Goal: Task Accomplishment & Management: Manage account settings

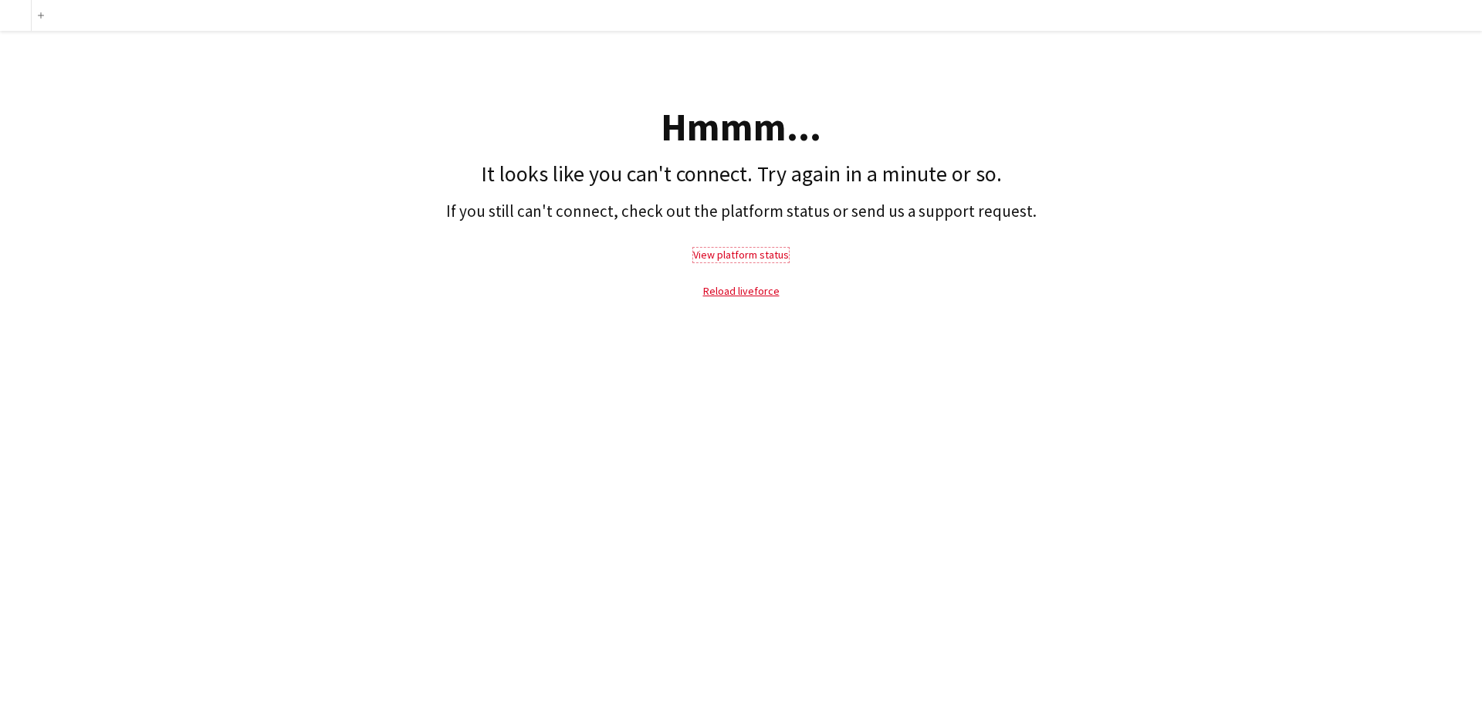
click at [743, 261] on link "View platform status" at bounding box center [741, 255] width 96 height 14
click at [732, 287] on link "Reload liveforce" at bounding box center [741, 291] width 76 height 14
click at [738, 290] on link "Reload liveforce" at bounding box center [741, 291] width 76 height 14
click at [740, 296] on link "Reload liveforce" at bounding box center [741, 291] width 76 height 14
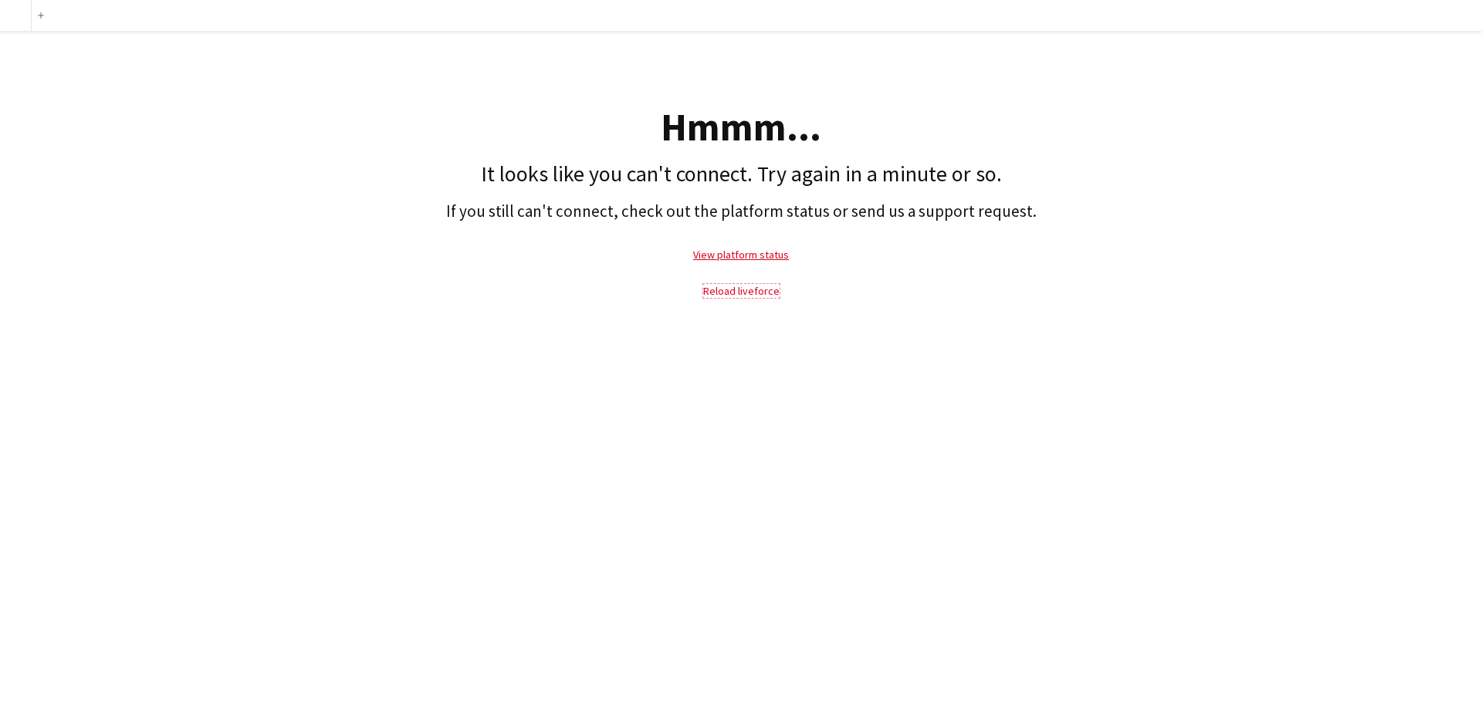
click at [740, 296] on link "Reload liveforce" at bounding box center [741, 291] width 76 height 14
click at [754, 286] on link "Reload liveforce" at bounding box center [741, 291] width 76 height 14
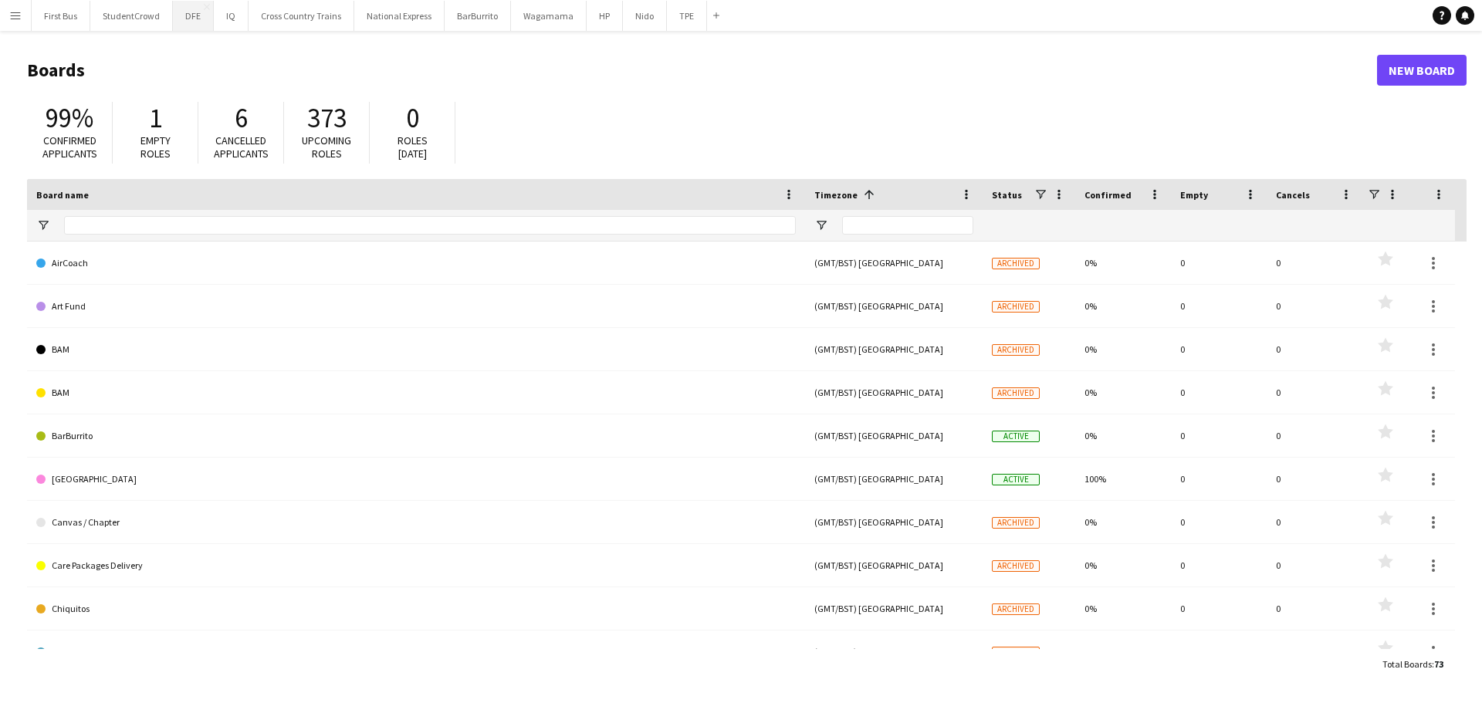
click at [188, 11] on button "DFE Close" at bounding box center [193, 16] width 41 height 30
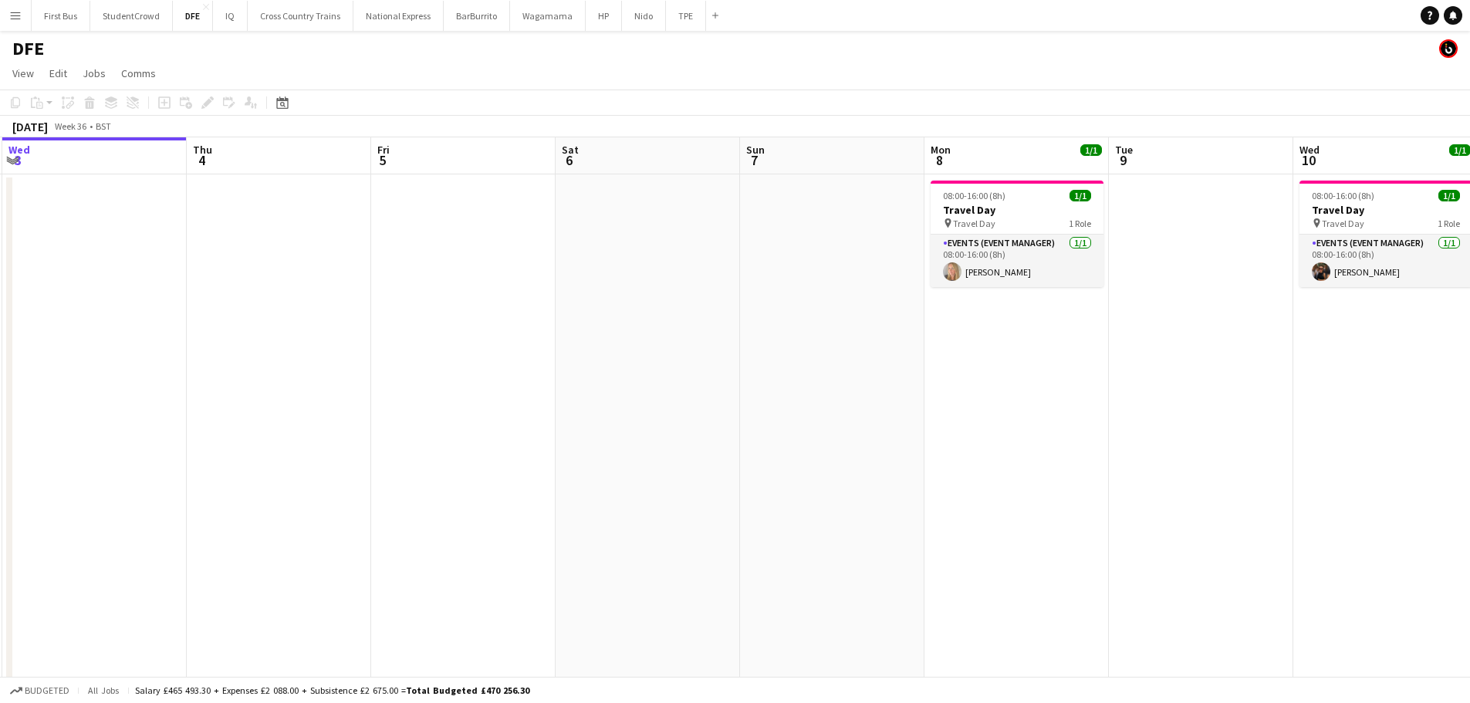
drag, startPoint x: 944, startPoint y: 326, endPoint x: 383, endPoint y: 172, distance: 581.7
click at [19, 205] on app-calendar-viewport "Sun 31 Mon 1 Tue 2 32/32 1 Job Wed 3 Thu 4 Fri 5 Sat 6 Sun 7 Mon 8 1/1 1 Job Tu…" at bounding box center [735, 542] width 1470 height 811
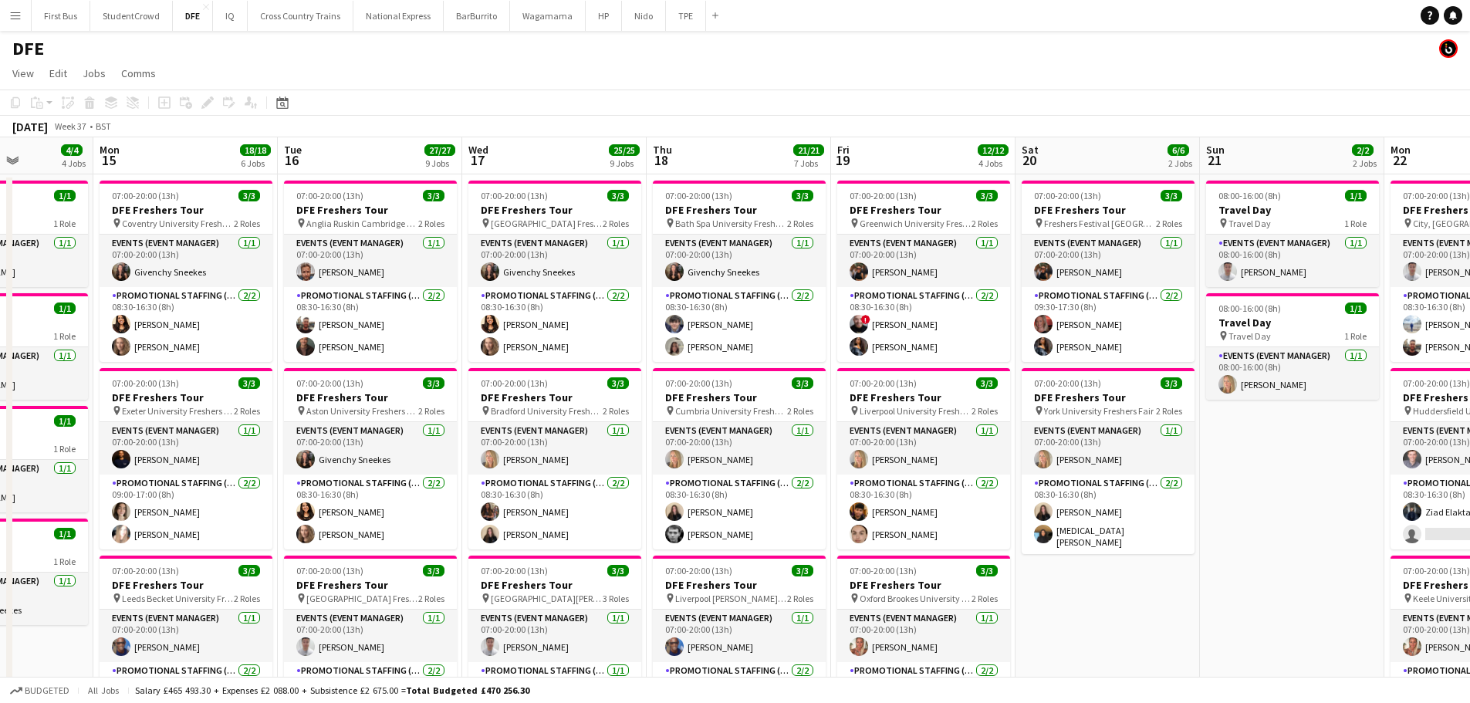
drag, startPoint x: 1238, startPoint y: 232, endPoint x: 252, endPoint y: 245, distance: 986.5
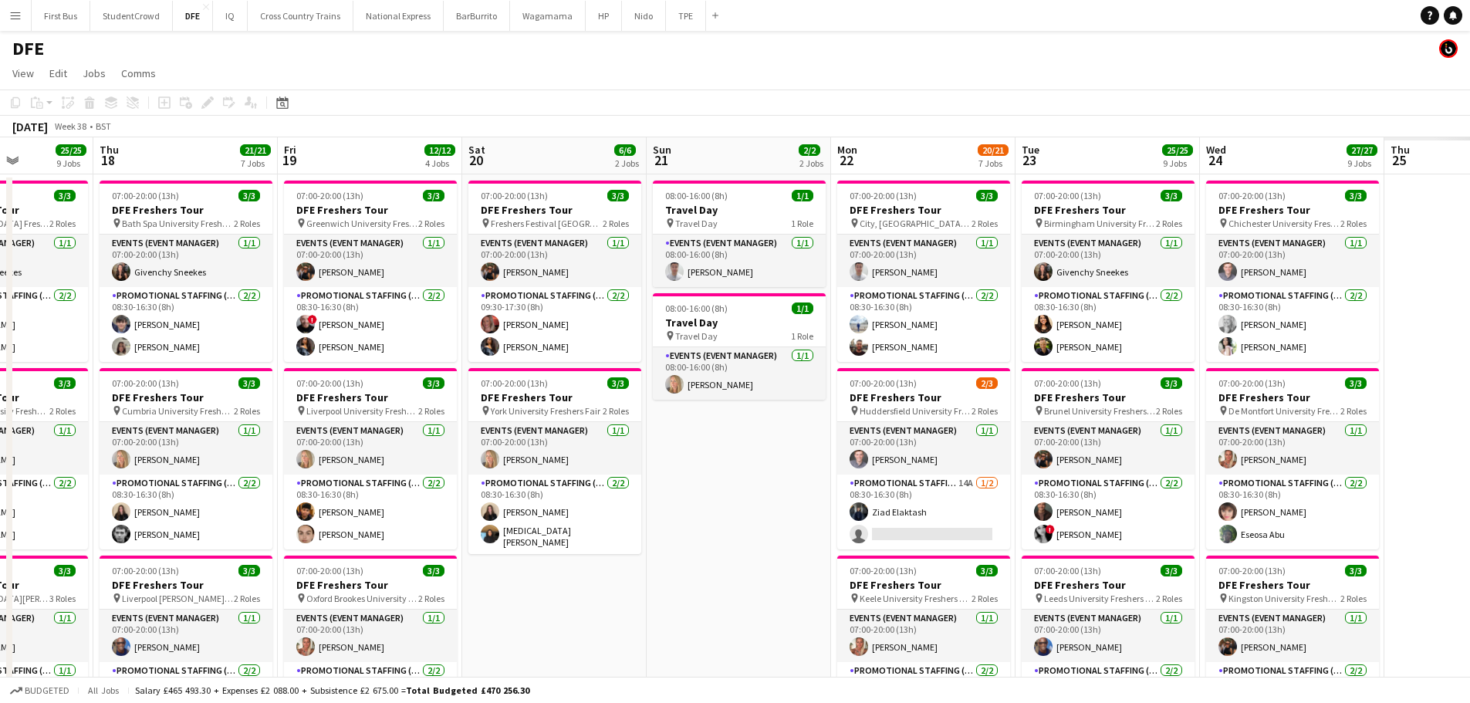
scroll to position [0, 511]
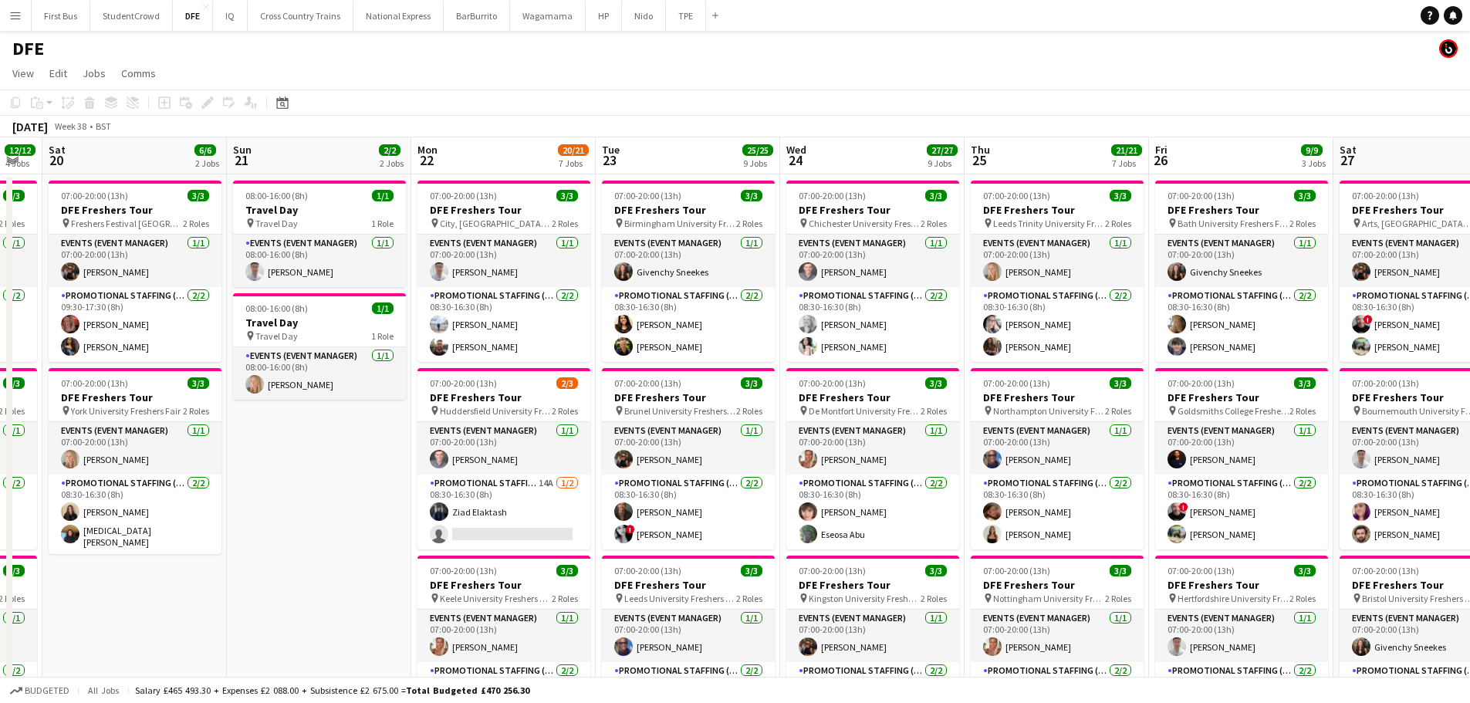
drag, startPoint x: 323, startPoint y: 245, endPoint x: 100, endPoint y: 243, distance: 223.1
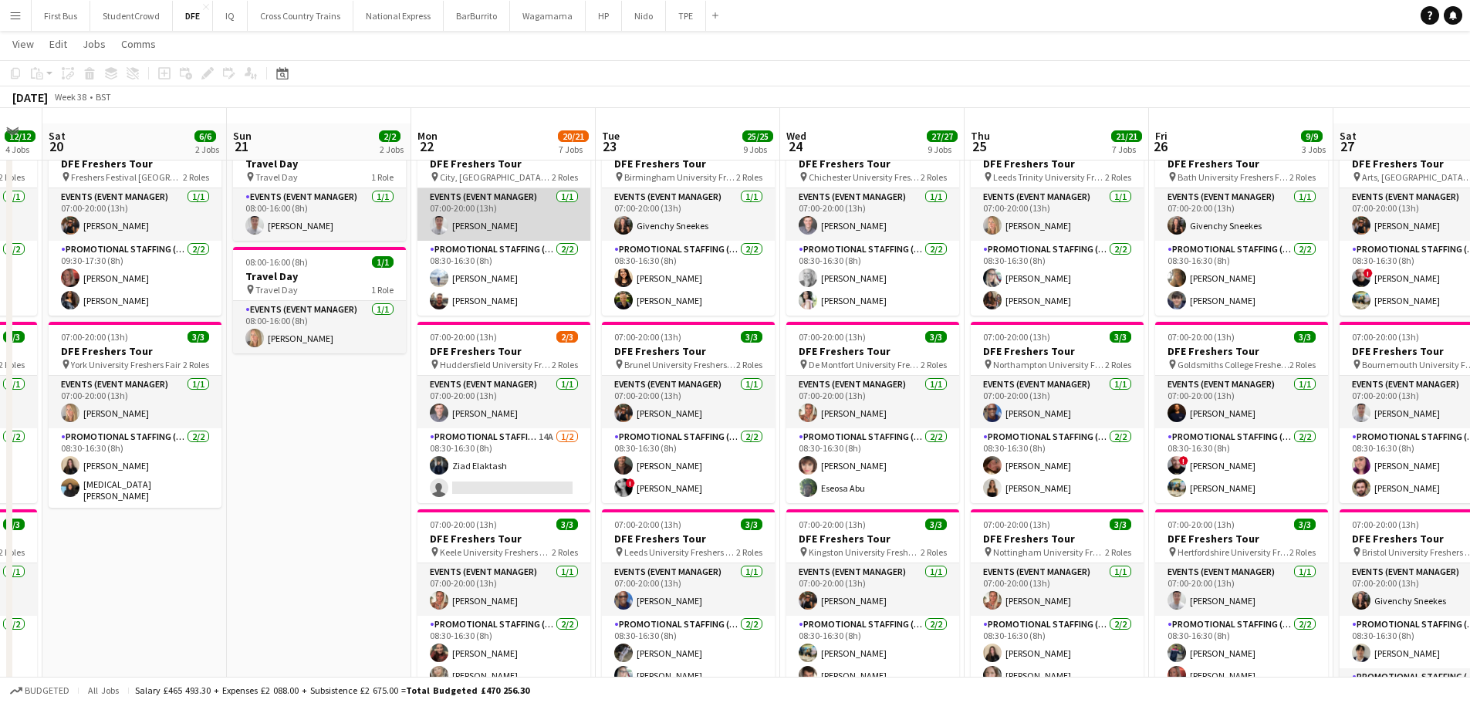
scroll to position [154, 0]
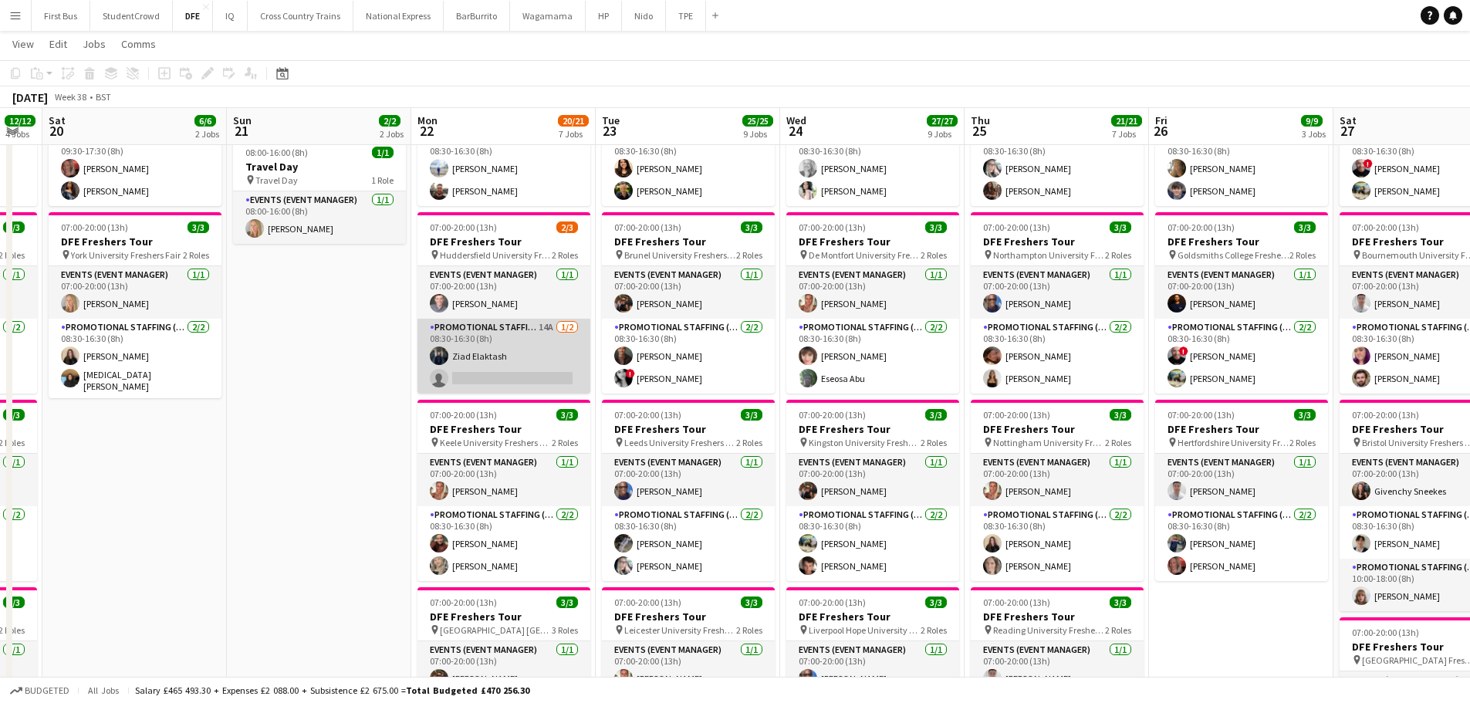
click at [533, 362] on app-card-role "Promotional Staffing (Brand Ambassadors) 14A [DATE] 08:30-16:30 (8h) [PERSON_NA…" at bounding box center [504, 356] width 173 height 75
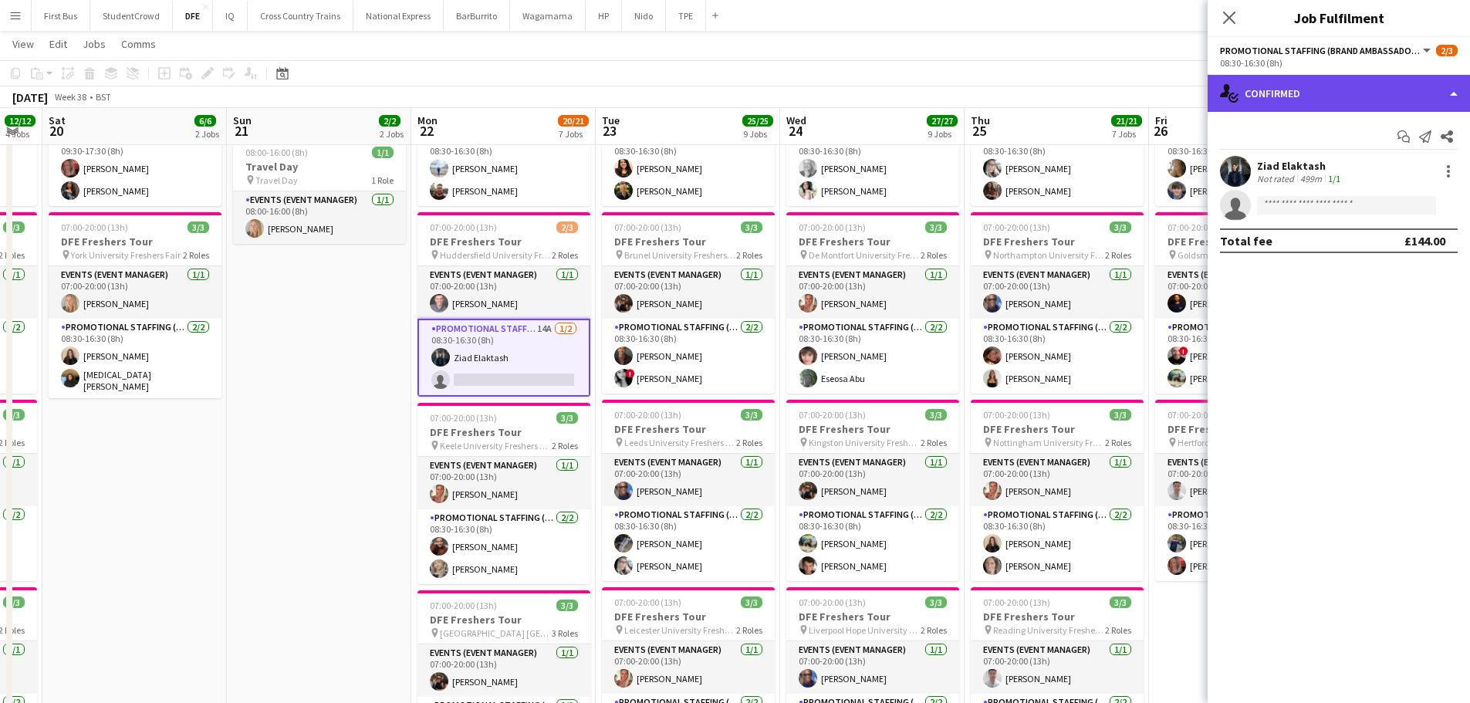
click at [1330, 93] on div "single-neutral-actions-check-2 Confirmed" at bounding box center [1339, 93] width 262 height 37
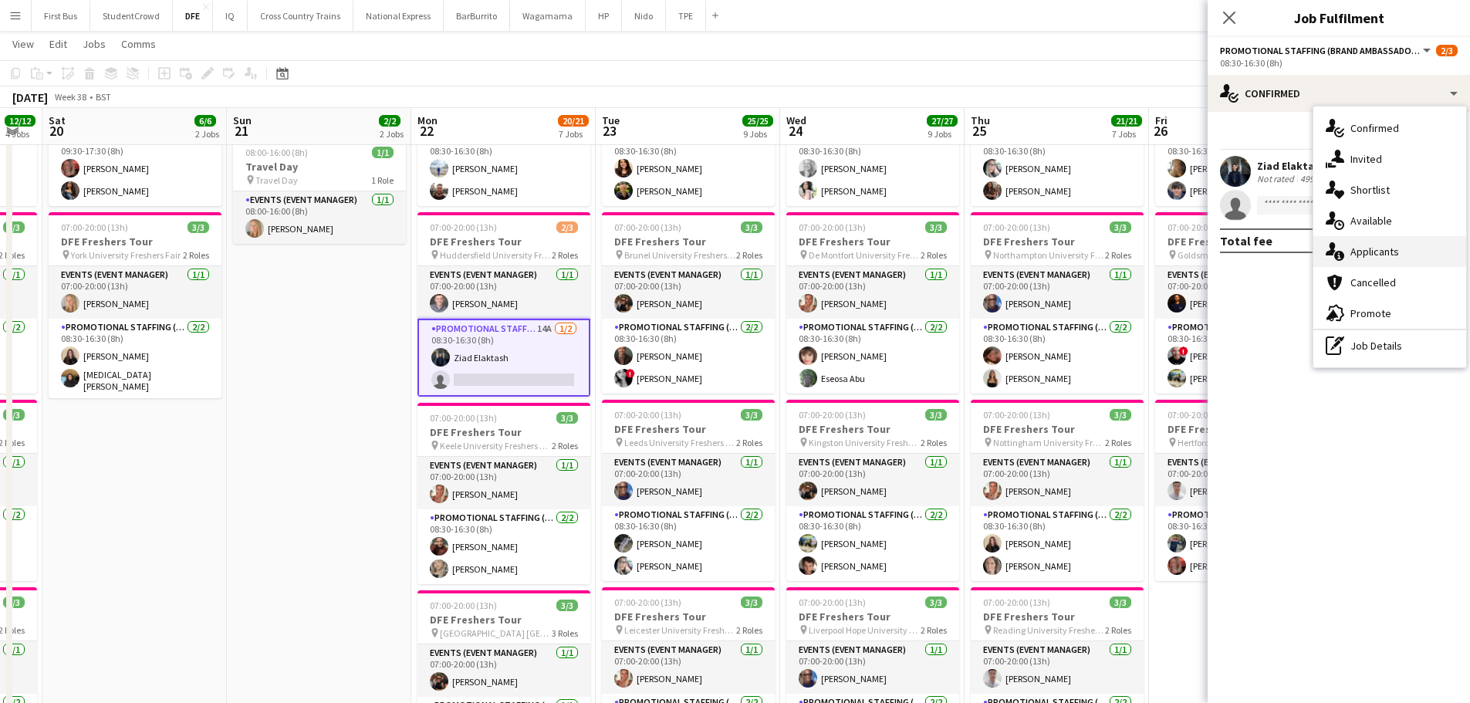
click at [1406, 245] on div "single-neutral-actions-information Applicants" at bounding box center [1390, 251] width 153 height 31
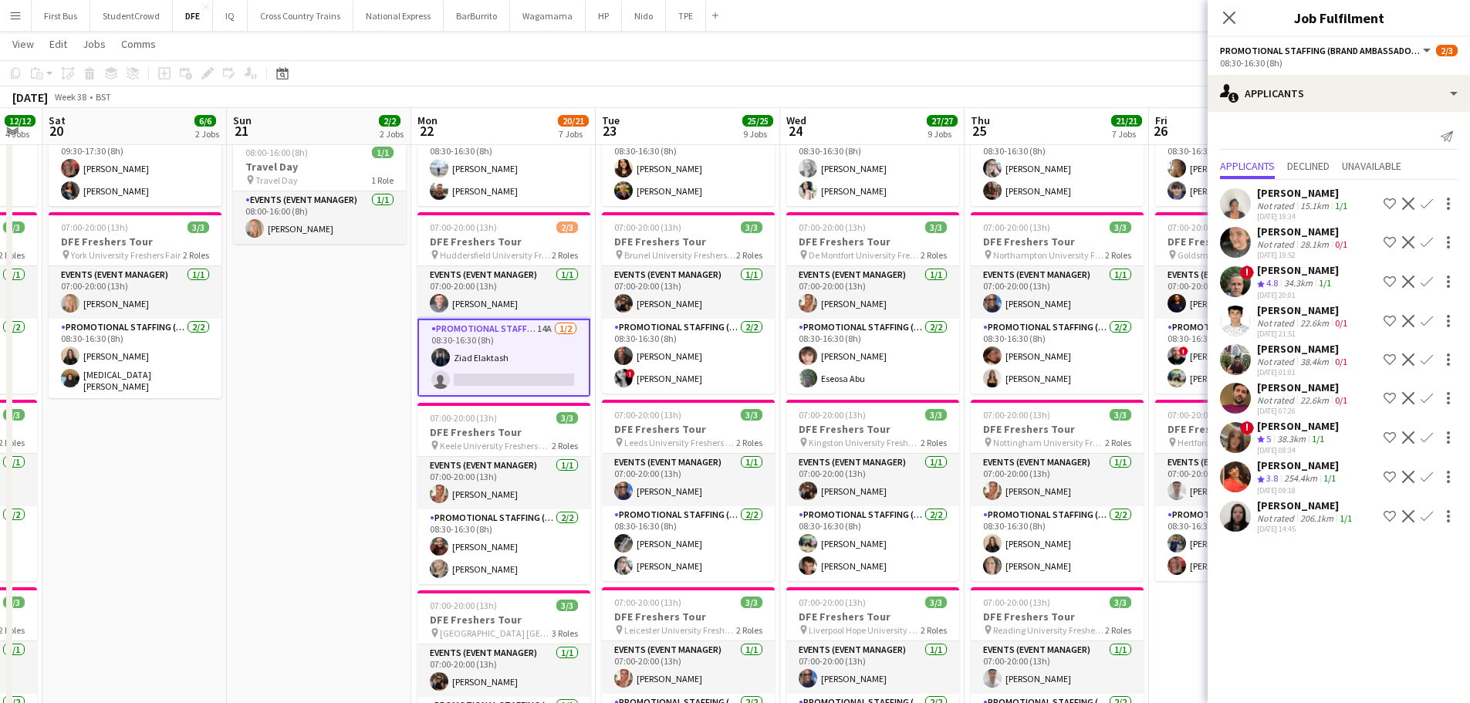
click at [1333, 255] on div "[DATE] 19:52" at bounding box center [1303, 255] width 93 height 10
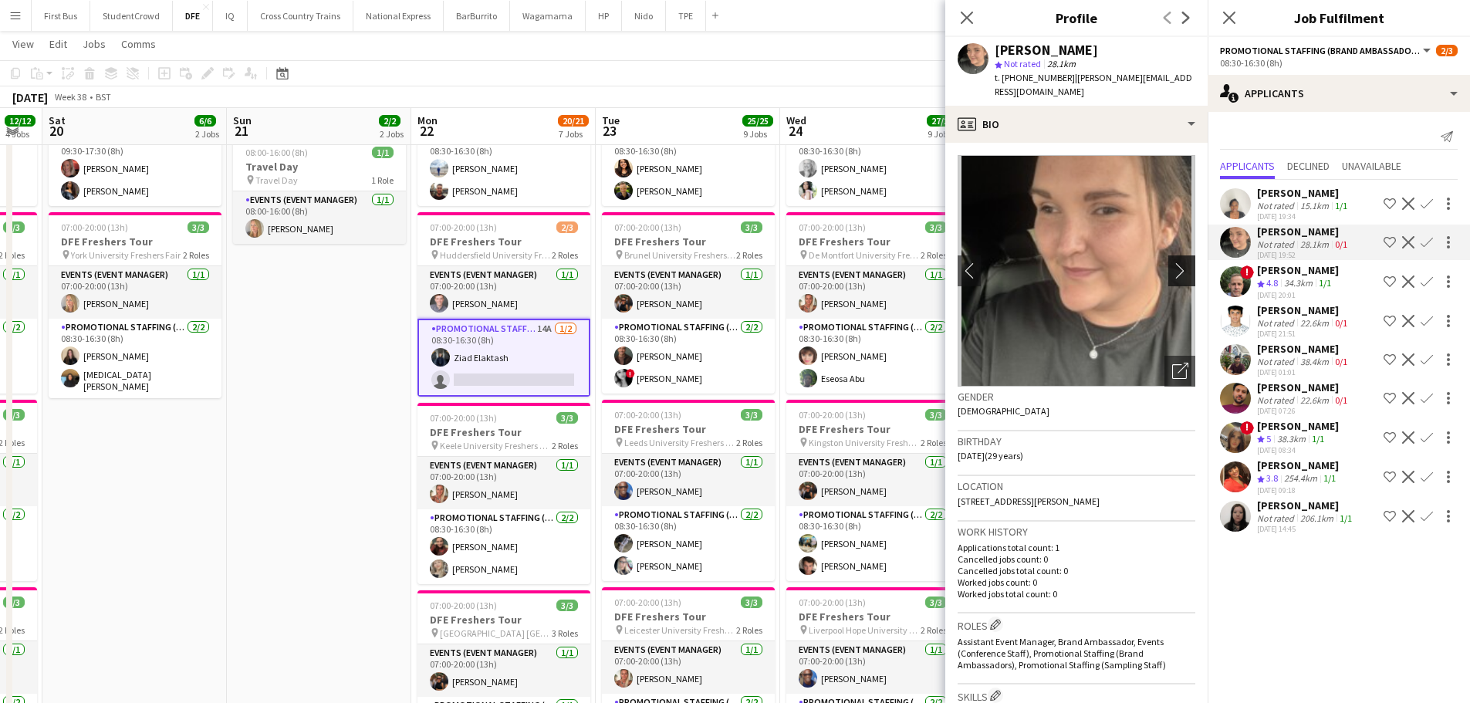
click at [1177, 265] on button "chevron-right" at bounding box center [1184, 270] width 31 height 31
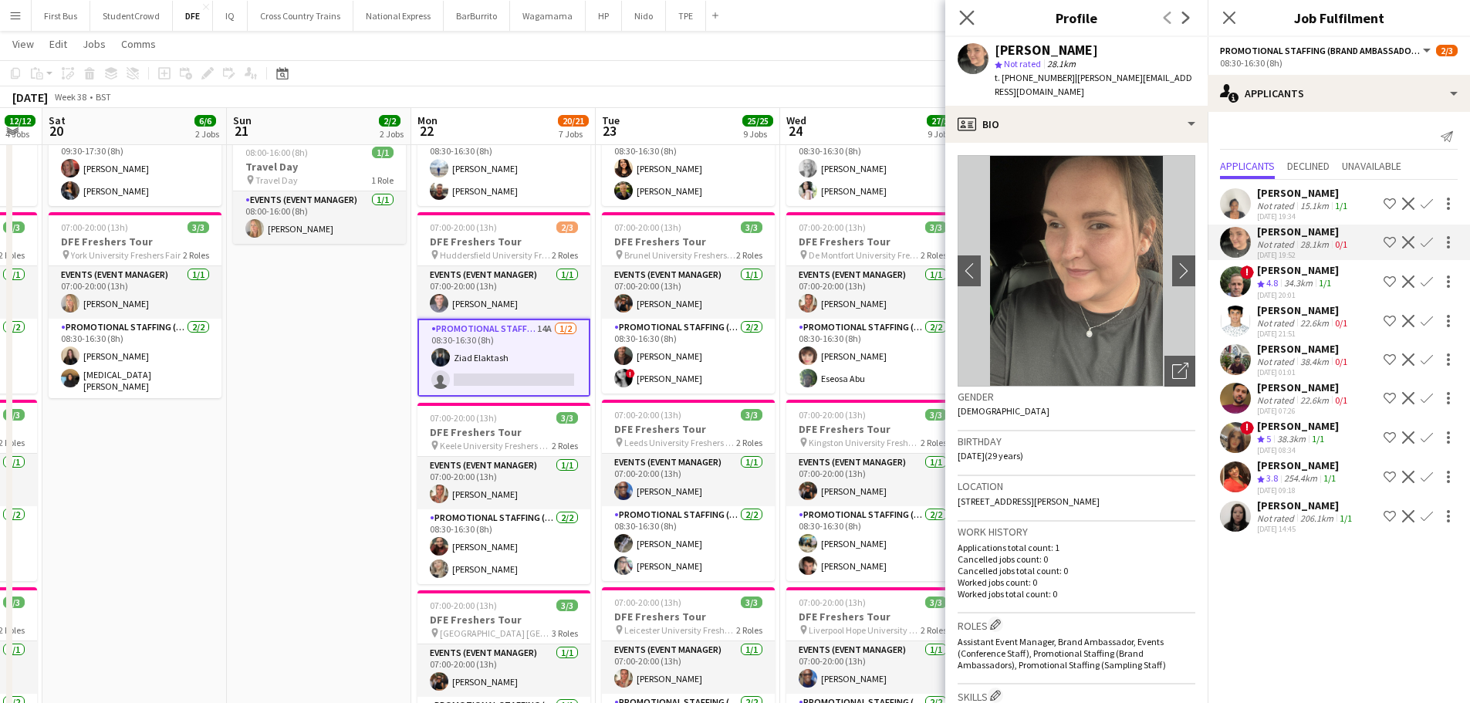
click at [975, 12] on app-icon "Close pop-in" at bounding box center [967, 18] width 22 height 22
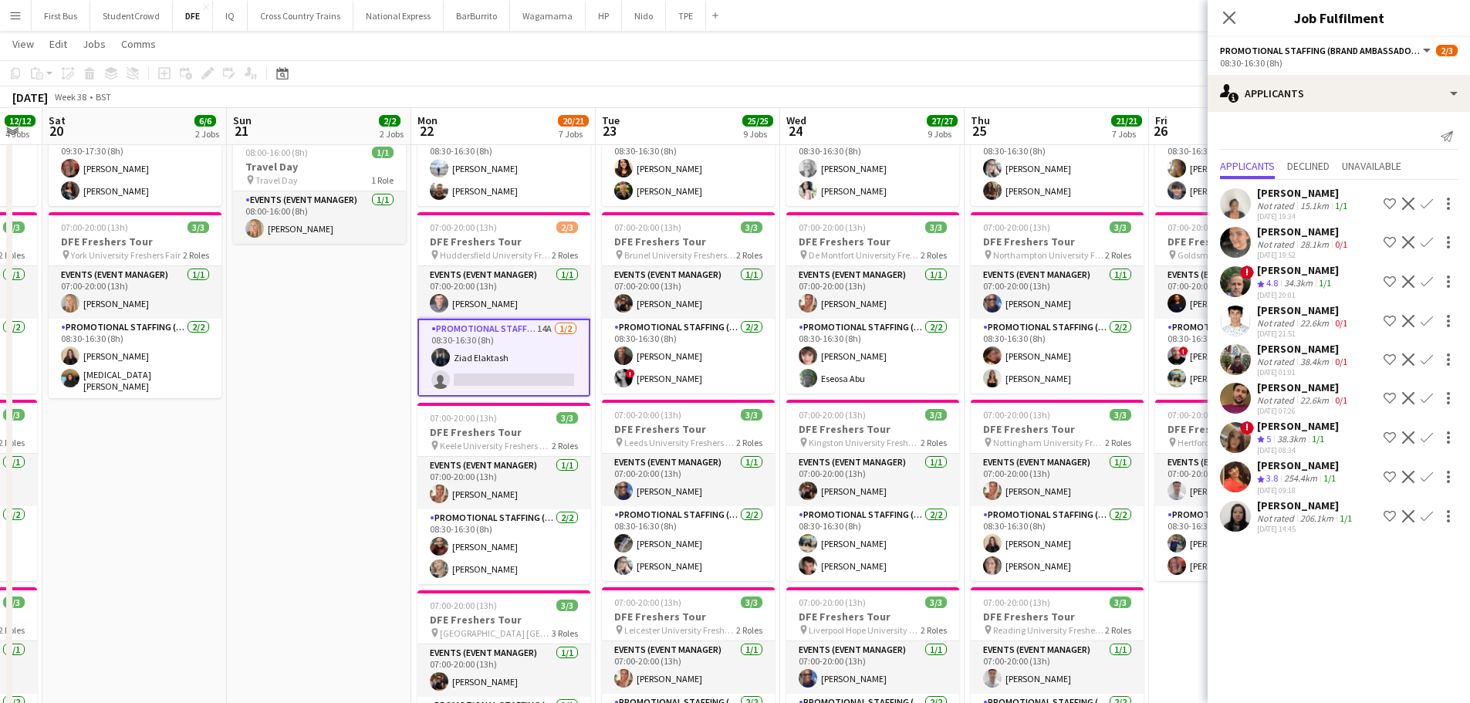
click at [1297, 394] on div "22.6km" at bounding box center [1314, 400] width 35 height 12
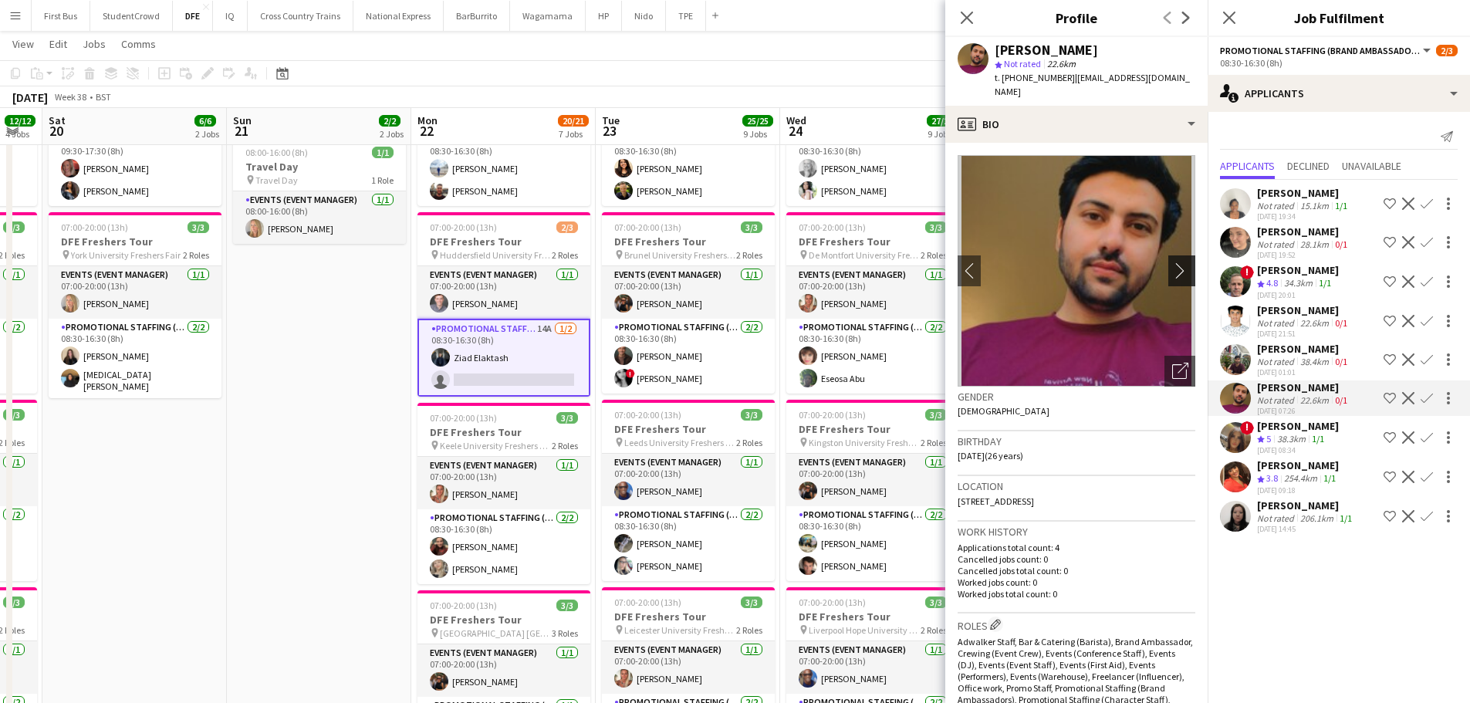
click at [1172, 264] on app-icon "chevron-right" at bounding box center [1184, 270] width 24 height 16
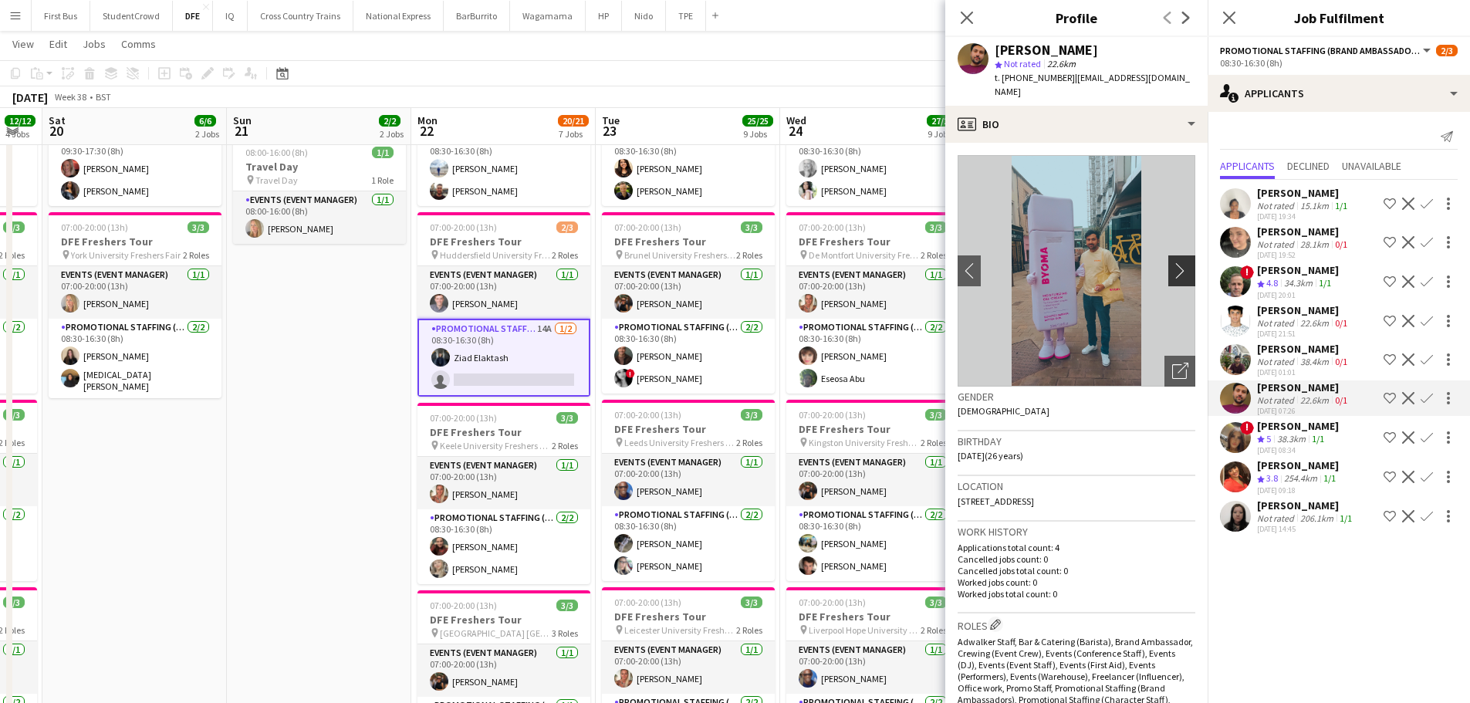
click at [1172, 264] on app-icon "chevron-right" at bounding box center [1184, 270] width 24 height 16
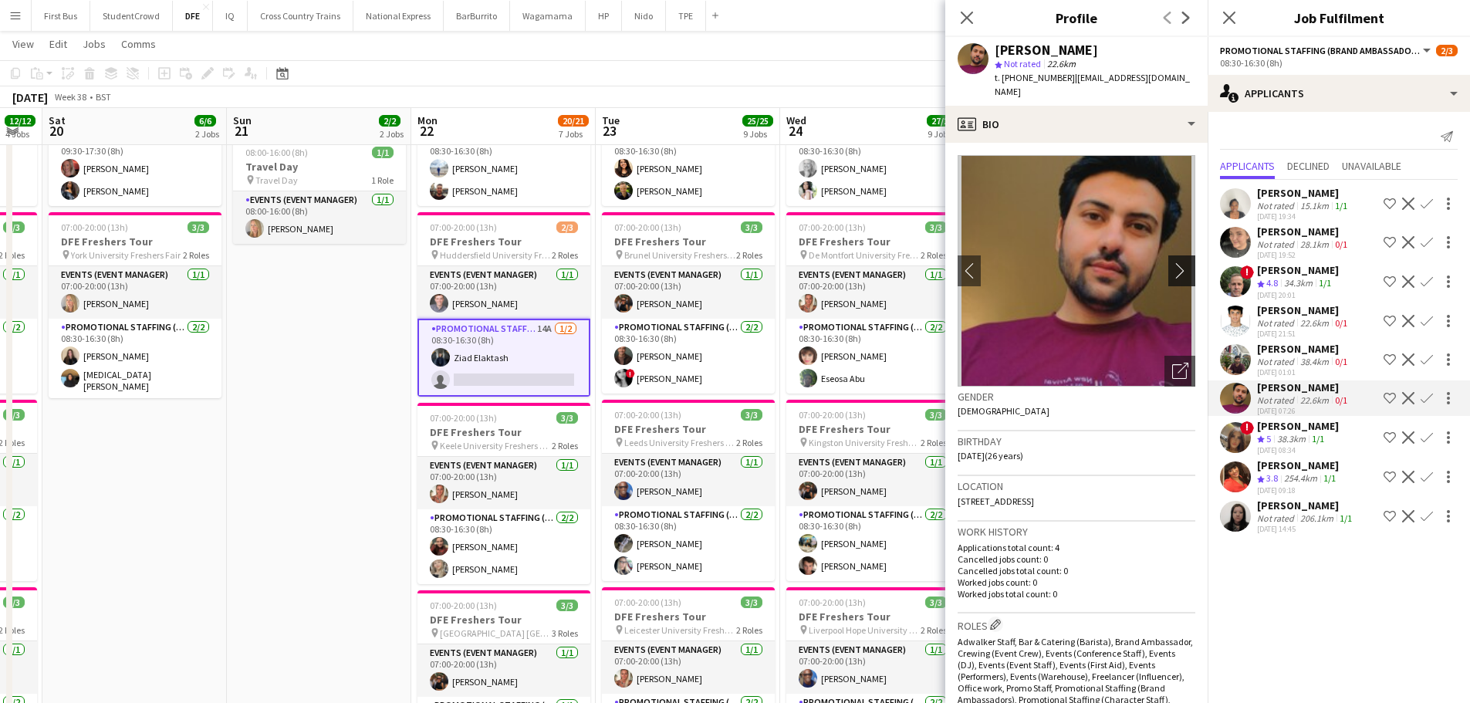
click at [1172, 264] on app-icon "chevron-right" at bounding box center [1184, 270] width 24 height 16
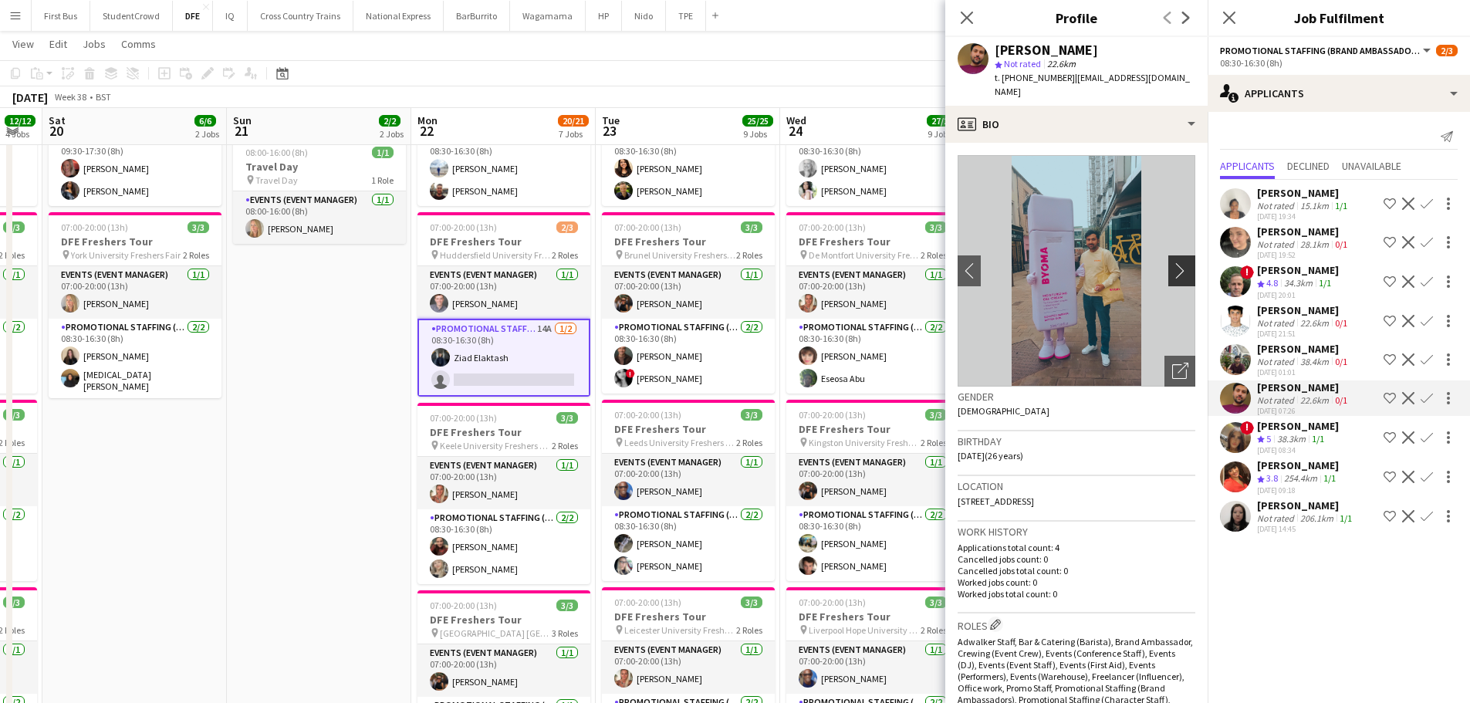
click at [1172, 264] on app-icon "chevron-right" at bounding box center [1184, 270] width 24 height 16
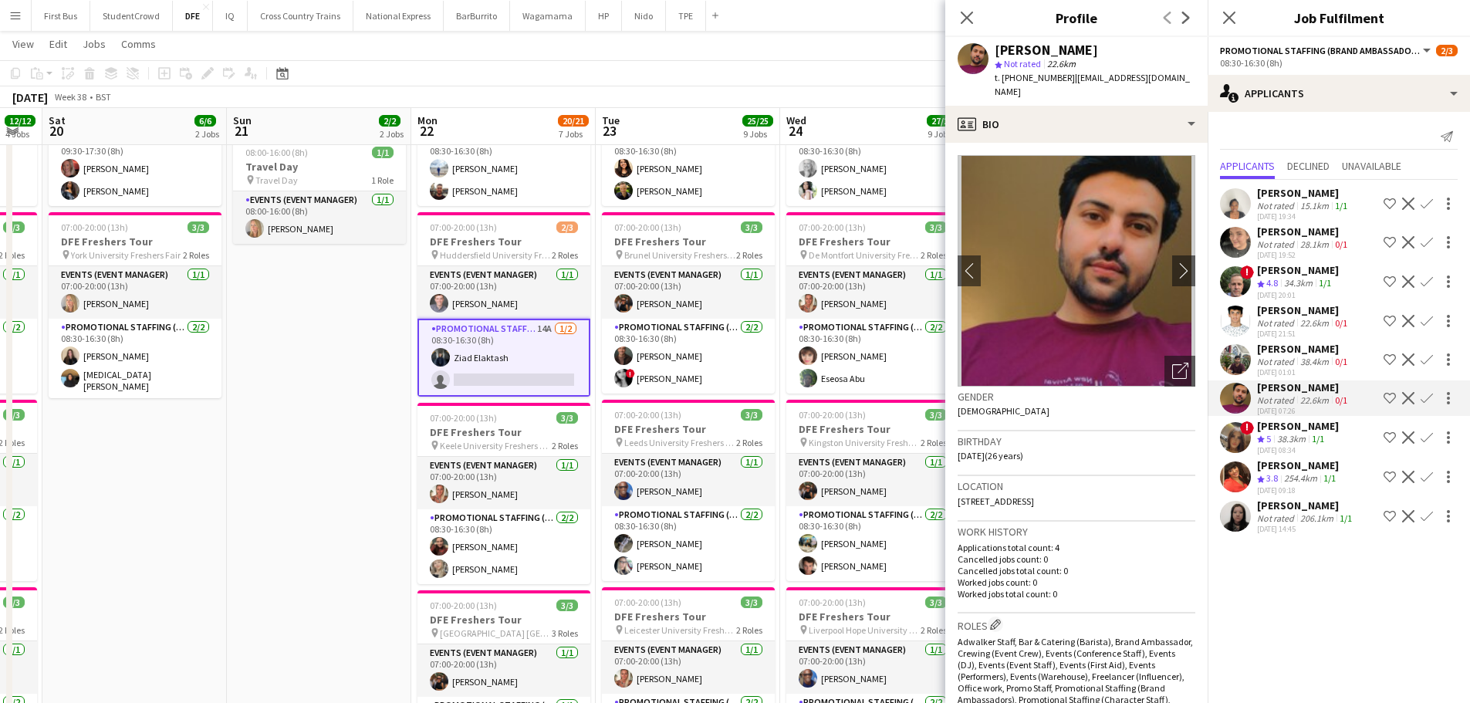
click at [1288, 353] on div "[PERSON_NAME]" at bounding box center [1303, 349] width 93 height 14
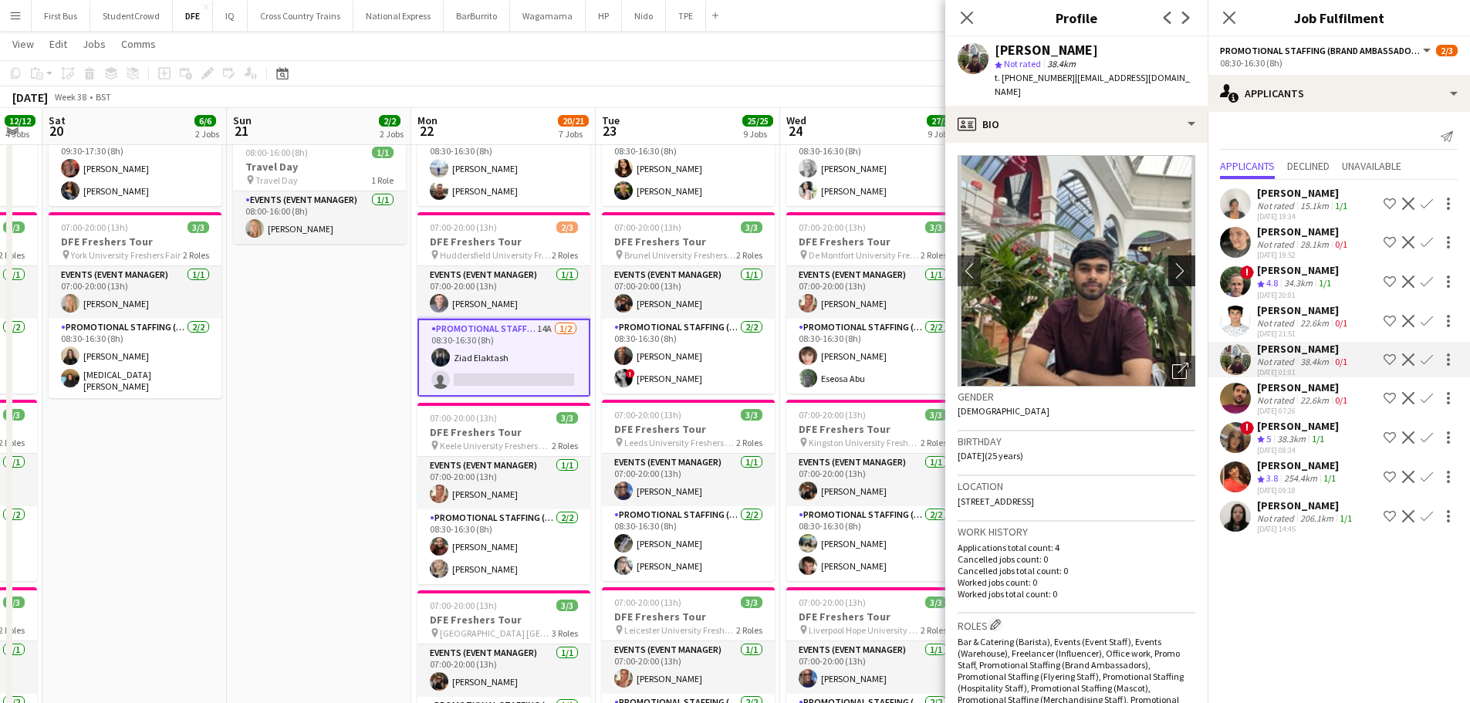
click at [1172, 262] on app-icon "chevron-right" at bounding box center [1184, 270] width 24 height 16
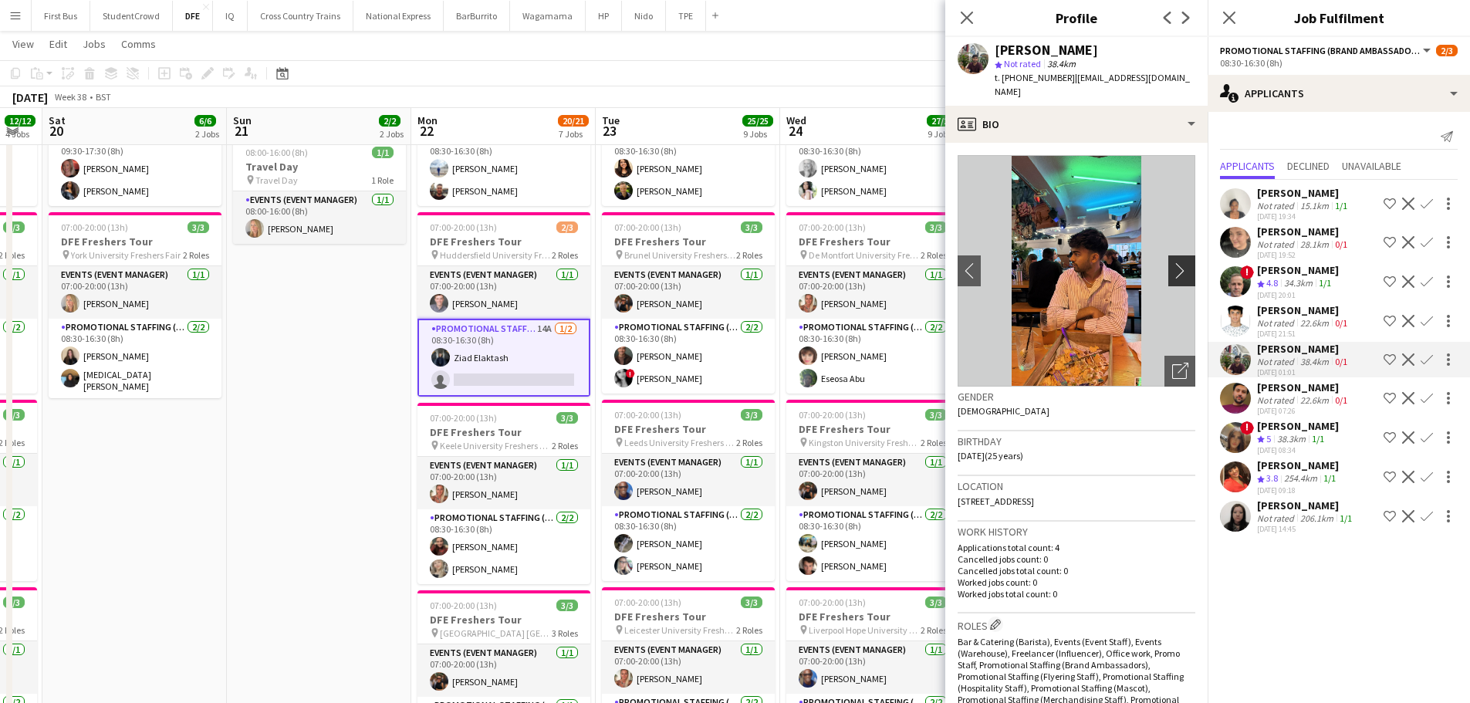
click at [1172, 262] on app-icon "chevron-right" at bounding box center [1184, 270] width 24 height 16
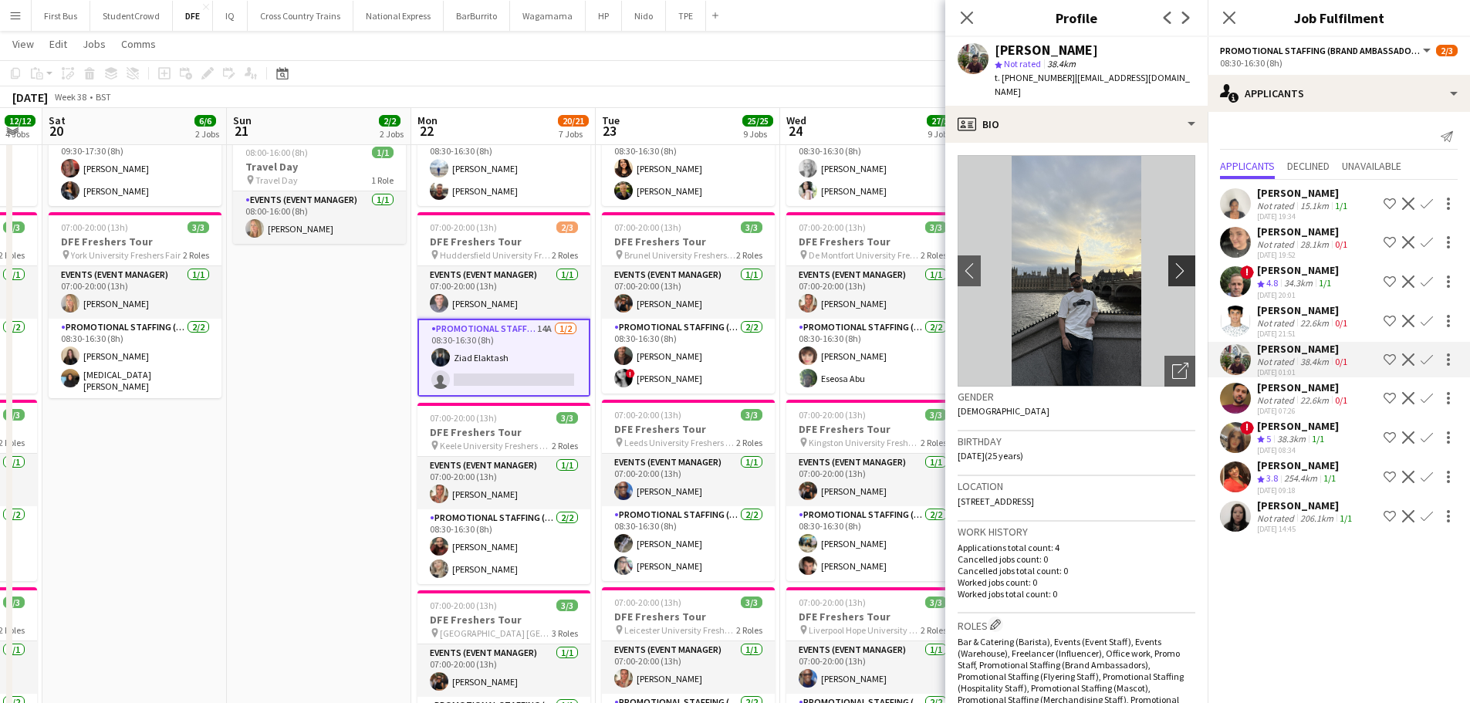
click at [1172, 262] on app-icon "chevron-right" at bounding box center [1184, 270] width 24 height 16
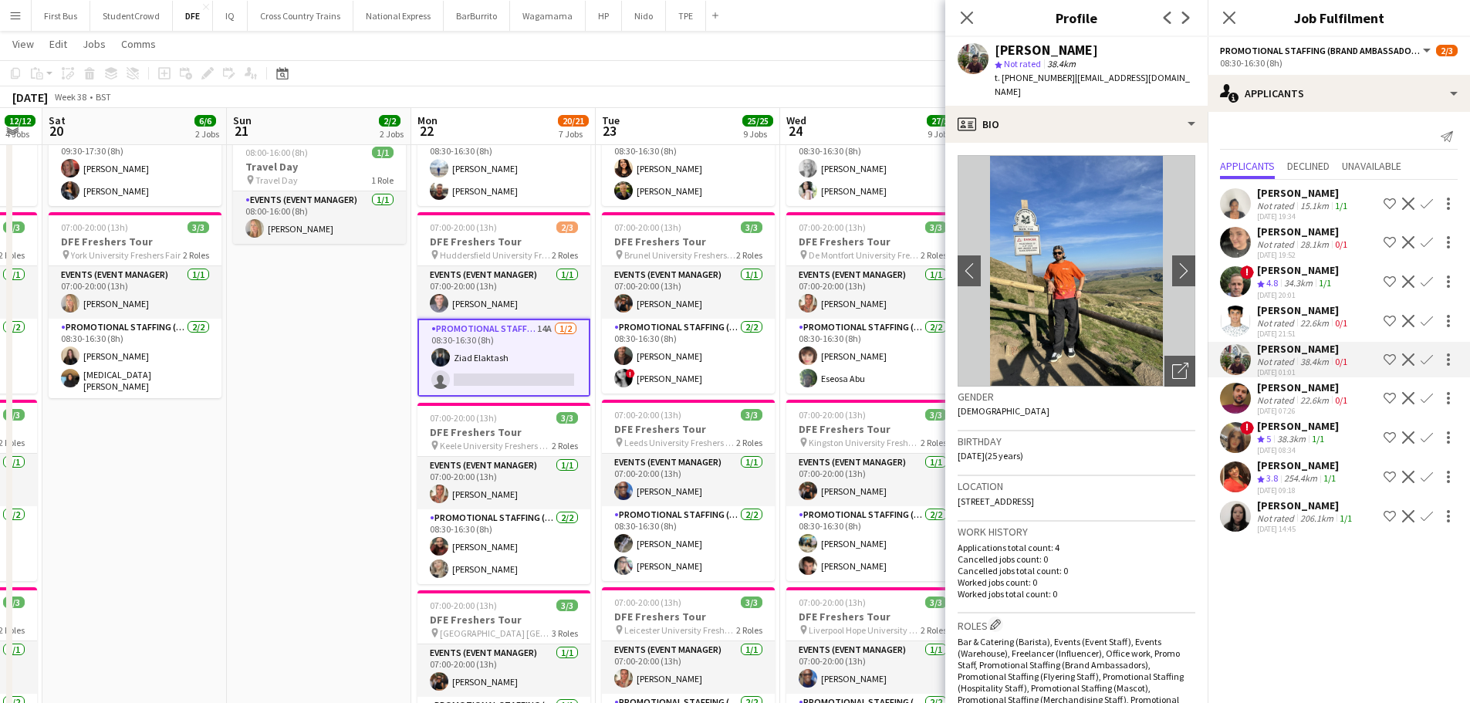
click at [1304, 281] on div "34.3km" at bounding box center [1298, 283] width 35 height 13
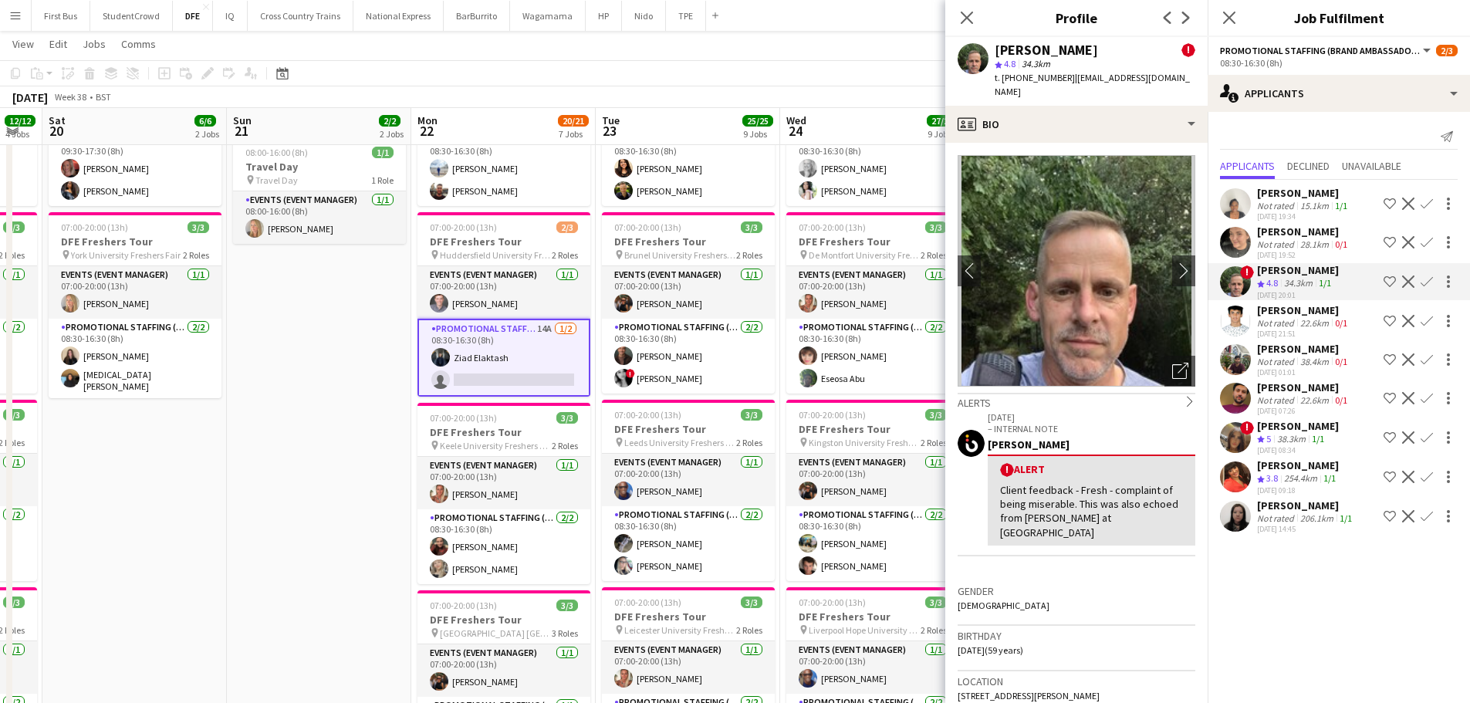
click at [1434, 277] on button "Confirm" at bounding box center [1427, 281] width 19 height 19
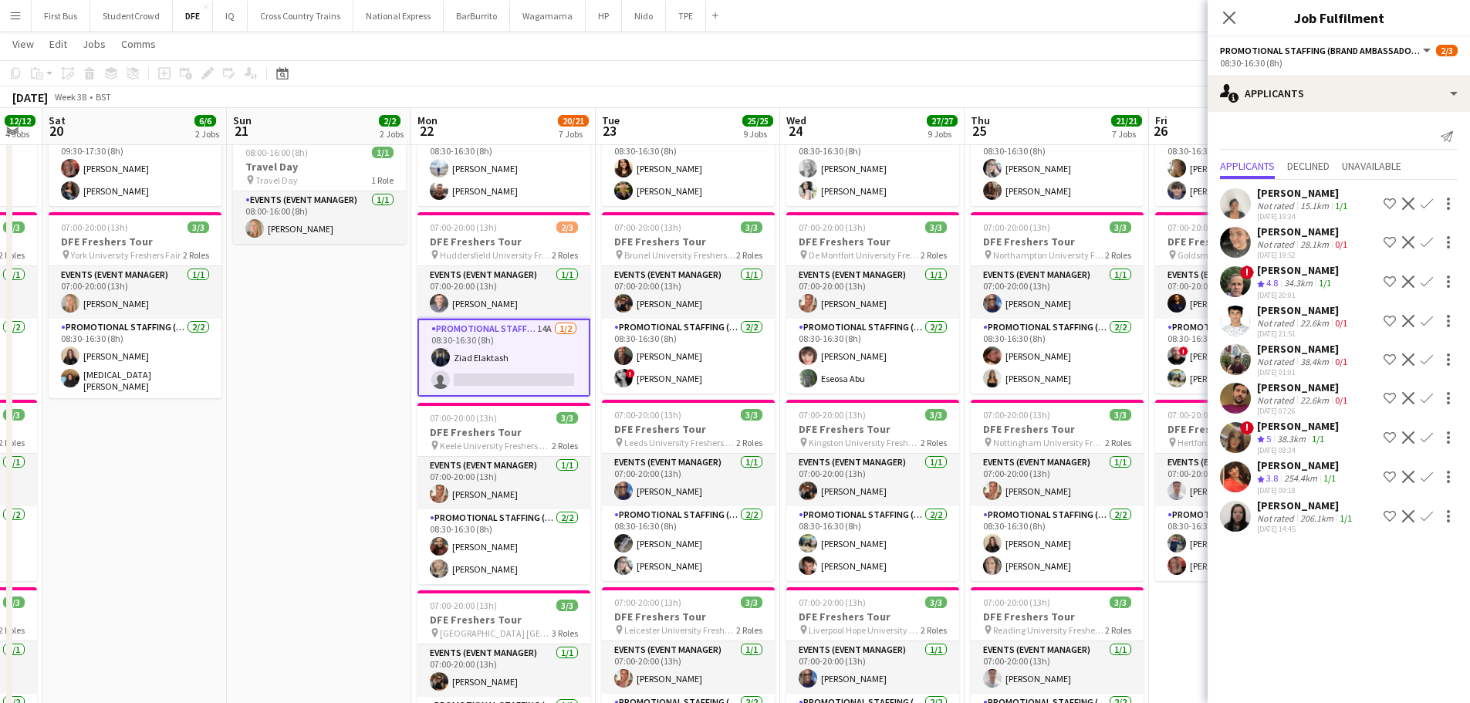
click at [1426, 284] on app-icon "Confirm" at bounding box center [1427, 282] width 12 height 12
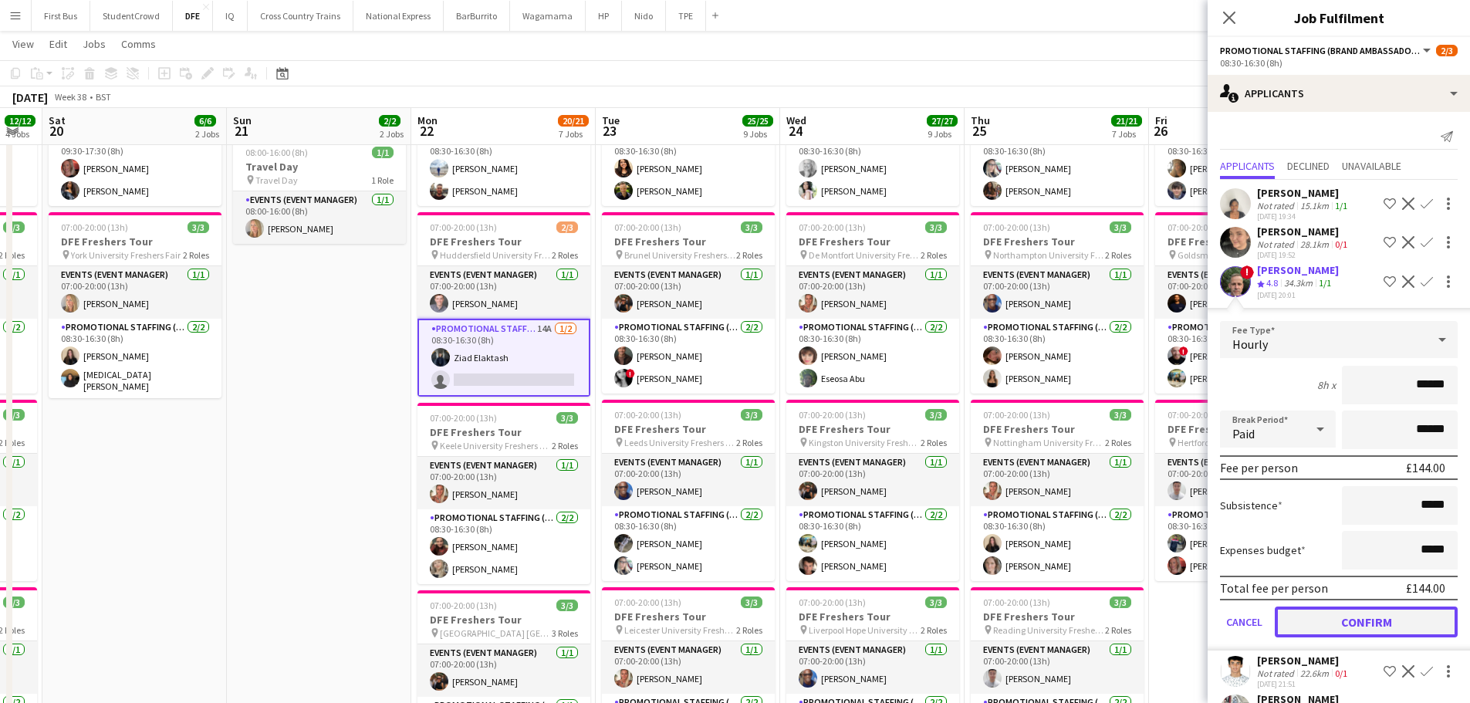
click at [1383, 619] on button "Confirm" at bounding box center [1366, 622] width 183 height 31
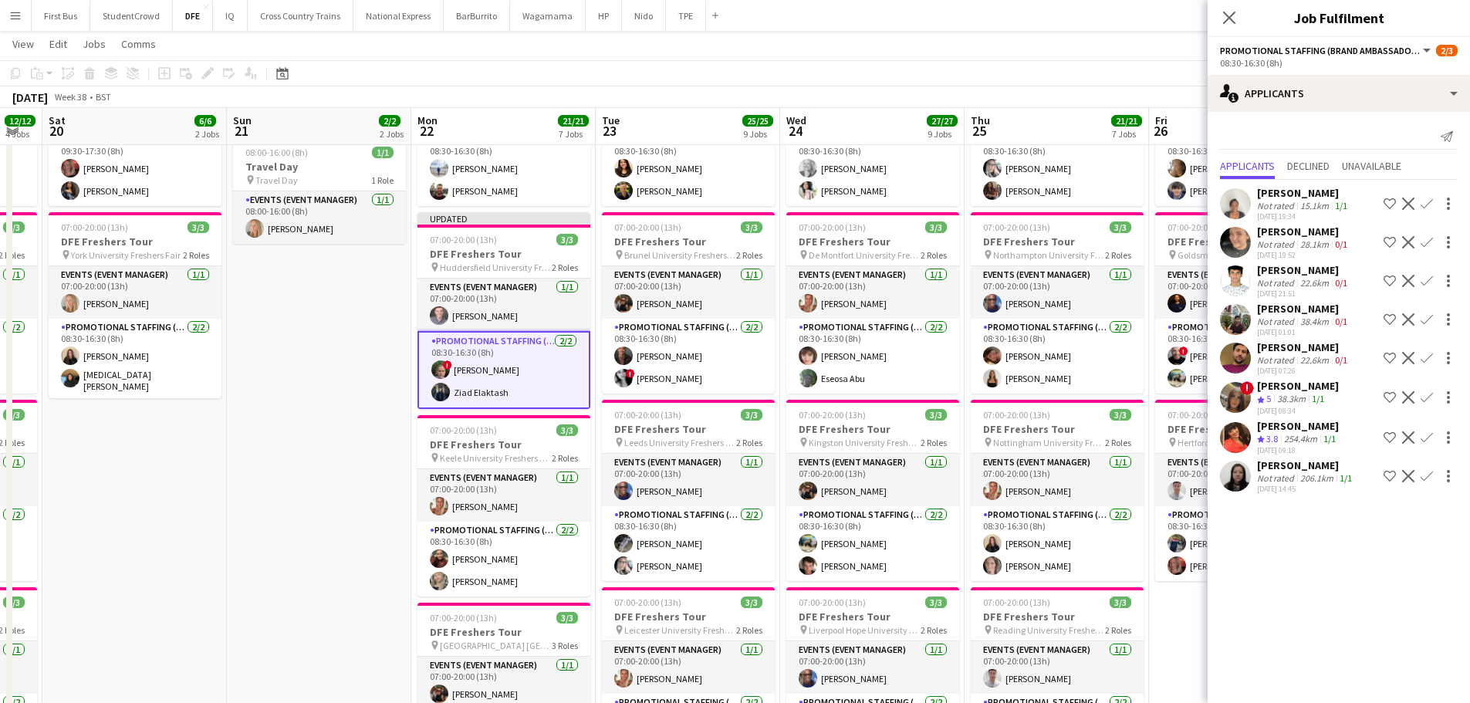
click at [1405, 611] on mat-expansion-panel "users2 Applicants Send notification Applicants Declined Unavailable [PERSON_NAM…" at bounding box center [1339, 407] width 262 height 591
click at [486, 365] on app-card-role "Promotional Staffing (Brand Ambassadors) [DATE] 08:30-16:30 (8h) ! [PERSON_NAME…" at bounding box center [504, 370] width 173 height 78
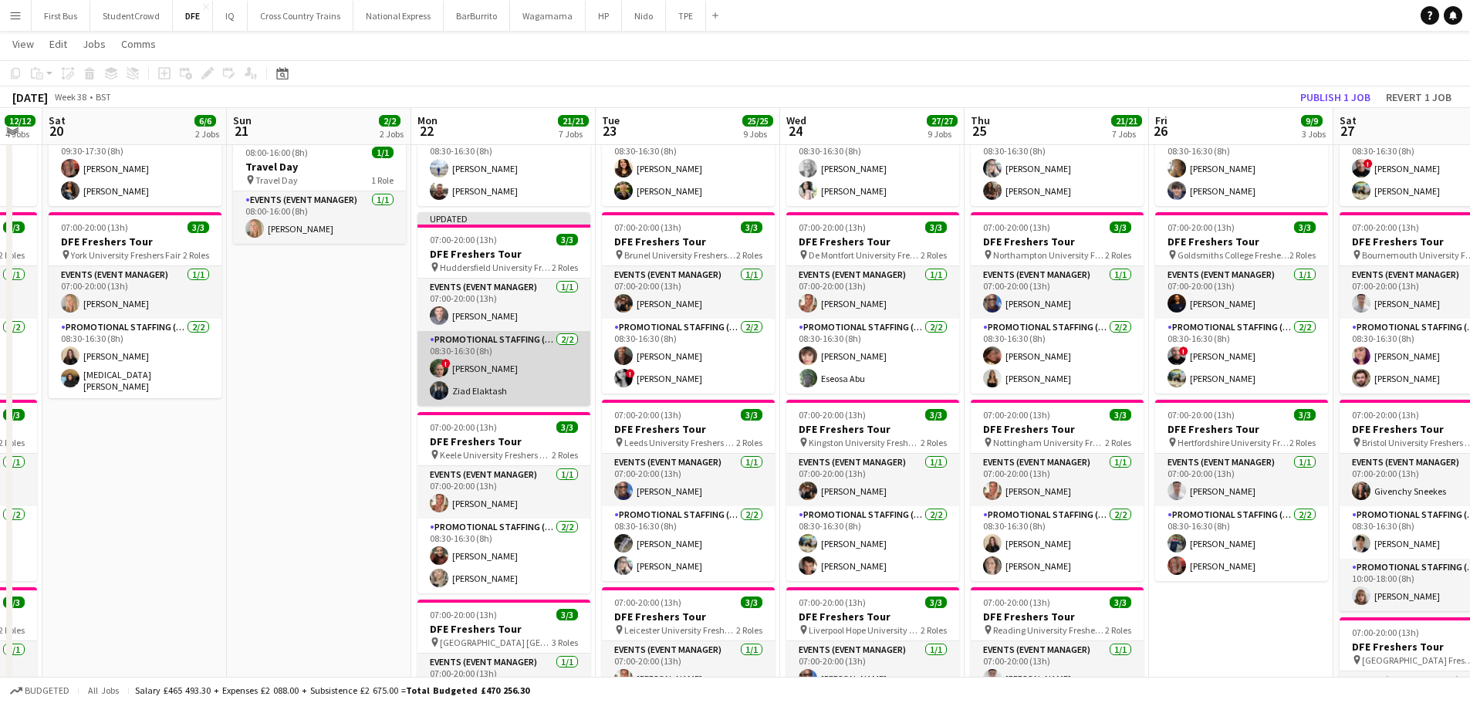
click at [465, 364] on app-card-role "Promotional Staffing (Brand Ambassadors) [DATE] 08:30-16:30 (8h) ! [PERSON_NAME…" at bounding box center [504, 368] width 173 height 75
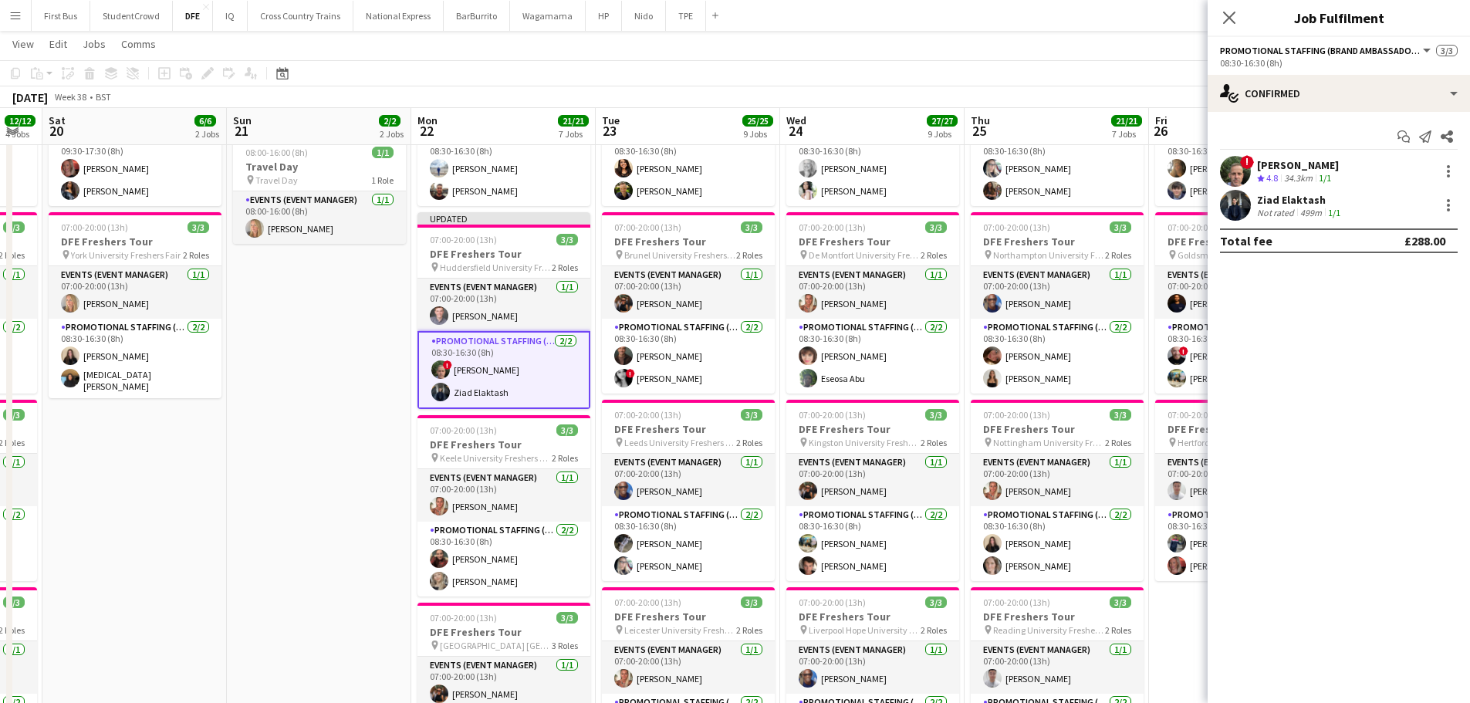
click at [1281, 155] on div "Start chat Send notification Share ! [PERSON_NAME] Crew rating 4.8 34.3km 1/1 Z…" at bounding box center [1339, 189] width 262 height 154
click at [1284, 156] on div "! [PERSON_NAME] Crew rating 4.8 34.3km 1/1" at bounding box center [1339, 171] width 262 height 31
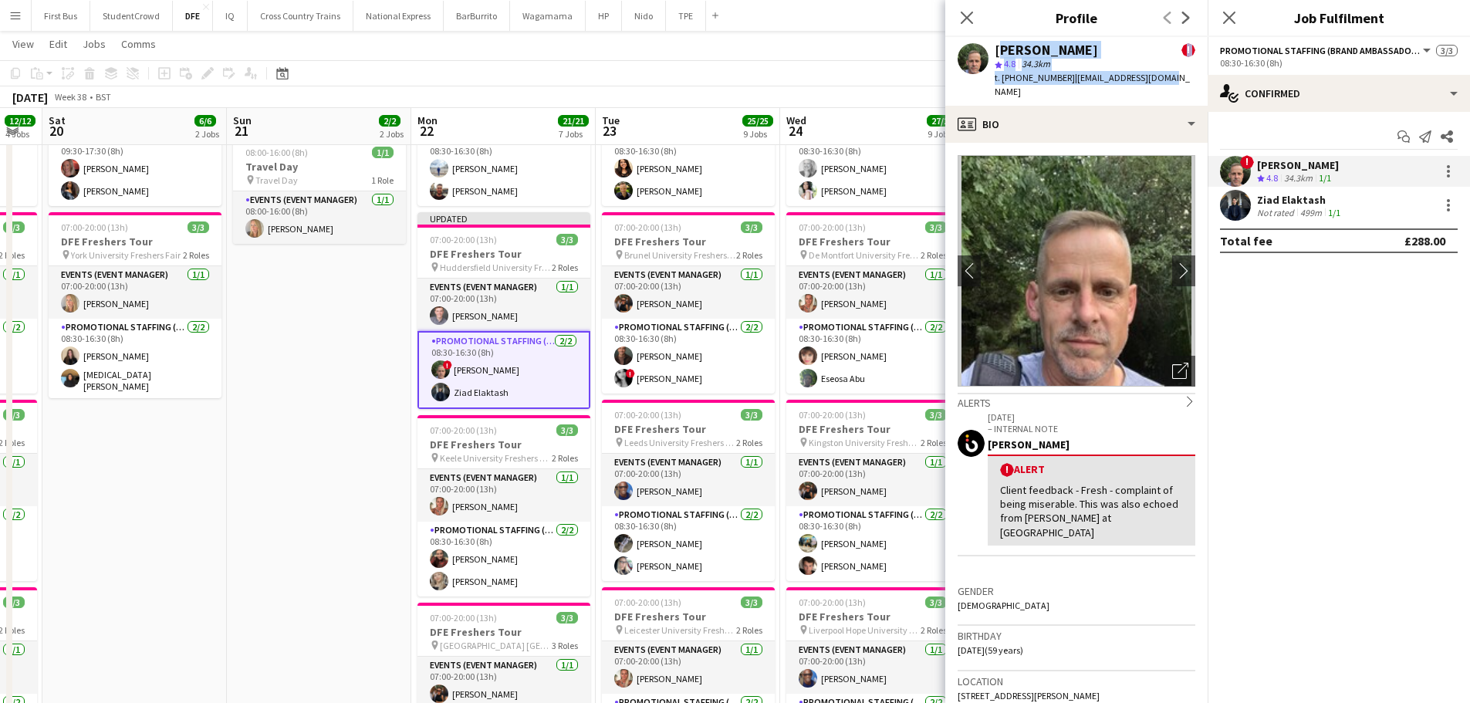
drag, startPoint x: 1172, startPoint y: 84, endPoint x: 996, endPoint y: 52, distance: 178.8
click at [996, 52] on app-profile-header "[PERSON_NAME] ! star 4.8 34.3km t. [PHONE_NUMBER] | [EMAIL_ADDRESS][DOMAIN_NAME]" at bounding box center [1076, 71] width 262 height 69
copy div "[PERSON_NAME] ! star 4.8 34.3km t. [PHONE_NUMBER] | [EMAIL_ADDRESS][DOMAIN_NAME]"
drag, startPoint x: 964, startPoint y: 15, endPoint x: 1155, endPoint y: 32, distance: 191.3
click at [964, 15] on icon at bounding box center [967, 18] width 12 height 12
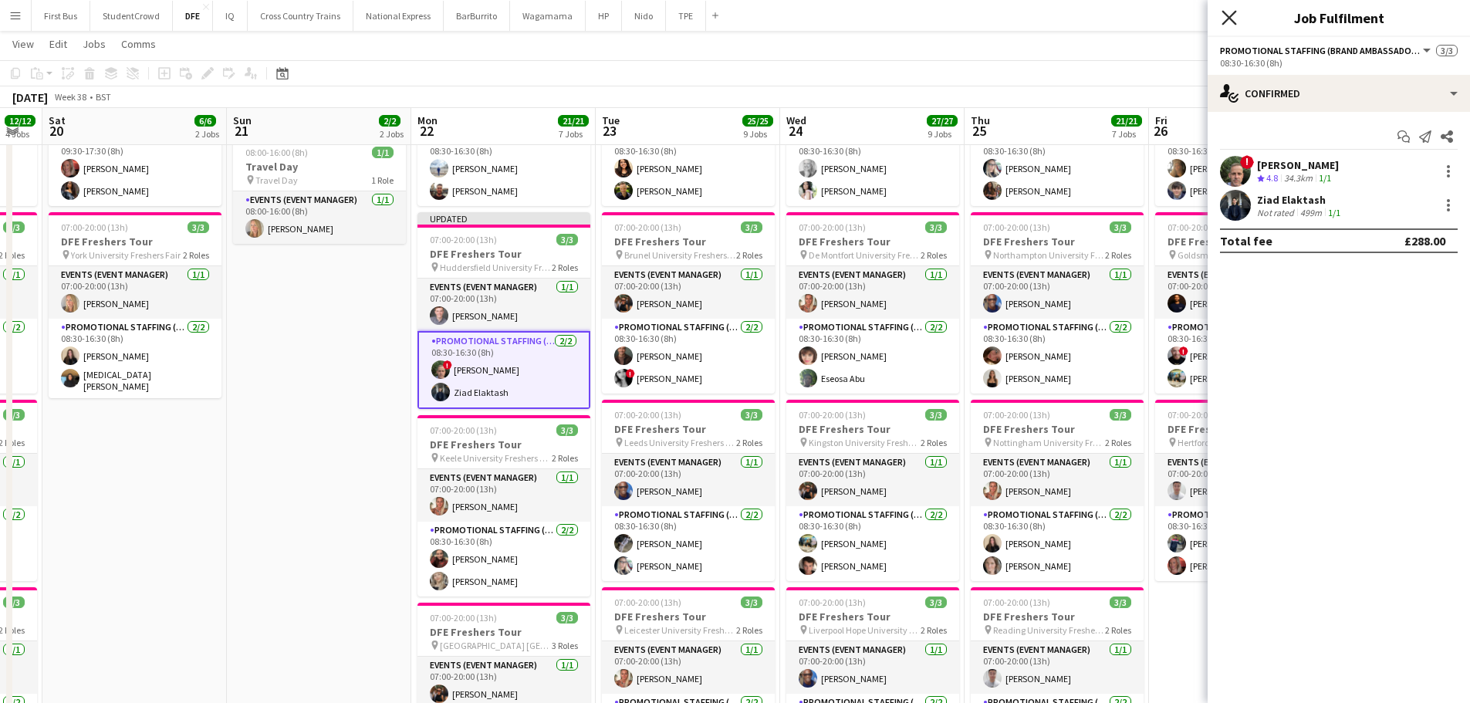
click at [1234, 16] on icon "Close pop-in" at bounding box center [1229, 17] width 15 height 15
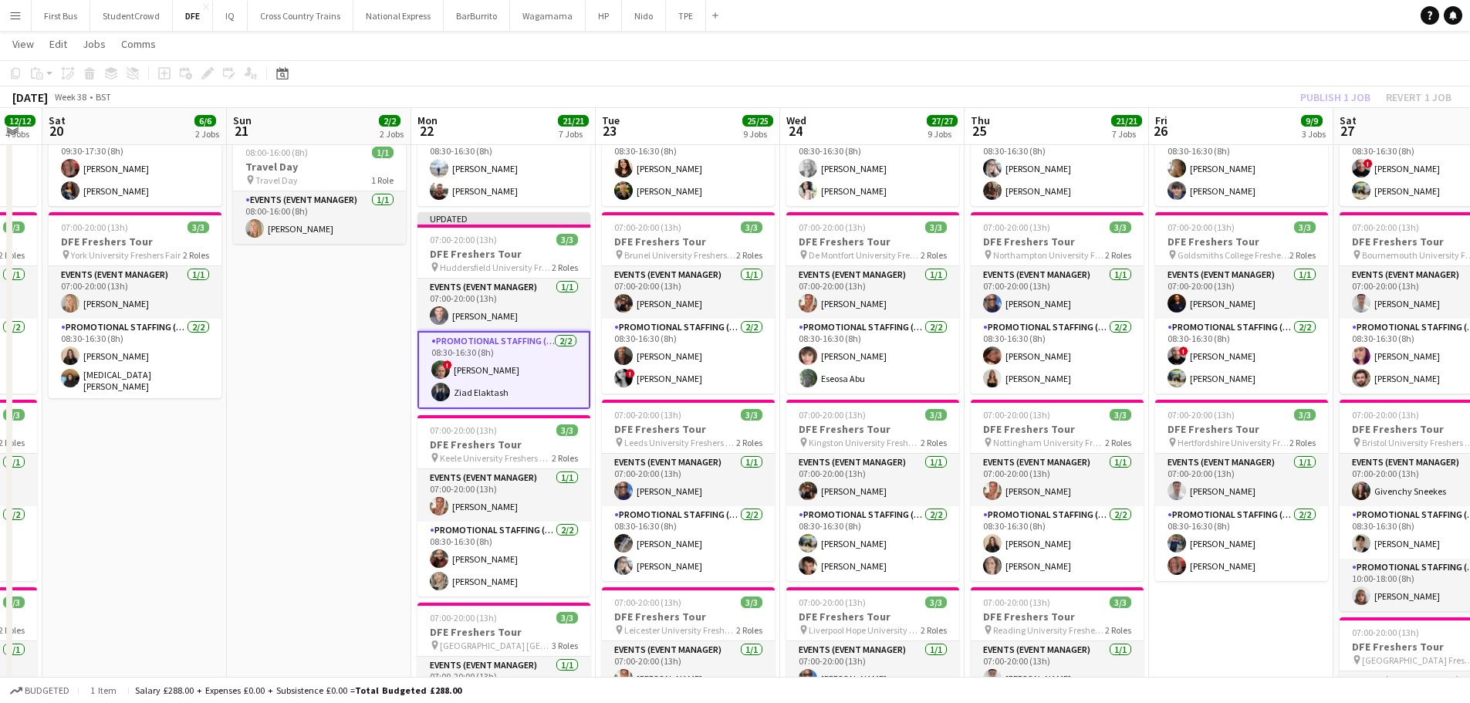
click at [1342, 93] on div "Publish 1 job Revert 1 job" at bounding box center [1376, 97] width 188 height 20
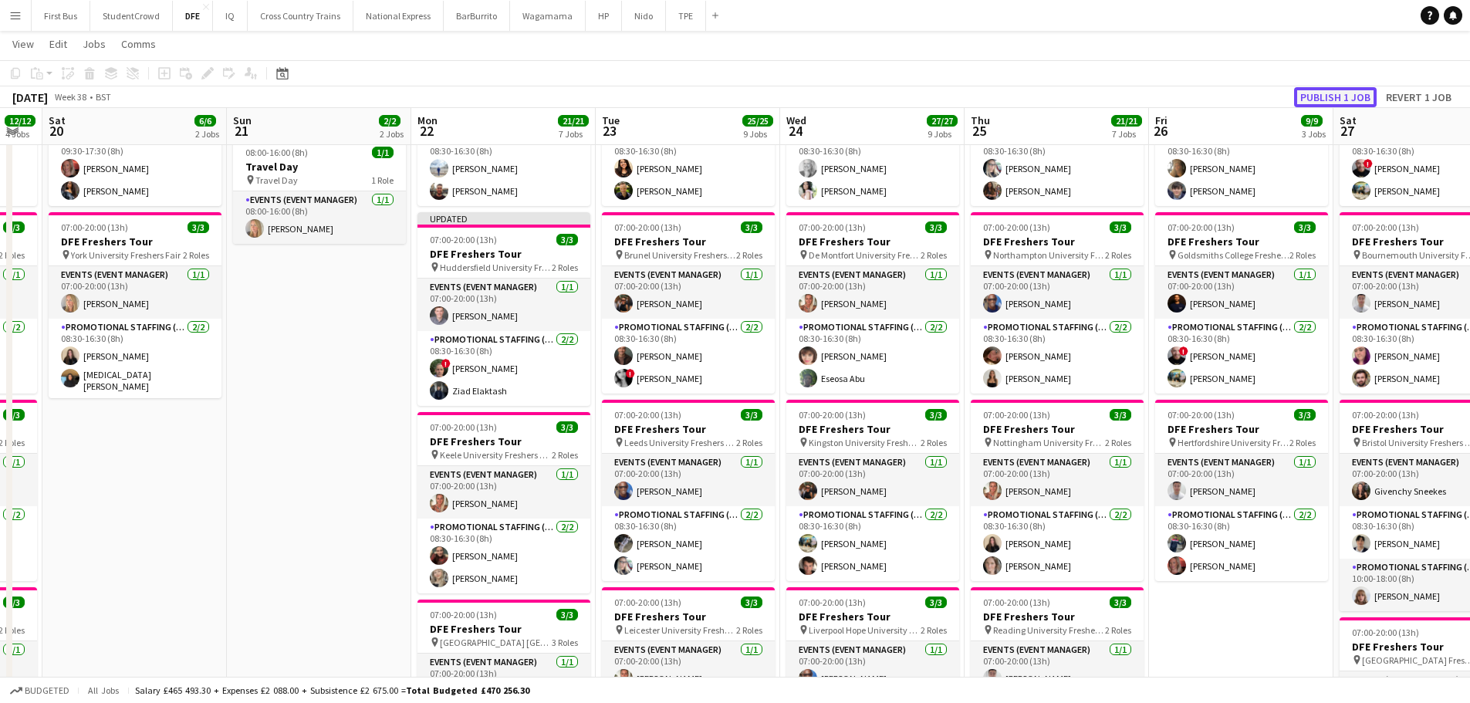
click at [1343, 93] on button "Publish 1 job" at bounding box center [1335, 97] width 83 height 20
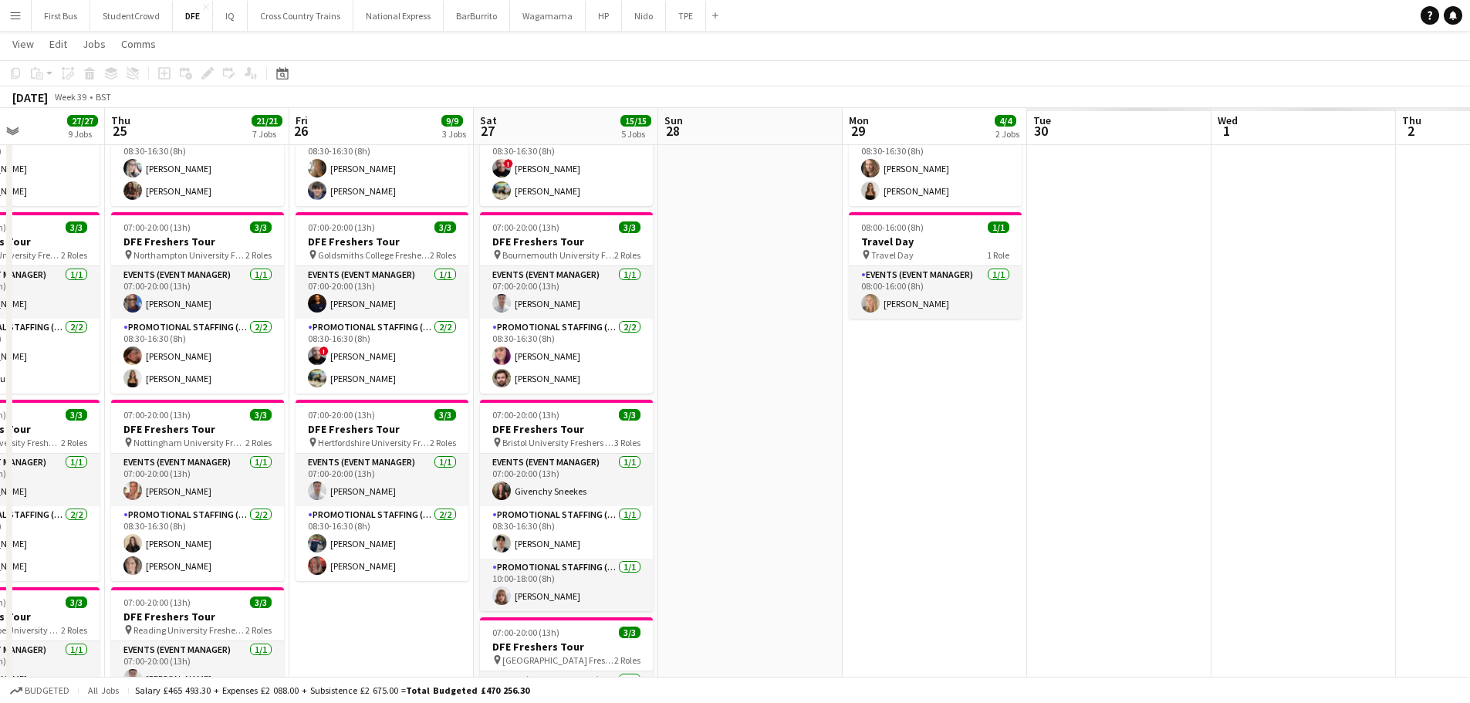
drag, startPoint x: 1343, startPoint y: 316, endPoint x: 483, endPoint y: 296, distance: 860.0
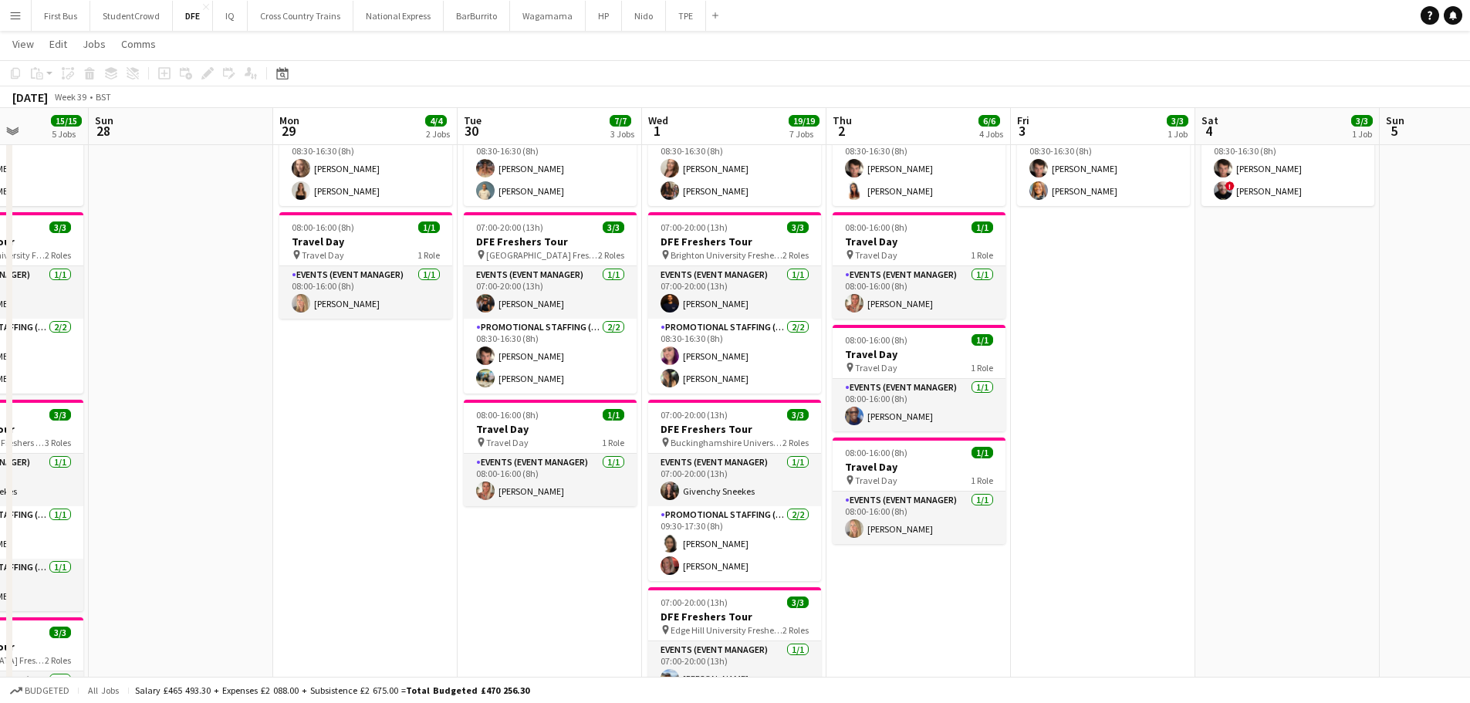
drag, startPoint x: 875, startPoint y: 324, endPoint x: 755, endPoint y: 324, distance: 120.4
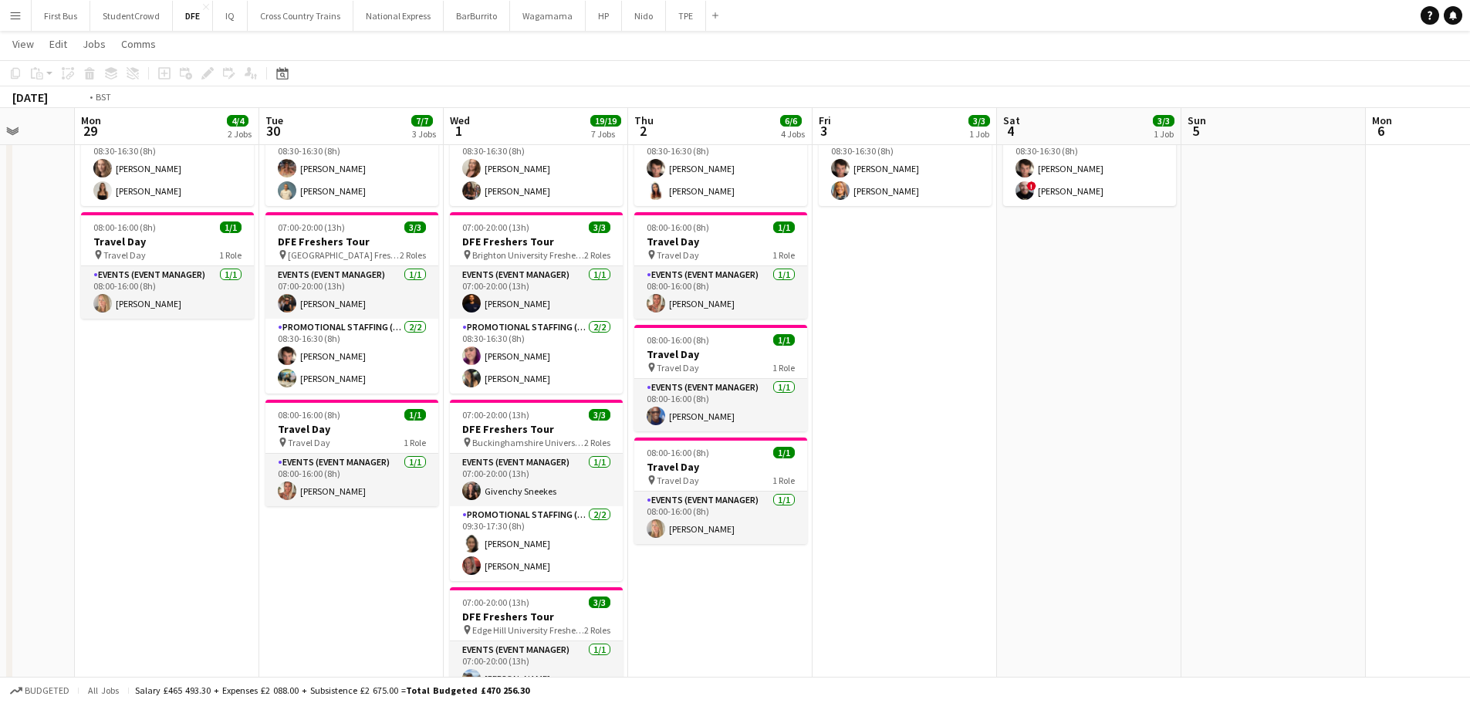
drag, startPoint x: 672, startPoint y: 324, endPoint x: 749, endPoint y: 323, distance: 77.2
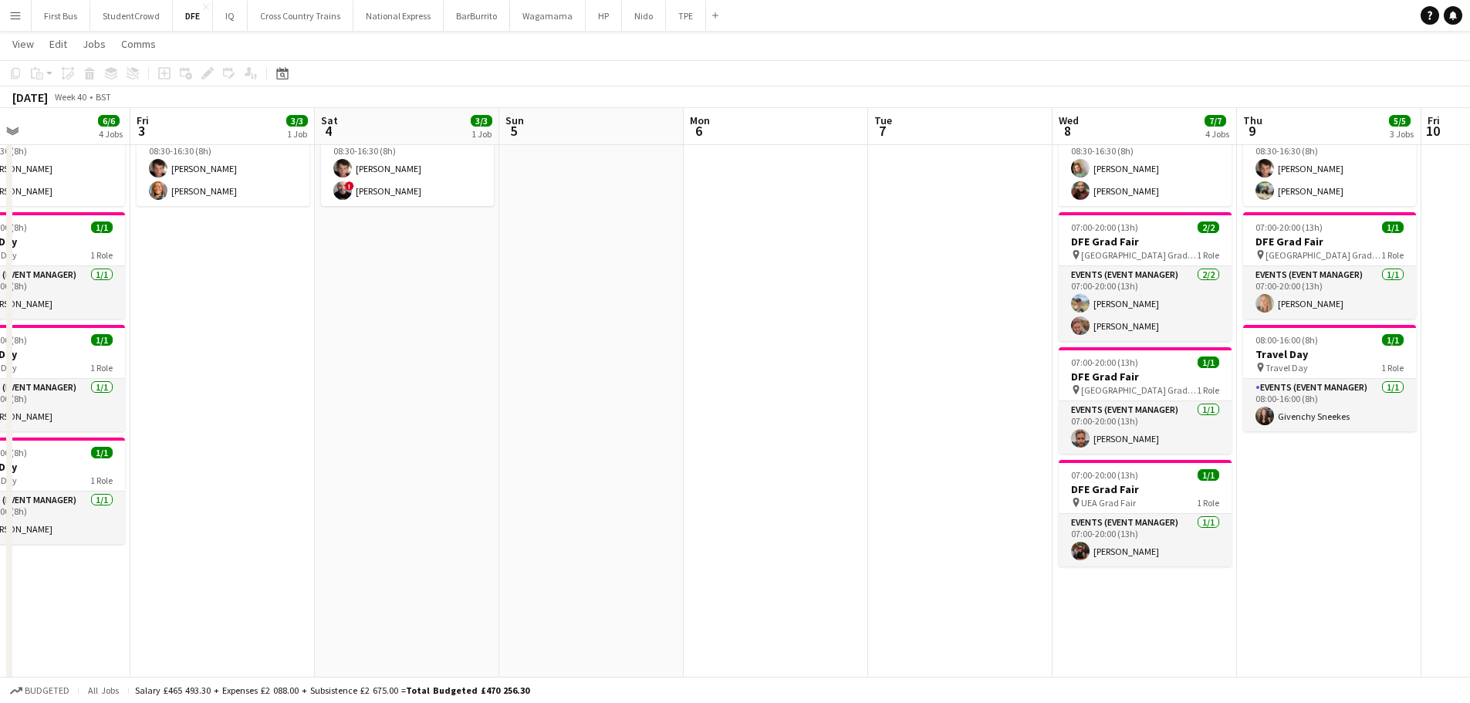
drag, startPoint x: 583, startPoint y: 323, endPoint x: 578, endPoint y: 317, distance: 8.2
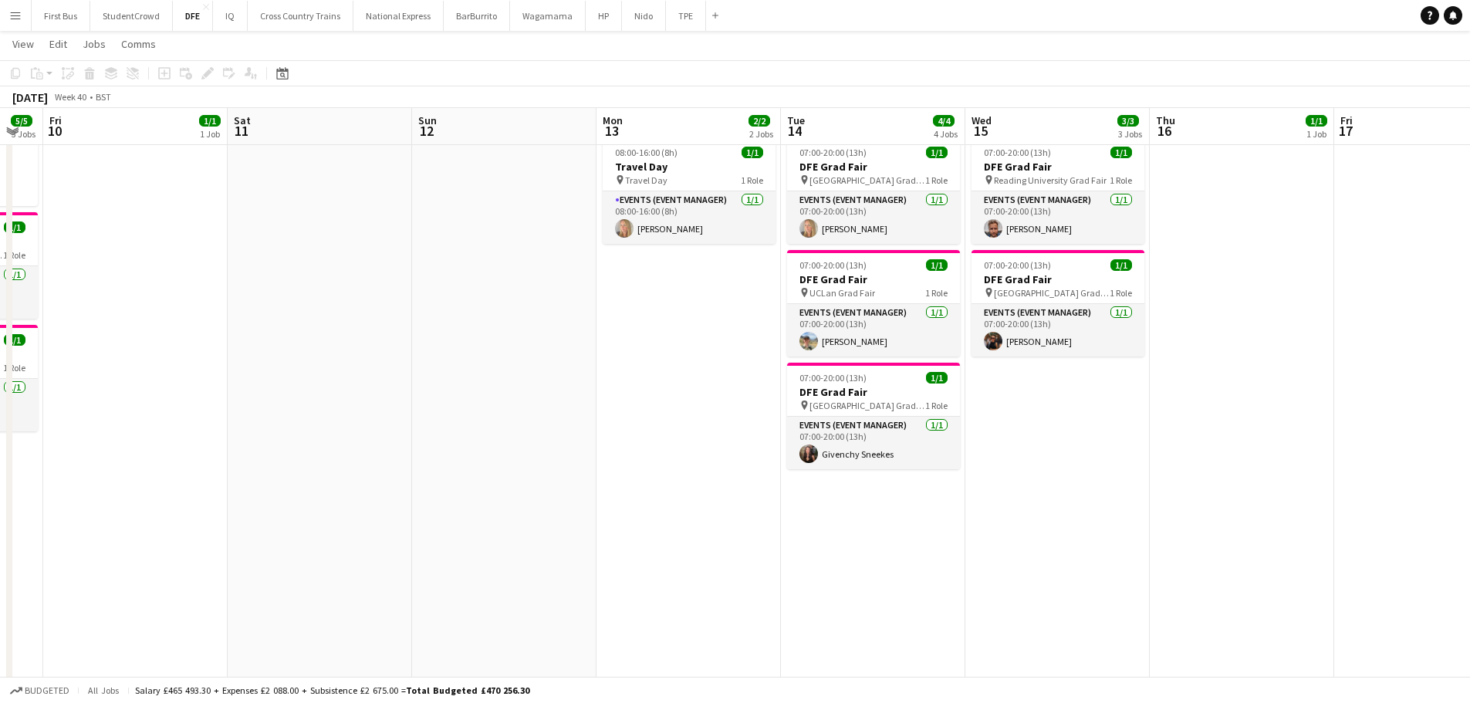
drag, startPoint x: 684, startPoint y: 313, endPoint x: 1173, endPoint y: 316, distance: 489.3
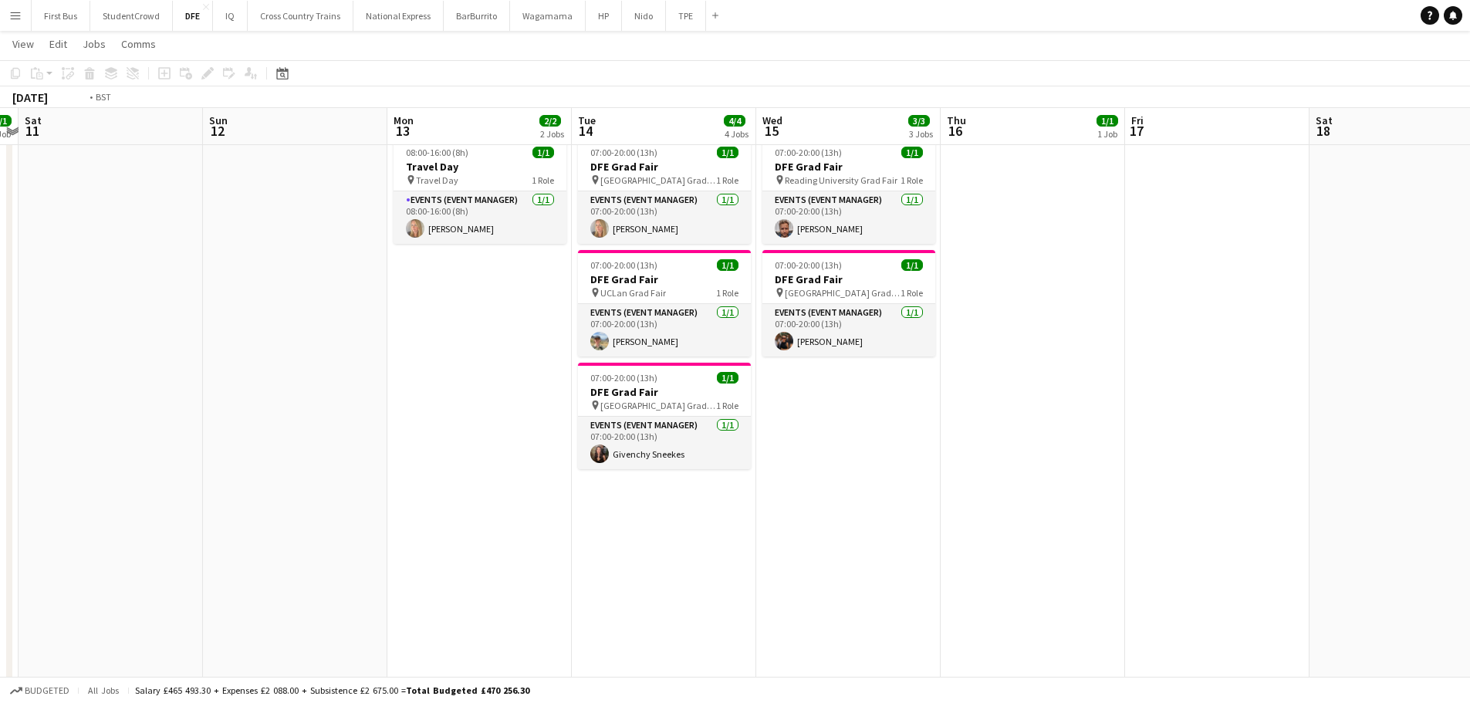
drag, startPoint x: 440, startPoint y: 316, endPoint x: 1215, endPoint y: 303, distance: 775.0
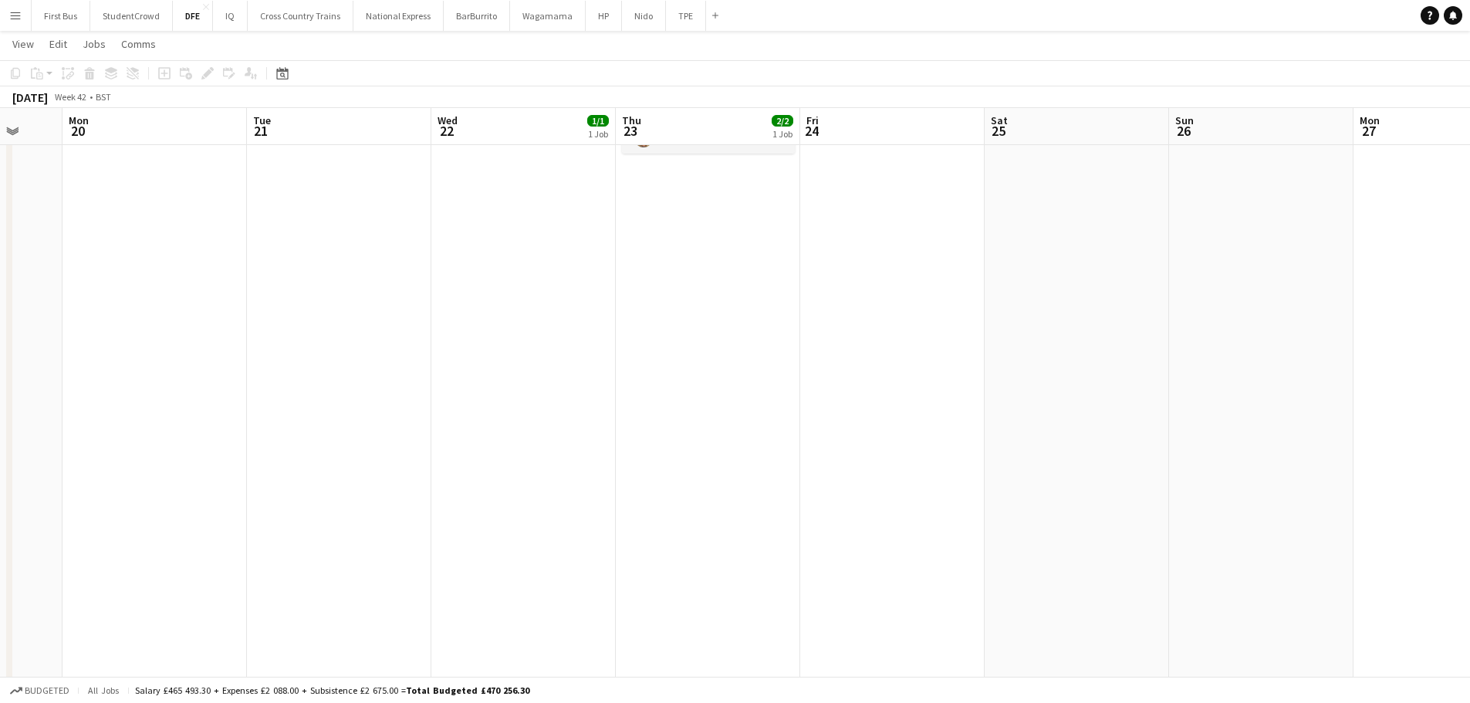
click at [19, 17] on app-icon "Menu" at bounding box center [15, 15] width 12 height 12
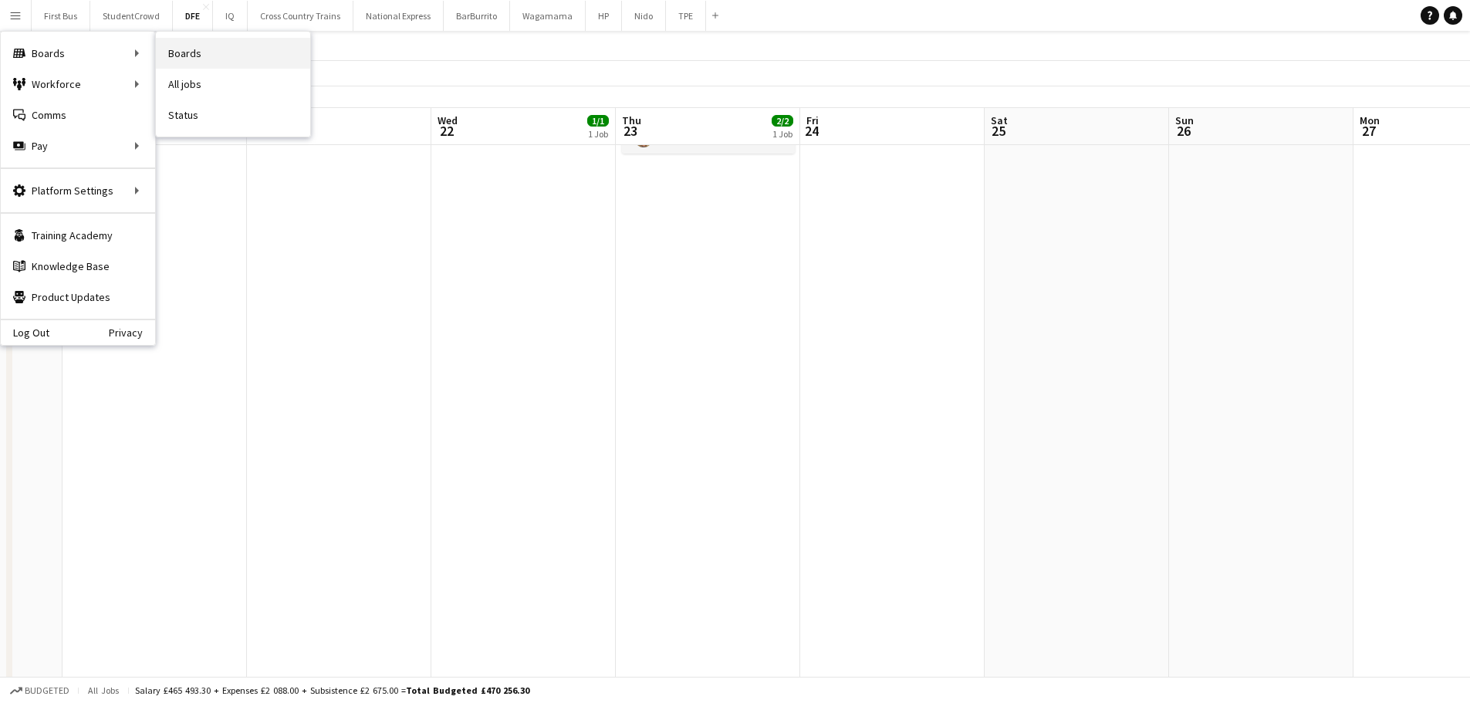
click at [219, 52] on link "Boards" at bounding box center [233, 53] width 154 height 31
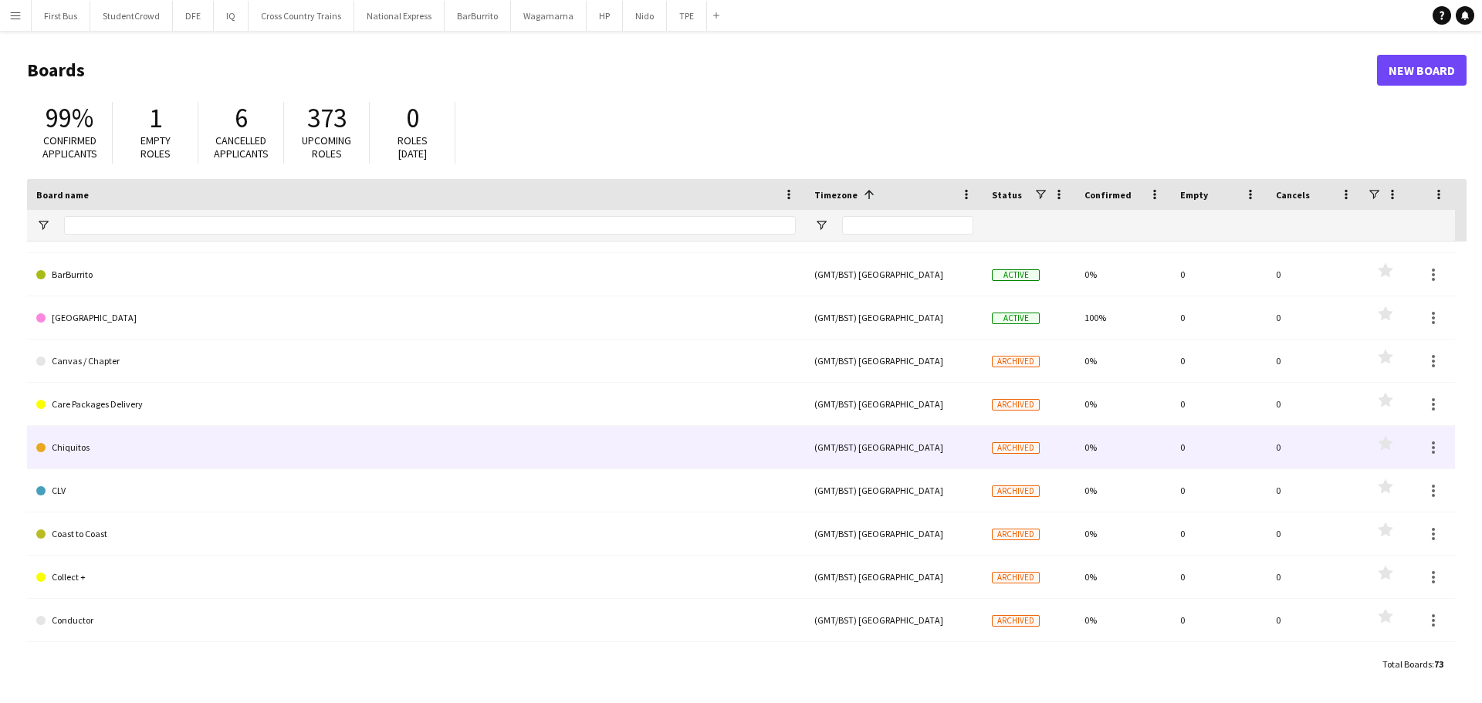
scroll to position [309, 0]
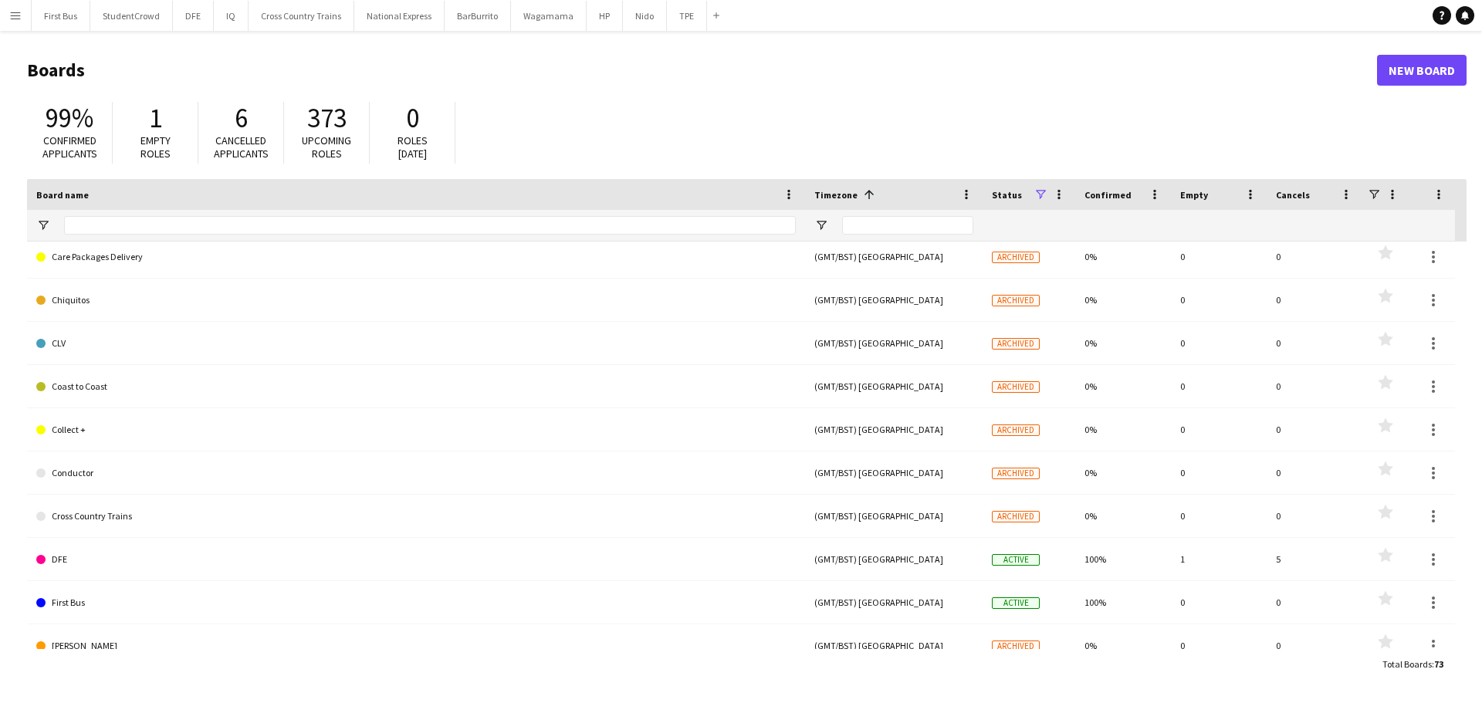
click at [1043, 193] on span at bounding box center [1040, 195] width 14 height 14
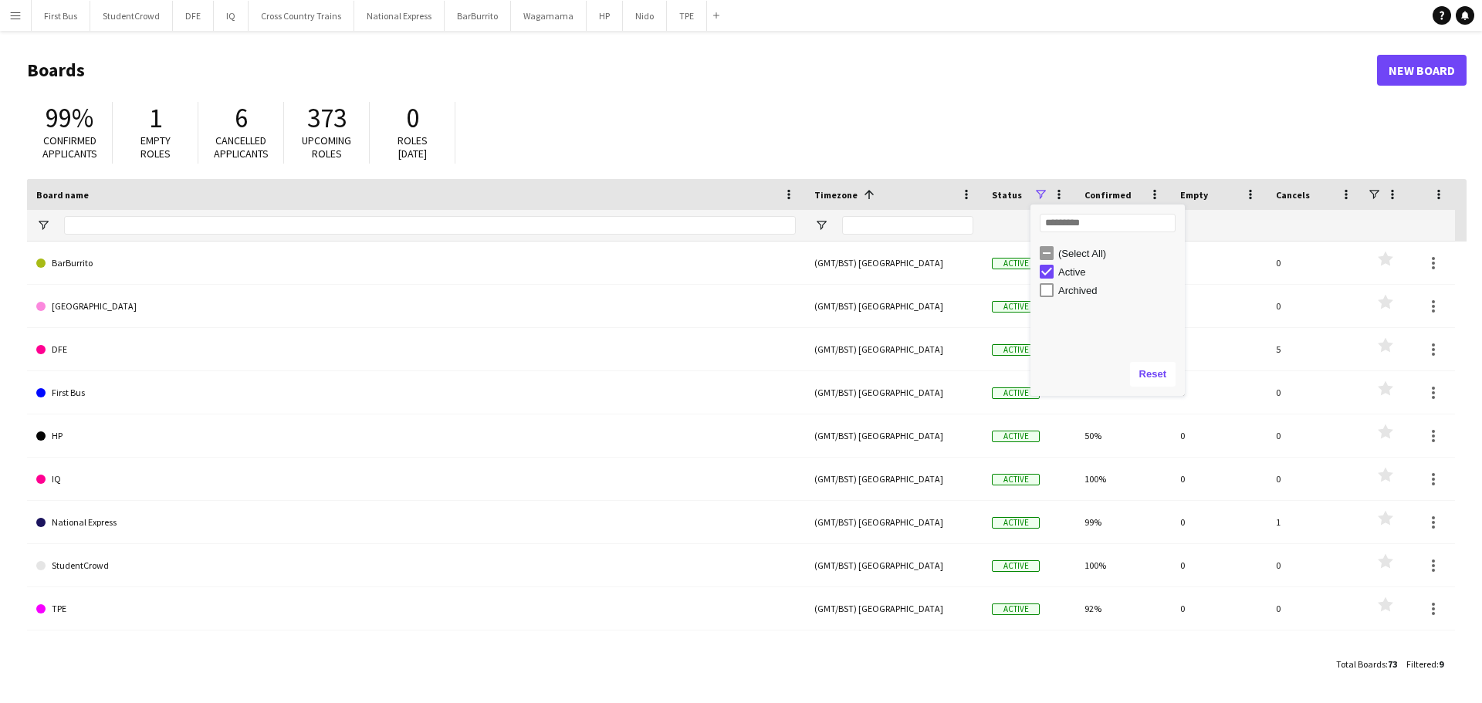
scroll to position [0, 0]
click at [657, 137] on div "99% Confirmed applicants 1 Empty roles 6 Cancelled applicants 373 Upcoming role…" at bounding box center [746, 136] width 1439 height 85
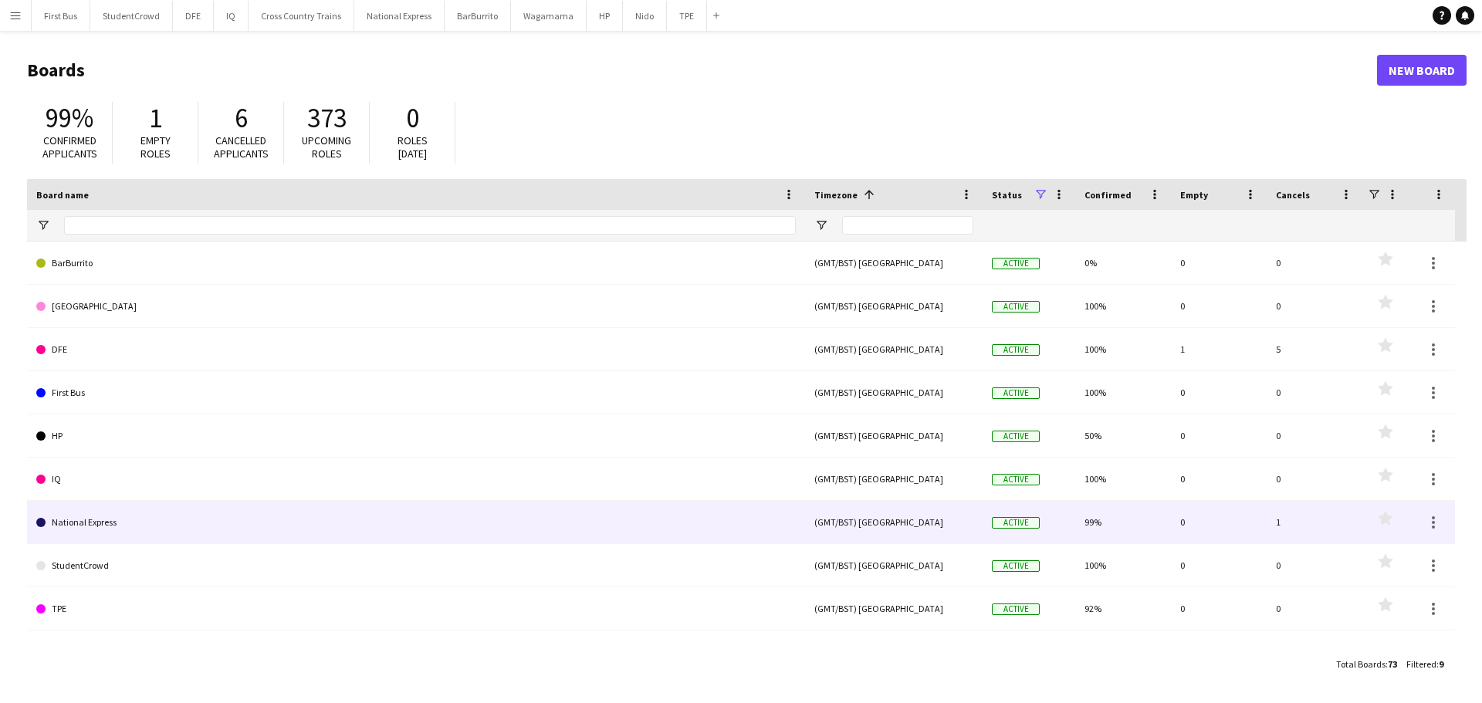
click at [570, 543] on link "National Express" at bounding box center [415, 522] width 759 height 43
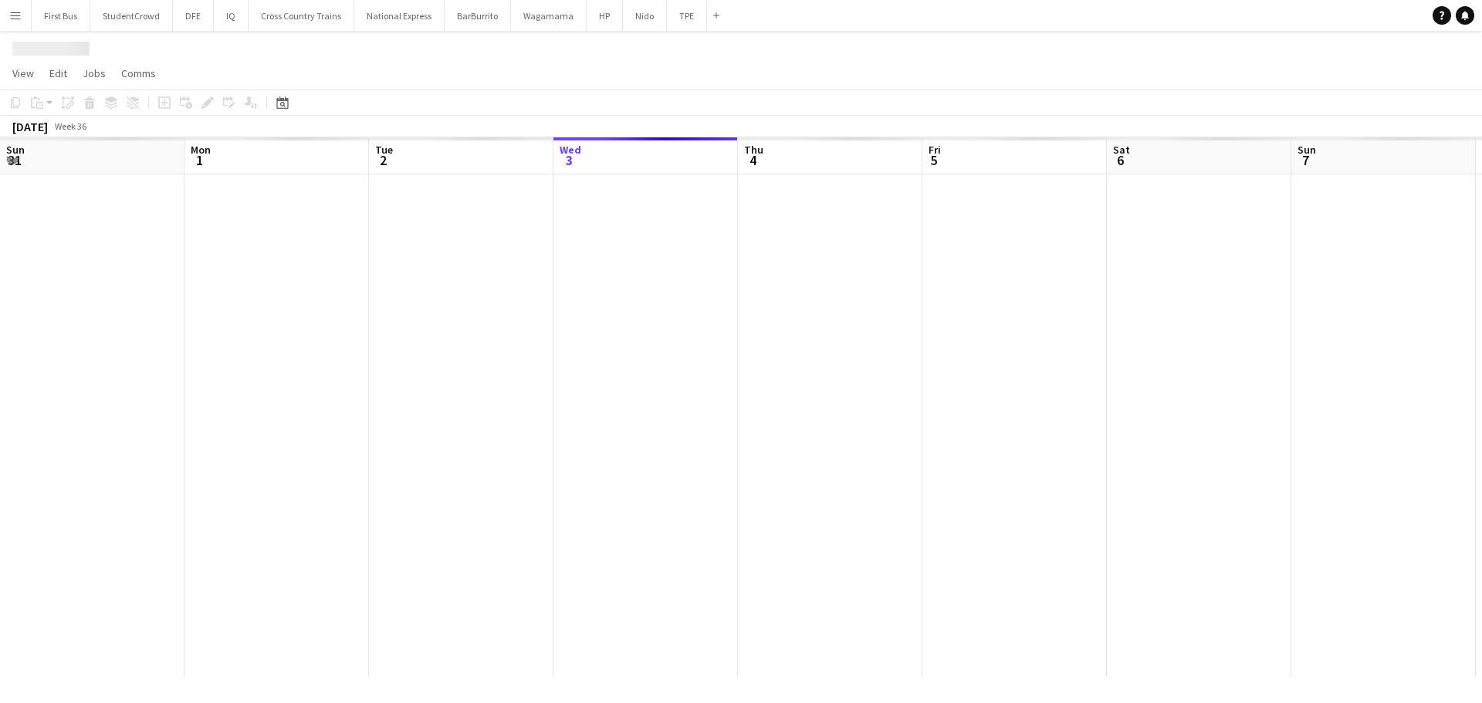
scroll to position [0, 369]
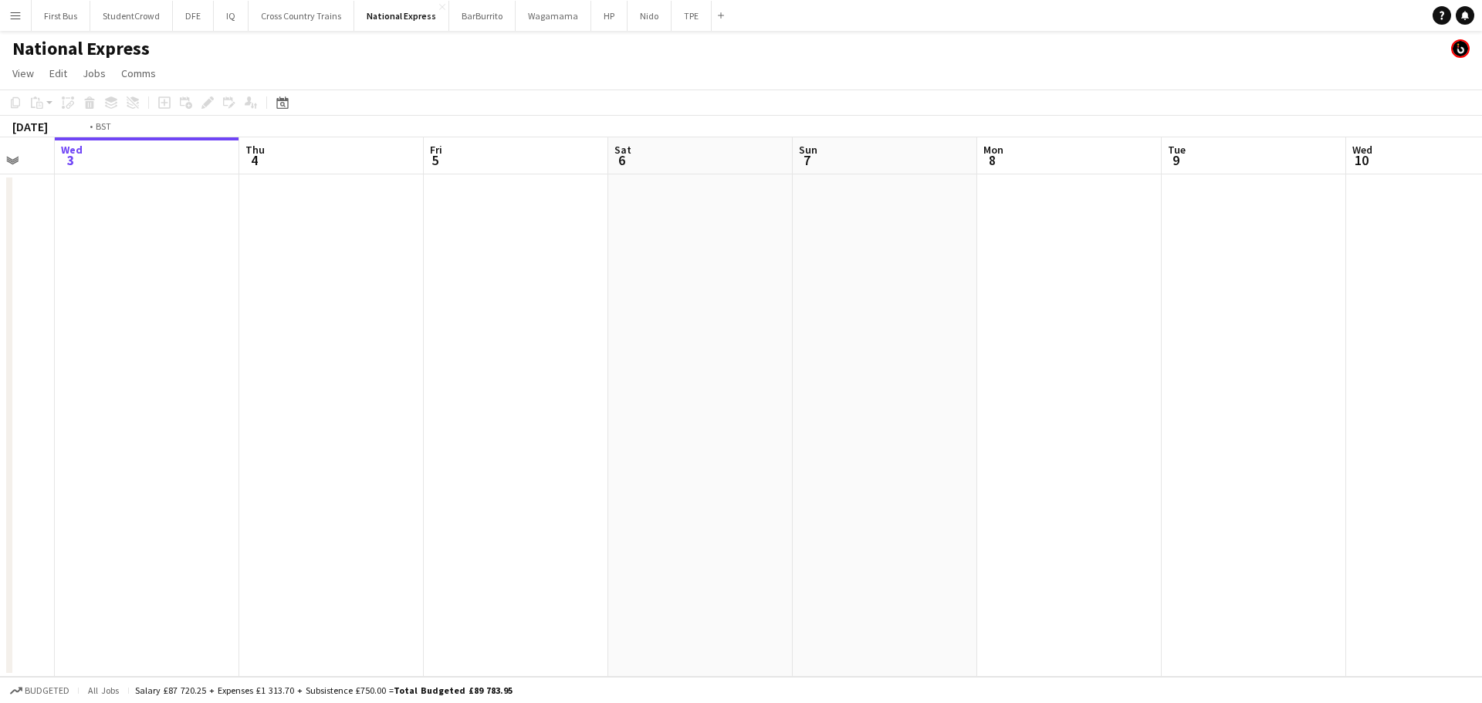
drag, startPoint x: 1324, startPoint y: 384, endPoint x: 8, endPoint y: 384, distance: 1315.2
click at [8, 384] on div "Sun 31 Mon 1 Tue 2 Wed 3 Thu 4 Fri 5 Sat 6 Sun 7 Mon 8 Tue 9 Wed 10 Thu 11 1/1 …" at bounding box center [741, 406] width 1482 height 539
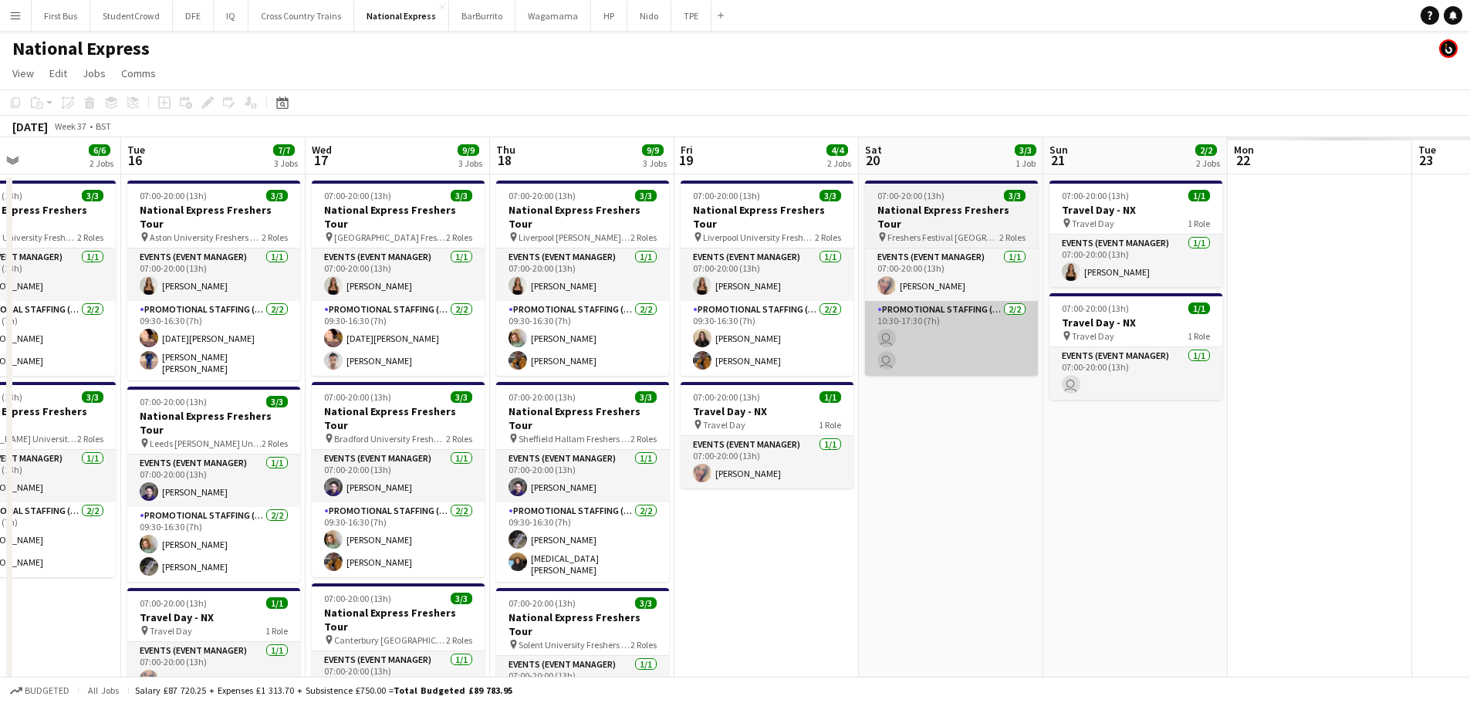
drag, startPoint x: 35, startPoint y: 357, endPoint x: 1016, endPoint y: 308, distance: 983.0
click at [29, 357] on app-calendar-viewport "Fri 12 3/3 1 Job Sat 13 Sun 14 2/2 2 Jobs Mon 15 6/6 2 Jobs Tue 16 7/7 3 Jobs W…" at bounding box center [735, 475] width 1470 height 676
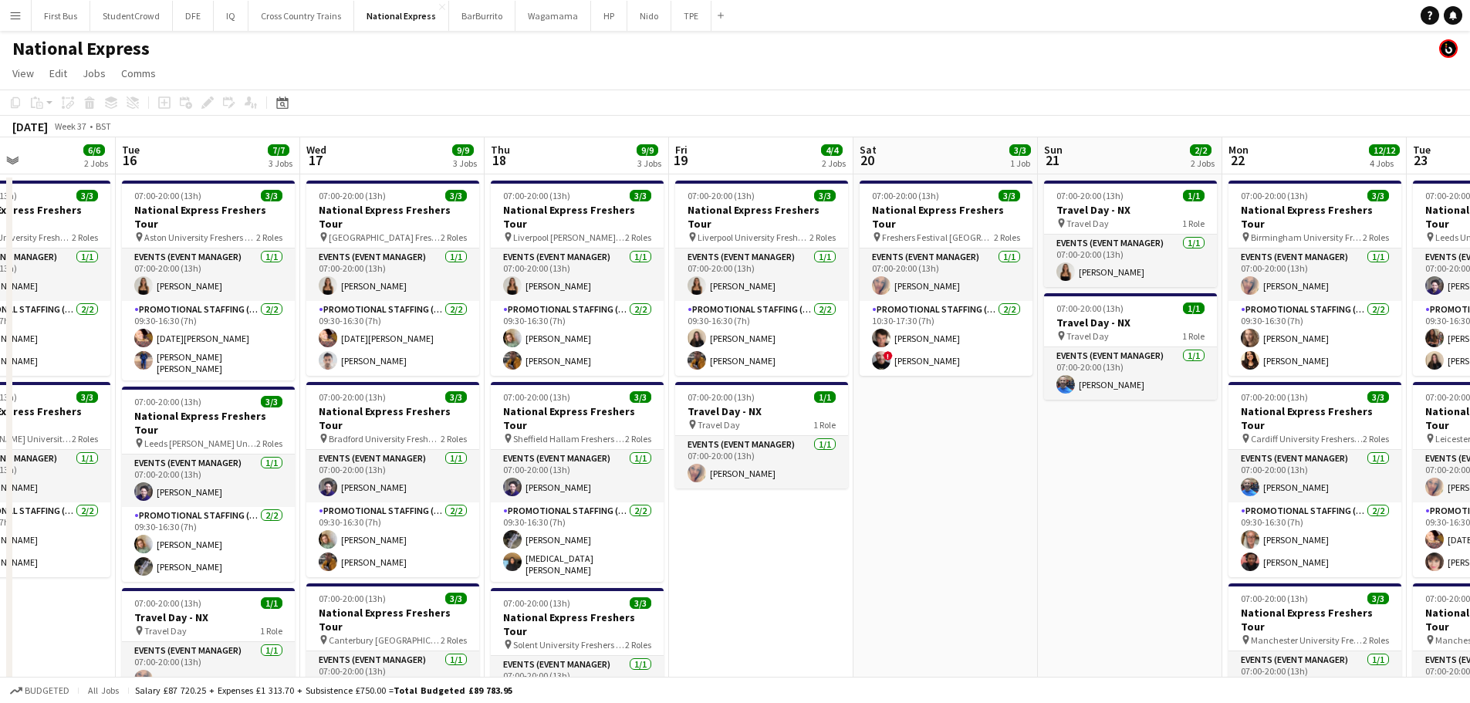
drag, startPoint x: 179, startPoint y: 312, endPoint x: 670, endPoint y: 283, distance: 491.7
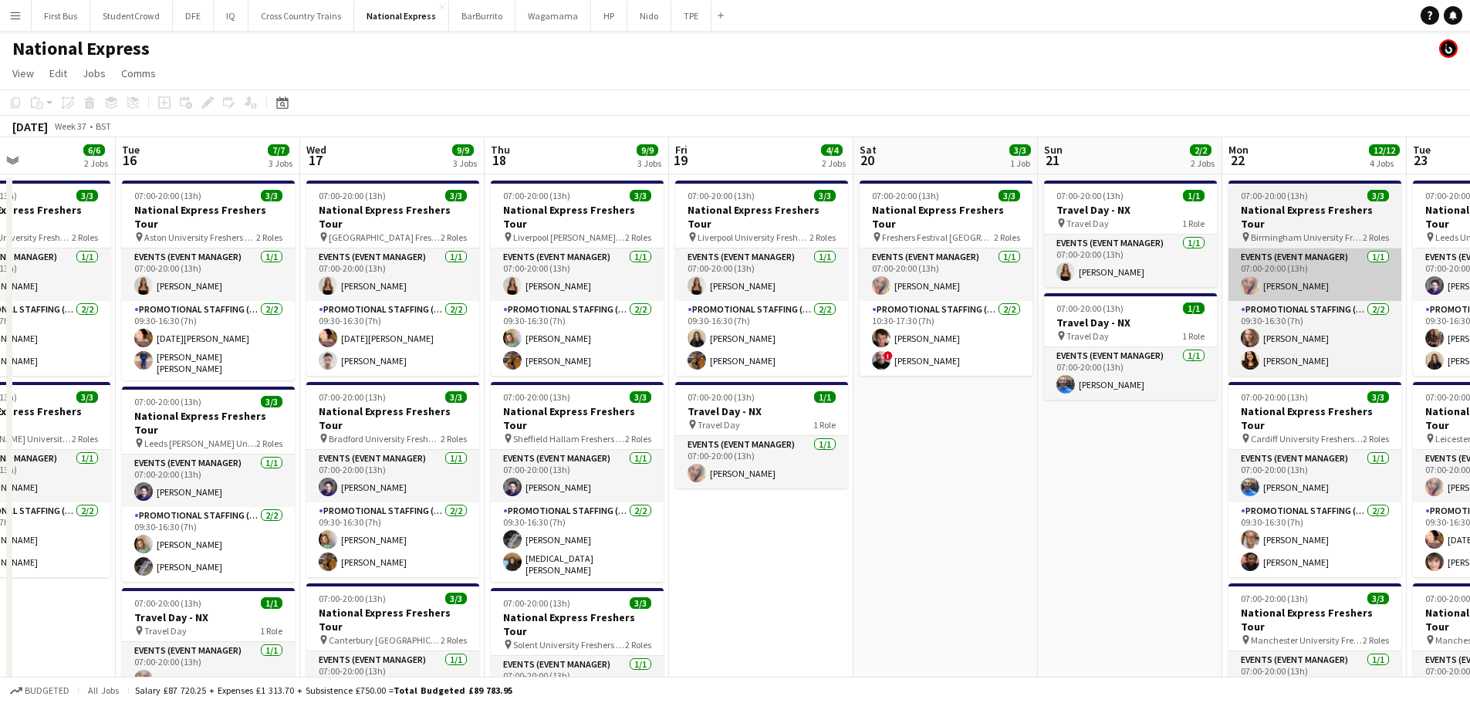
click at [7, 308] on div "Sat 13 Sun 14 2/2 2 Jobs Mon 15 6/6 2 Jobs Tue 16 7/7 3 Jobs Wed 17 9/9 3 Jobs …" at bounding box center [735, 576] width 1470 height 878
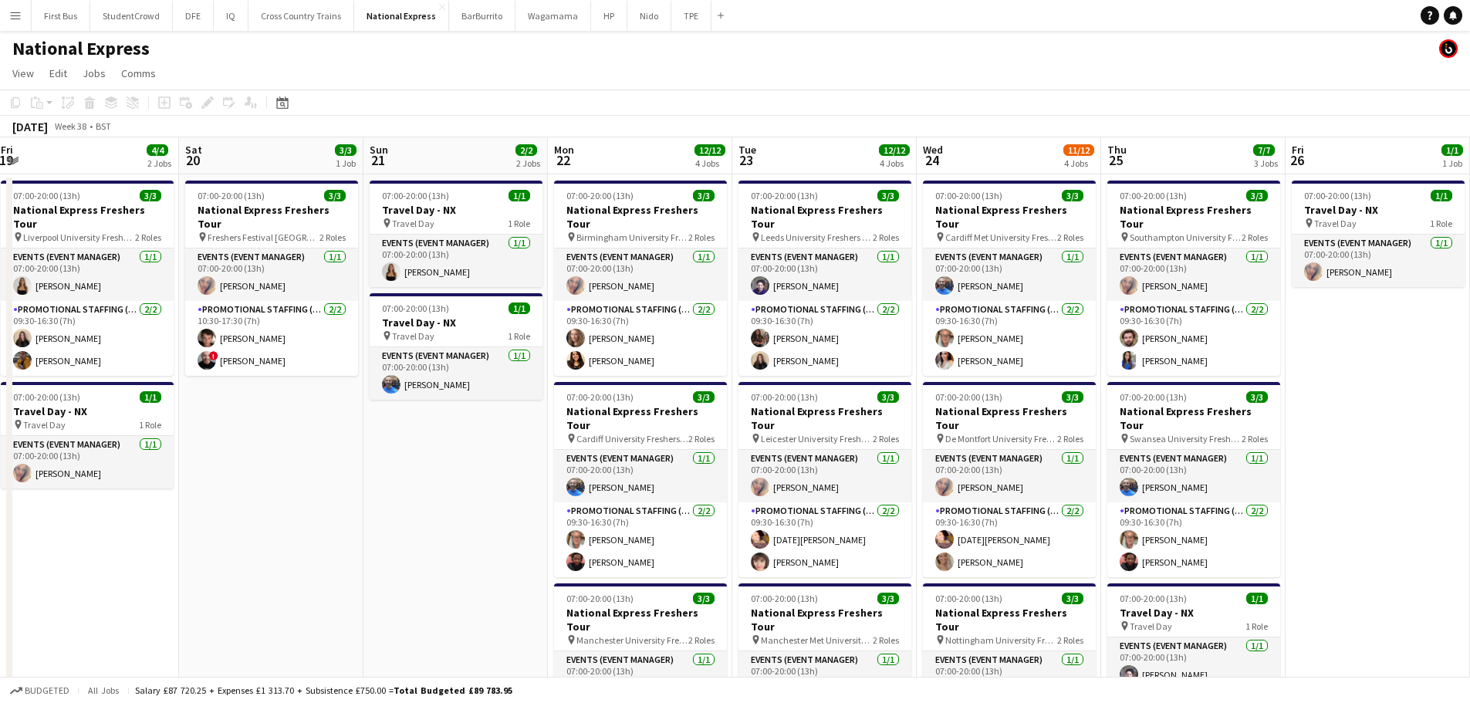
scroll to position [0, 559]
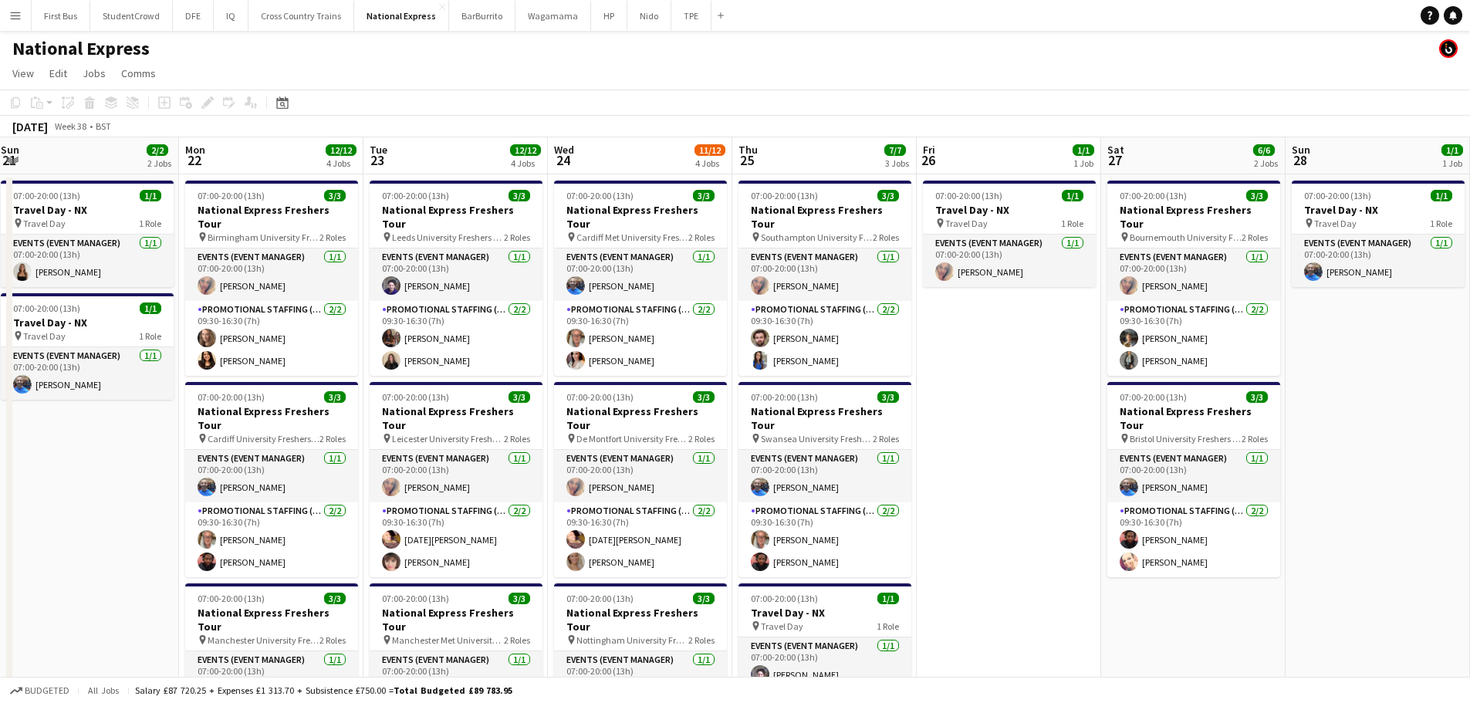
drag, startPoint x: 749, startPoint y: 277, endPoint x: 658, endPoint y: 277, distance: 91.1
click at [658, 277] on app-calendar-viewport "Thu 18 9/9 3 Jobs Fri 19 4/4 2 Jobs Sat 20 3/3 1 Job Sun 21 2/2 2 Jobs Mon 22 1…" at bounding box center [735, 576] width 1470 height 878
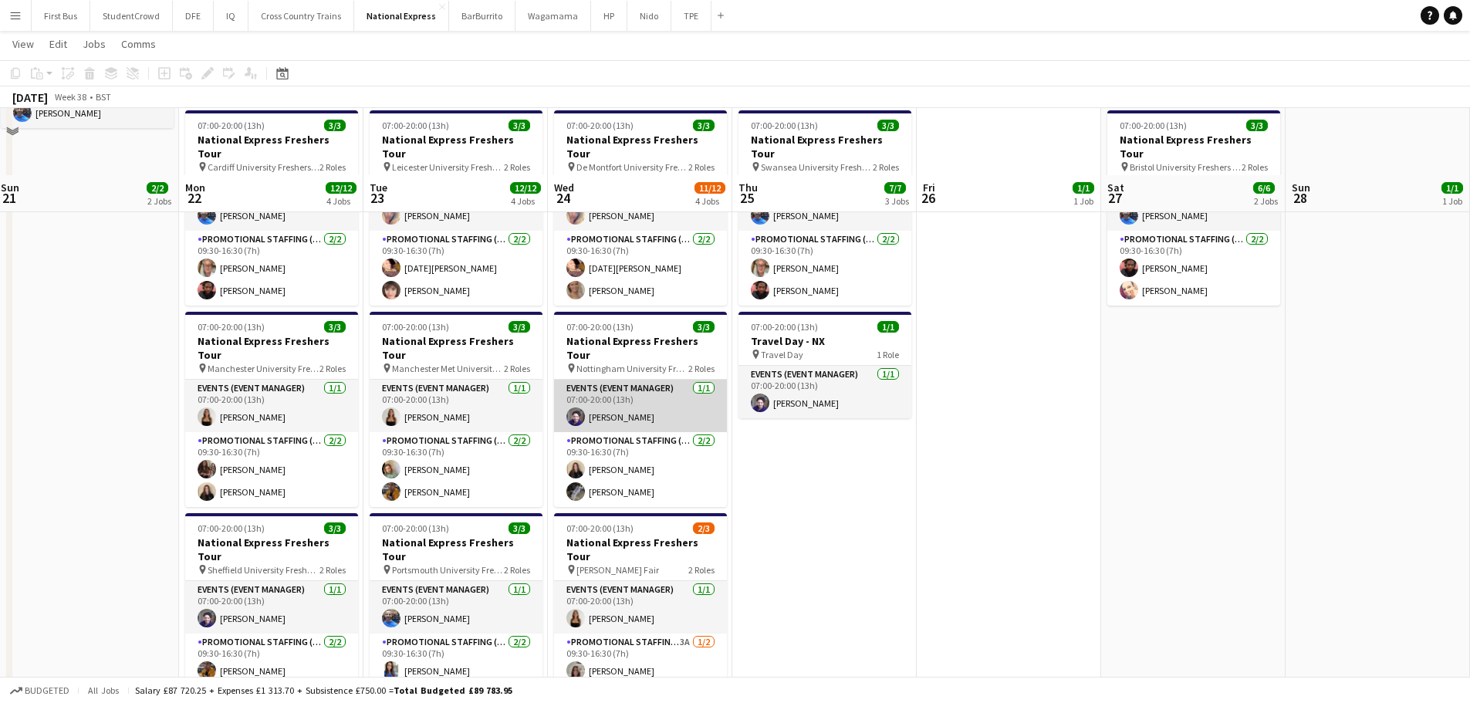
scroll to position [337, 0]
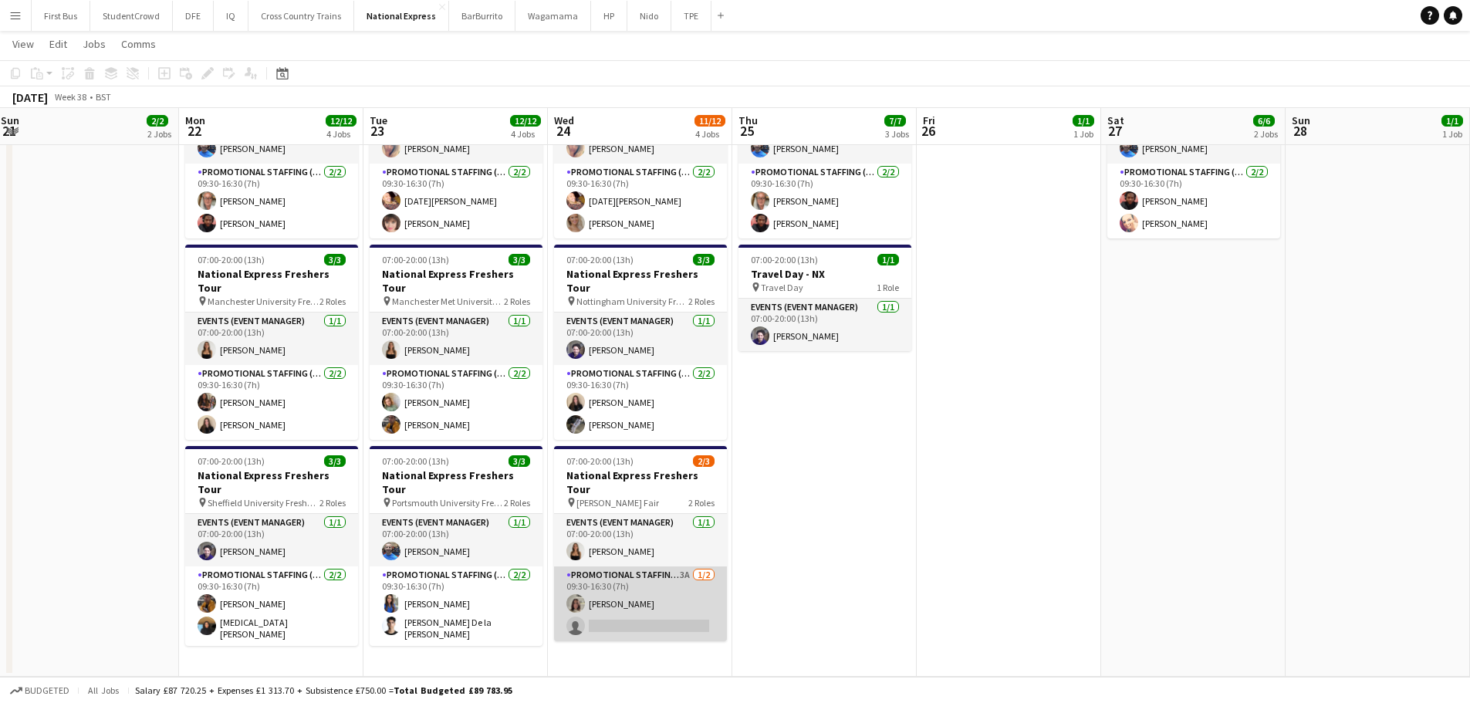
click at [665, 567] on app-card-role "Promotional Staffing (Brand Ambassadors) 3A [DATE] 09:30-16:30 (7h) [PERSON_NAM…" at bounding box center [640, 604] width 173 height 75
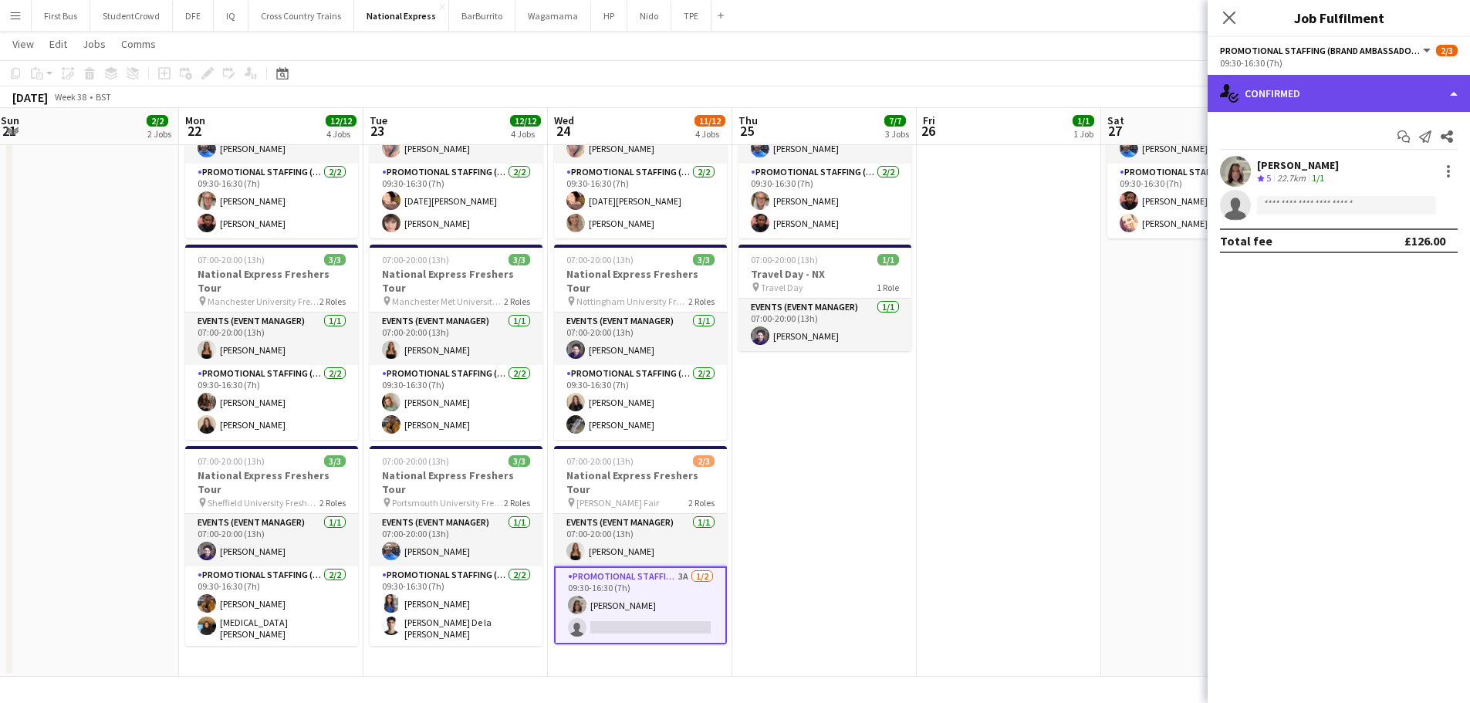
click at [1307, 90] on div "single-neutral-actions-check-2 Confirmed" at bounding box center [1339, 93] width 262 height 37
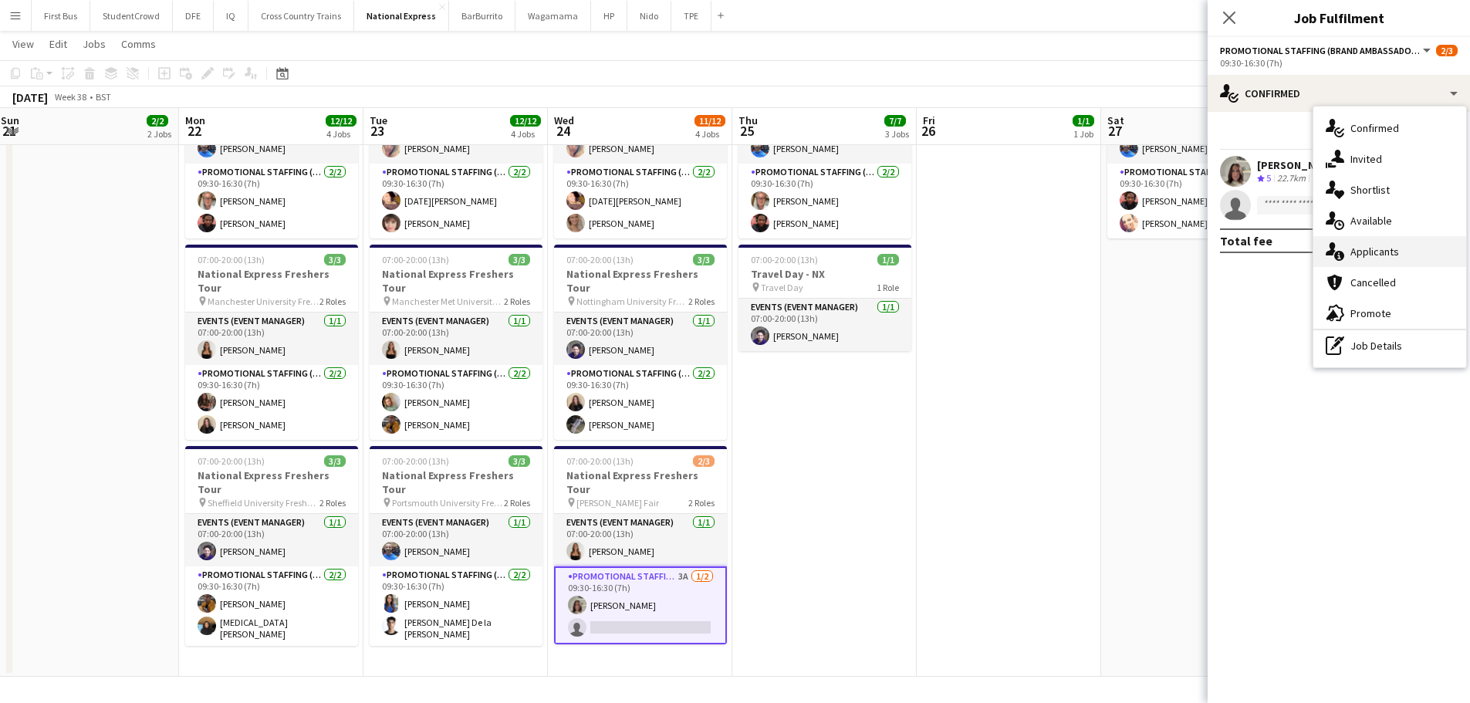
click at [1389, 255] on span "Applicants" at bounding box center [1375, 252] width 49 height 14
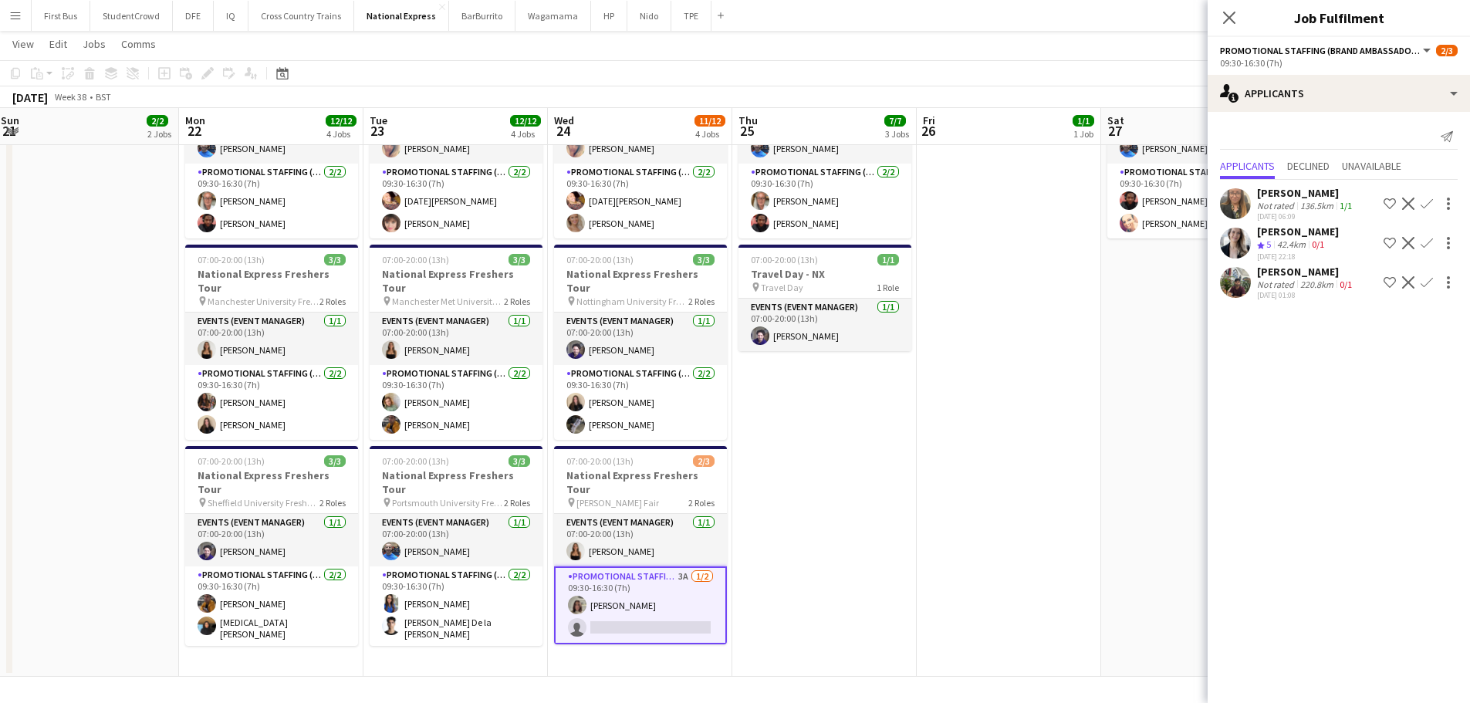
click at [1289, 252] on div "42.4km" at bounding box center [1291, 244] width 35 height 13
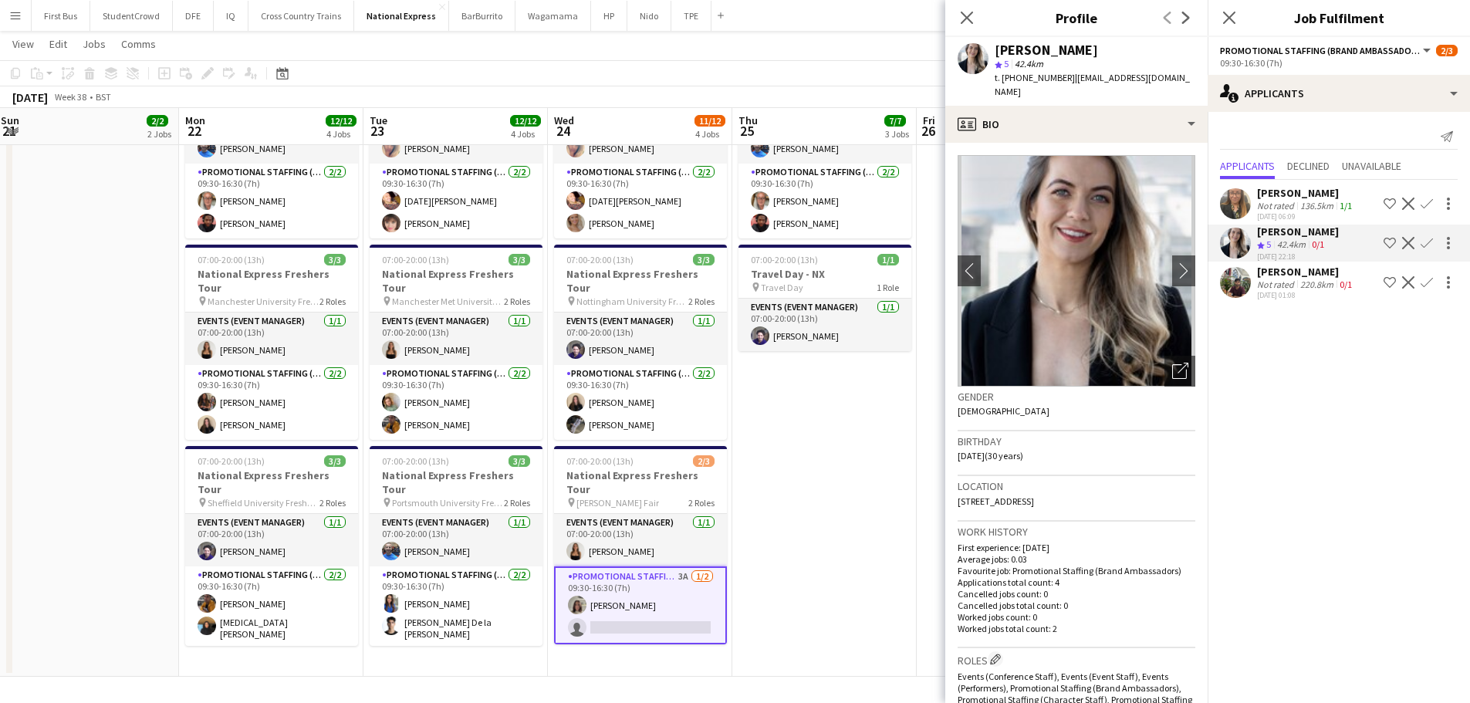
click at [1421, 249] on app-icon "Confirm" at bounding box center [1427, 243] width 12 height 12
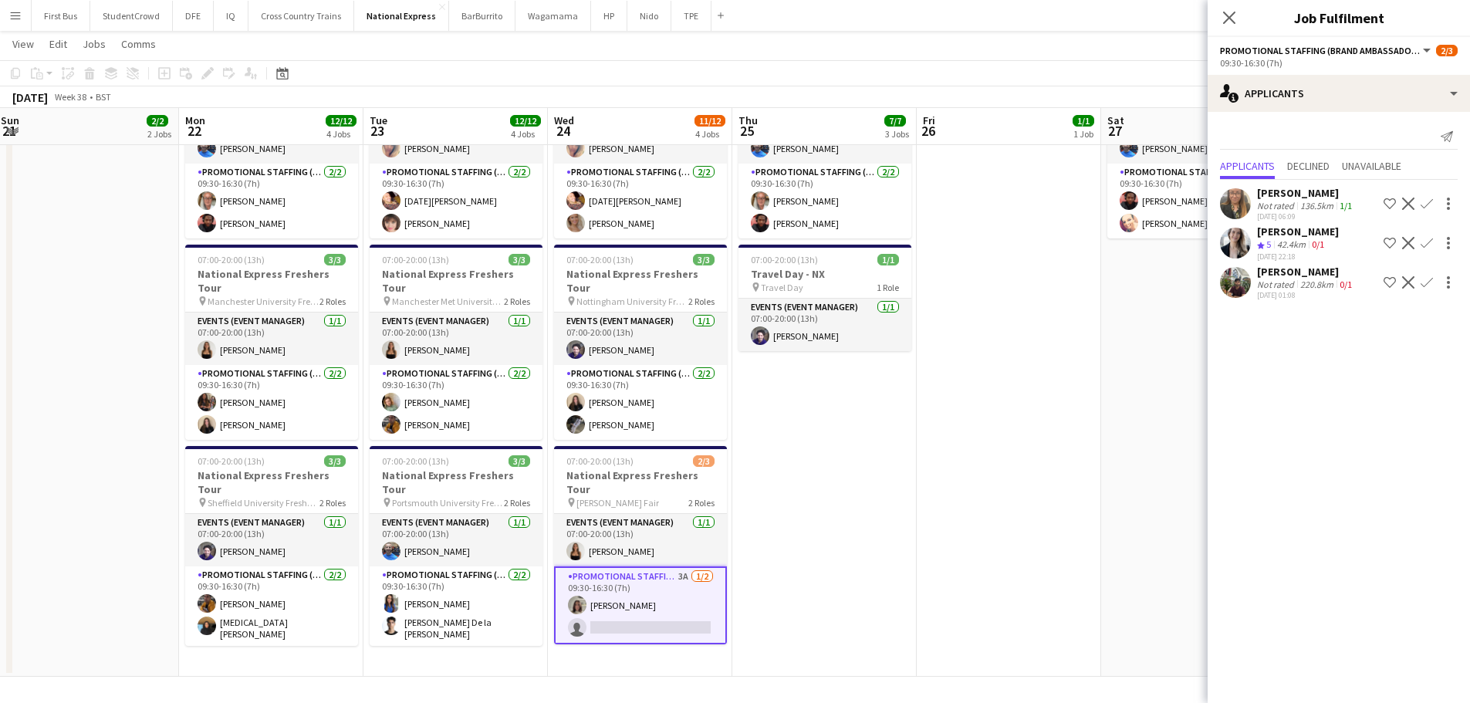
click at [1437, 235] on div at bounding box center [1447, 243] width 22 height 19
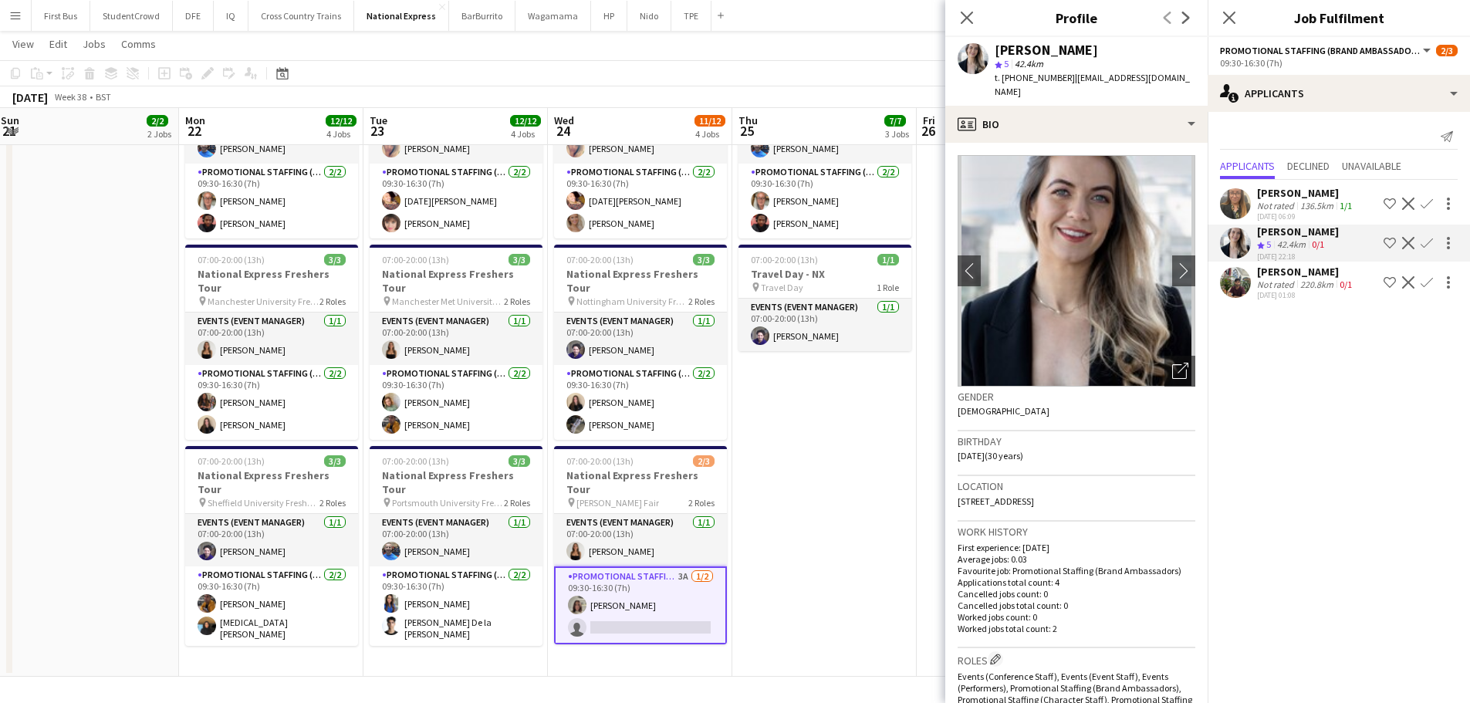
click at [1424, 243] on app-icon "Confirm" at bounding box center [1427, 243] width 12 height 12
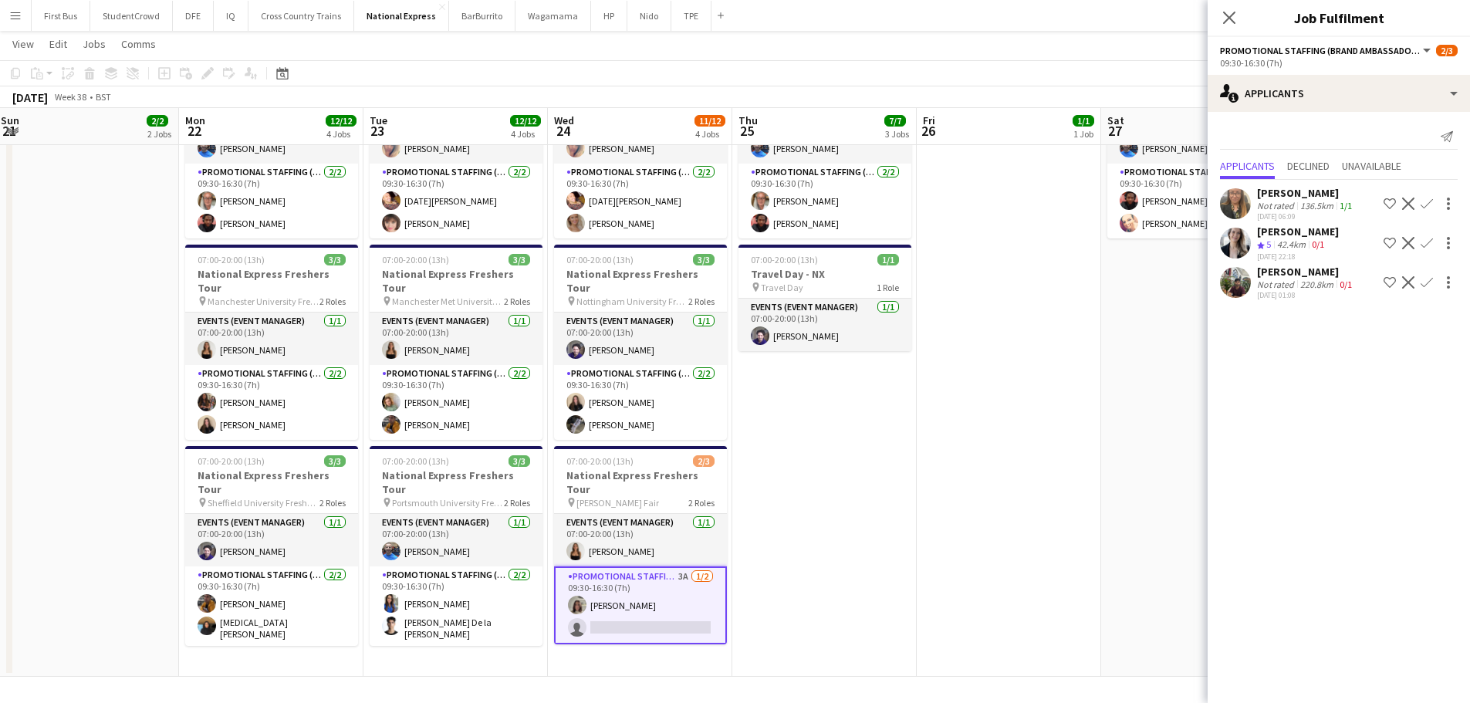
click at [1424, 243] on app-icon "Confirm" at bounding box center [1427, 243] width 12 height 12
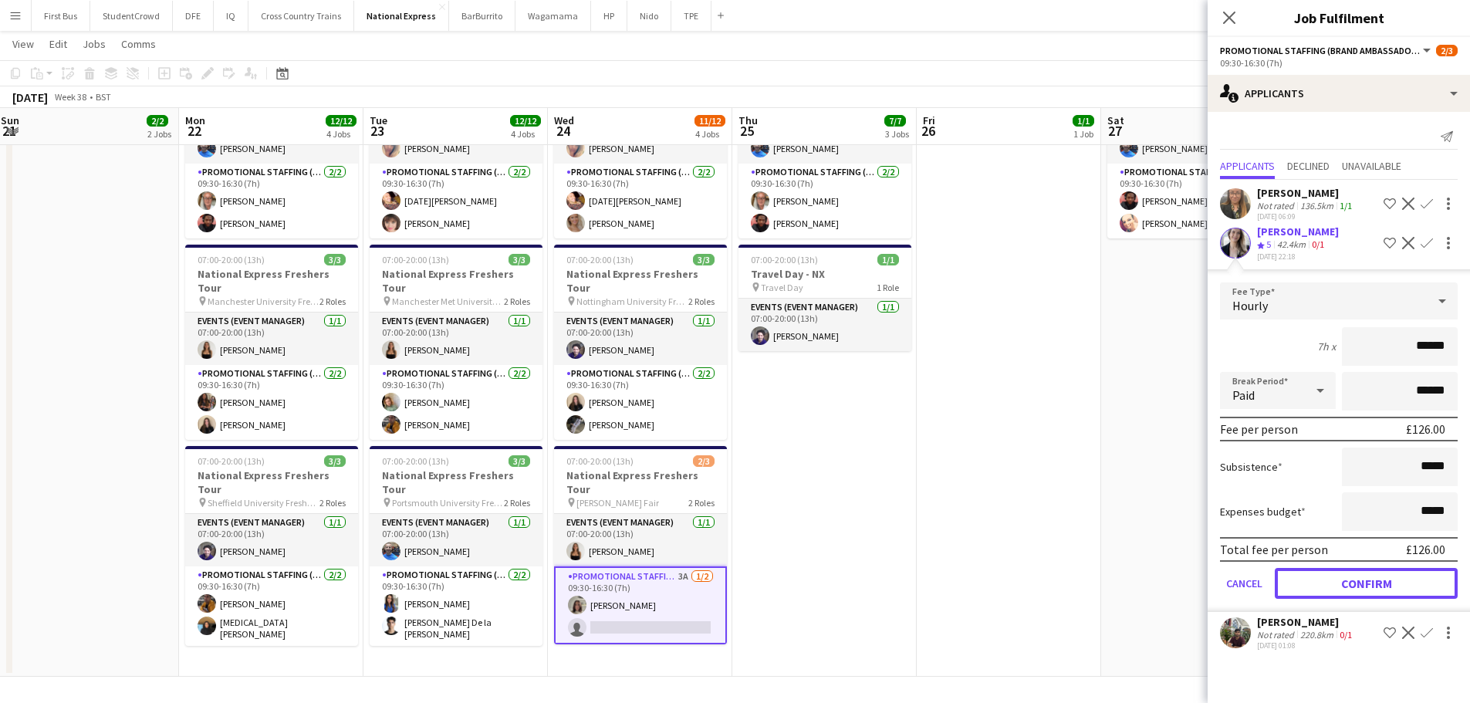
click at [1368, 589] on button "Confirm" at bounding box center [1366, 583] width 183 height 31
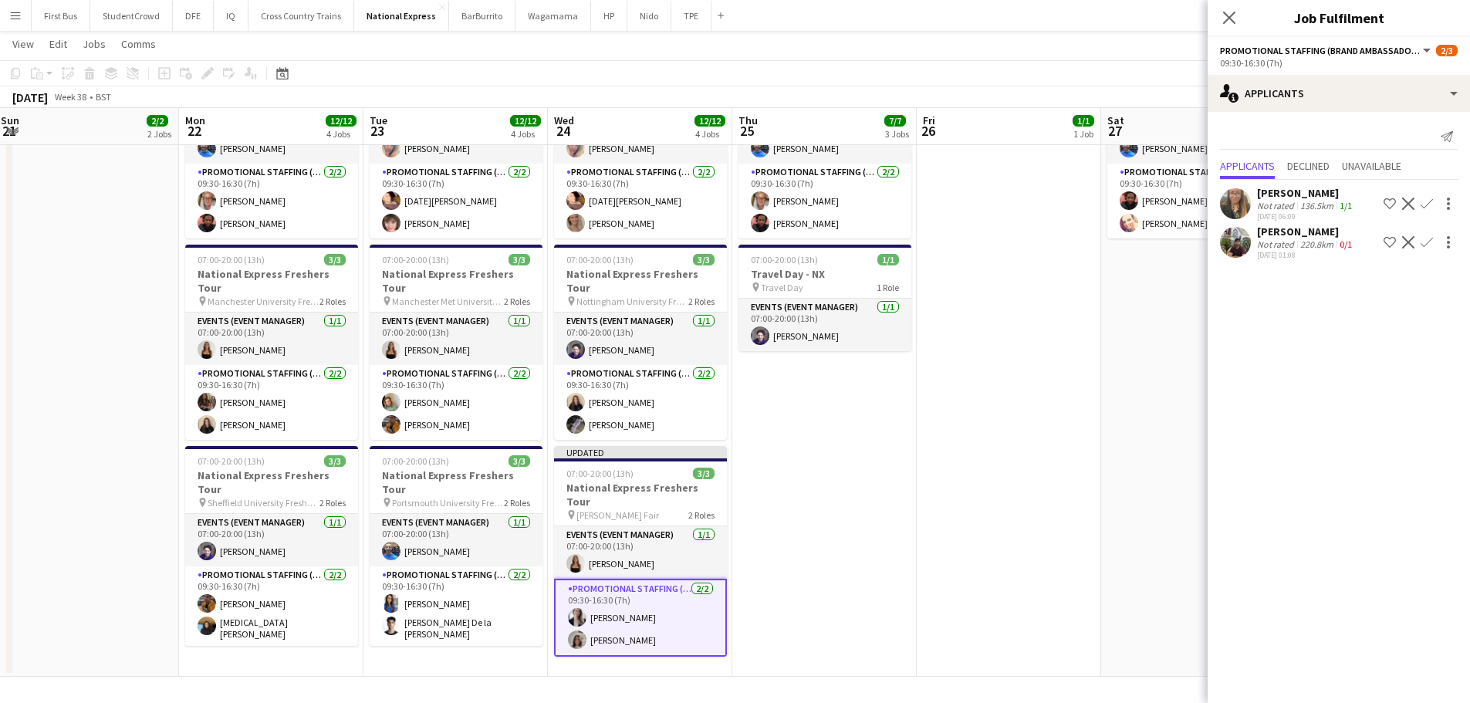
click at [629, 579] on app-card-role "Promotional Staffing (Brand Ambassadors) [DATE] 09:30-16:30 (7h) [PERSON_NAME] …" at bounding box center [640, 618] width 173 height 78
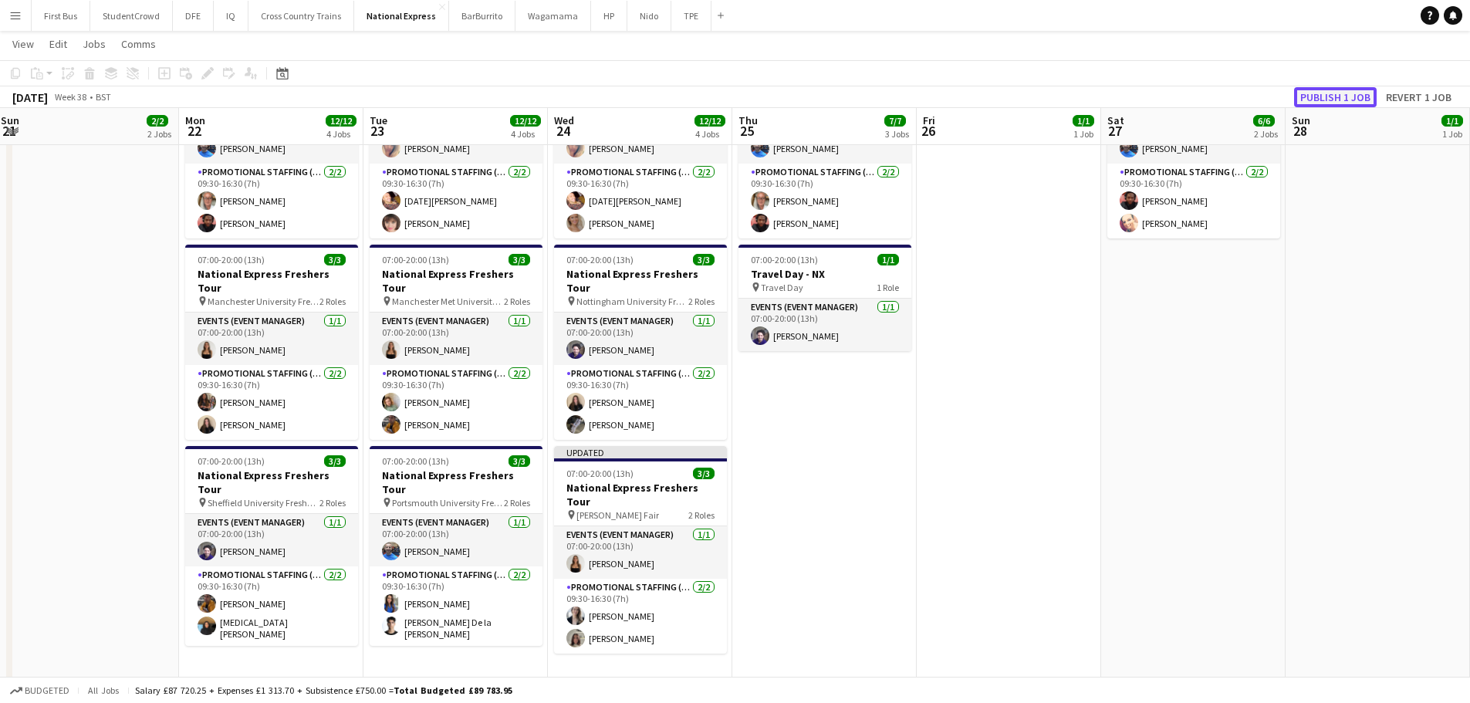
click at [1338, 96] on button "Publish 1 job" at bounding box center [1335, 97] width 83 height 20
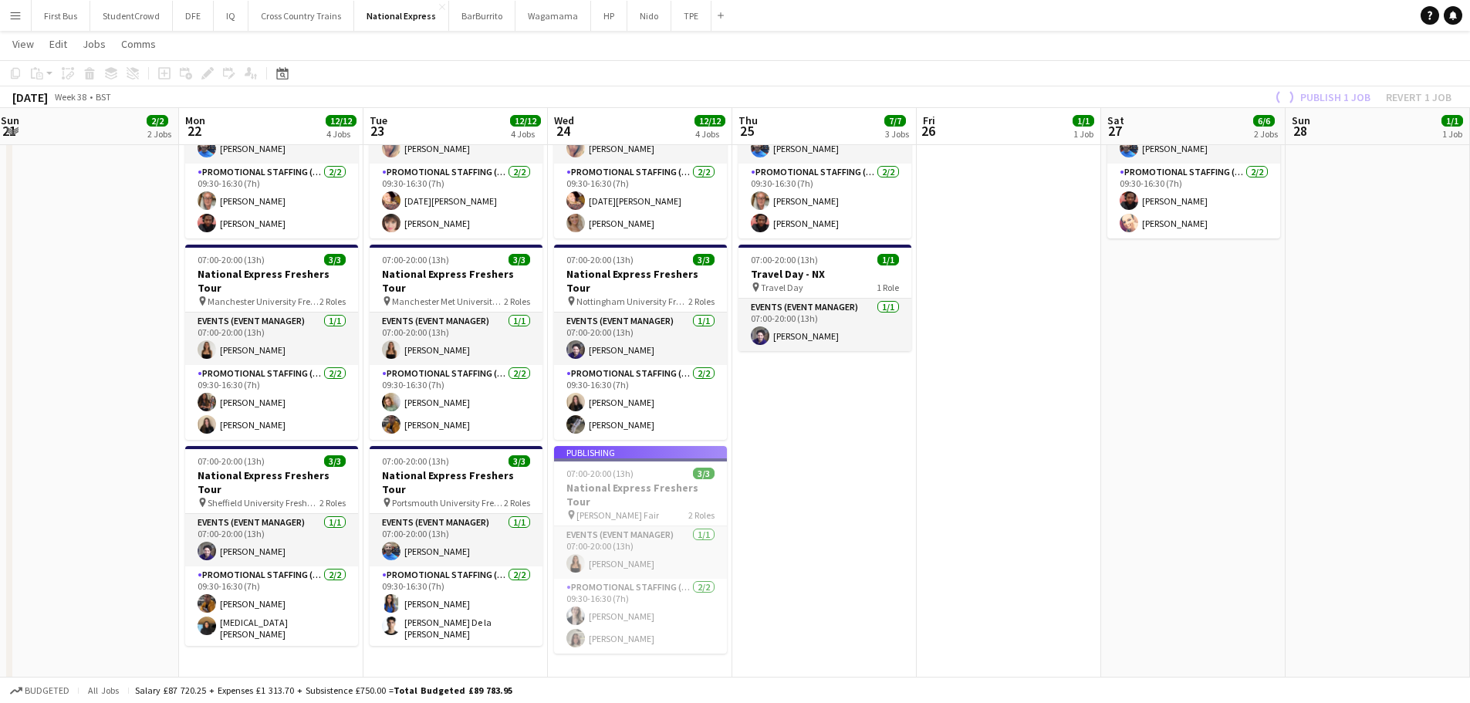
click at [618, 579] on app-card-role "Promotional Staffing (Brand Ambassadors) [DATE] 09:30-16:30 (7h) [PERSON_NAME] …" at bounding box center [640, 616] width 173 height 75
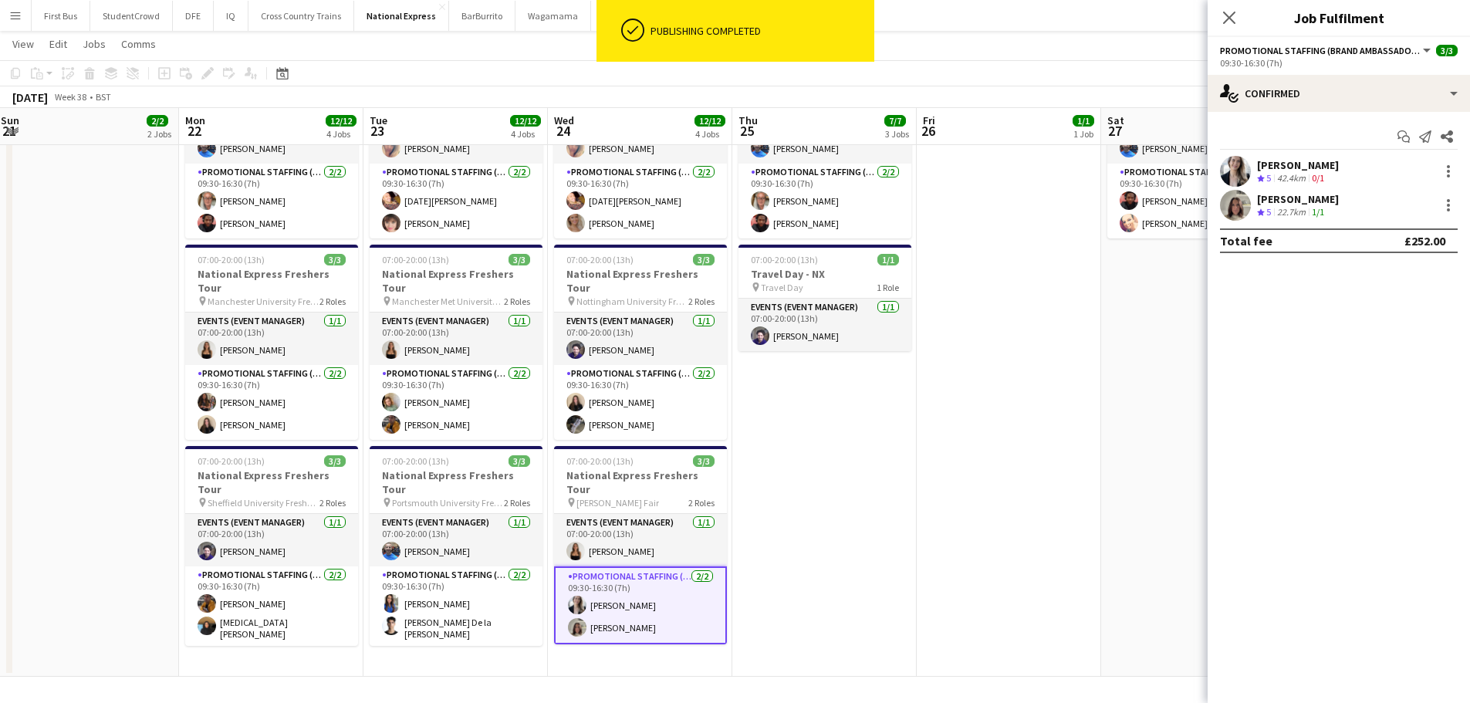
click at [1268, 158] on div "[PERSON_NAME]" at bounding box center [1298, 165] width 82 height 14
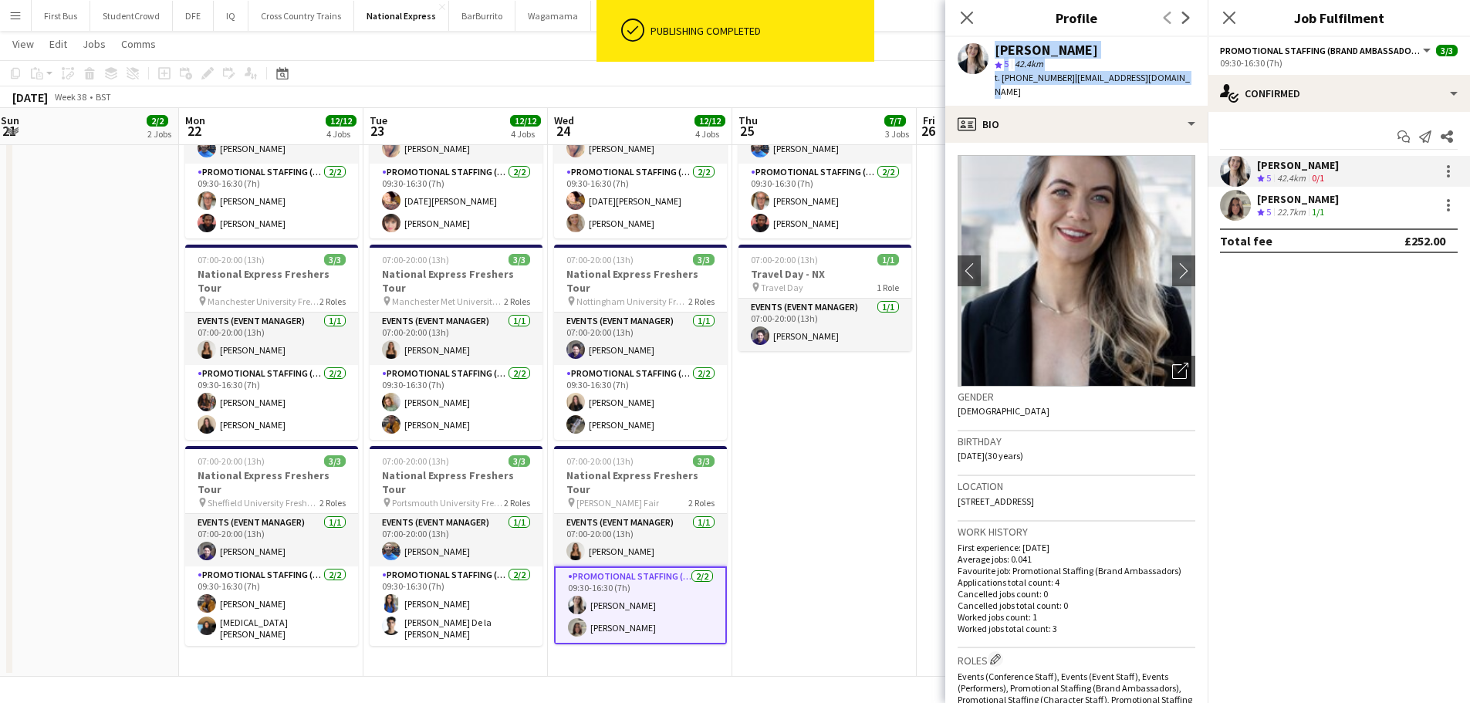
drag, startPoint x: 1125, startPoint y: 82, endPoint x: 987, endPoint y: 58, distance: 139.4
click at [987, 58] on app-profile-header "[PERSON_NAME] star 5 42.4km t. [PHONE_NUMBER] | [EMAIL_ADDRESS][DOMAIN_NAME]" at bounding box center [1076, 71] width 262 height 69
copy div "[PERSON_NAME] star 5 42.4km t. [PHONE_NUMBER] | [EMAIL_ADDRESS][DOMAIN_NAME]"
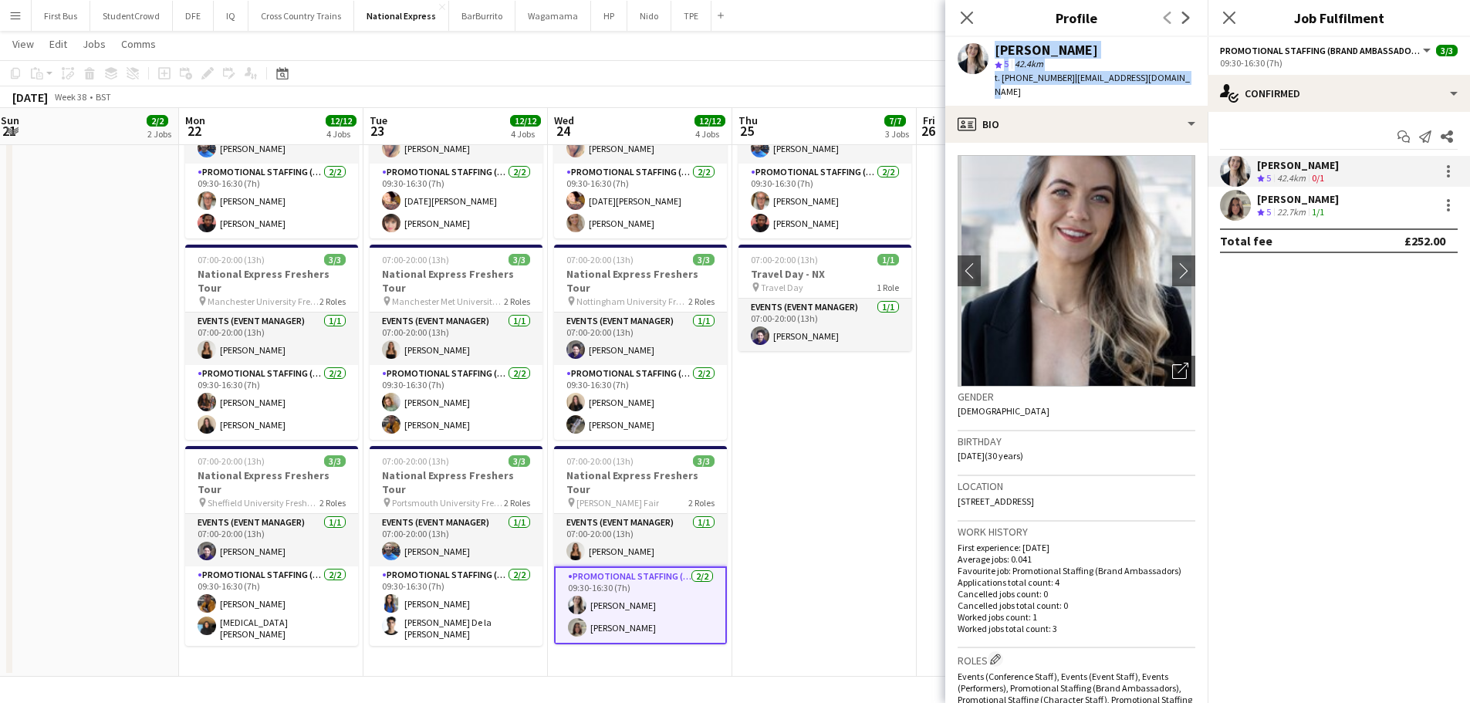
drag, startPoint x: 958, startPoint y: 16, endPoint x: 1091, endPoint y: 16, distance: 132.8
click at [958, 16] on app-icon "Close pop-in" at bounding box center [967, 17] width 19 height 19
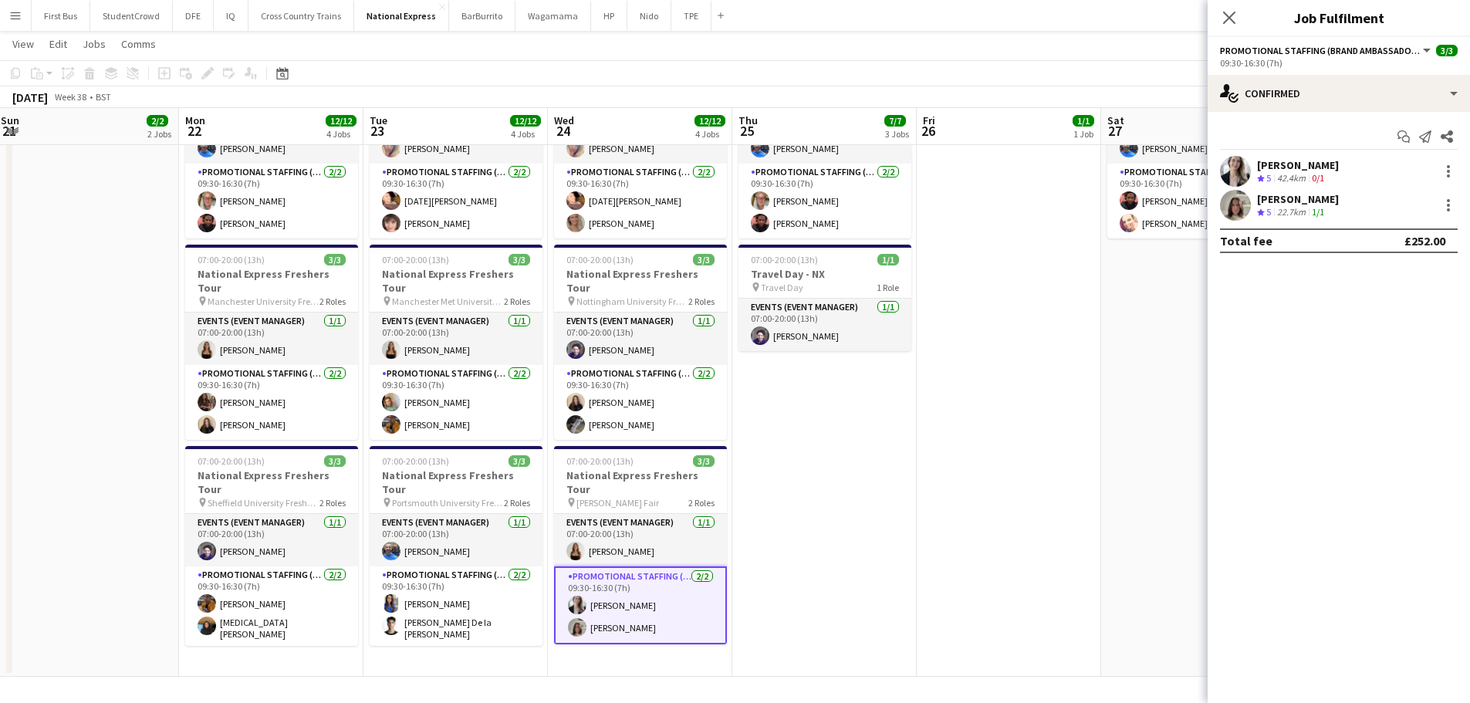
click at [1218, 22] on div "Close pop-in" at bounding box center [1229, 18] width 43 height 36
click at [1227, 22] on icon "Close pop-in" at bounding box center [1229, 17] width 15 height 15
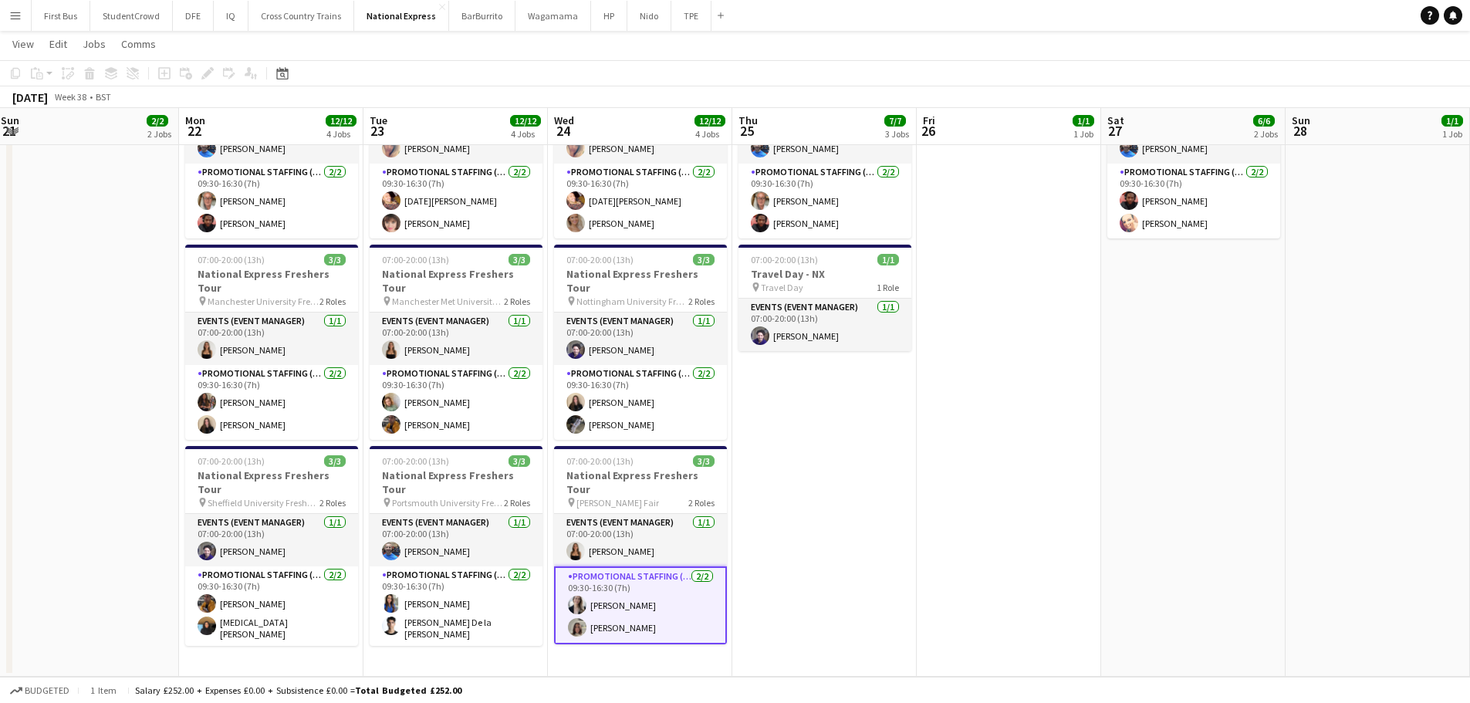
click at [1355, 278] on app-date-cell "07:00-20:00 (13h) 1/1 Travel Day - NX pin Travel Day 1 Role Events (Event Manag…" at bounding box center [1378, 256] width 184 height 841
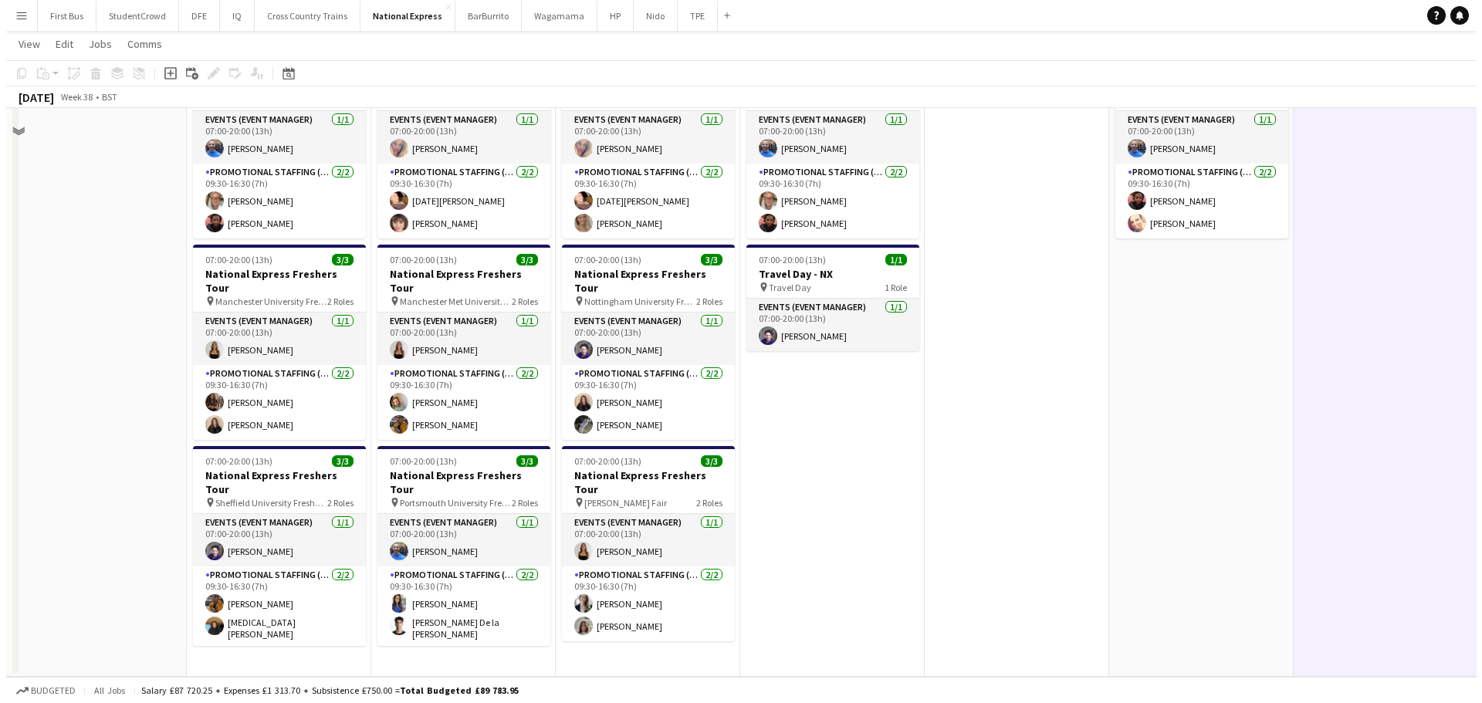
scroll to position [0, 0]
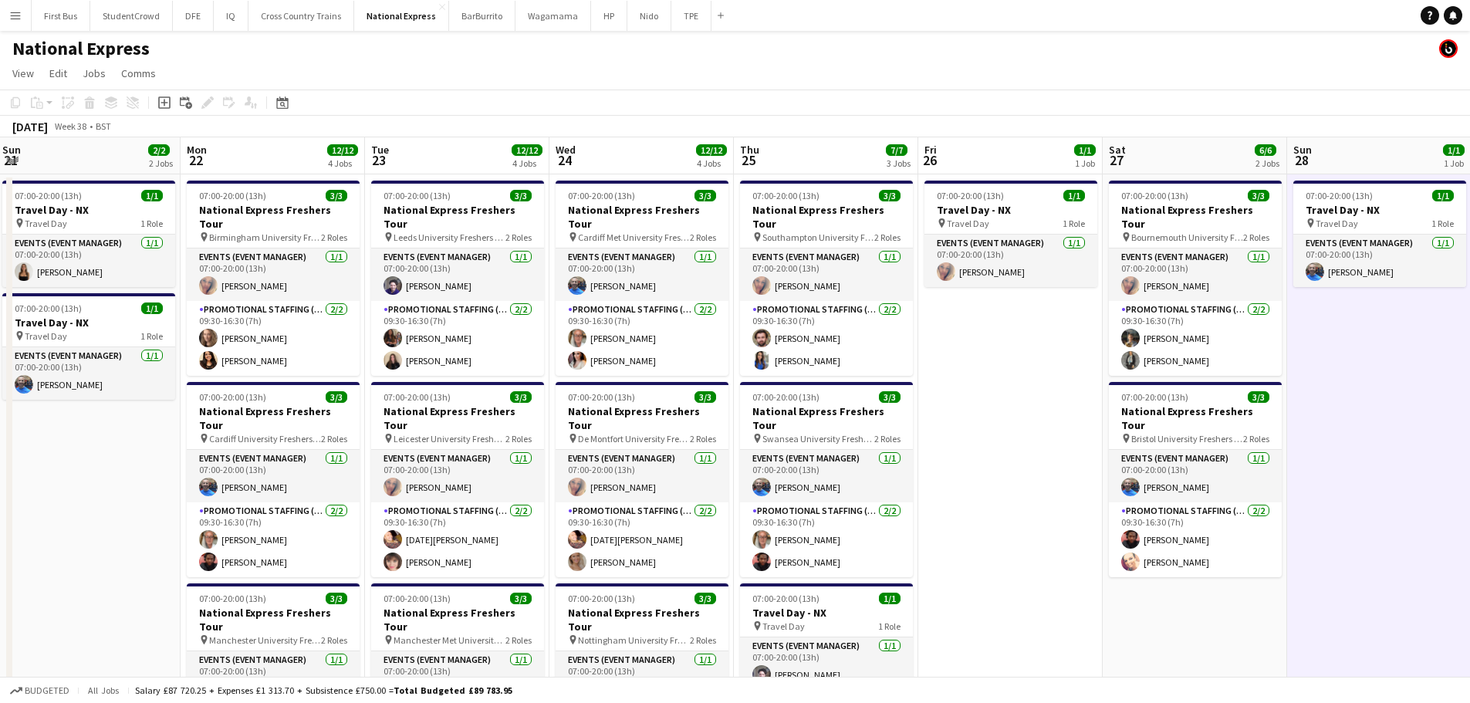
click at [9, 10] on app-icon "Menu" at bounding box center [15, 15] width 12 height 12
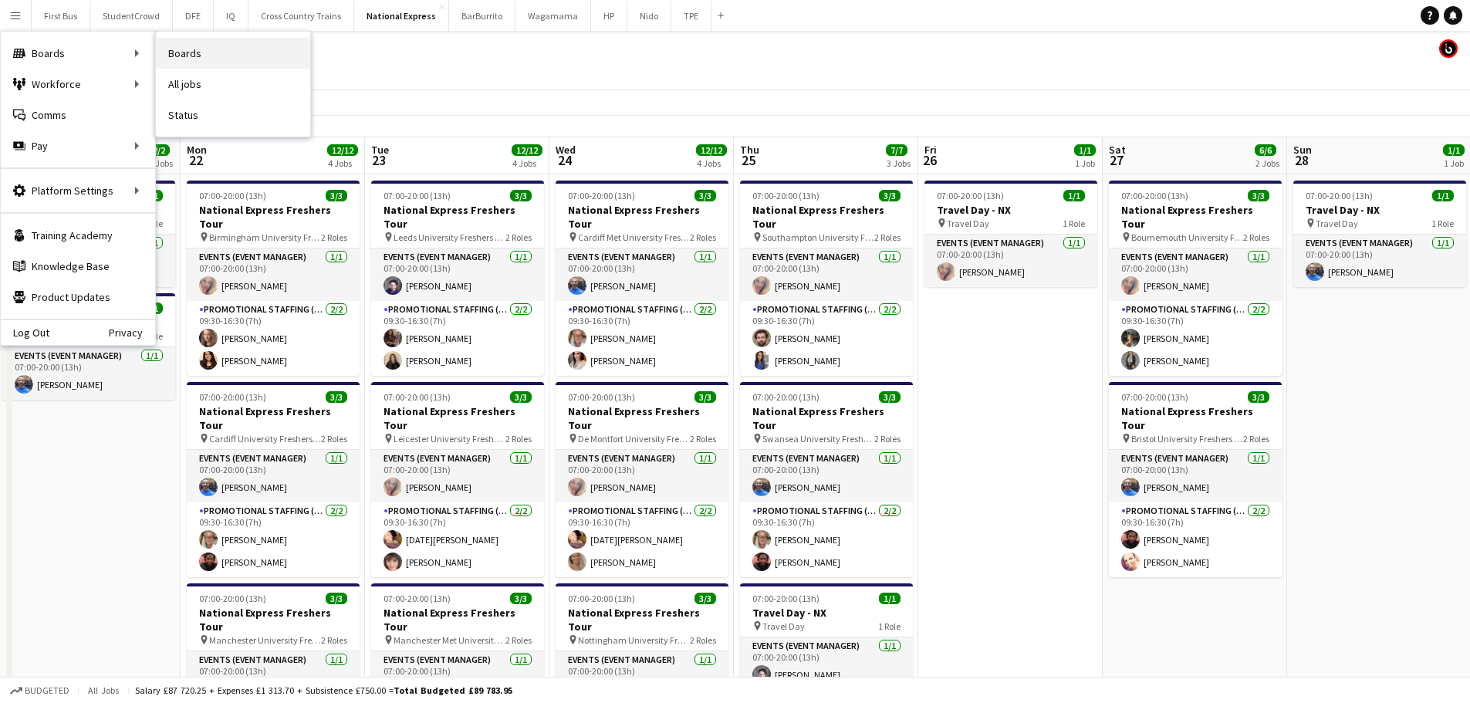
click at [200, 53] on link "Boards" at bounding box center [233, 53] width 154 height 31
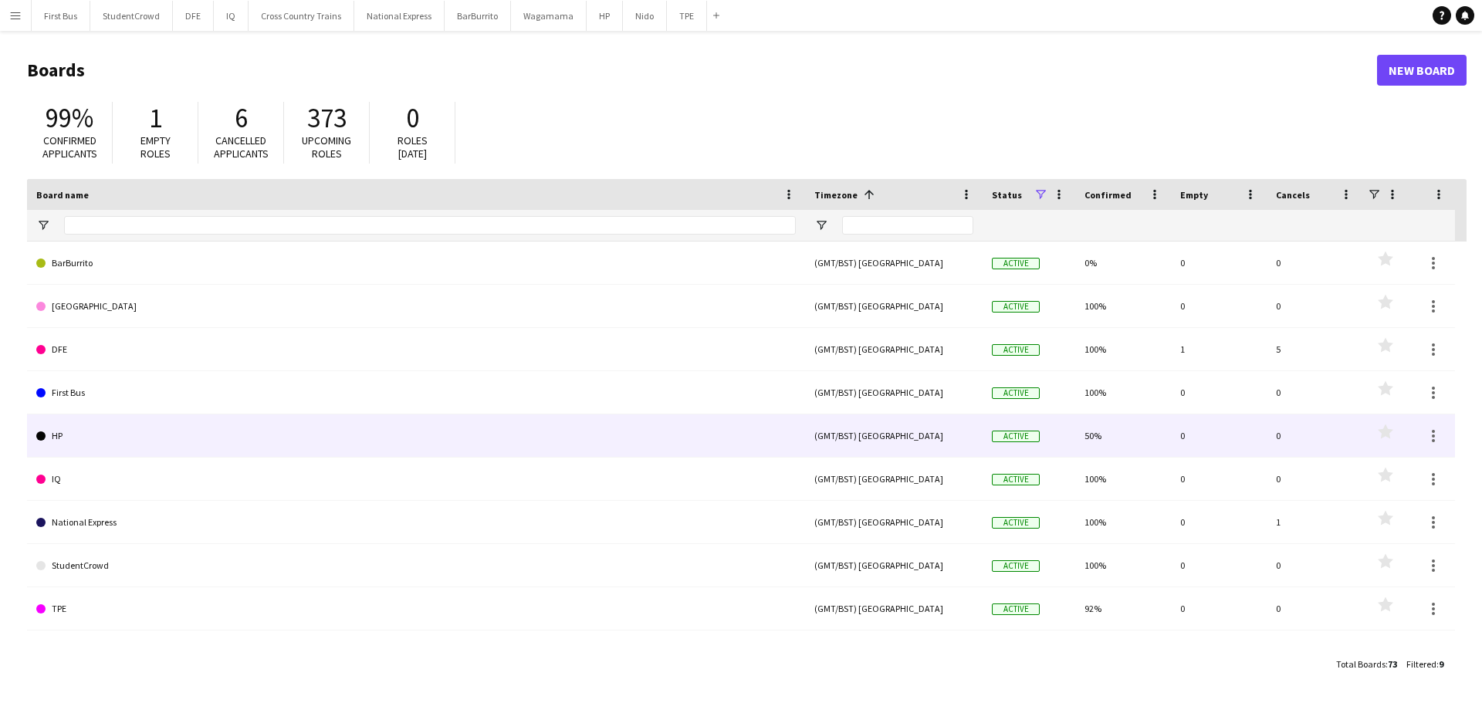
click at [316, 445] on link "HP" at bounding box center [415, 435] width 759 height 43
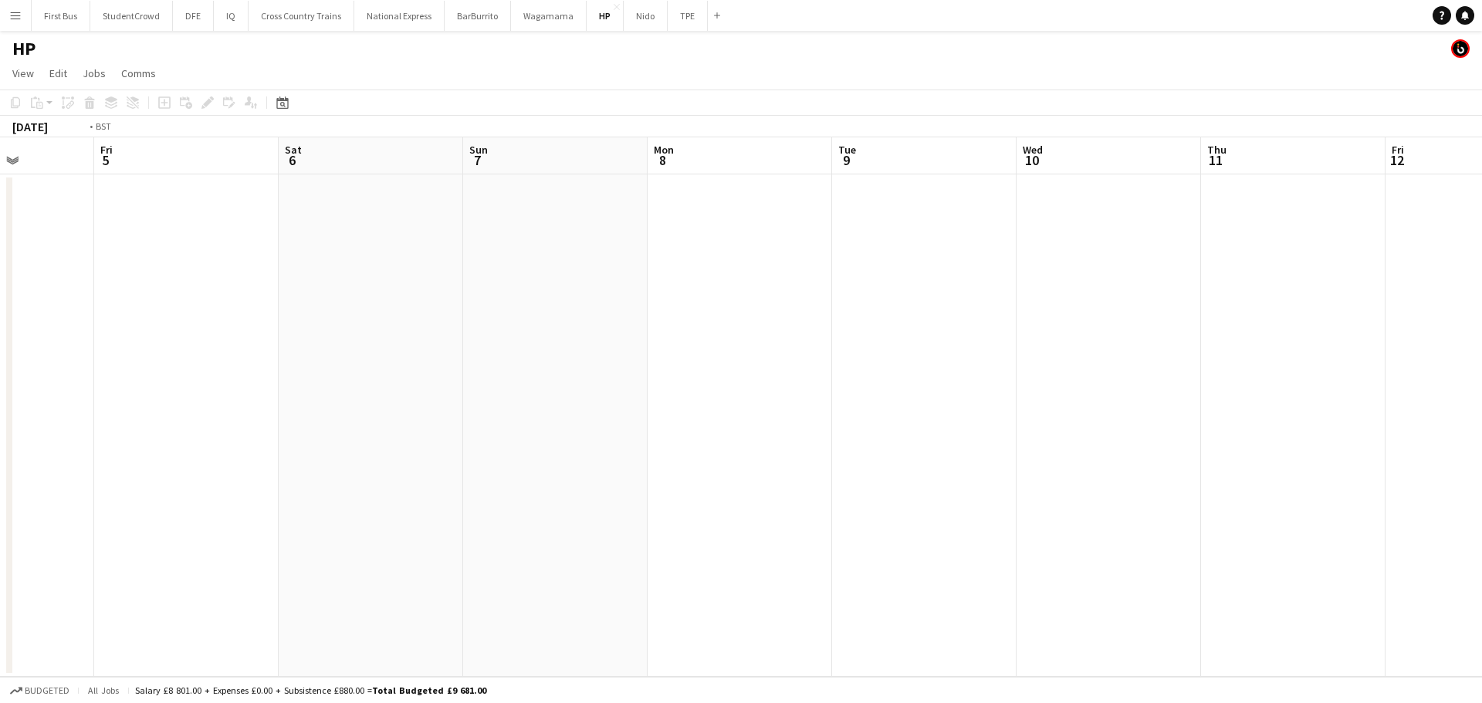
drag, startPoint x: 1060, startPoint y: 431, endPoint x: 100, endPoint y: 429, distance: 960.9
click at [100, 429] on app-calendar-viewport "Mon 1 Tue 2 Wed 3 Thu 4 Fri 5 Sat 6 Sun 7 Mon 8 Tue 9 Wed 10 Thu 11 Fri 12 Sat …" at bounding box center [741, 406] width 1482 height 539
drag, startPoint x: 130, startPoint y: 406, endPoint x: 6, endPoint y: 419, distance: 125.0
click at [0, 418] on app-calendar-viewport "Sat 6 Sun 7 Mon 8 Tue 9 Wed 10 Thu 11 Fri 12 Sat 13 Sun 14 Mon 15 Tue 16 Wed 17…" at bounding box center [741, 406] width 1482 height 539
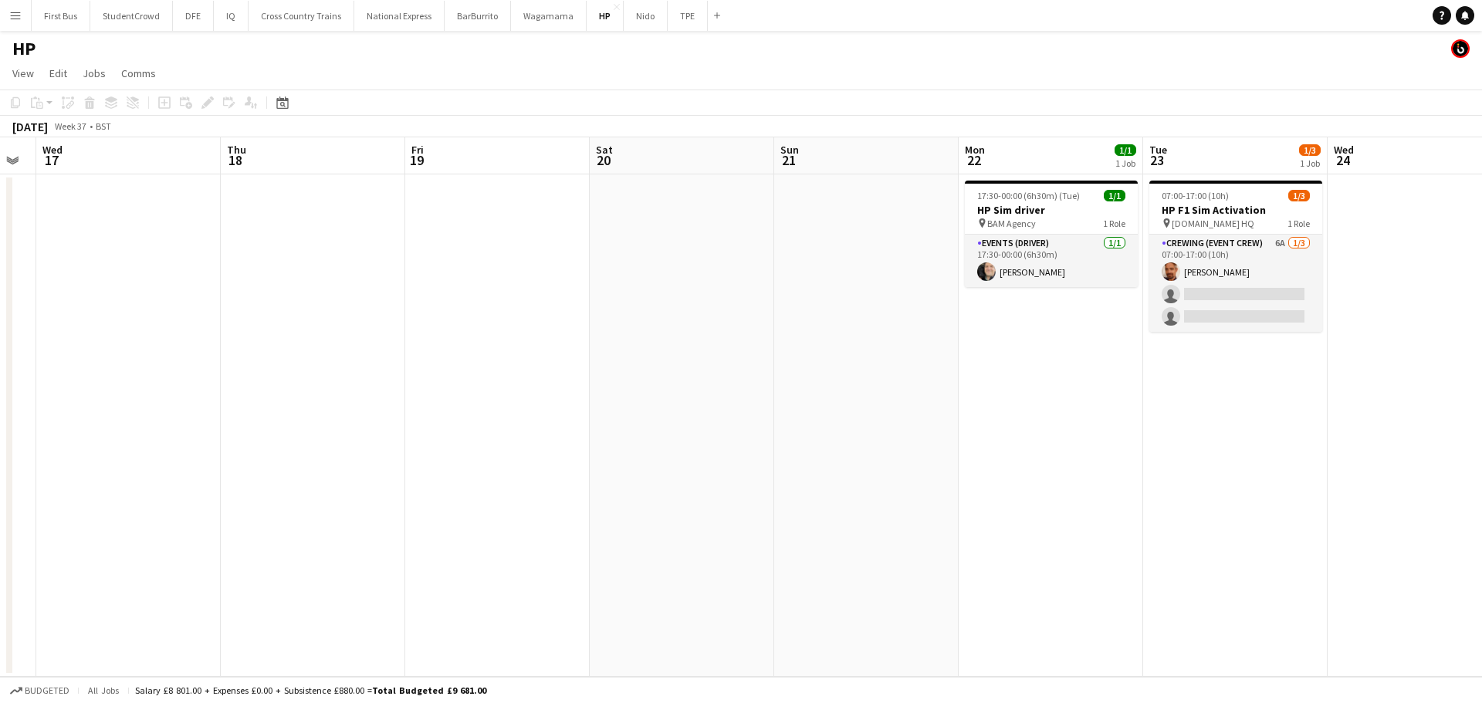
scroll to position [0, 484]
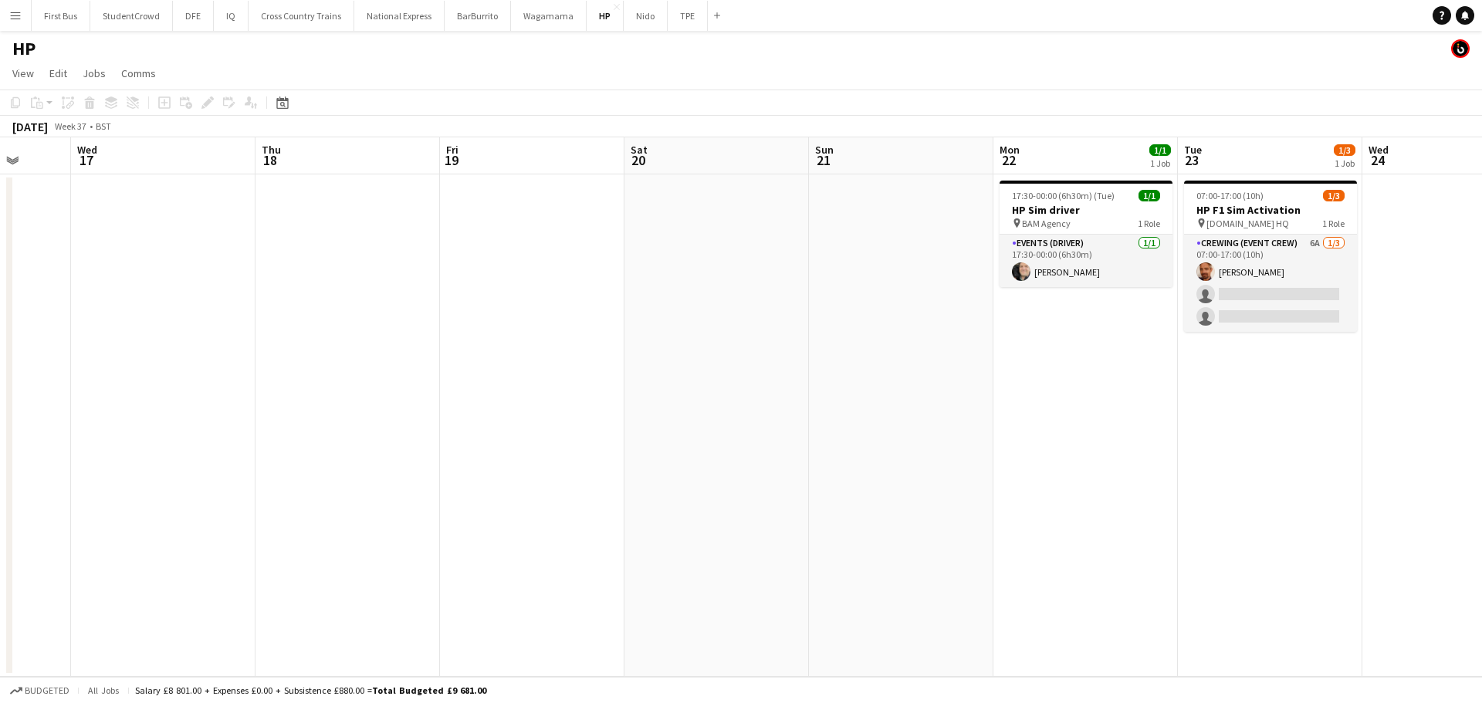
drag, startPoint x: 922, startPoint y: 397, endPoint x: 216, endPoint y: 402, distance: 705.4
click at [216, 402] on app-calendar-viewport "Sun 14 Mon 15 Tue 16 Wed 17 Thu 18 Fri 19 Sat 20 Sun 21 Mon 22 1/1 1 Job Tue 23…" at bounding box center [741, 406] width 1482 height 539
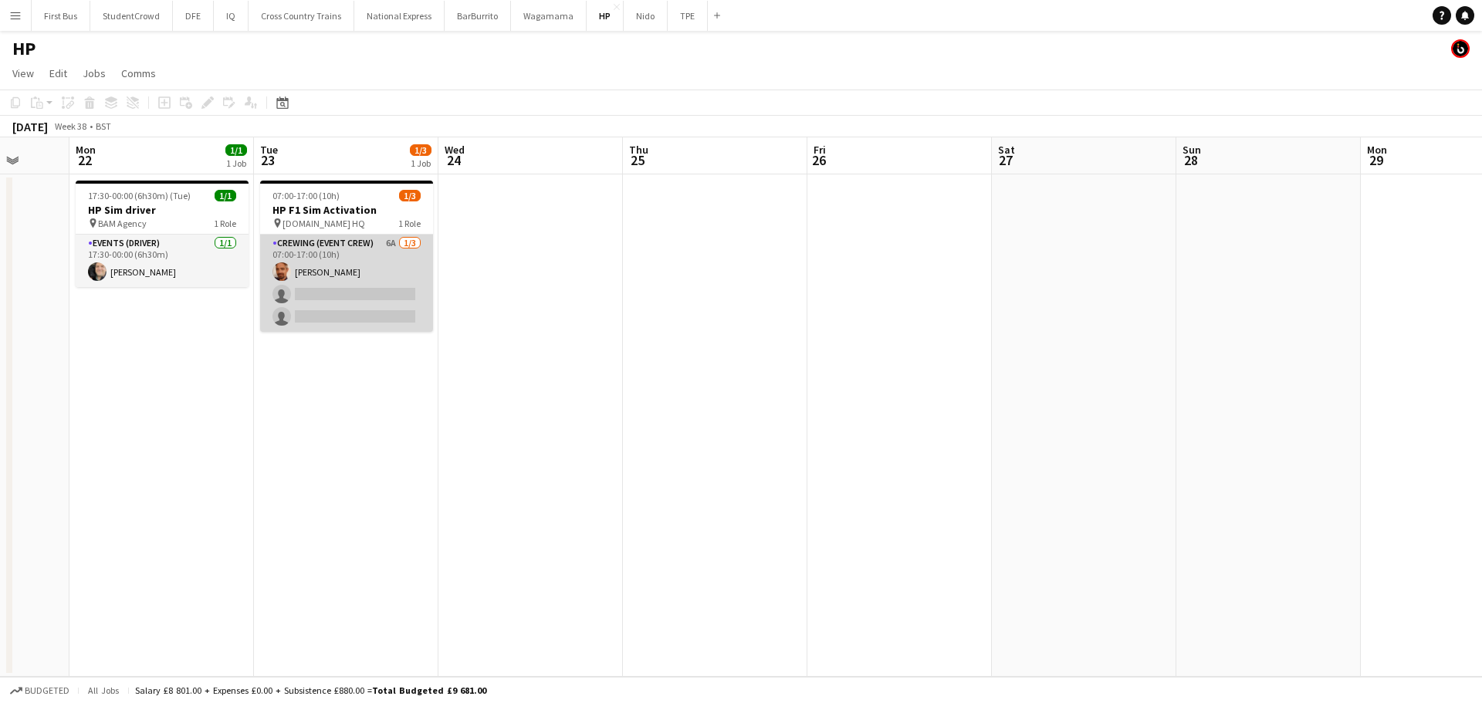
click at [370, 317] on app-card-role "Crewing (Event Crew) 6A [DATE] 07:00-17:00 (10h) [PERSON_NAME] single-neutral-a…" at bounding box center [346, 283] width 173 height 97
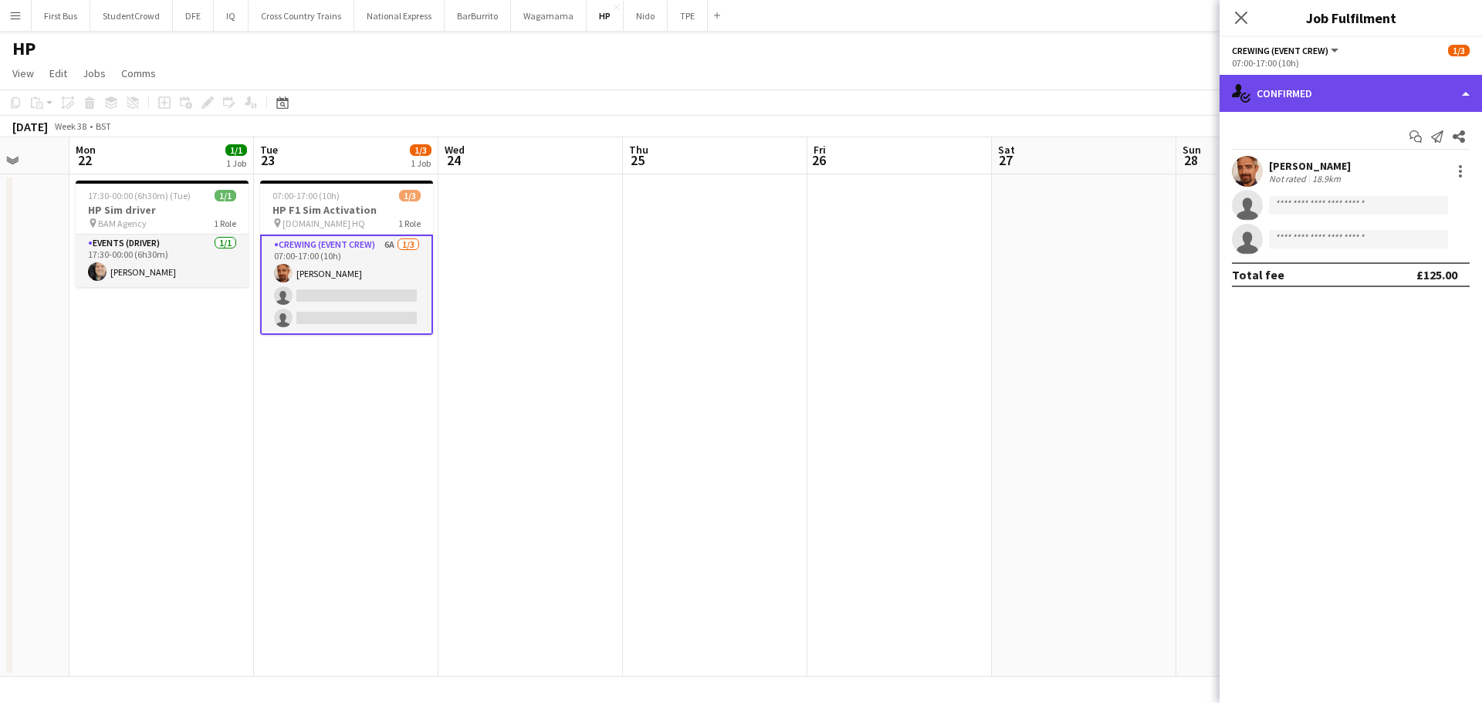
click at [1338, 95] on div "single-neutral-actions-check-2 Confirmed" at bounding box center [1350, 93] width 262 height 37
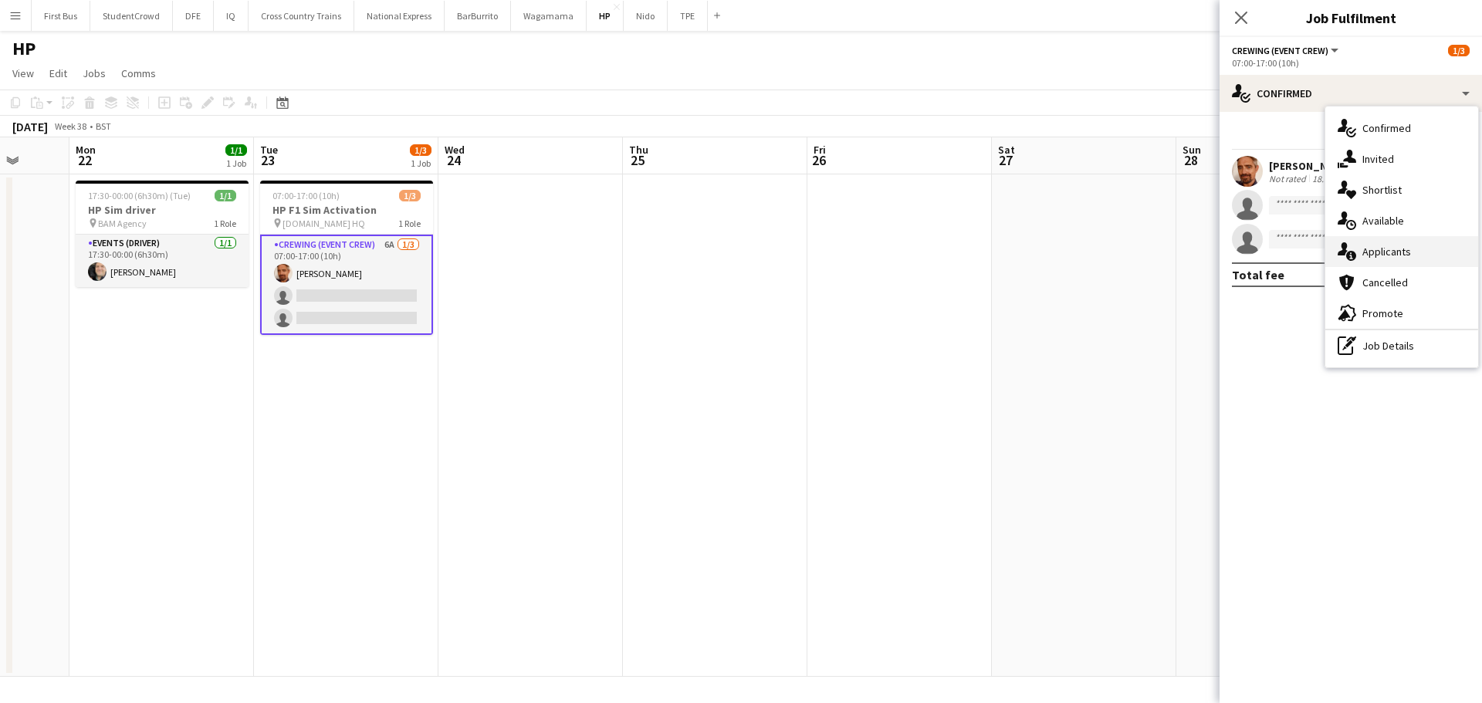
click at [1392, 258] on span "Applicants" at bounding box center [1386, 252] width 49 height 14
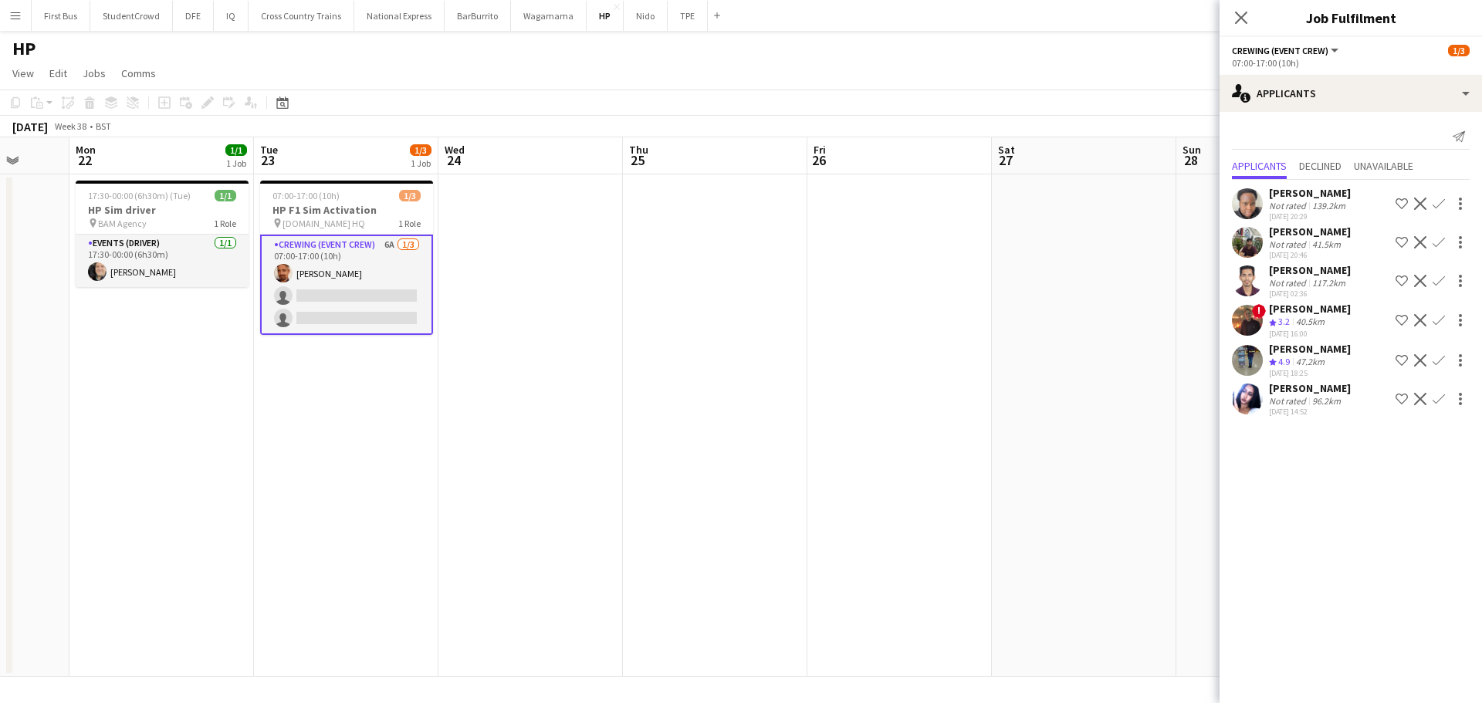
click at [1323, 392] on div "[PERSON_NAME]" at bounding box center [1310, 388] width 82 height 14
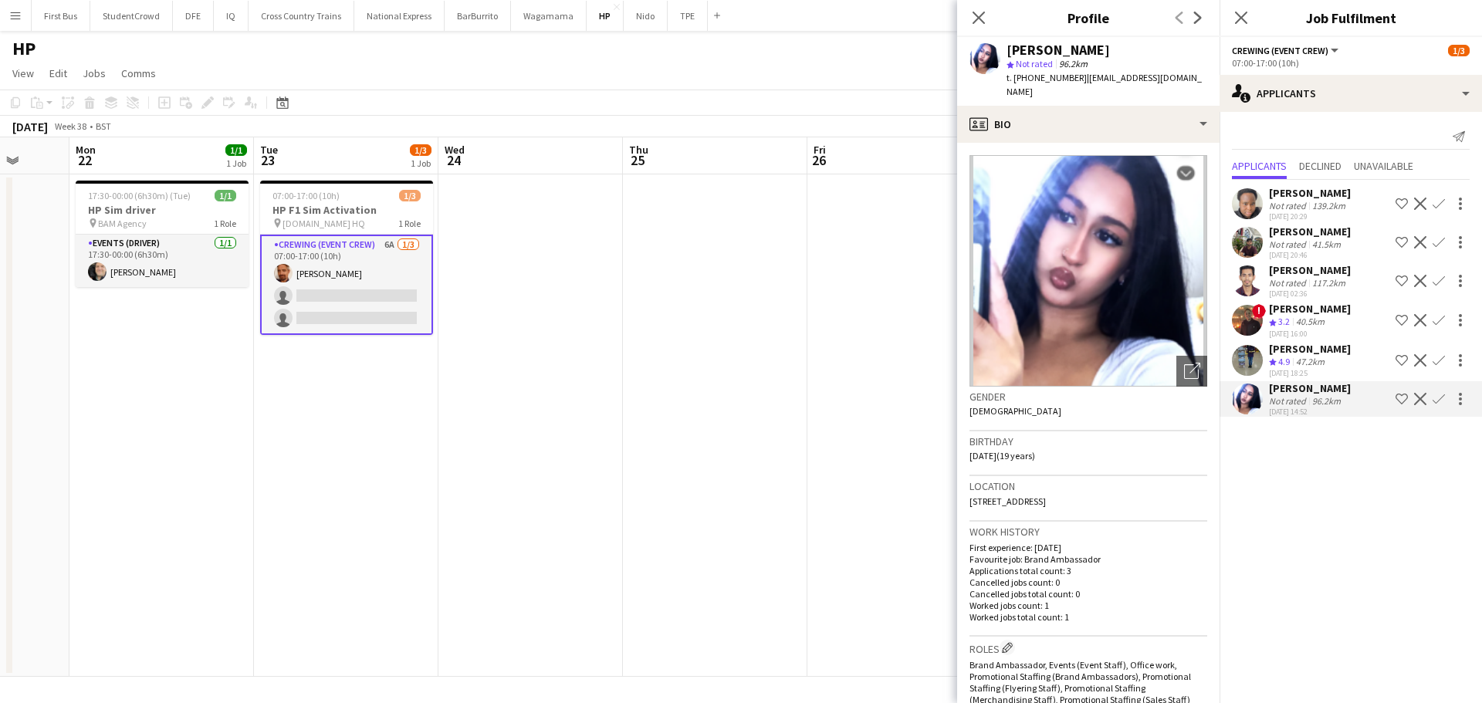
click at [1327, 238] on div "[PERSON_NAME]" at bounding box center [1310, 232] width 82 height 14
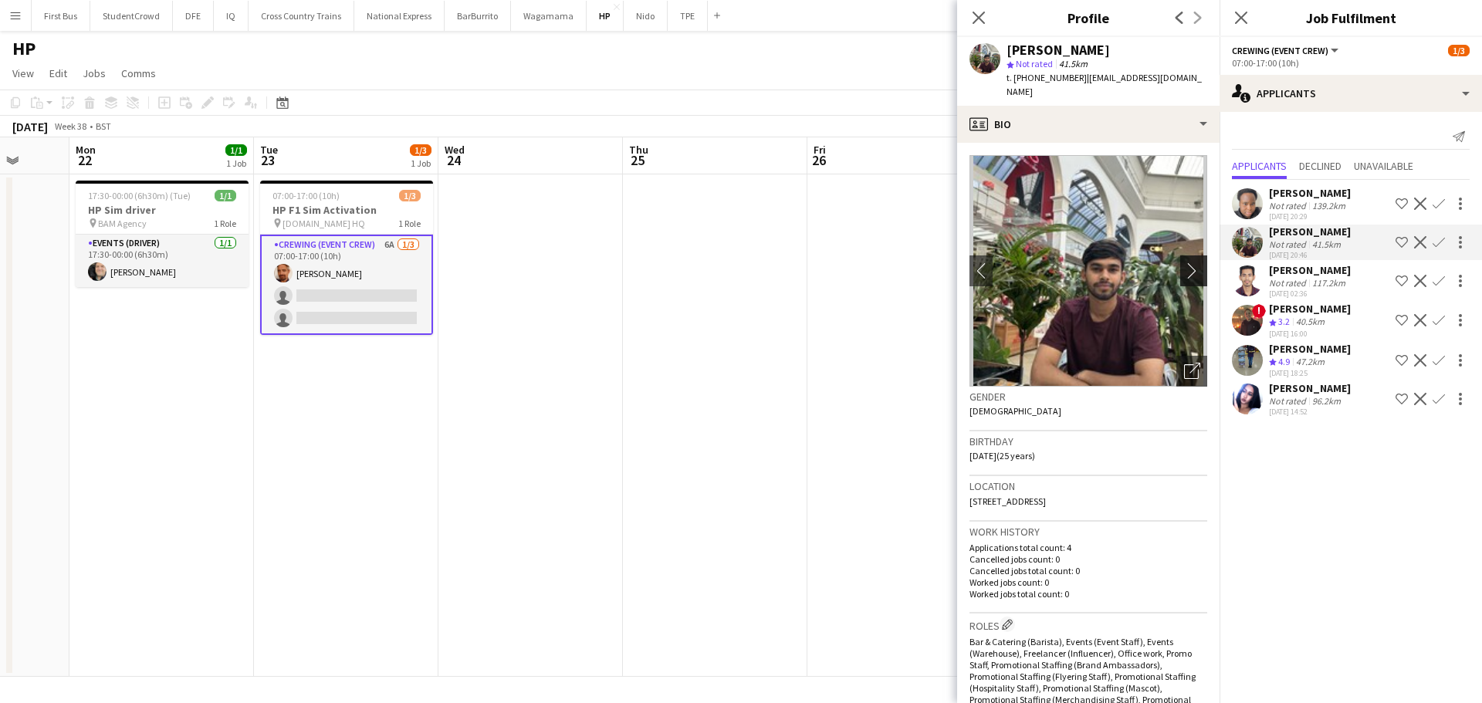
click at [1189, 262] on app-icon "chevron-right" at bounding box center [1196, 270] width 24 height 16
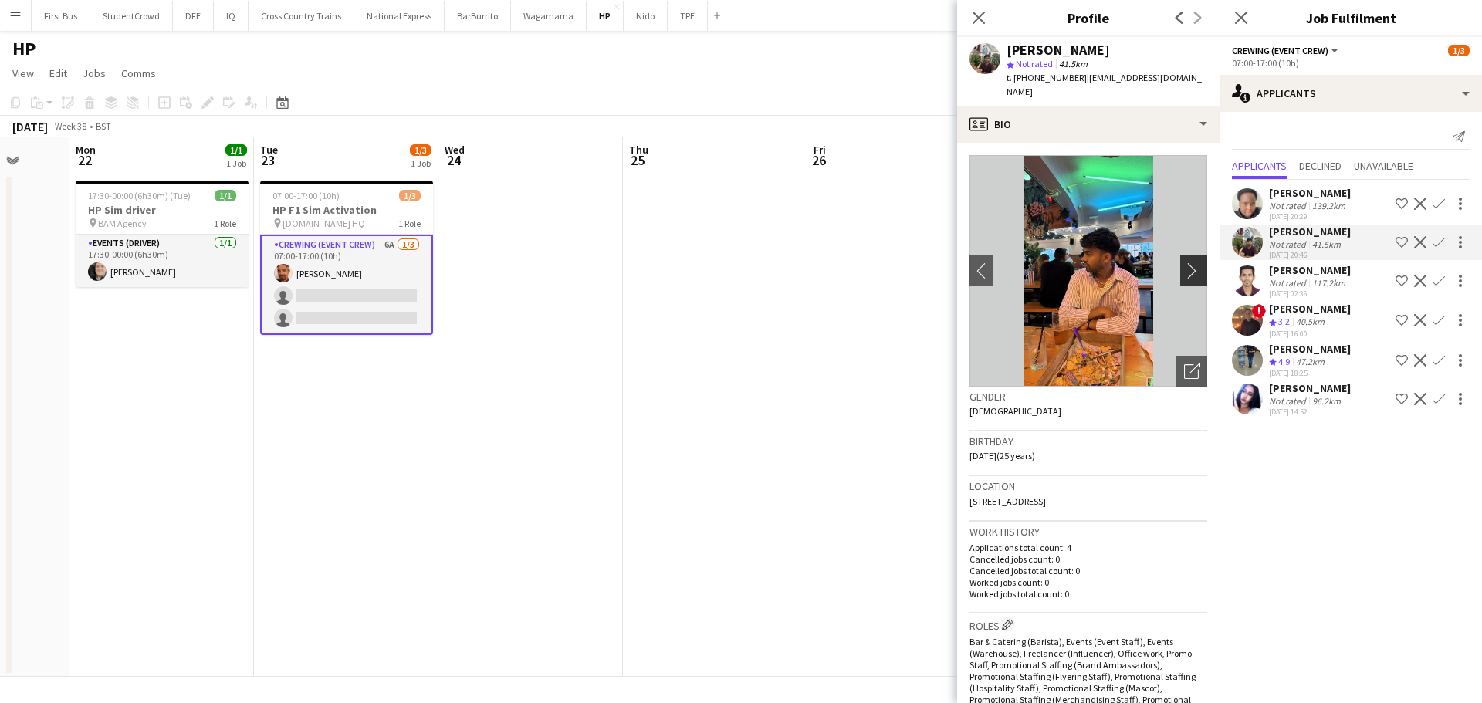
click at [1189, 262] on app-icon "chevron-right" at bounding box center [1196, 270] width 24 height 16
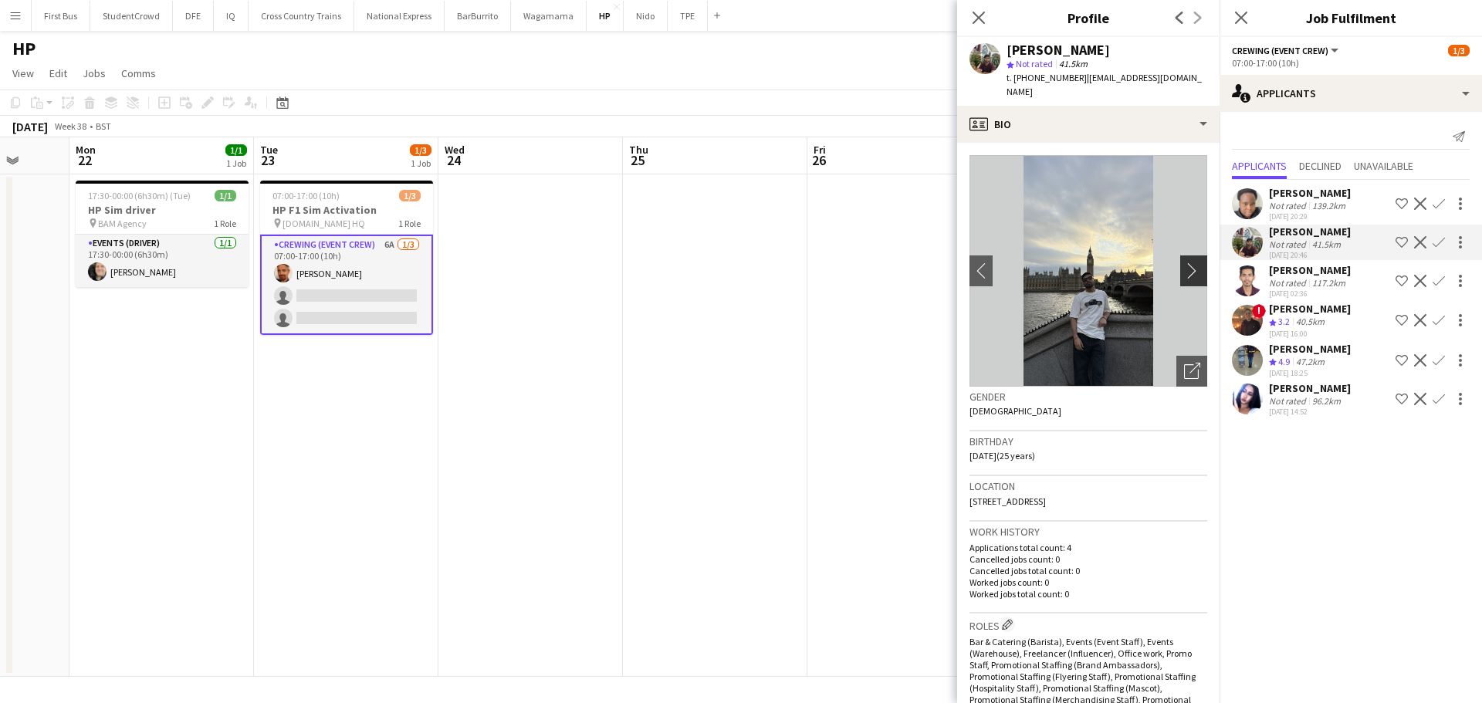
click at [1189, 262] on app-icon "chevron-right" at bounding box center [1196, 270] width 24 height 16
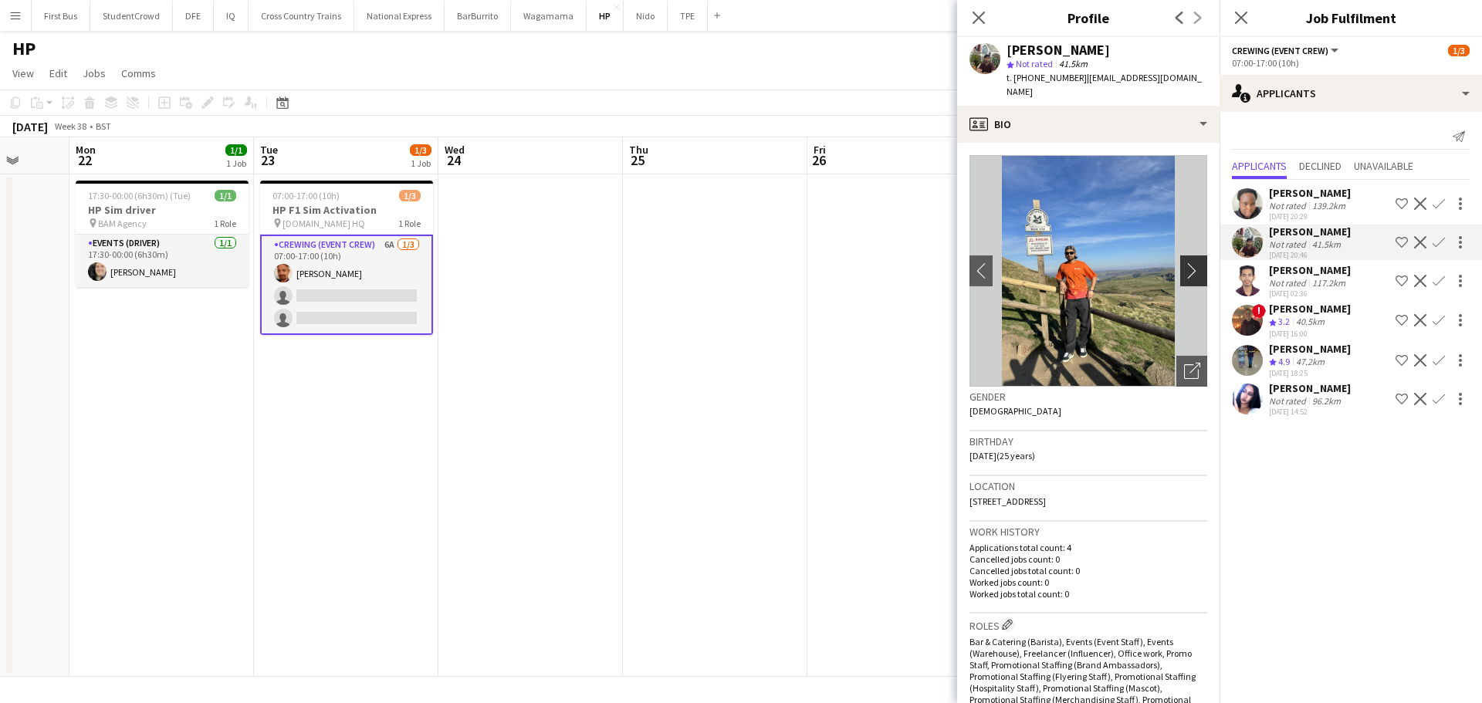
click at [1189, 262] on app-icon "chevron-right" at bounding box center [1196, 270] width 24 height 16
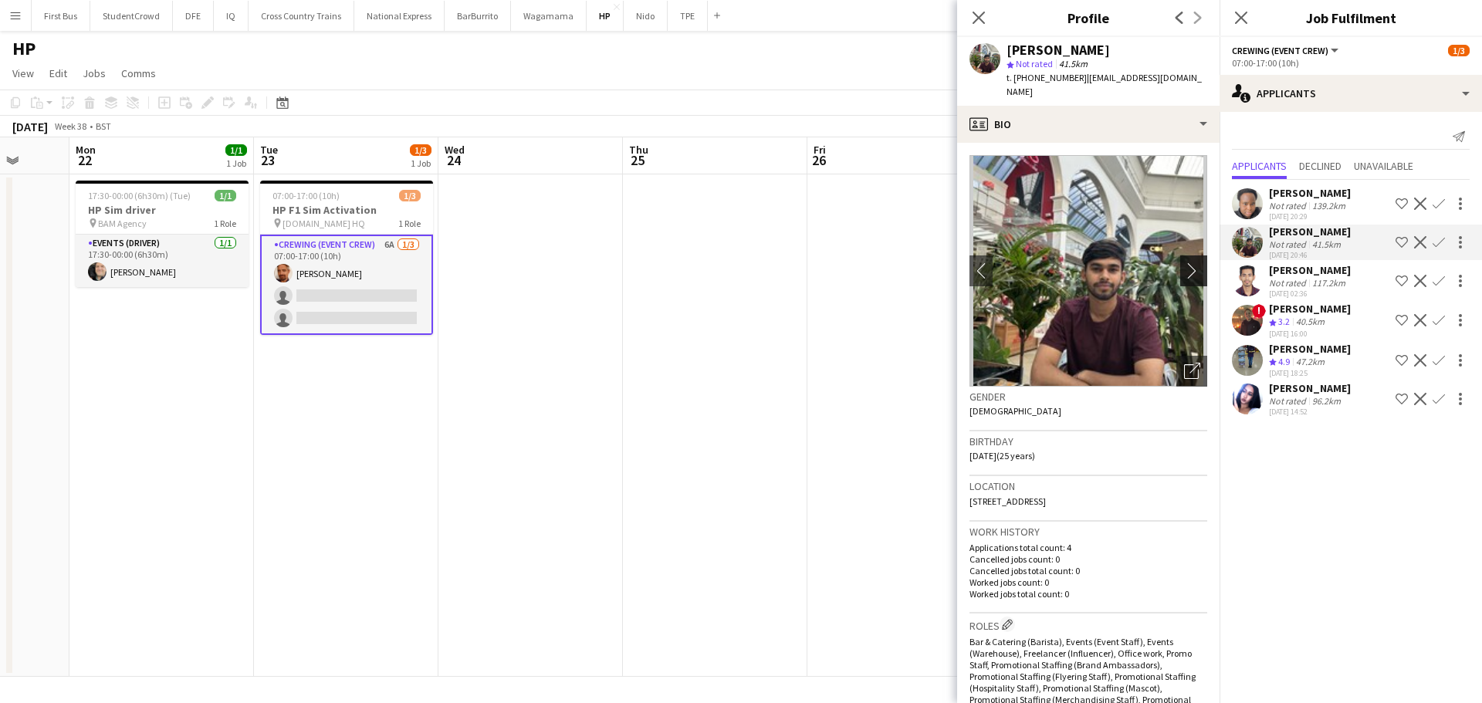
click at [1189, 262] on app-icon "chevron-right" at bounding box center [1196, 270] width 24 height 16
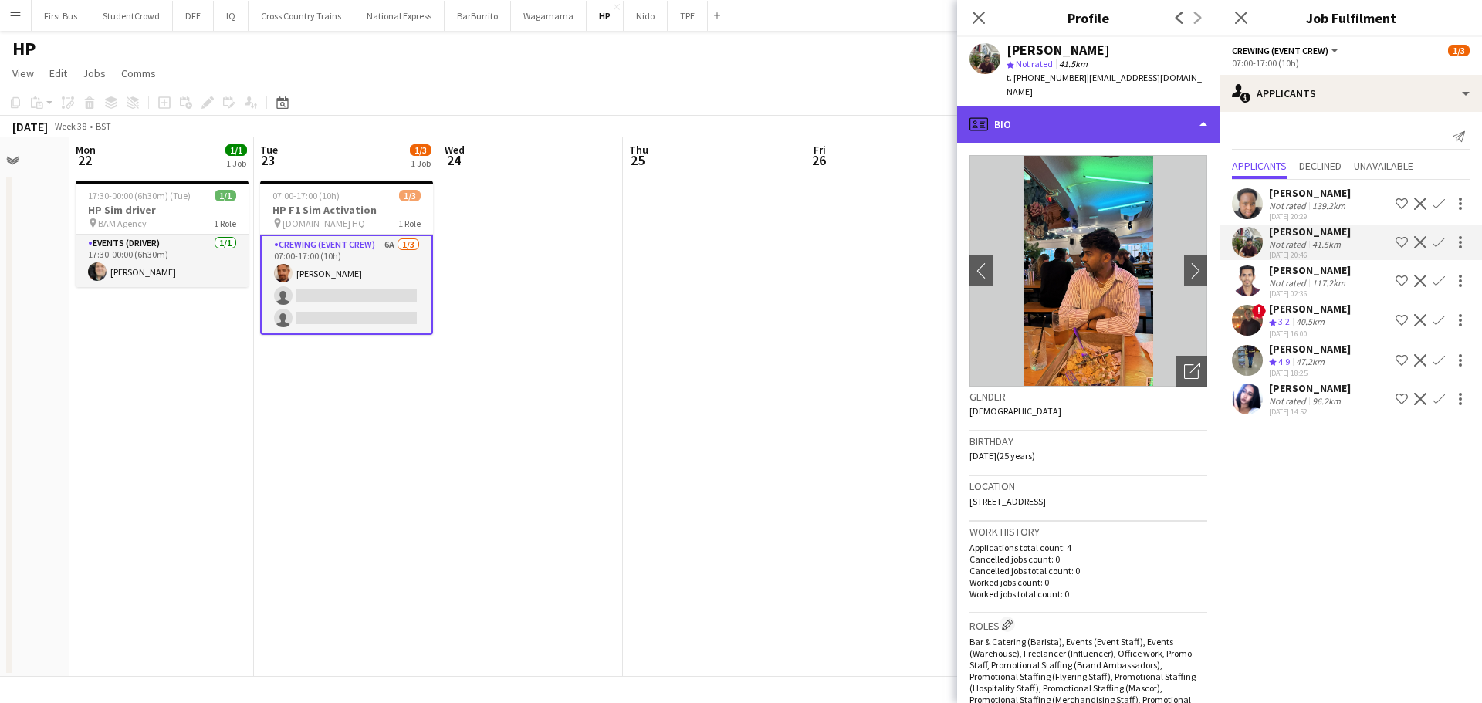
click at [1111, 106] on div "profile Bio" at bounding box center [1088, 124] width 262 height 37
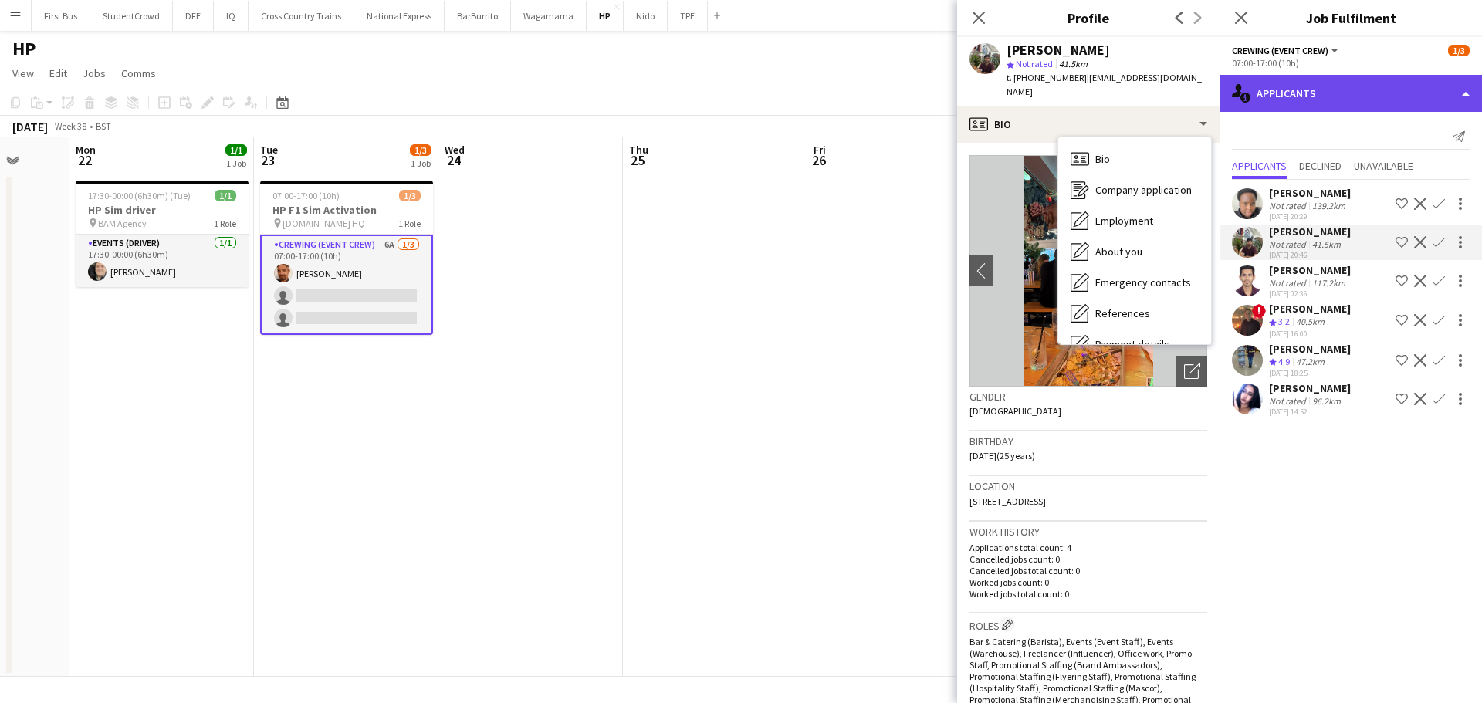
click at [1378, 91] on div "single-neutral-actions-information Applicants" at bounding box center [1350, 93] width 262 height 37
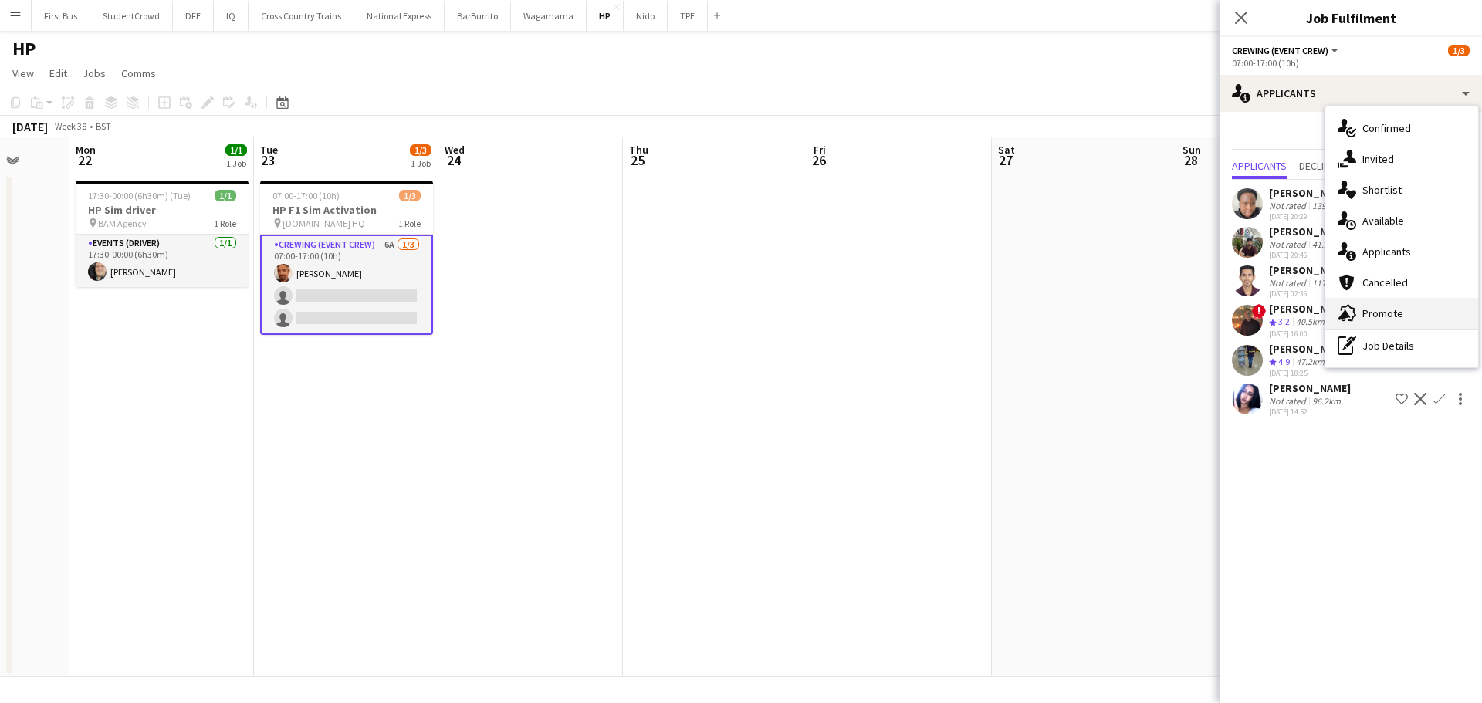
click at [1399, 311] on span "Promote" at bounding box center [1382, 313] width 41 height 14
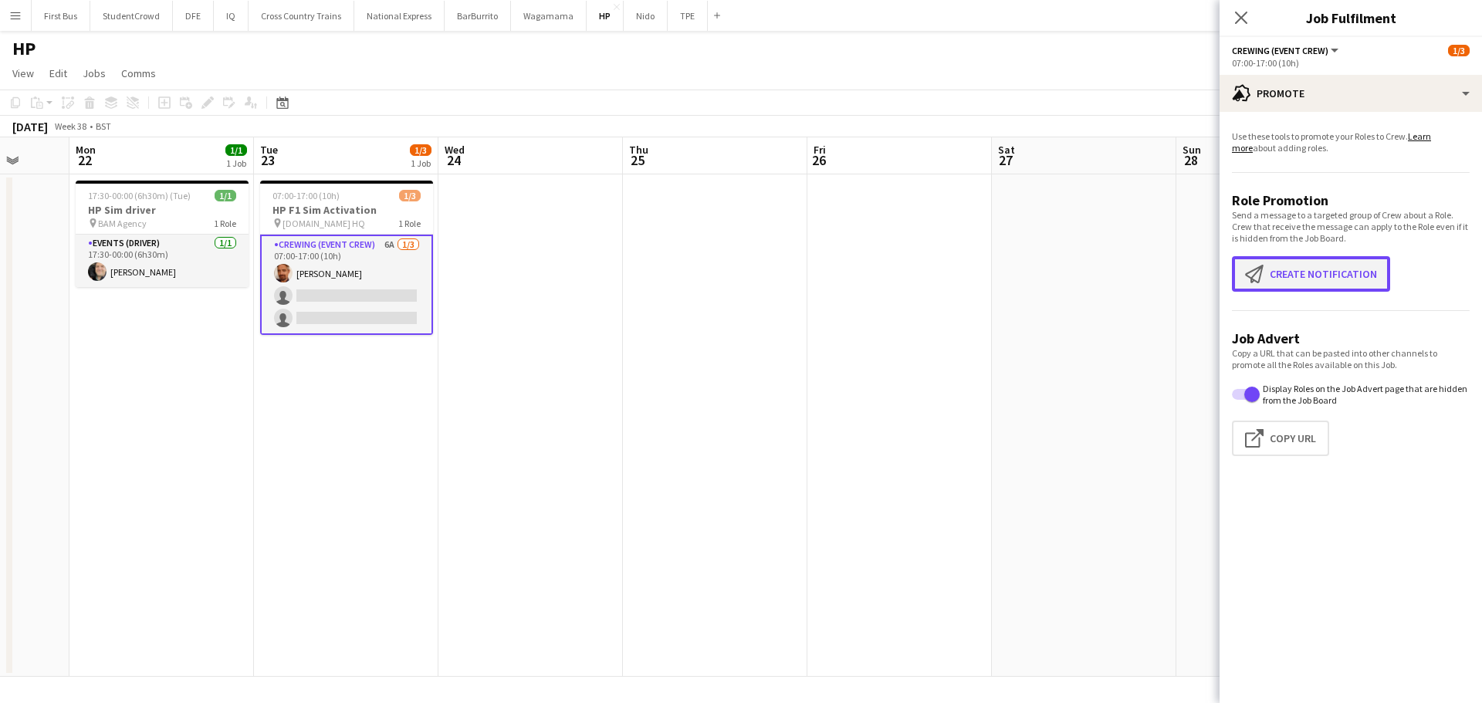
click at [1321, 276] on button "Create notification Create notification" at bounding box center [1311, 274] width 158 height 36
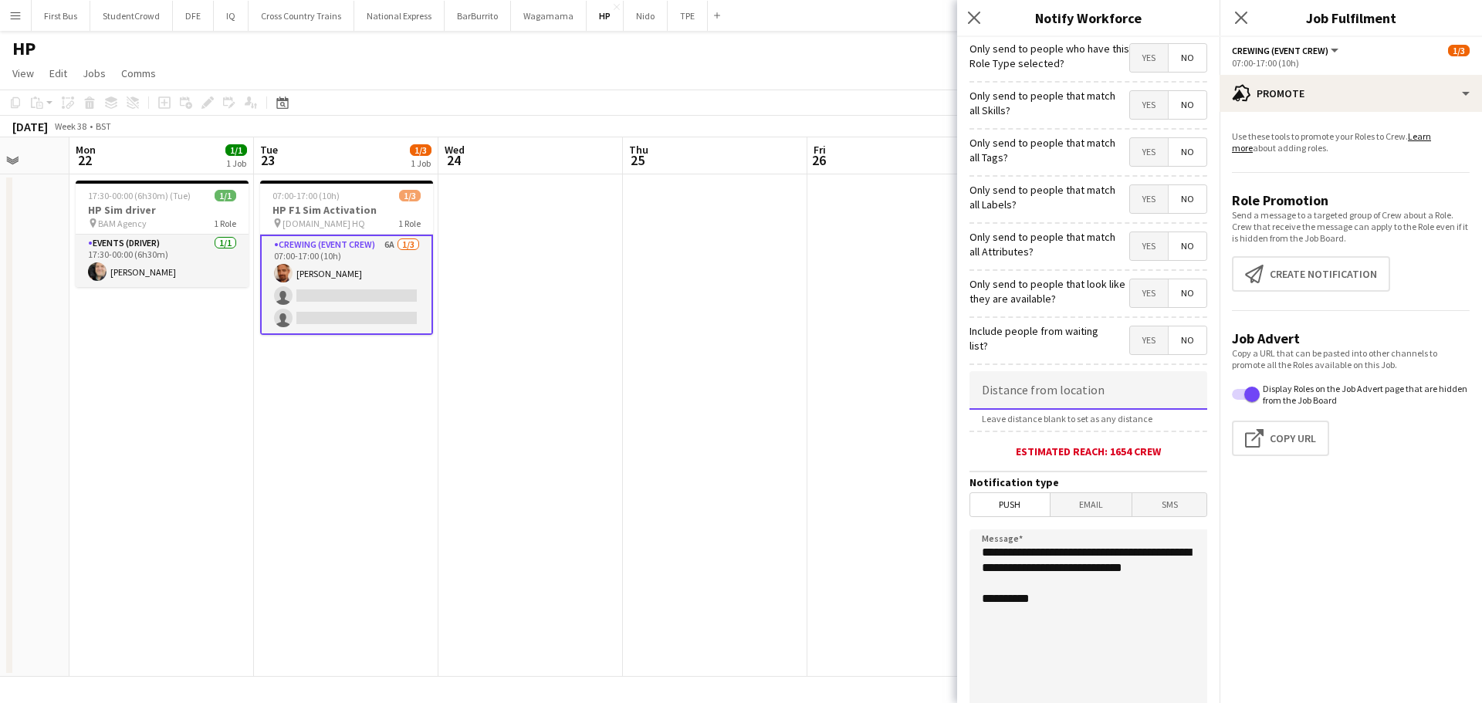
click at [1097, 400] on input at bounding box center [1088, 390] width 238 height 39
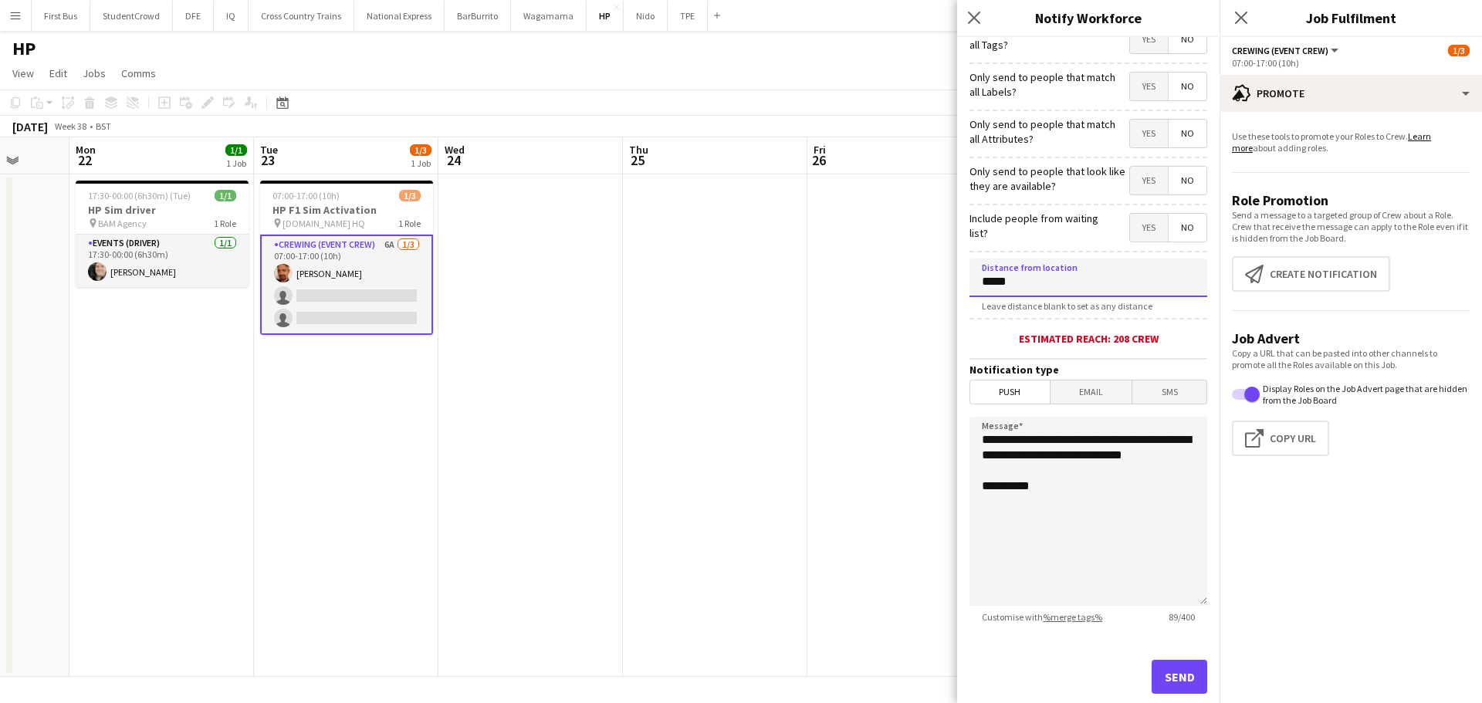
scroll to position [147, 0]
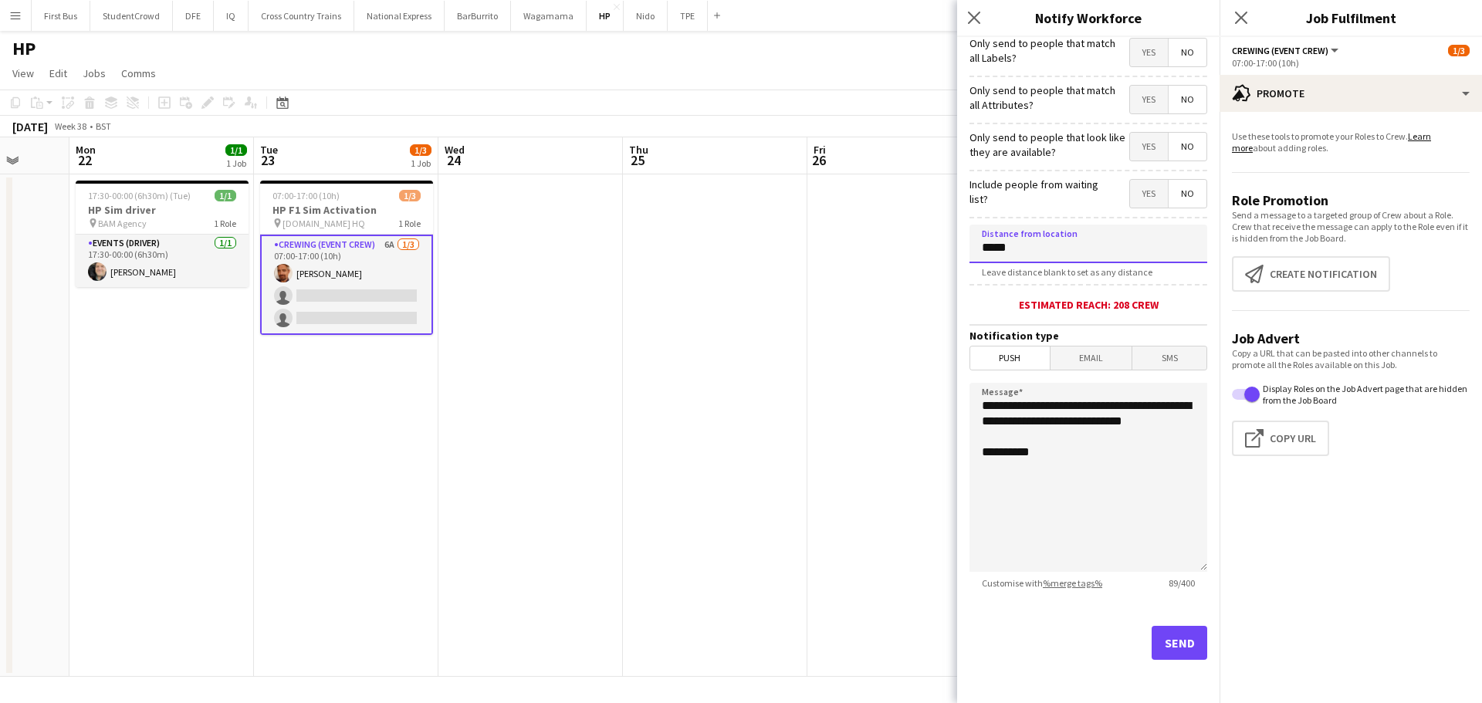
type input "*****"
click at [1159, 634] on button "Send" at bounding box center [1180, 643] width 56 height 34
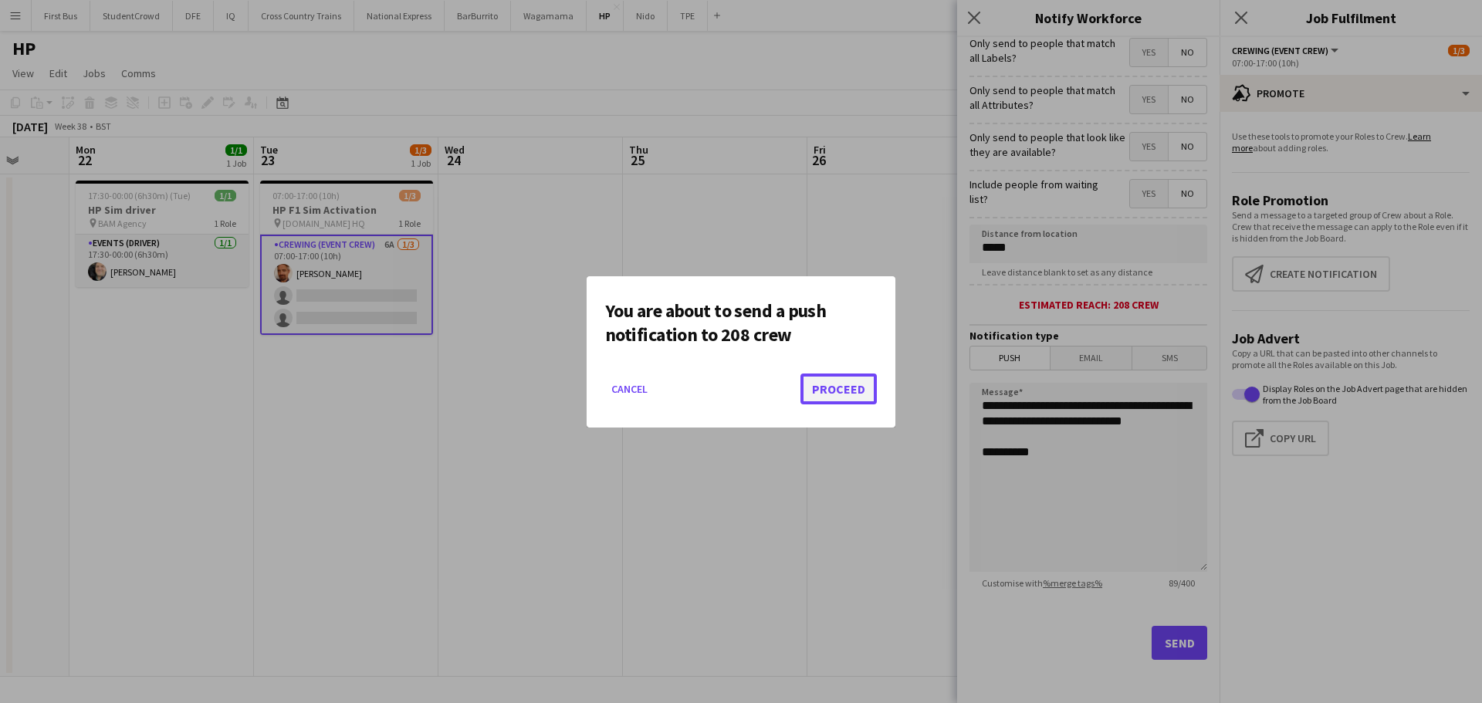
click at [869, 381] on button "Proceed" at bounding box center [838, 389] width 76 height 31
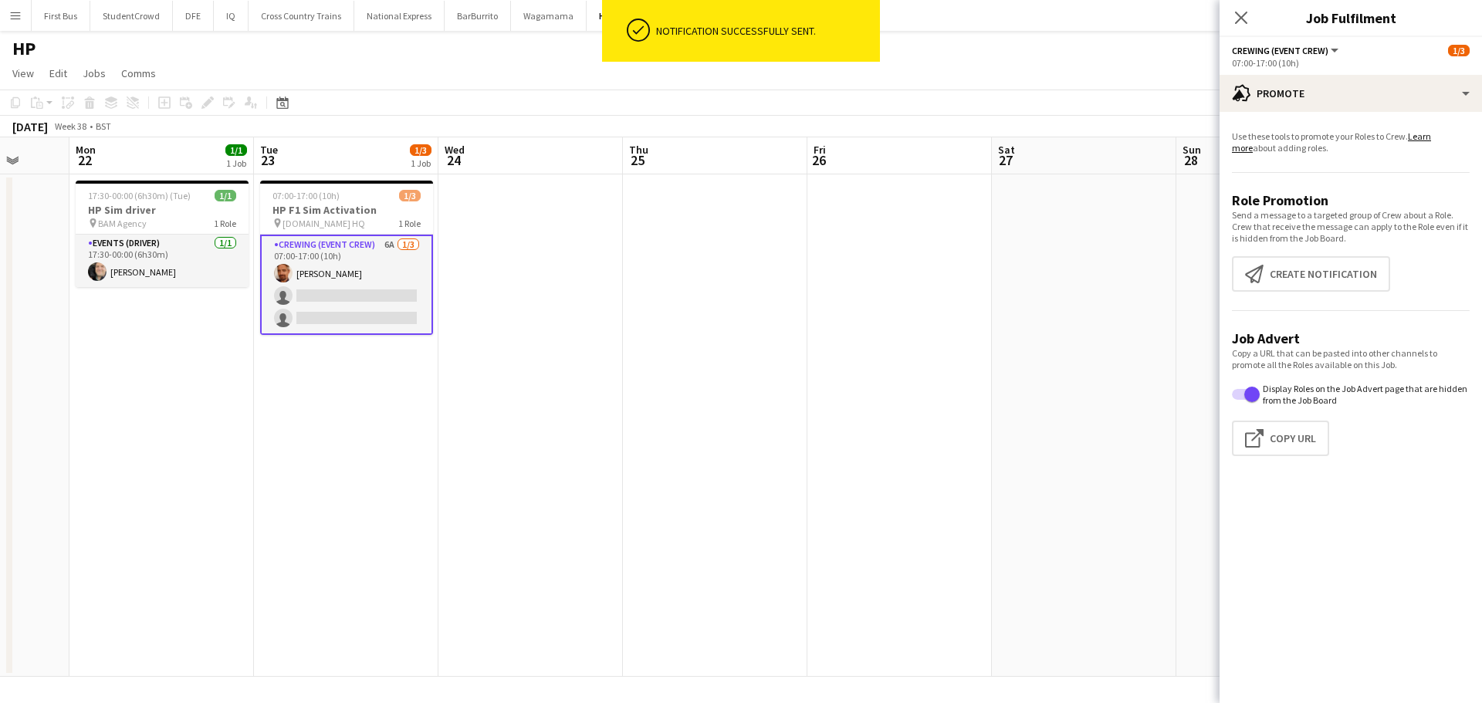
click at [1243, 29] on div "Close pop-in" at bounding box center [1240, 18] width 43 height 36
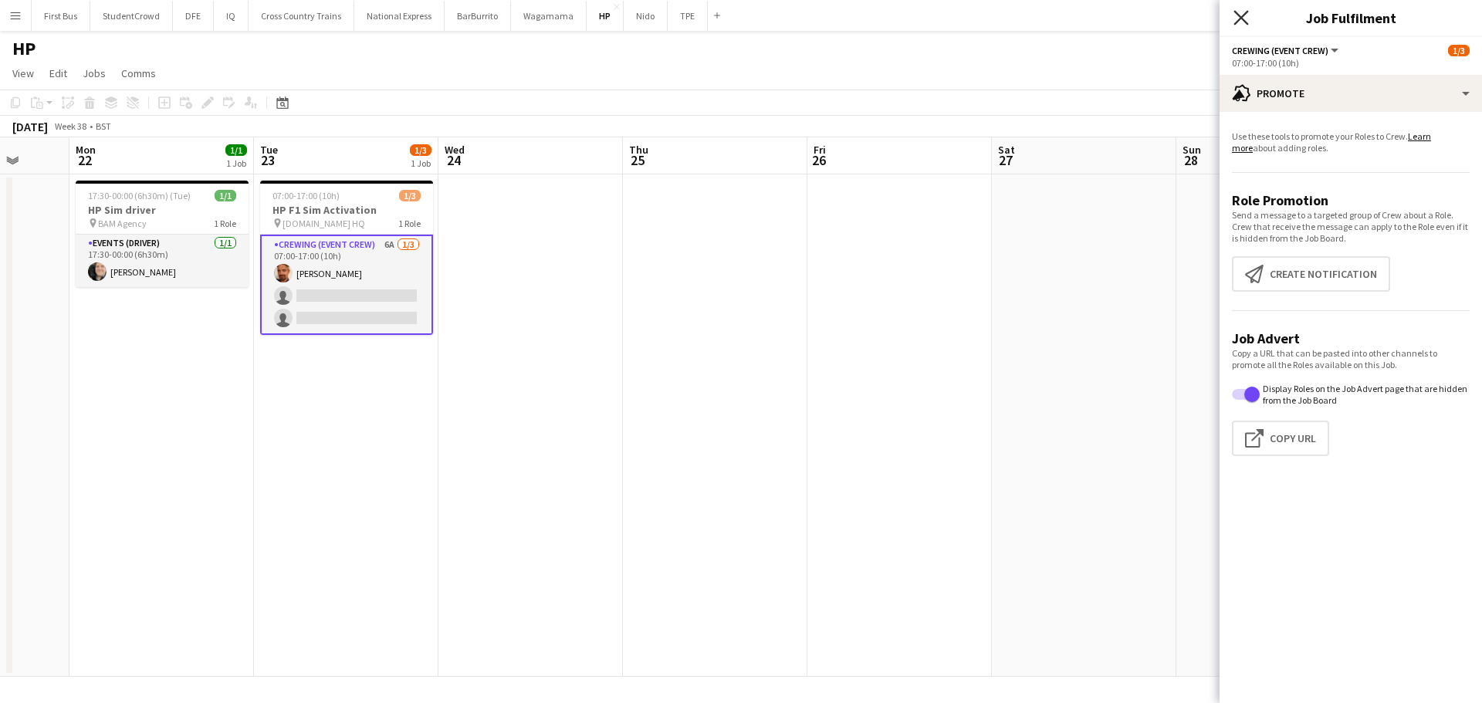
click at [1243, 23] on icon "Close pop-in" at bounding box center [1240, 17] width 15 height 15
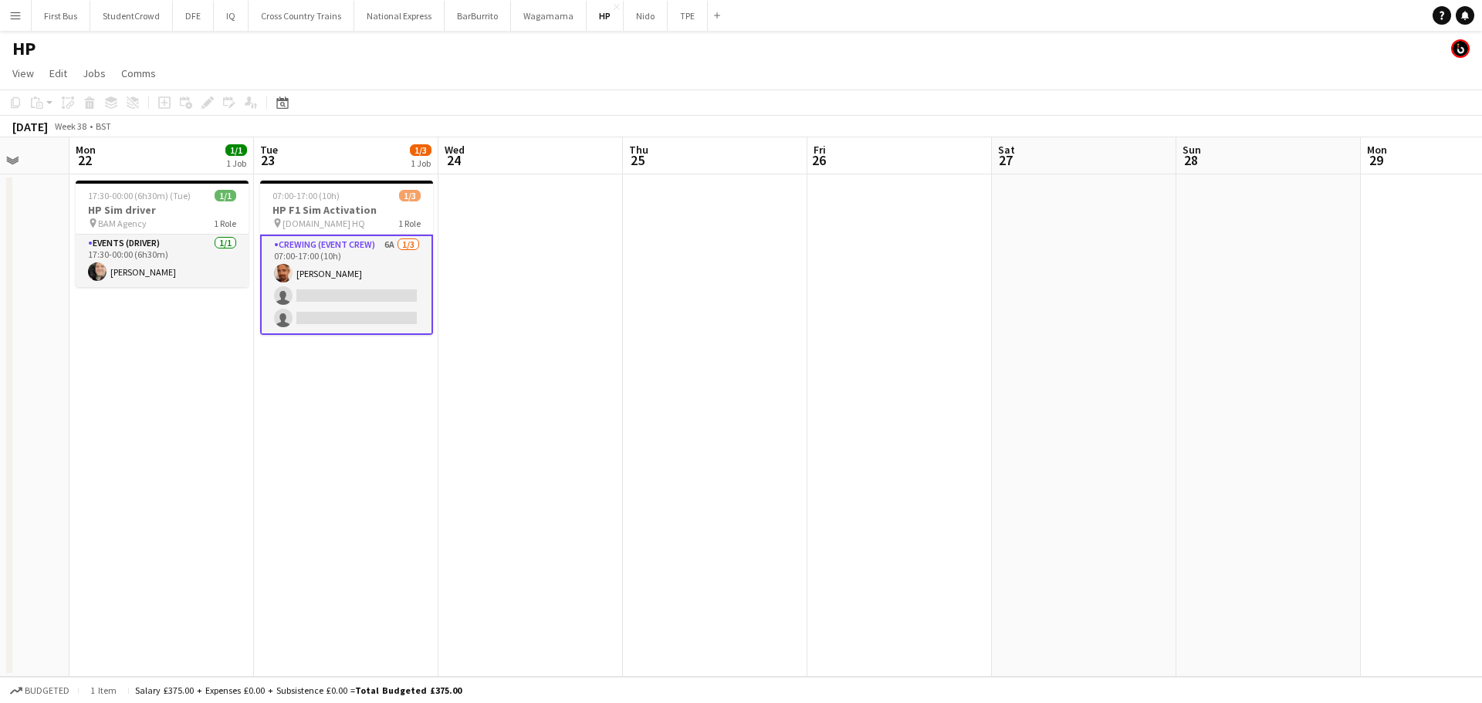
click at [12, 9] on app-icon "Menu" at bounding box center [15, 15] width 12 height 12
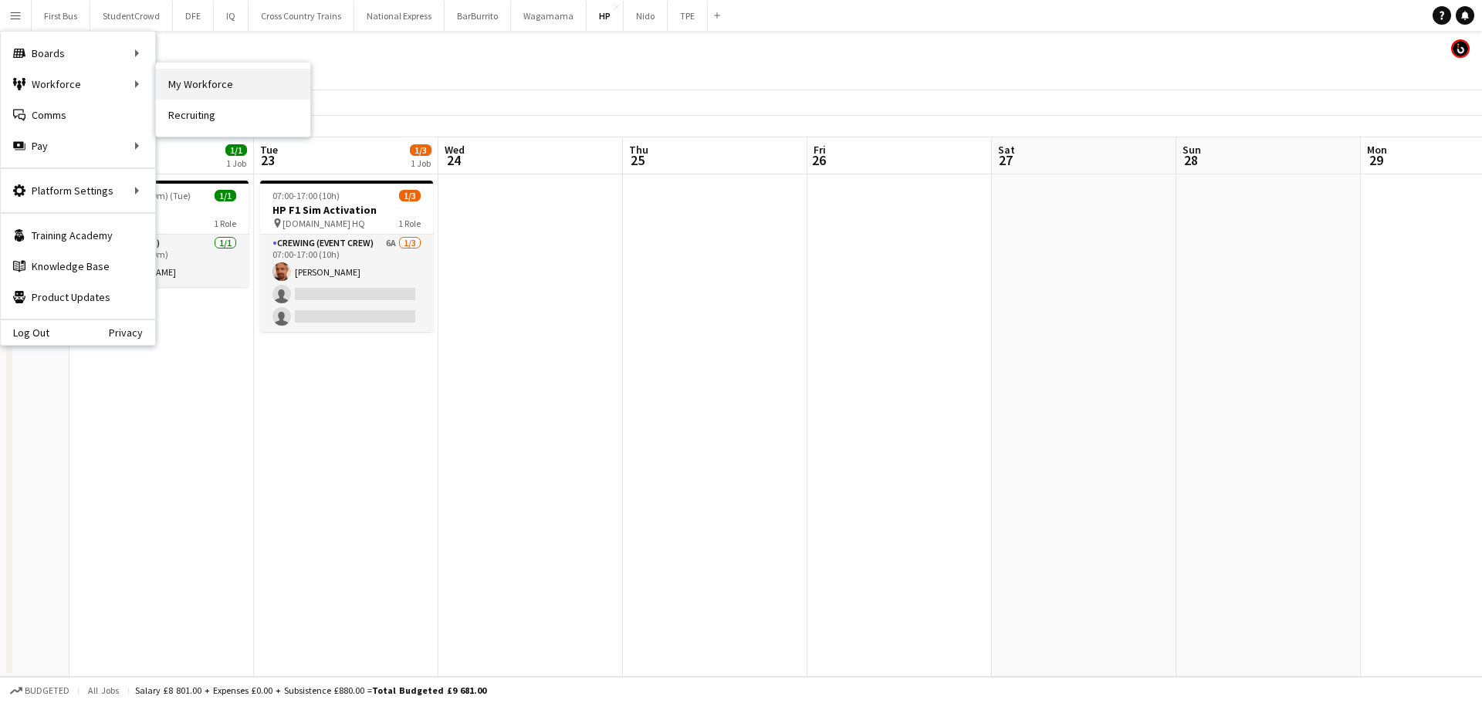
click at [247, 76] on link "My Workforce" at bounding box center [233, 84] width 154 height 31
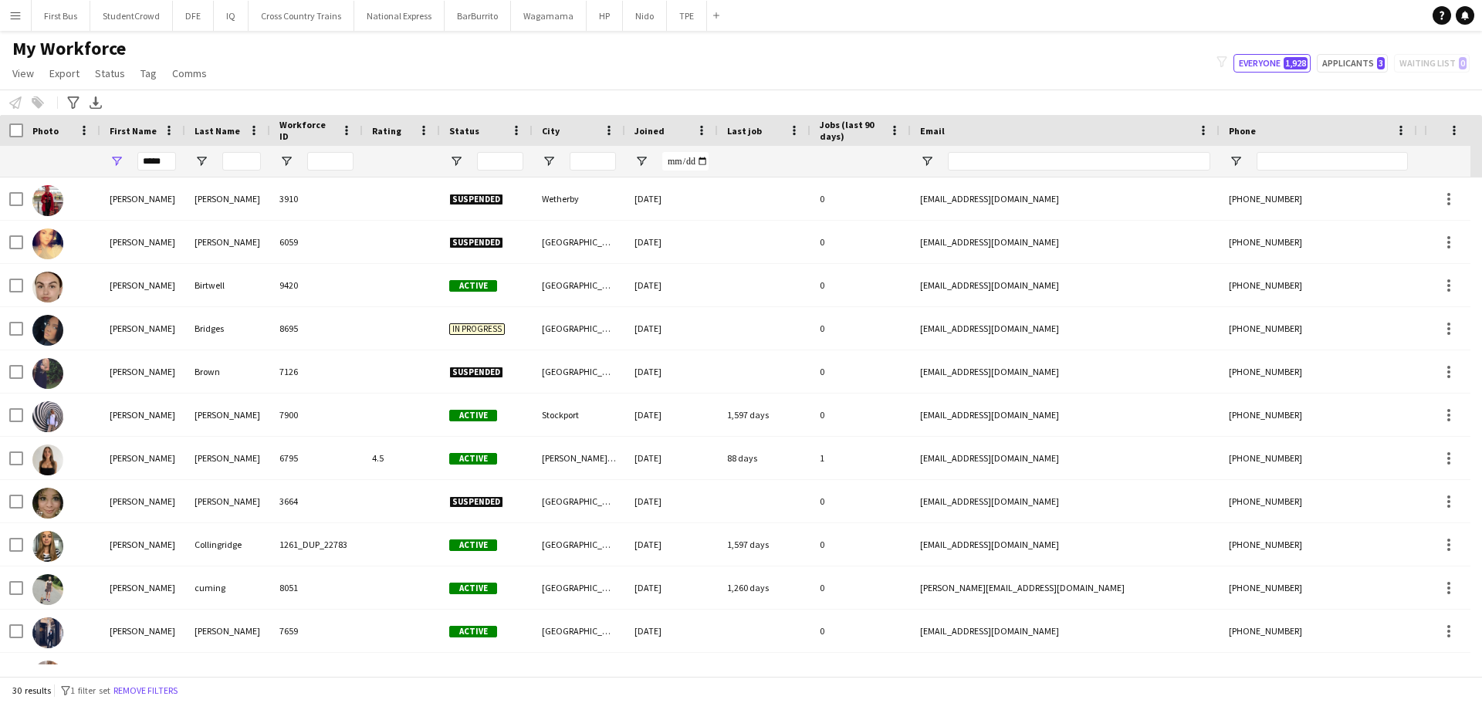
click at [15, 13] on app-icon "Menu" at bounding box center [15, 15] width 12 height 12
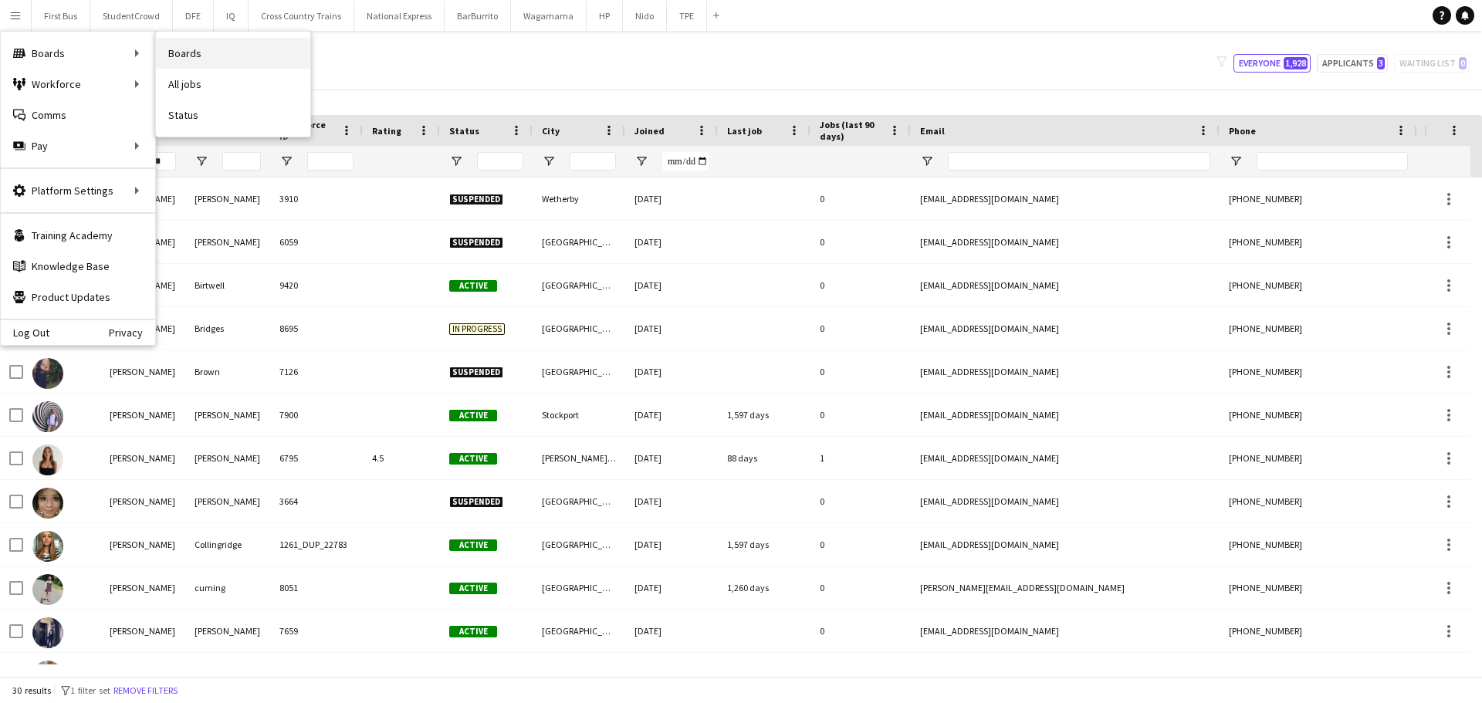
click at [274, 49] on link "Boards" at bounding box center [233, 53] width 154 height 31
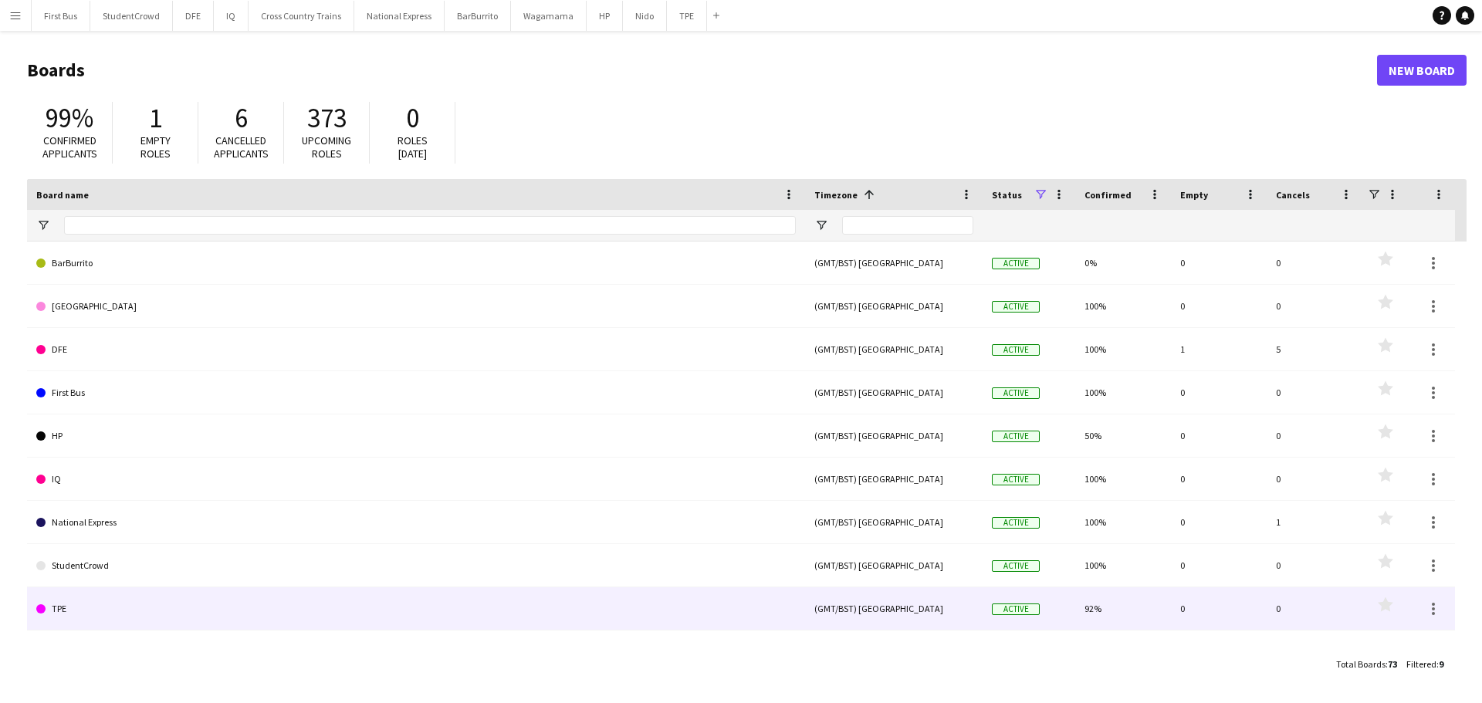
click at [410, 604] on link "TPE" at bounding box center [415, 608] width 759 height 43
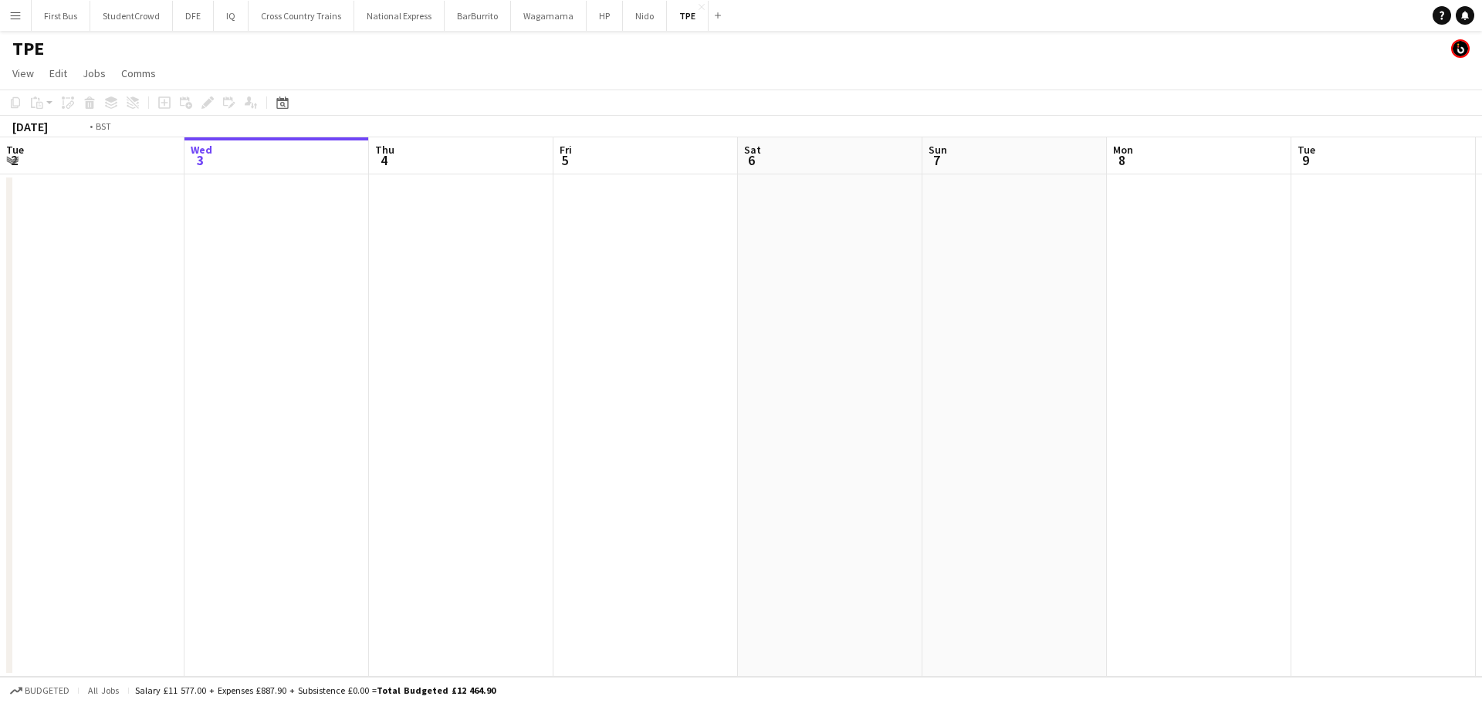
drag, startPoint x: 939, startPoint y: 361, endPoint x: 0, endPoint y: 351, distance: 939.3
click at [0, 351] on app-calendar-viewport "Sun 31 Mon 1 Tue 2 Wed 3 Thu 4 Fri 5 Sat 6 Sun 7 Mon 8 Tue 9 Wed 10 Thu 11 Fri …" at bounding box center [741, 406] width 1482 height 539
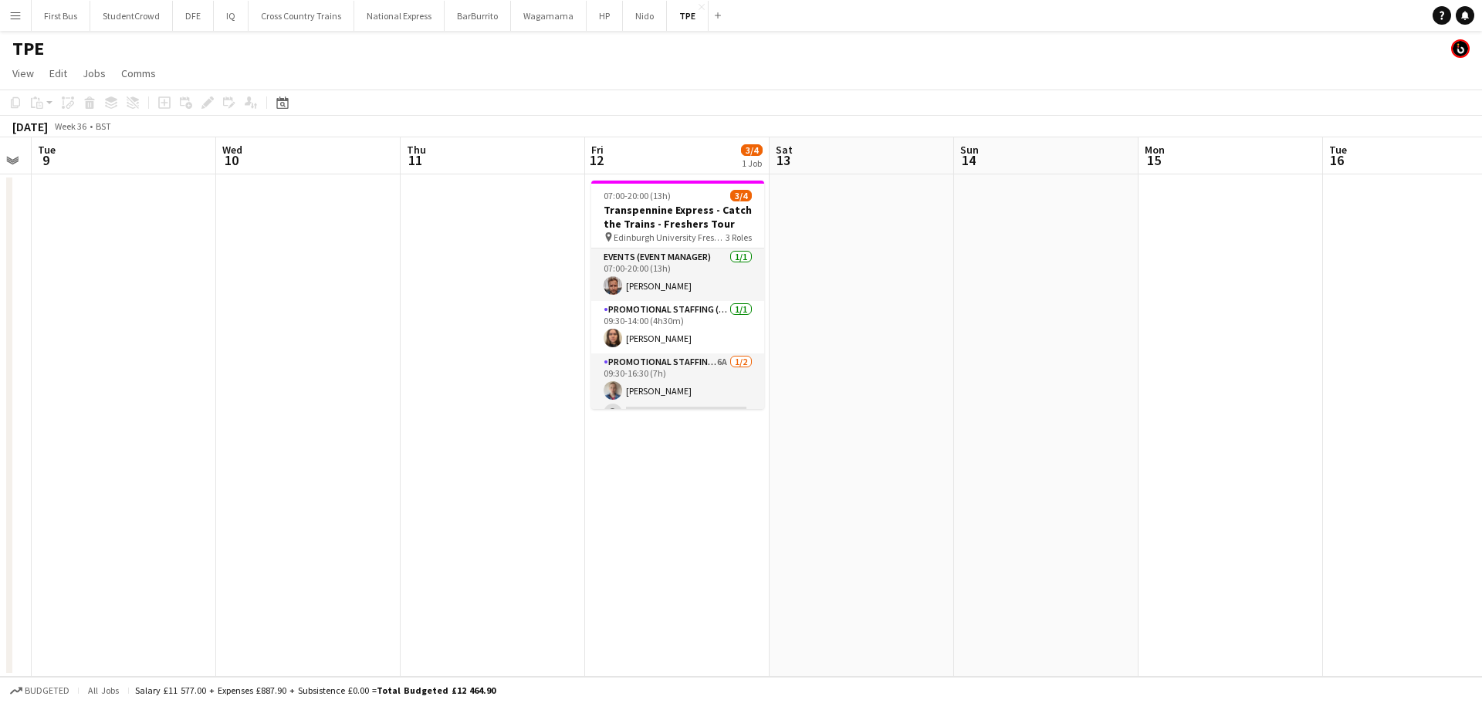
scroll to position [0, 512]
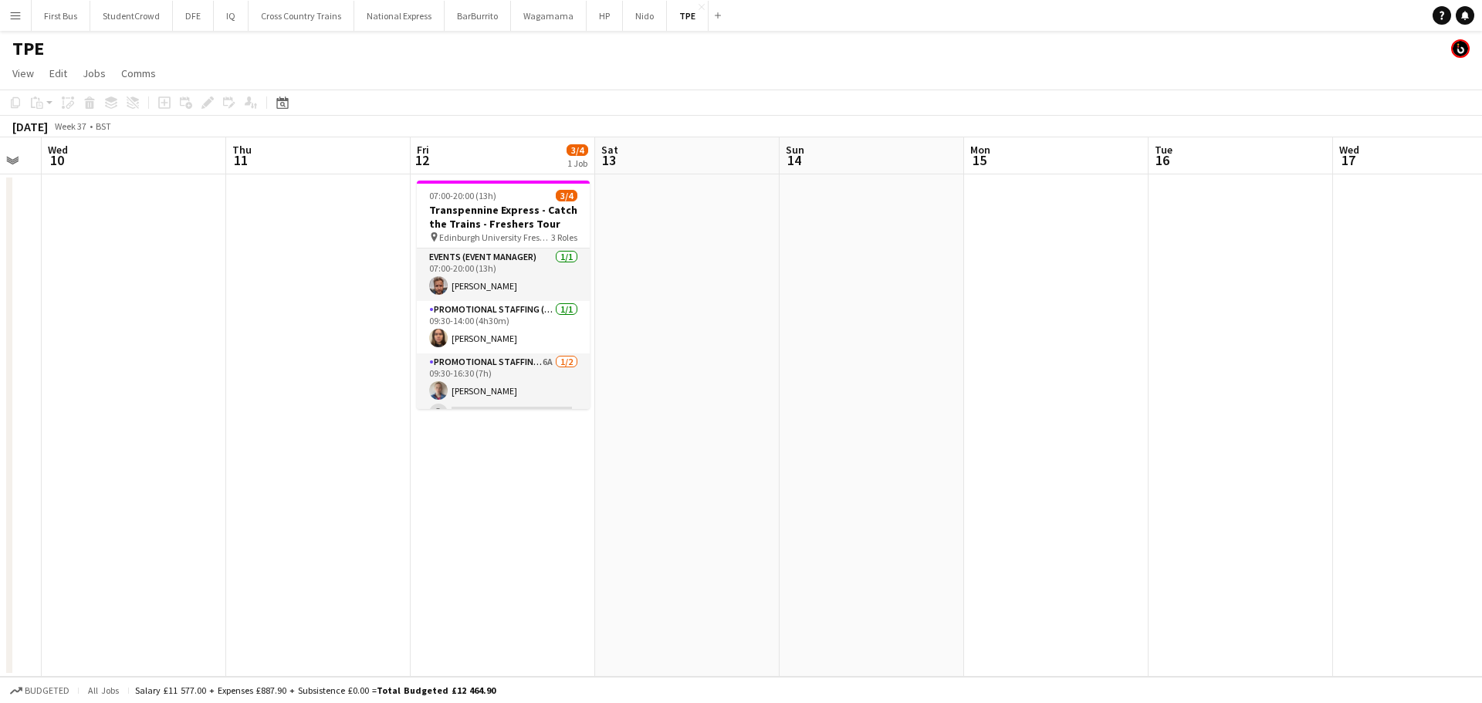
click at [716, 371] on app-calendar-viewport "Sun 7 Mon 8 Tue 9 Wed 10 Thu 11 Fri 12 3/4 1 Job Sat 13 Sun 14 Mon 15 Tue 16 We…" at bounding box center [741, 406] width 1482 height 539
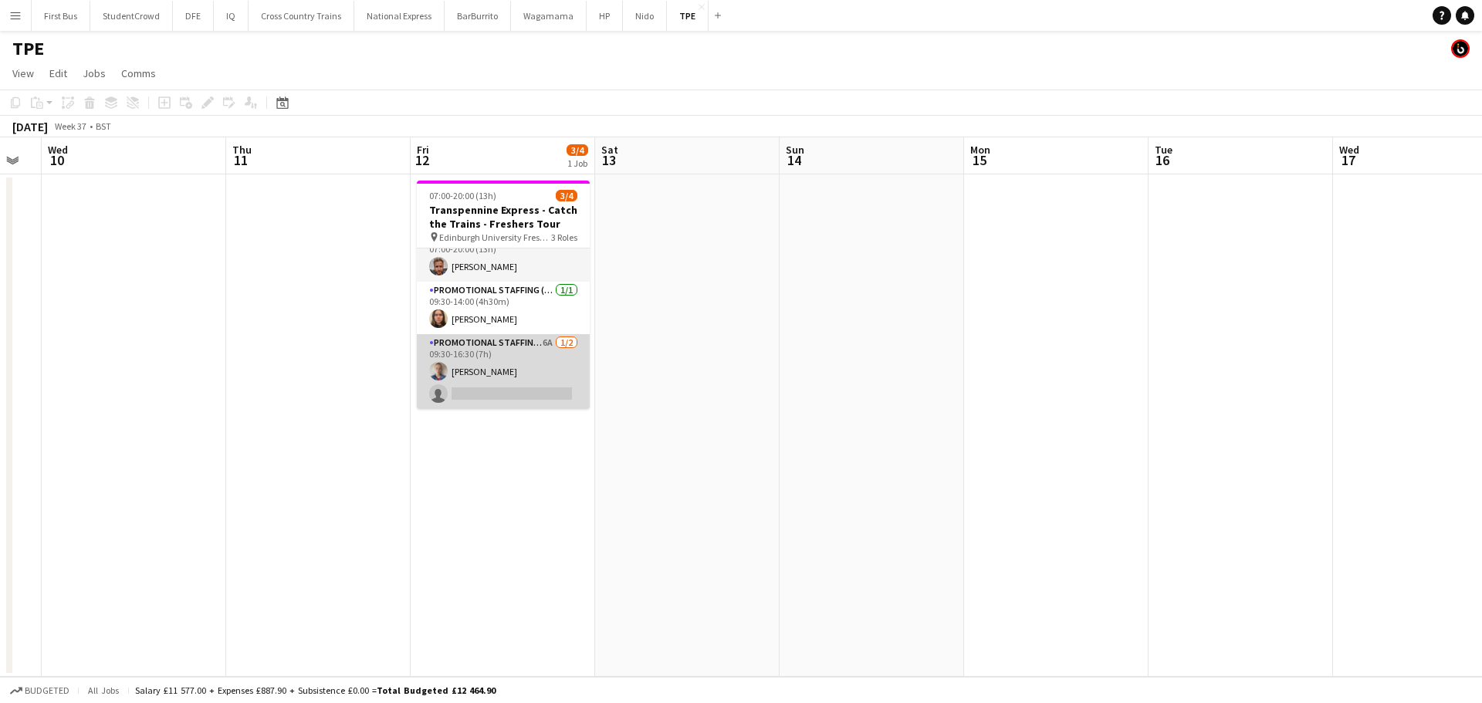
click at [482, 393] on app-card-role "Promotional Staffing (Brand Ambassadors) 6A [DATE] 09:30-16:30 (7h) [PERSON_NAM…" at bounding box center [503, 371] width 173 height 75
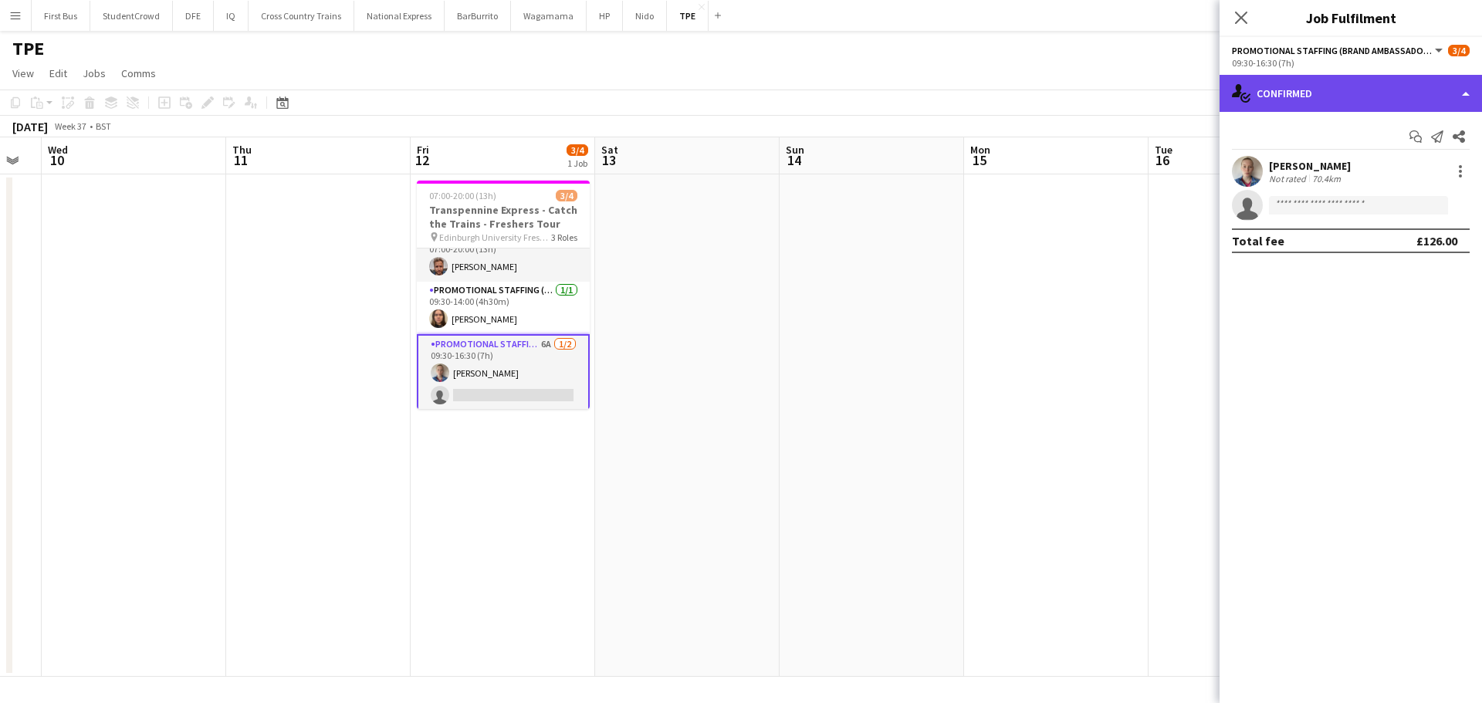
click at [1267, 98] on div "single-neutral-actions-check-2 Confirmed" at bounding box center [1350, 93] width 262 height 37
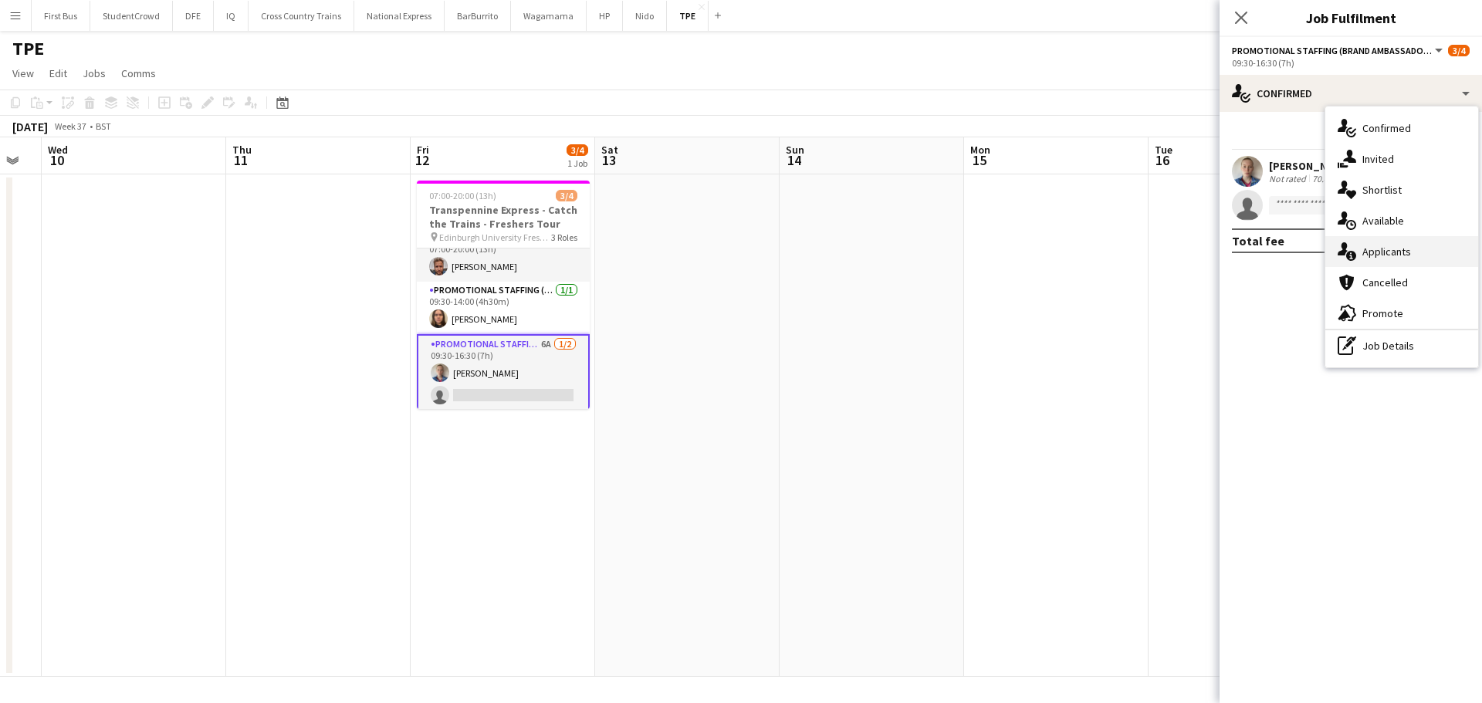
click at [1429, 255] on div "single-neutral-actions-information Applicants" at bounding box center [1401, 251] width 153 height 31
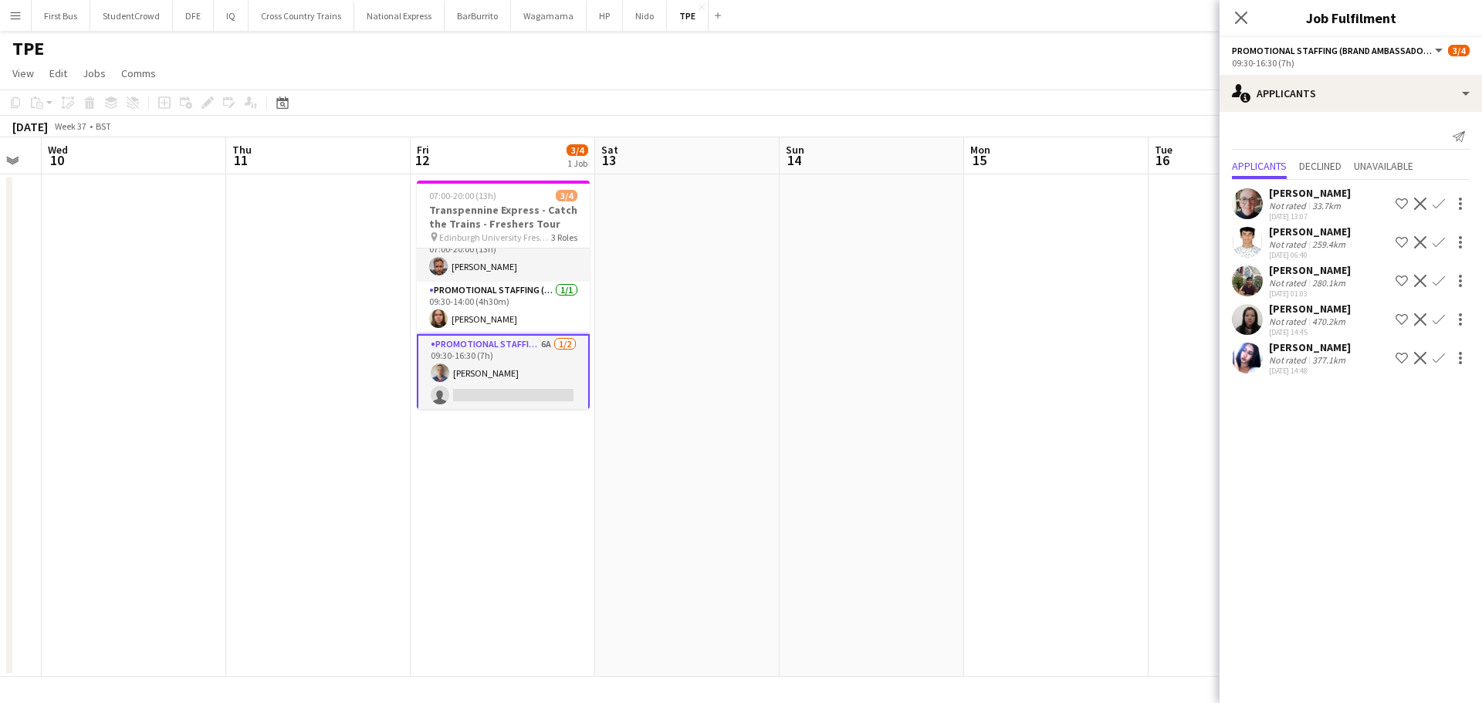
drag, startPoint x: 1429, startPoint y: 255, endPoint x: 1124, endPoint y: 245, distance: 305.8
click at [1124, 245] on app-date-cell at bounding box center [1056, 425] width 184 height 502
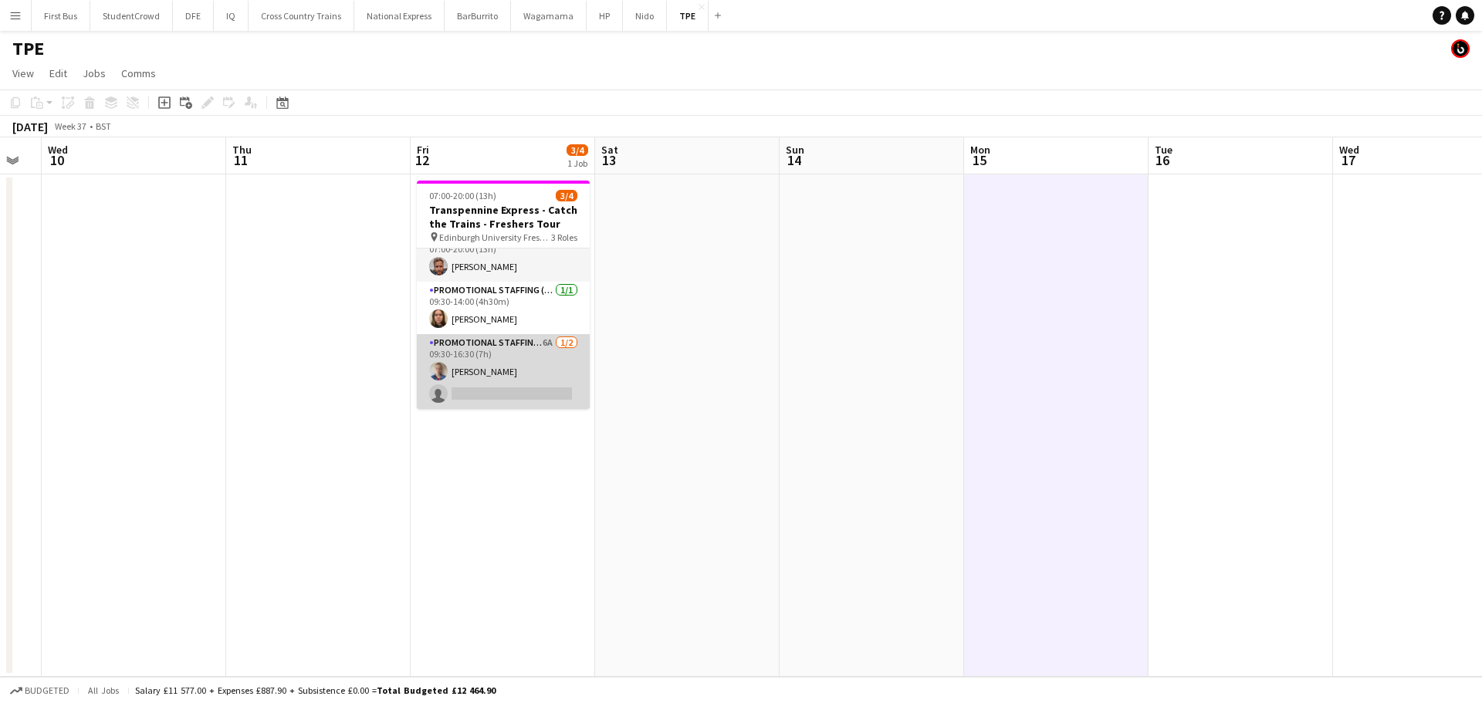
click at [519, 394] on app-card-role "Promotional Staffing (Brand Ambassadors) 6A [DATE] 09:30-16:30 (7h) [PERSON_NAM…" at bounding box center [503, 371] width 173 height 75
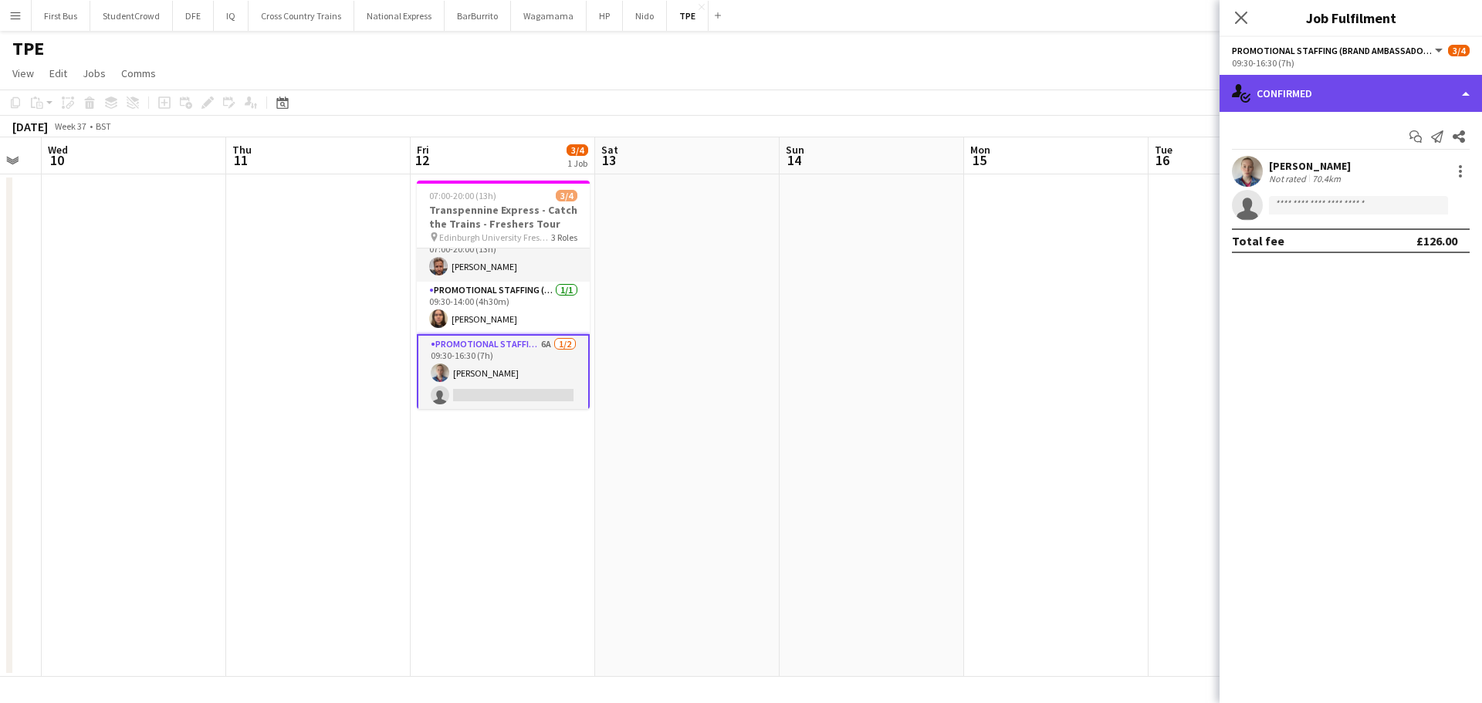
click at [1360, 90] on div "single-neutral-actions-check-2 Confirmed" at bounding box center [1350, 93] width 262 height 37
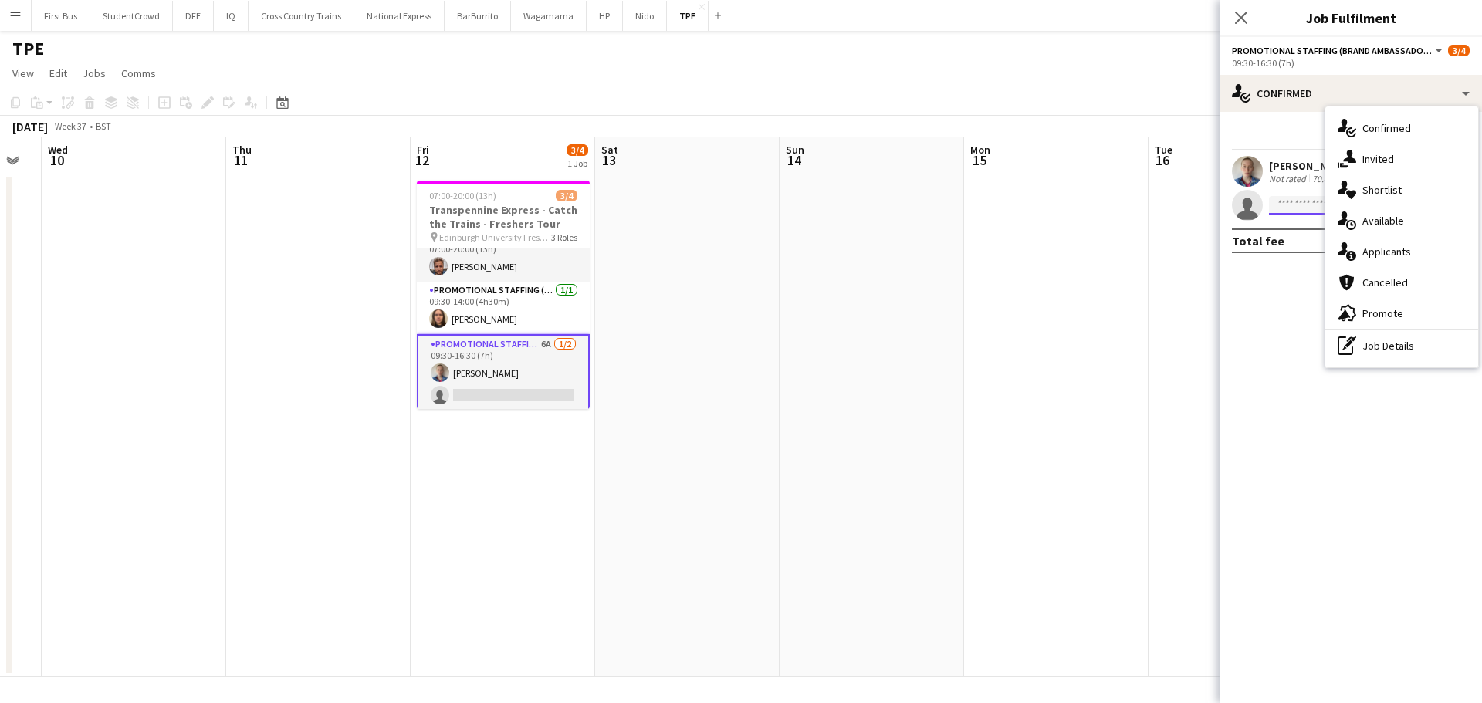
click at [1294, 205] on input at bounding box center [1358, 205] width 179 height 19
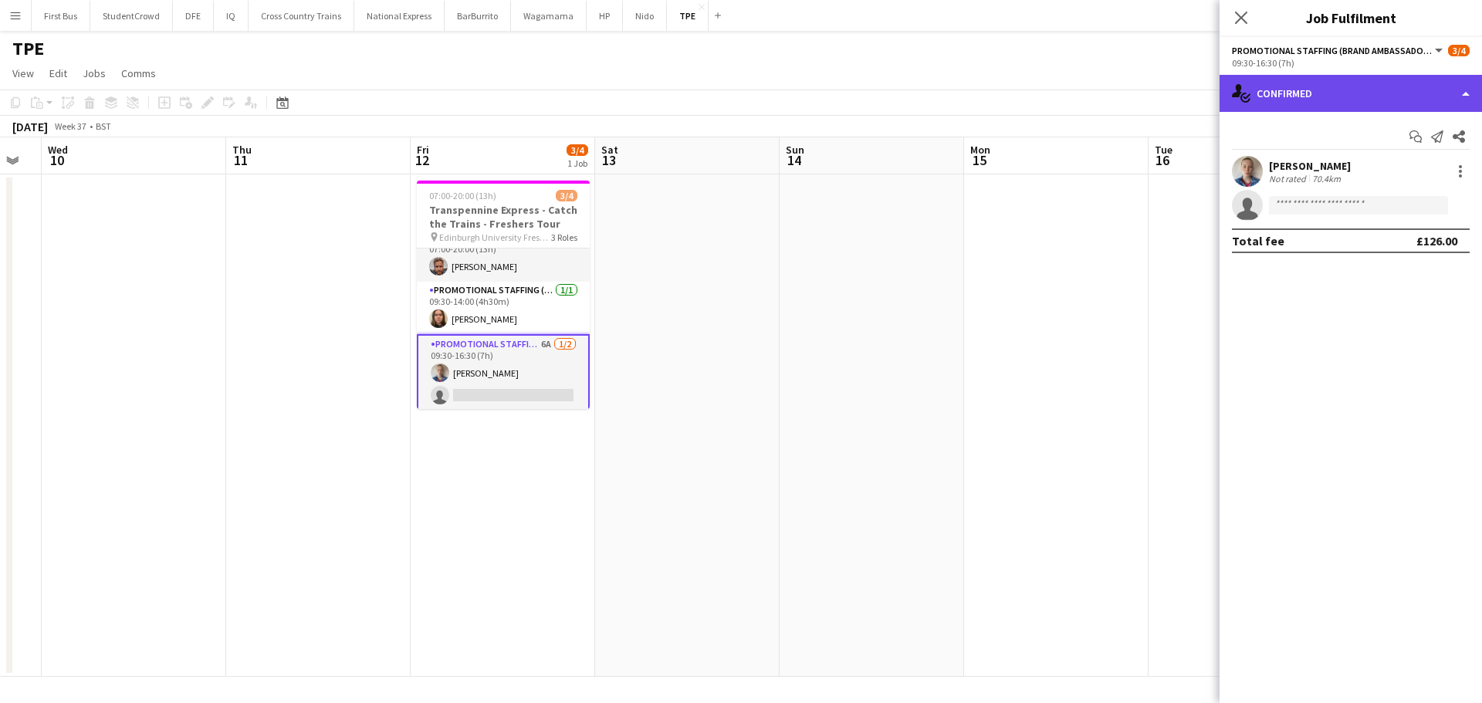
click at [1300, 102] on div "single-neutral-actions-check-2 Confirmed" at bounding box center [1350, 93] width 262 height 37
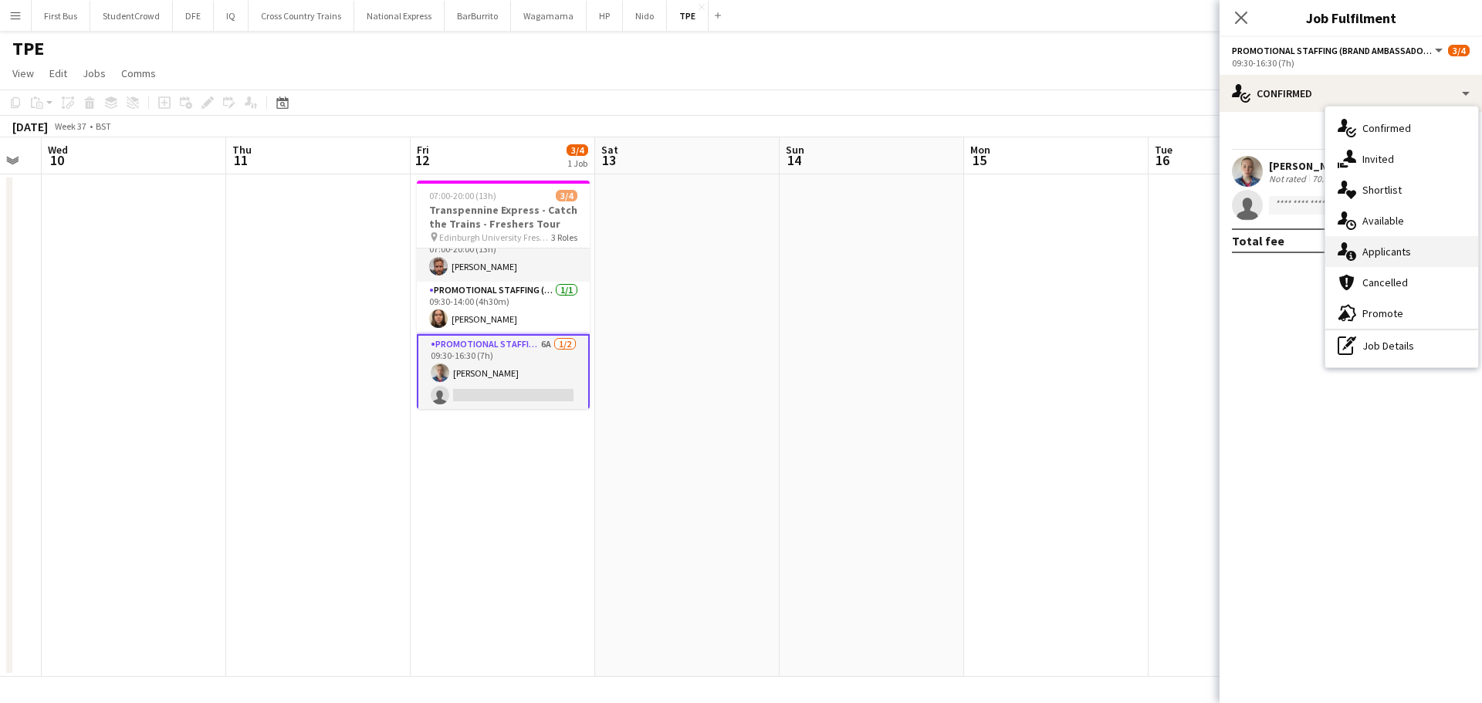
click at [1388, 251] on span "Applicants" at bounding box center [1386, 252] width 49 height 14
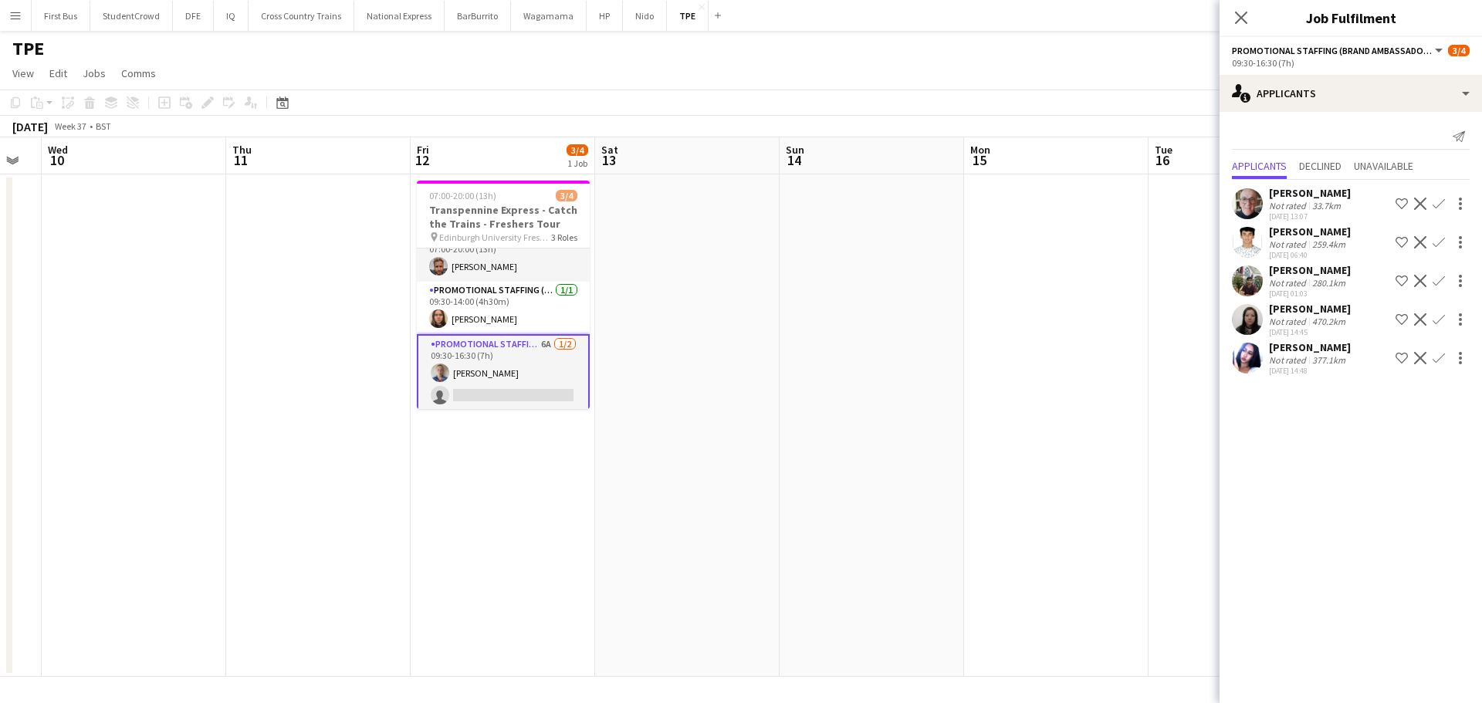
click at [1332, 346] on div "[PERSON_NAME]" at bounding box center [1310, 347] width 82 height 14
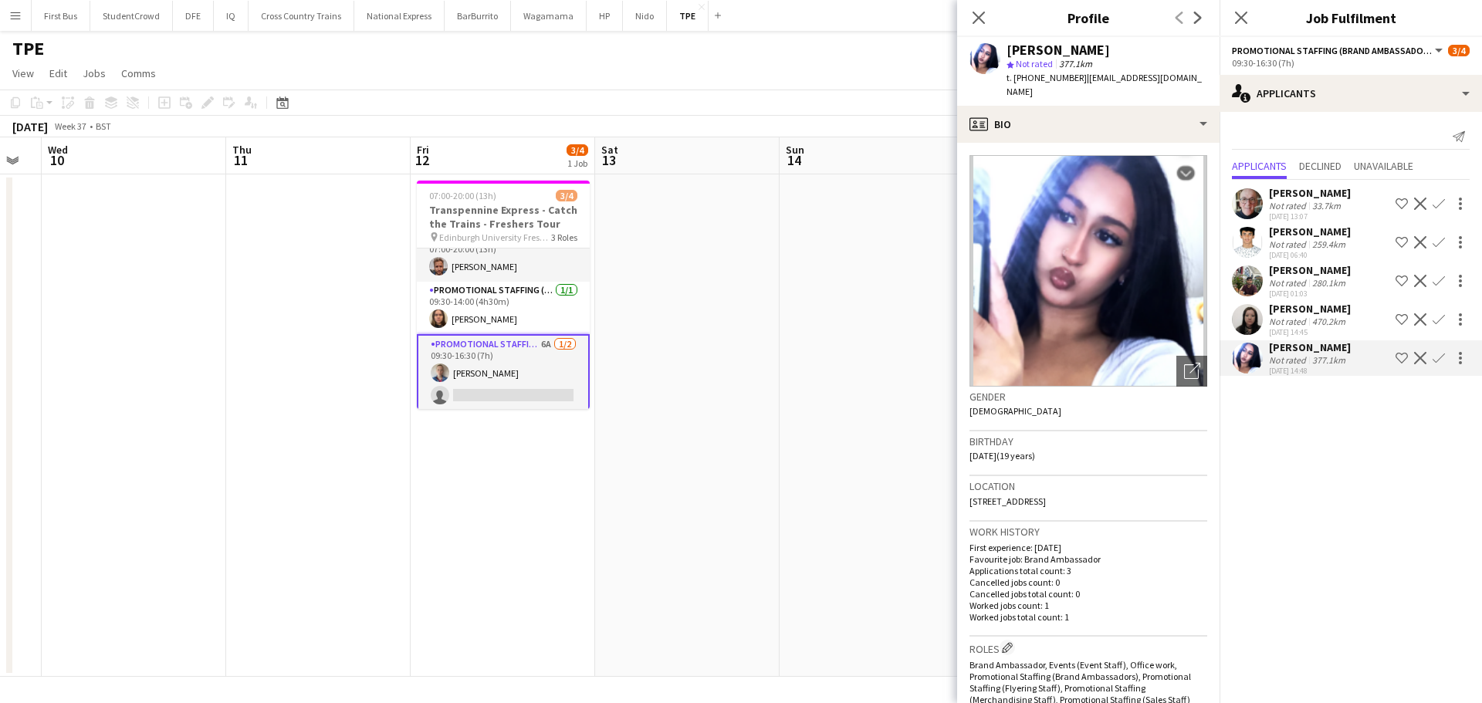
click at [1334, 318] on div "470.2km" at bounding box center [1328, 322] width 39 height 12
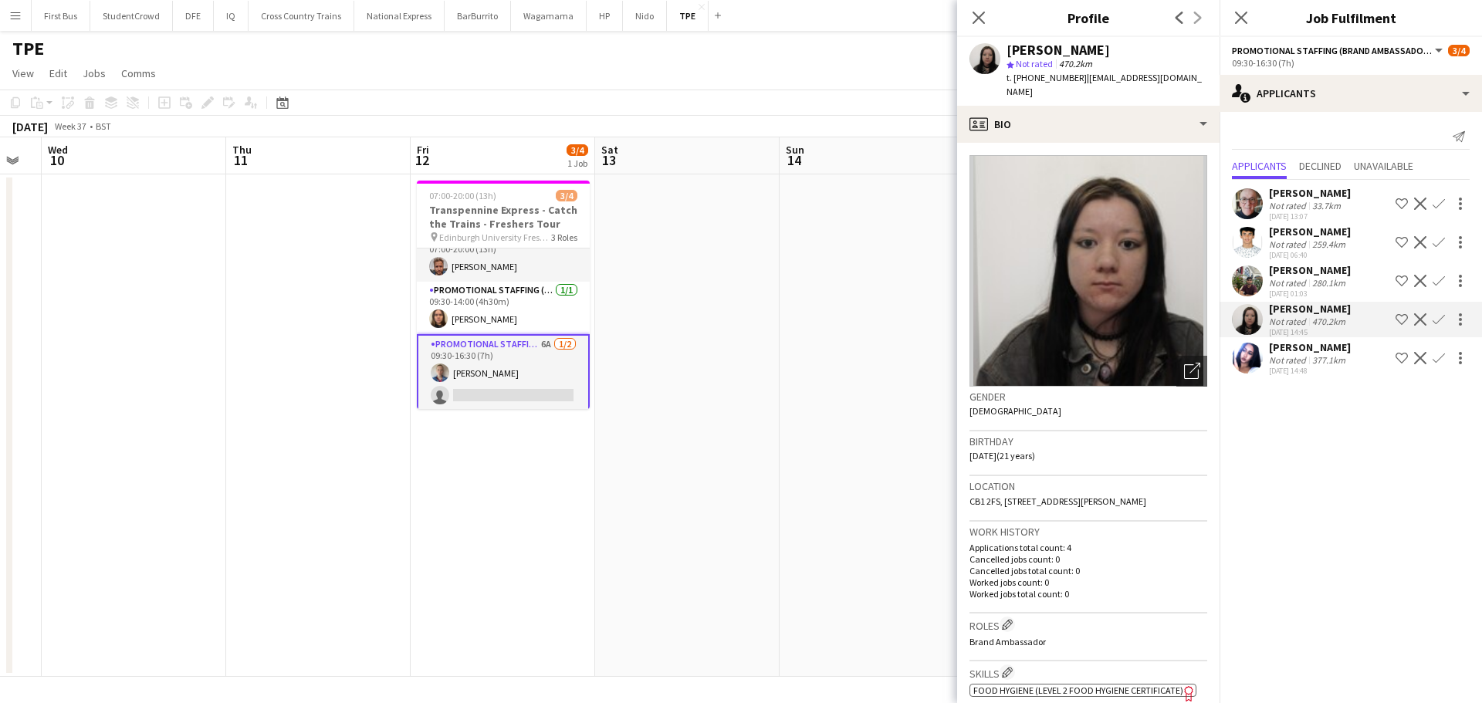
click at [1333, 285] on div "280.1km" at bounding box center [1328, 283] width 39 height 12
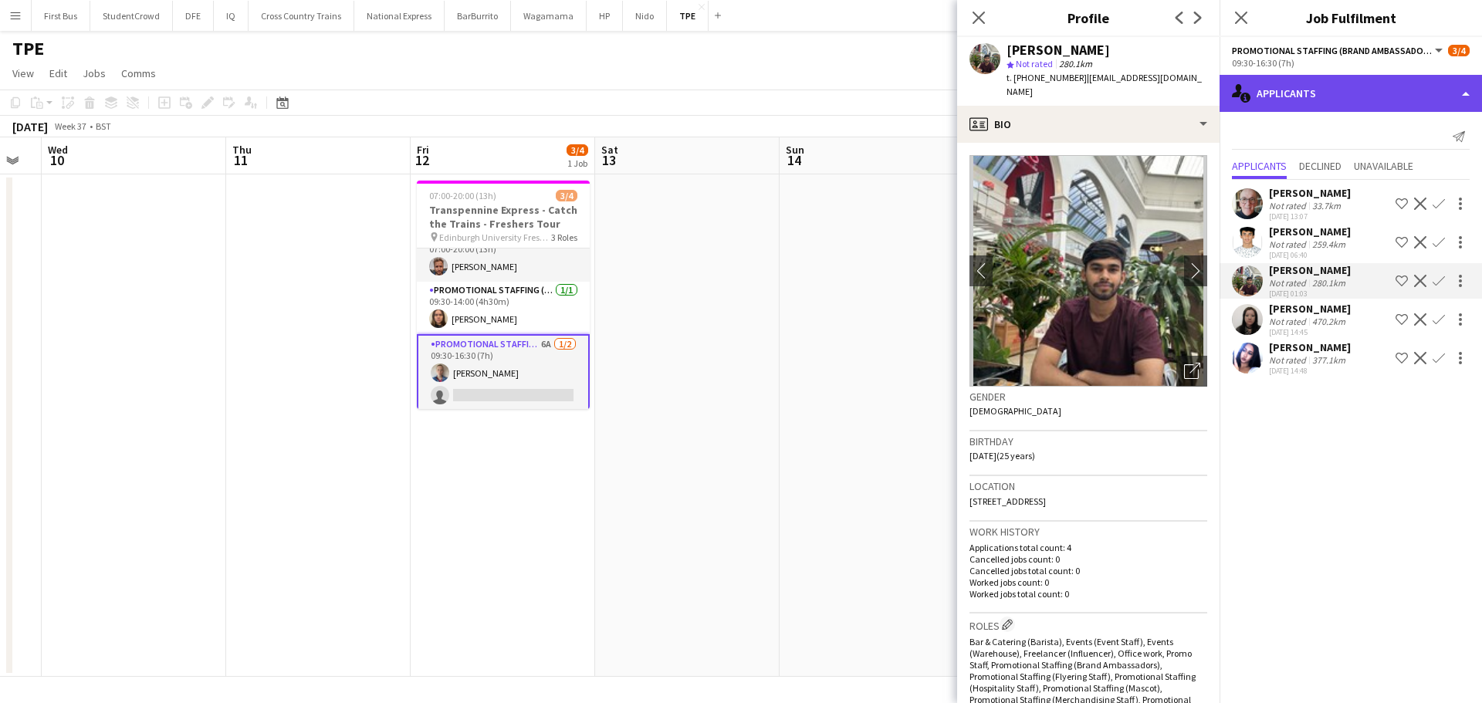
click at [1299, 100] on div "single-neutral-actions-information Applicants" at bounding box center [1350, 93] width 262 height 37
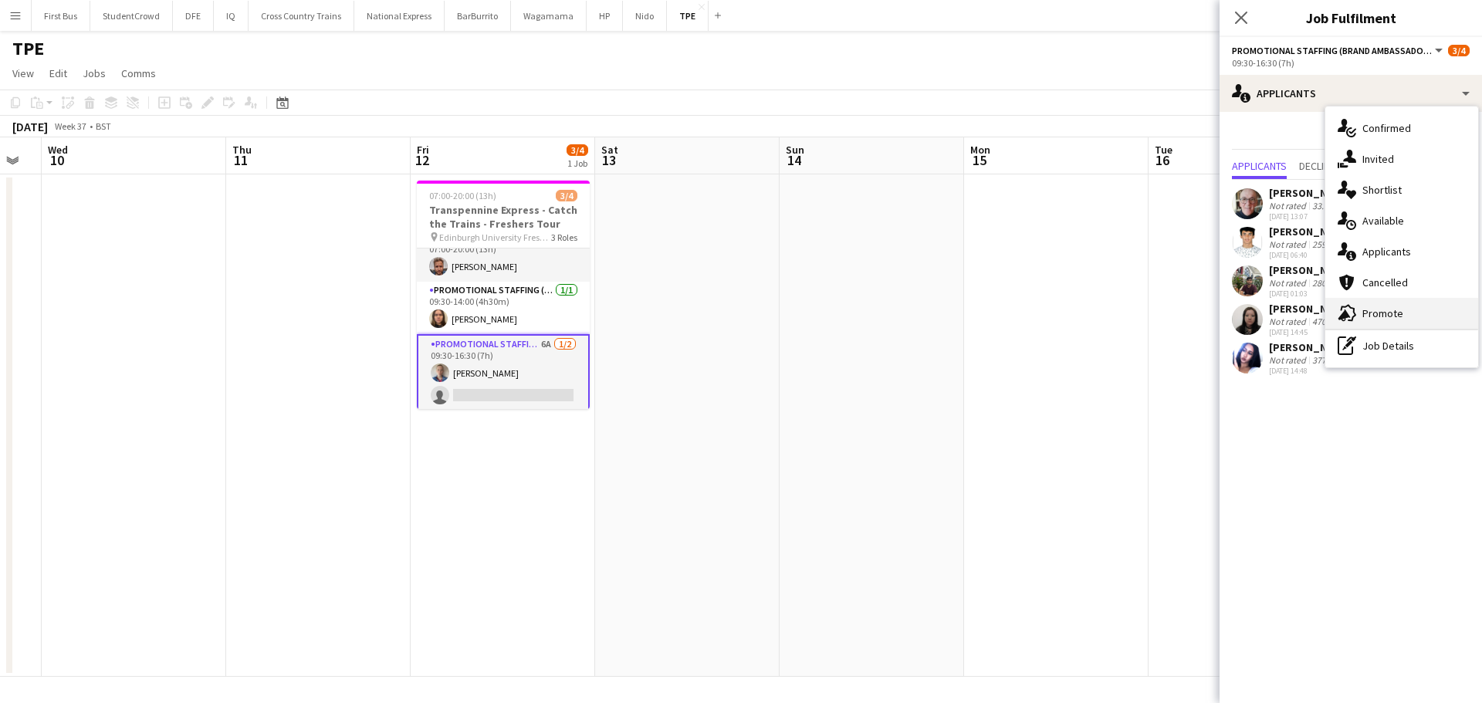
click at [1415, 309] on div "advertising-megaphone Promote" at bounding box center [1401, 313] width 153 height 31
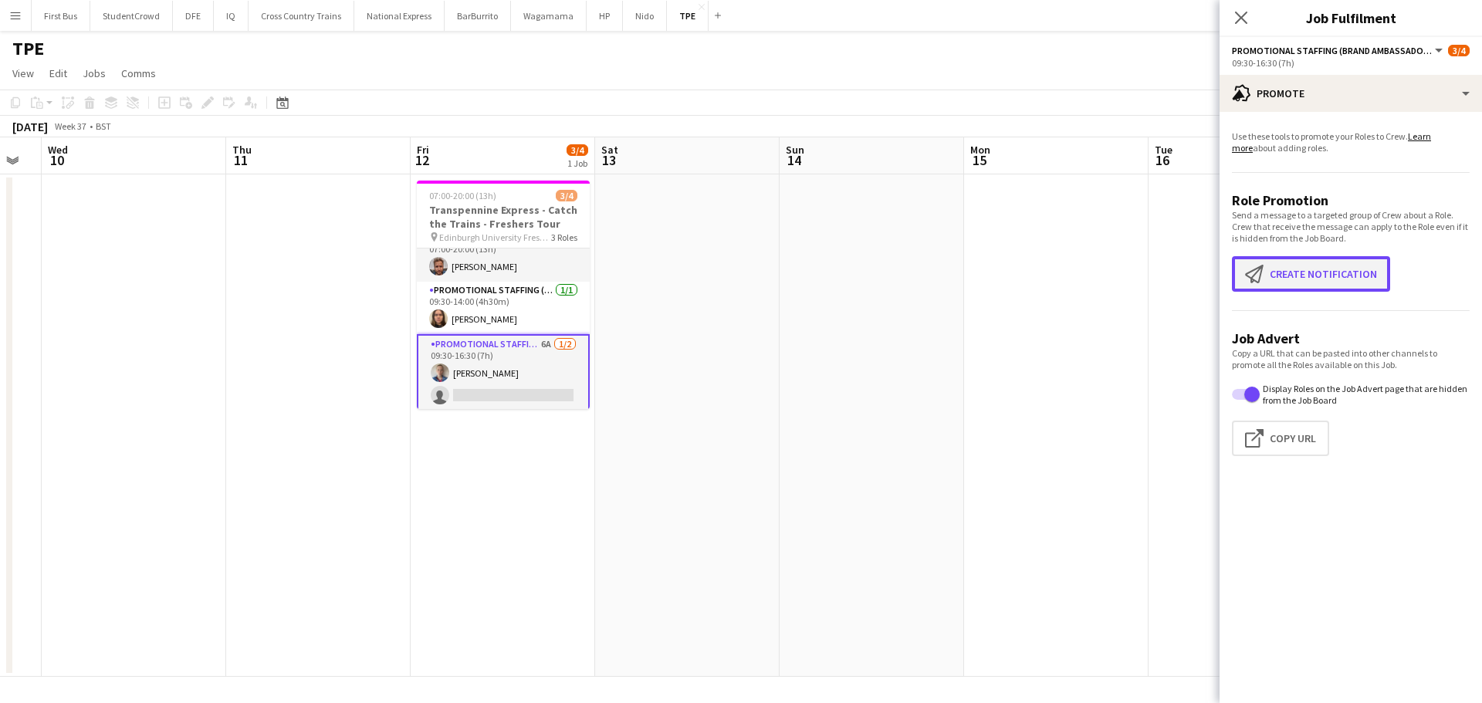
click at [1315, 273] on button "Create notification Create notification" at bounding box center [1311, 274] width 158 height 36
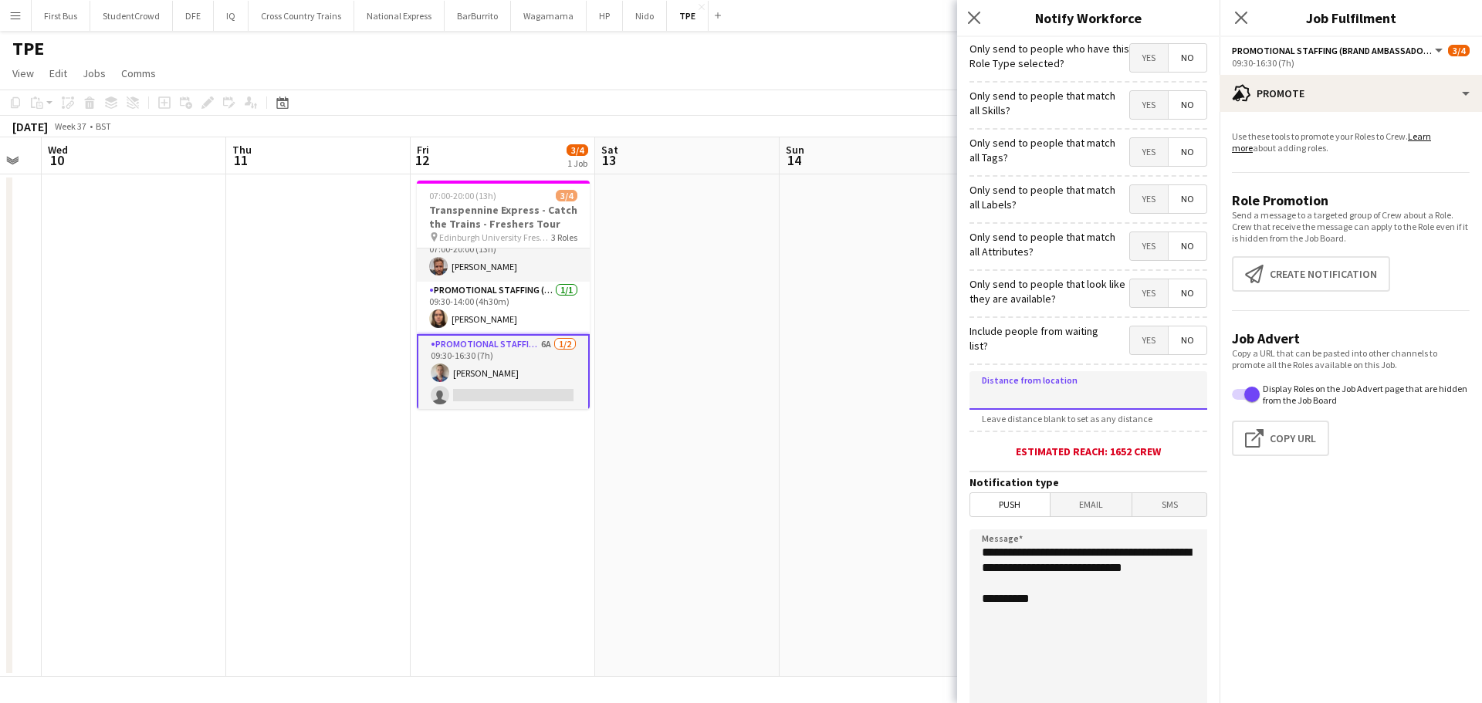
click at [1111, 396] on input at bounding box center [1088, 390] width 238 height 39
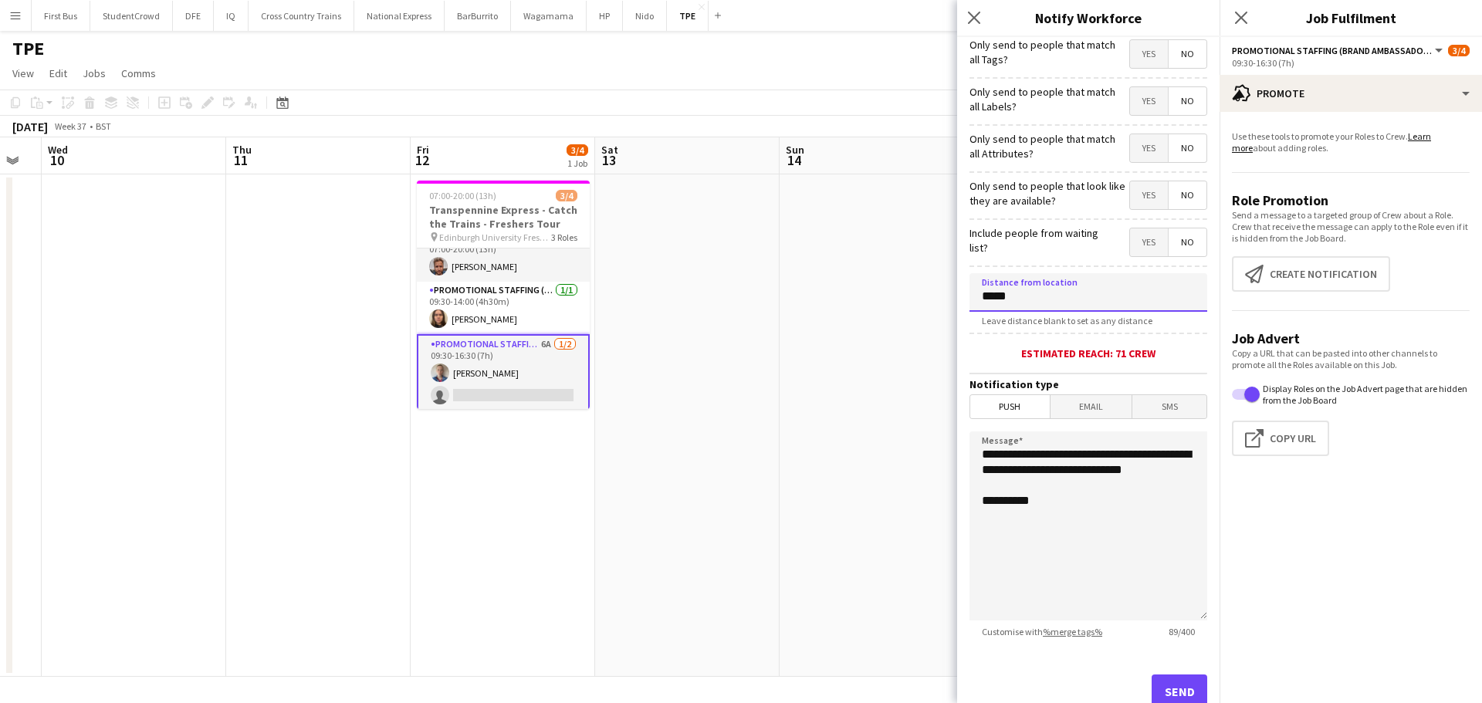
scroll to position [147, 0]
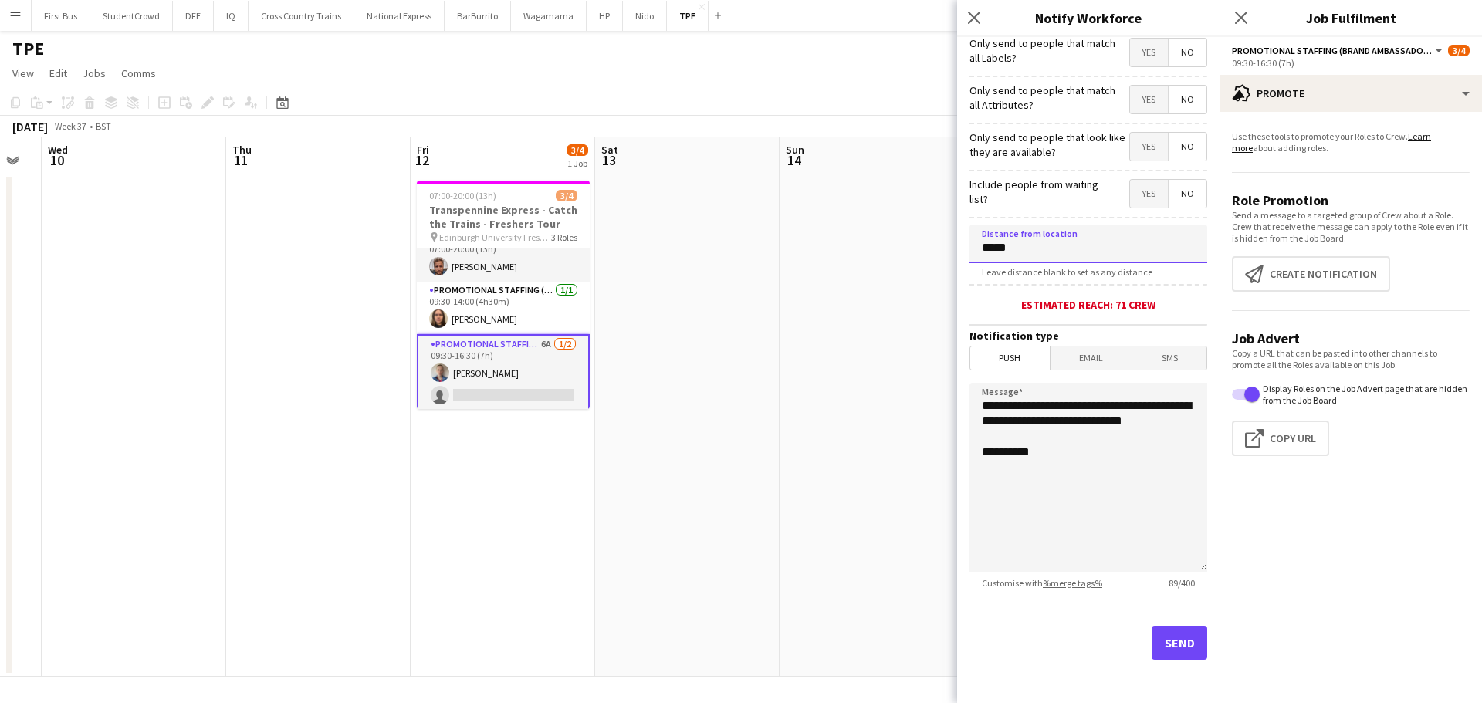
type input "*****"
drag, startPoint x: 1162, startPoint y: 643, endPoint x: 1140, endPoint y: 638, distance: 23.0
click at [1152, 638] on button "Send" at bounding box center [1180, 643] width 56 height 34
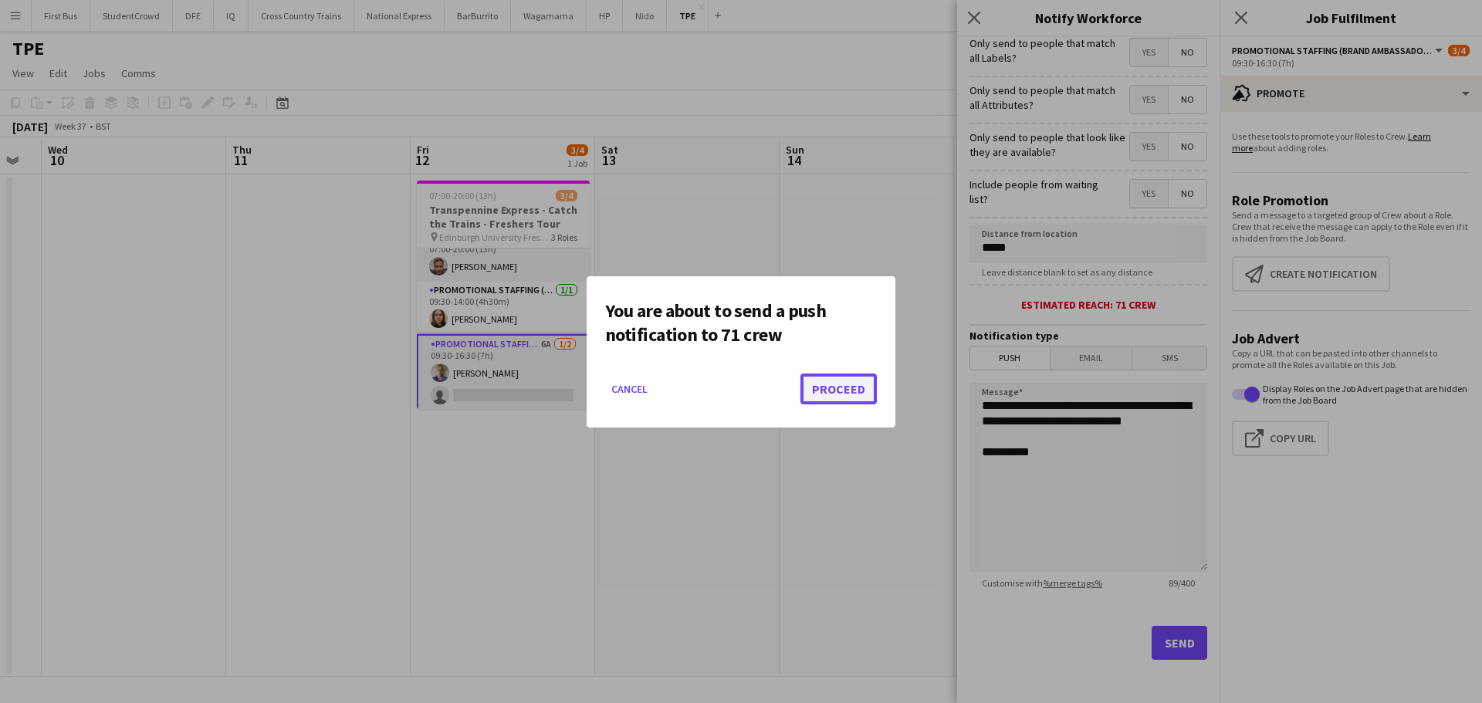
click at [836, 392] on button "Proceed" at bounding box center [838, 389] width 76 height 31
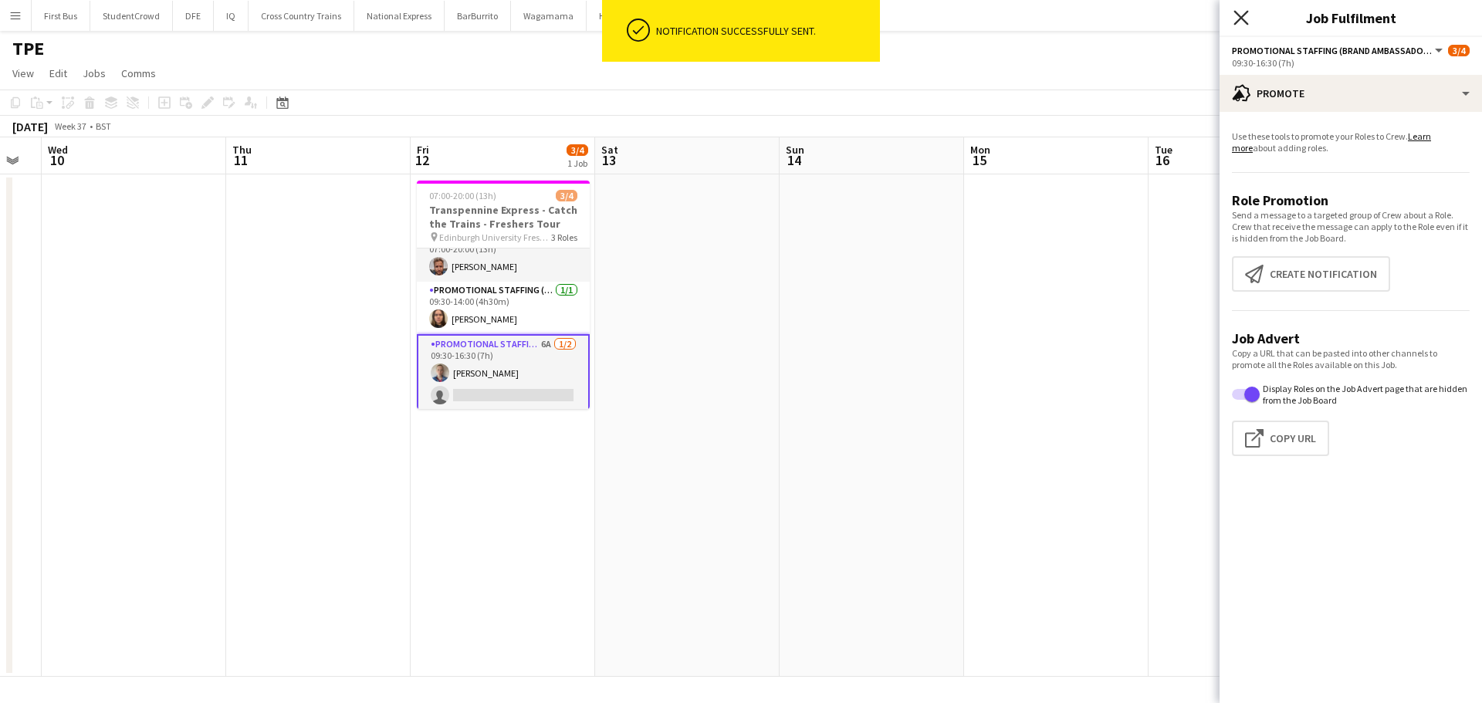
click at [1246, 20] on icon "Close pop-in" at bounding box center [1240, 17] width 15 height 15
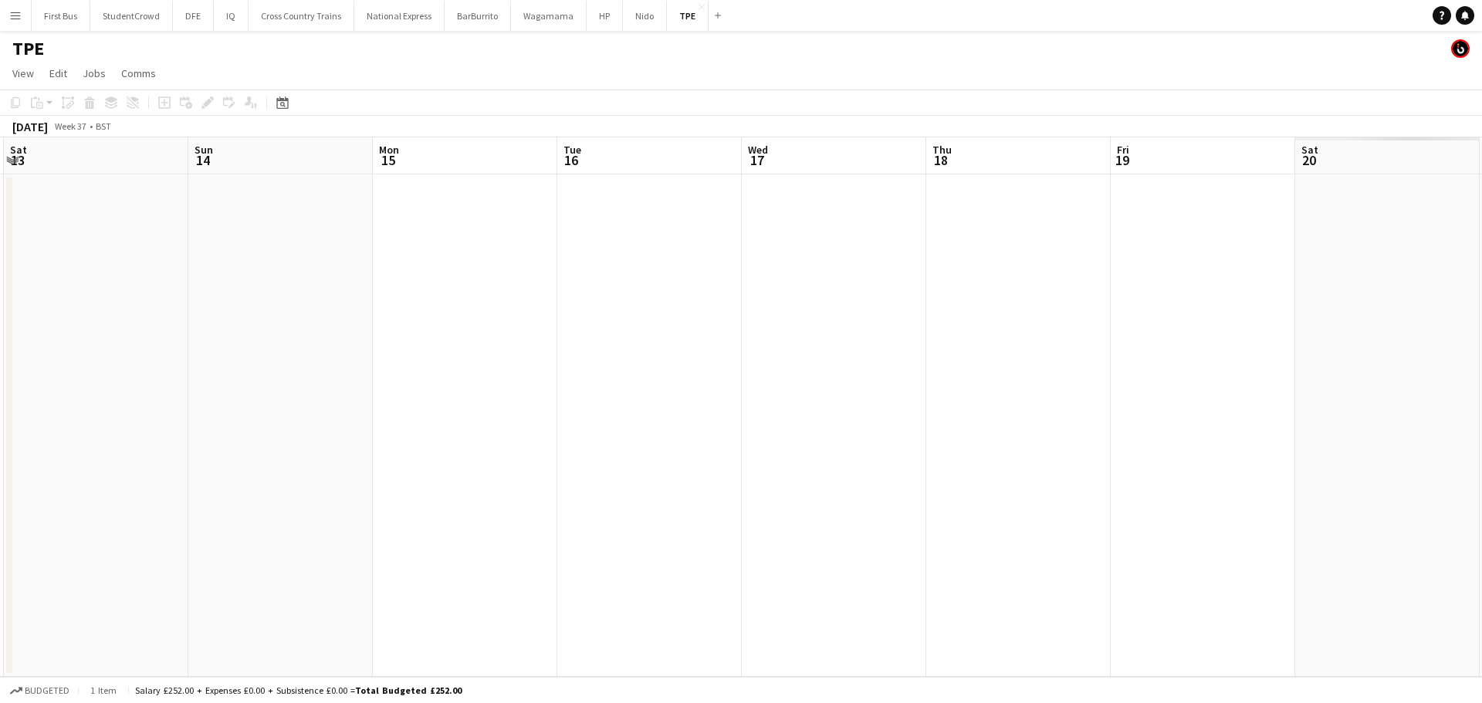
drag, startPoint x: 1288, startPoint y: 383, endPoint x: 487, endPoint y: 395, distance: 801.2
click at [487, 395] on app-calendar-viewport "Wed 10 Thu 11 Fri 12 3/4 1 Job Sat 13 Sun 14 Mon 15 Tue 16 Wed 17 Thu 18 Fri 19…" at bounding box center [741, 406] width 1482 height 539
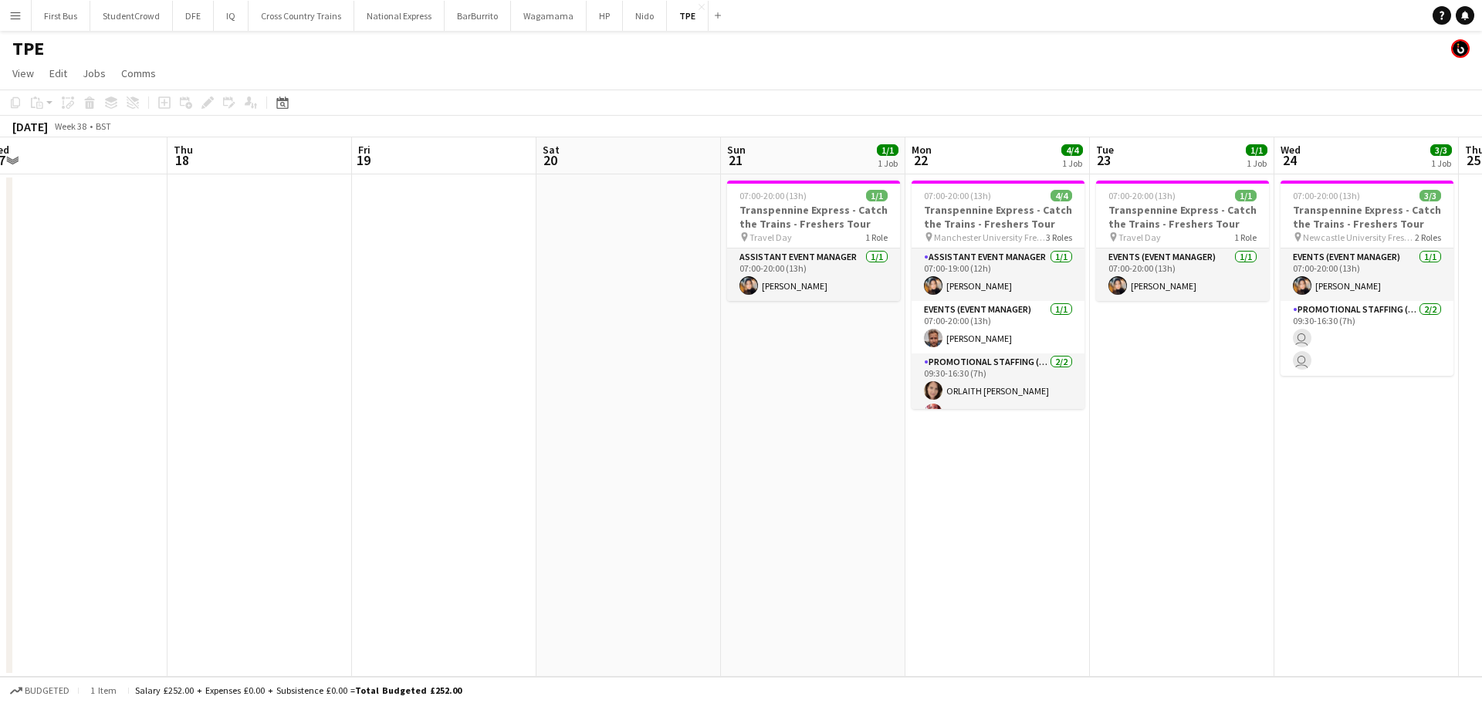
drag, startPoint x: 815, startPoint y: 401, endPoint x: 652, endPoint y: 409, distance: 163.1
click at [652, 409] on app-calendar-viewport "Sun 14 Mon 15 Tue 16 Wed 17 Thu 18 Fri 19 Sat 20 Sun 21 1/1 1 Job Mon 22 4/4 1 …" at bounding box center [741, 406] width 1482 height 539
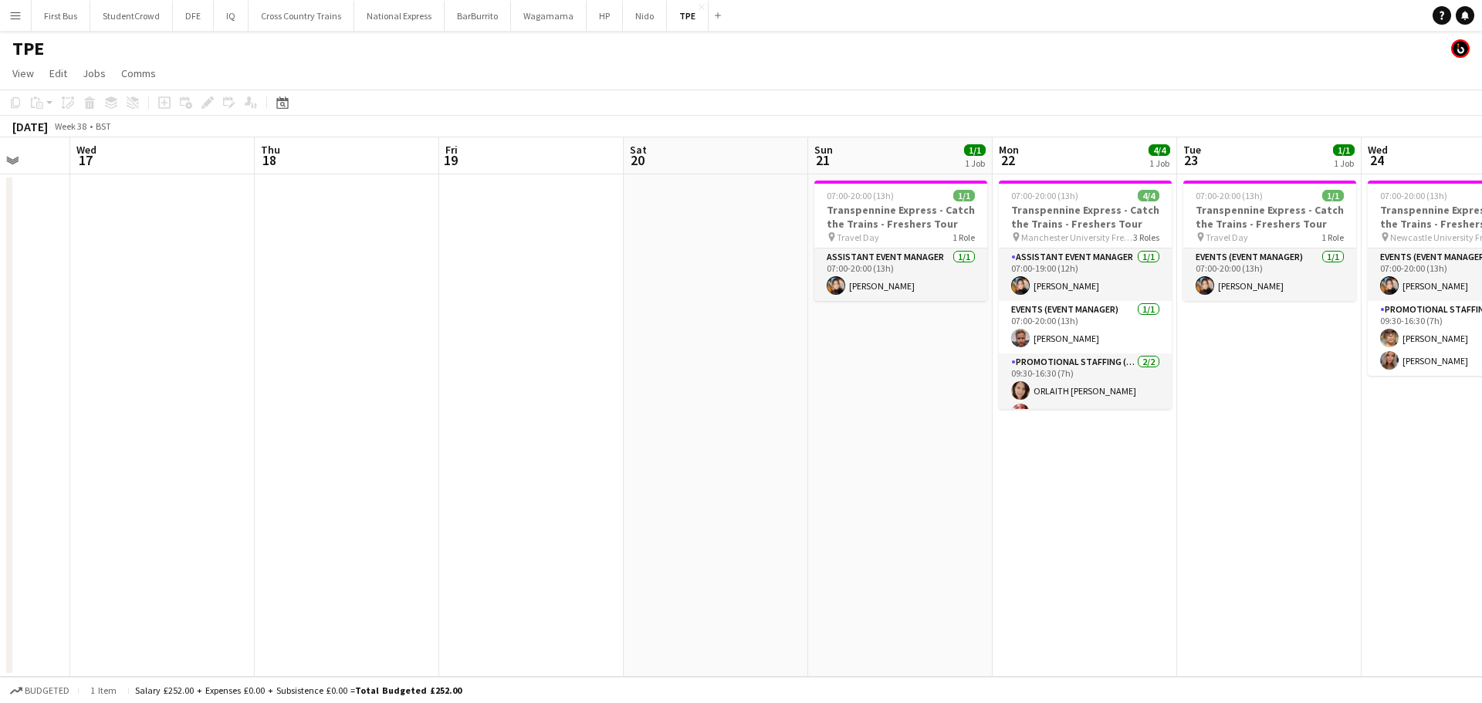
drag, startPoint x: 1158, startPoint y: 412, endPoint x: 802, endPoint y: 421, distance: 356.7
click at [802, 421] on app-calendar-viewport "Sun 14 Mon 15 Tue 16 Wed 17 Thu 18 Fri 19 Sat 20 Sun 21 1/1 1 Job Mon 22 4/4 1 …" at bounding box center [741, 406] width 1482 height 539
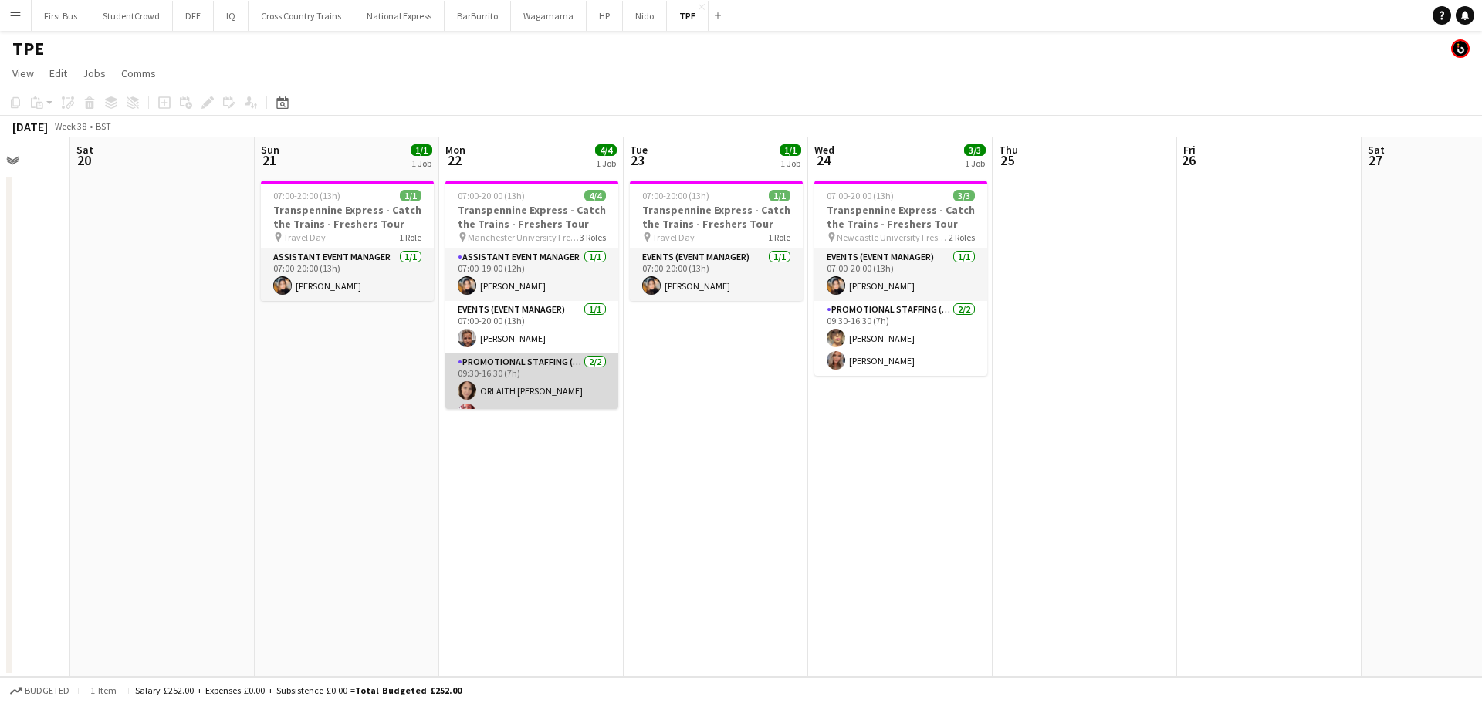
scroll to position [19, 0]
